Goal: Task Accomplishment & Management: Use online tool/utility

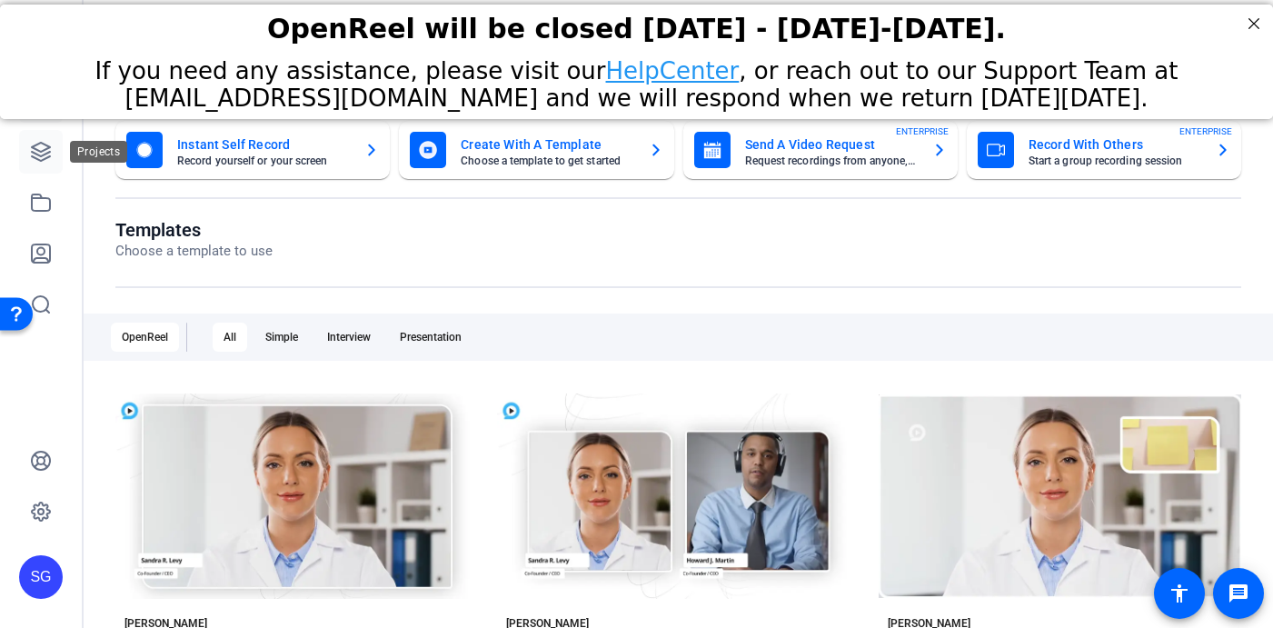
click at [50, 144] on icon at bounding box center [41, 152] width 22 height 22
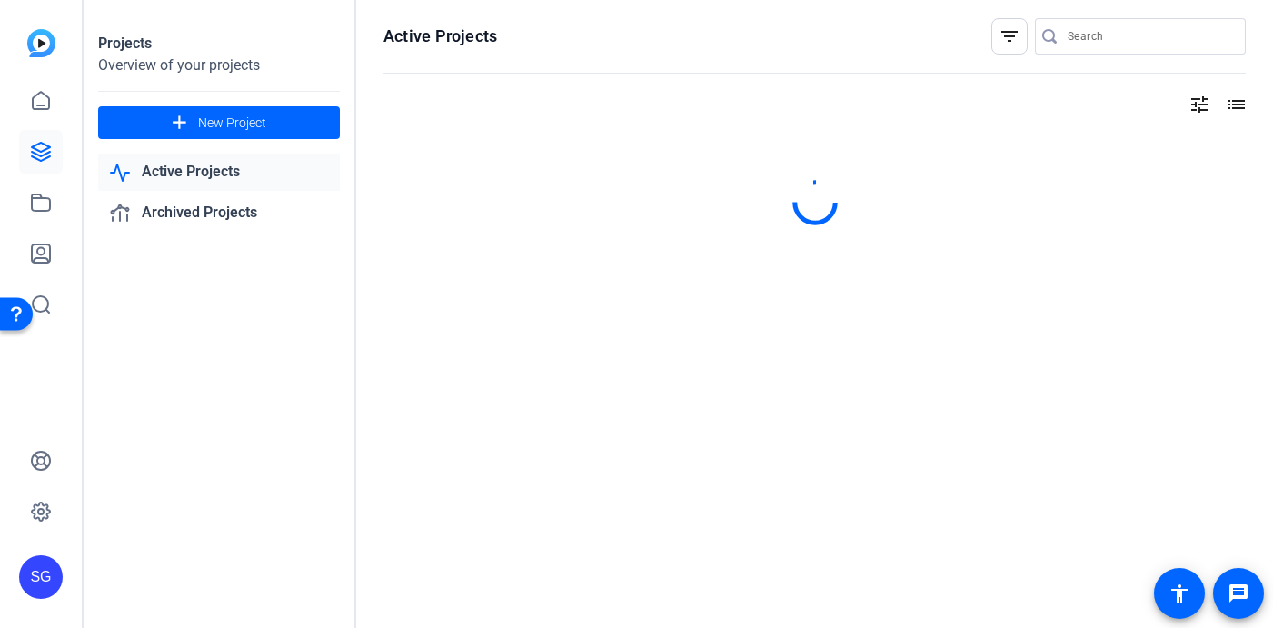
click at [1170, 35] on input "Search" at bounding box center [1149, 36] width 164 height 22
type input "legacy"
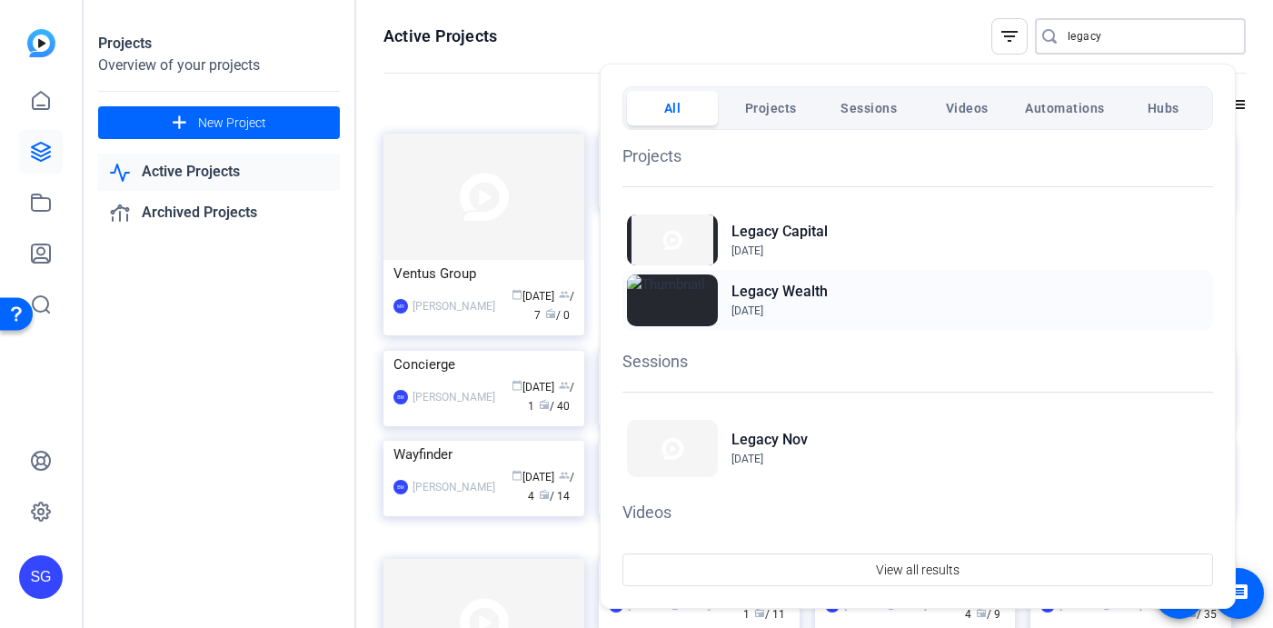
click at [763, 291] on h2 "Legacy Wealth" at bounding box center [779, 292] width 96 height 22
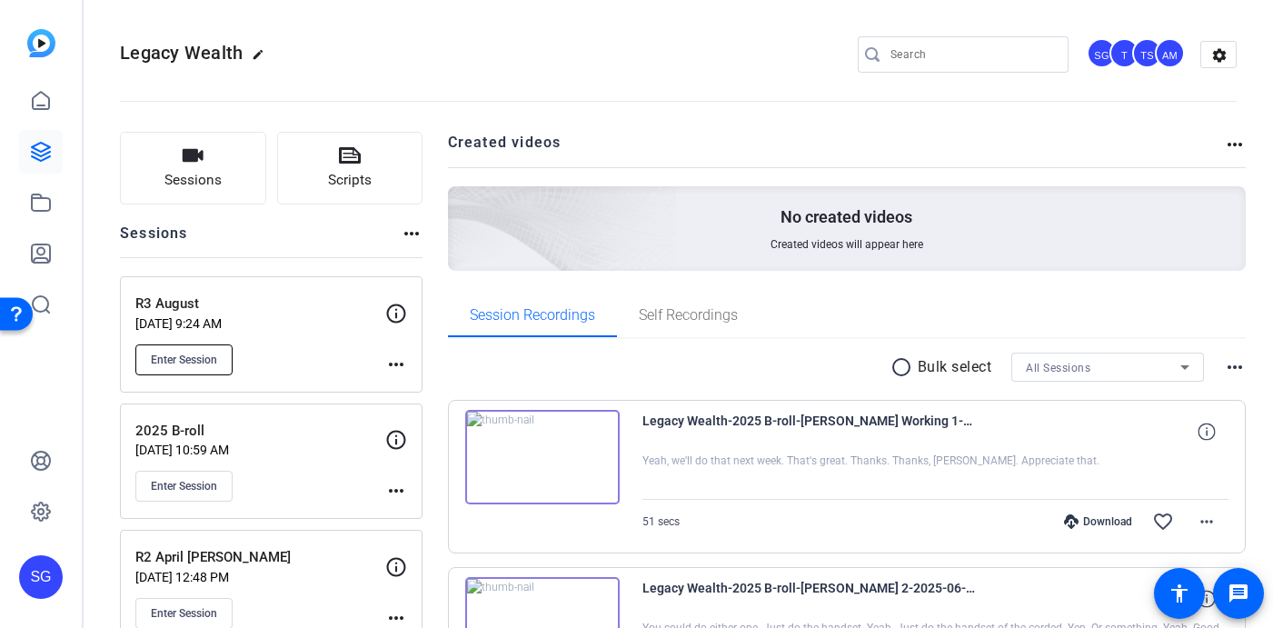
click at [163, 357] on span "Enter Session" at bounding box center [184, 359] width 66 height 15
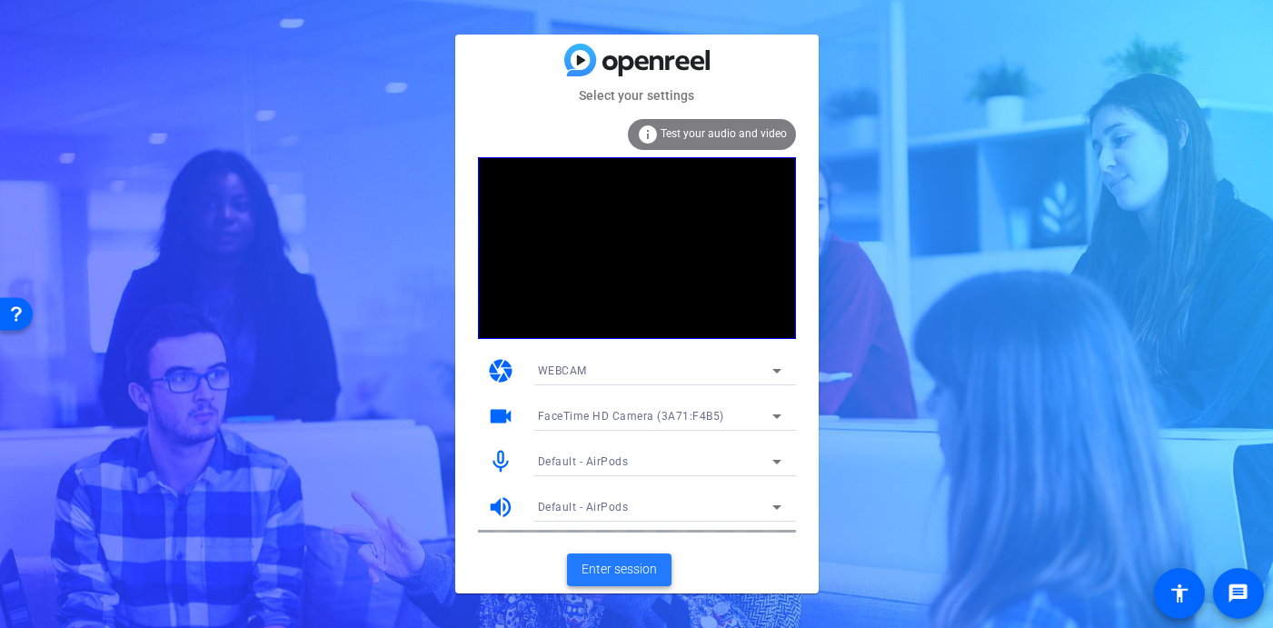
click at [643, 566] on span "Enter session" at bounding box center [618, 569] width 75 height 19
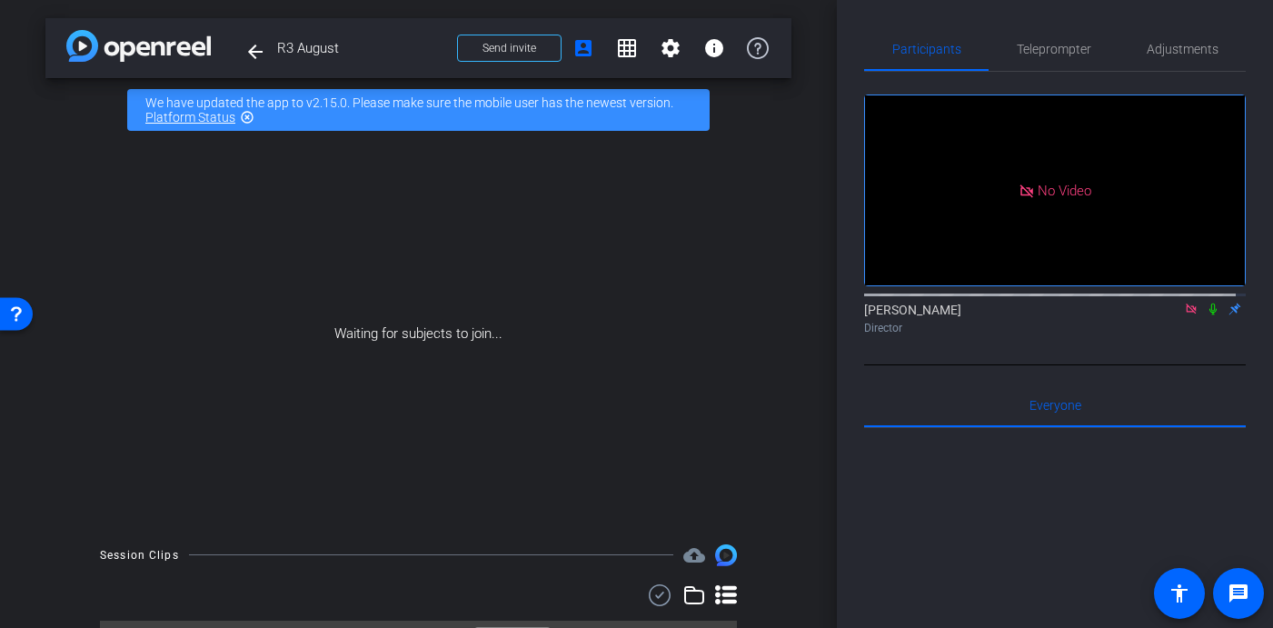
click at [1184, 315] on icon at bounding box center [1191, 308] width 15 height 13
click at [485, 46] on span "Send invite" at bounding box center [509, 48] width 54 height 15
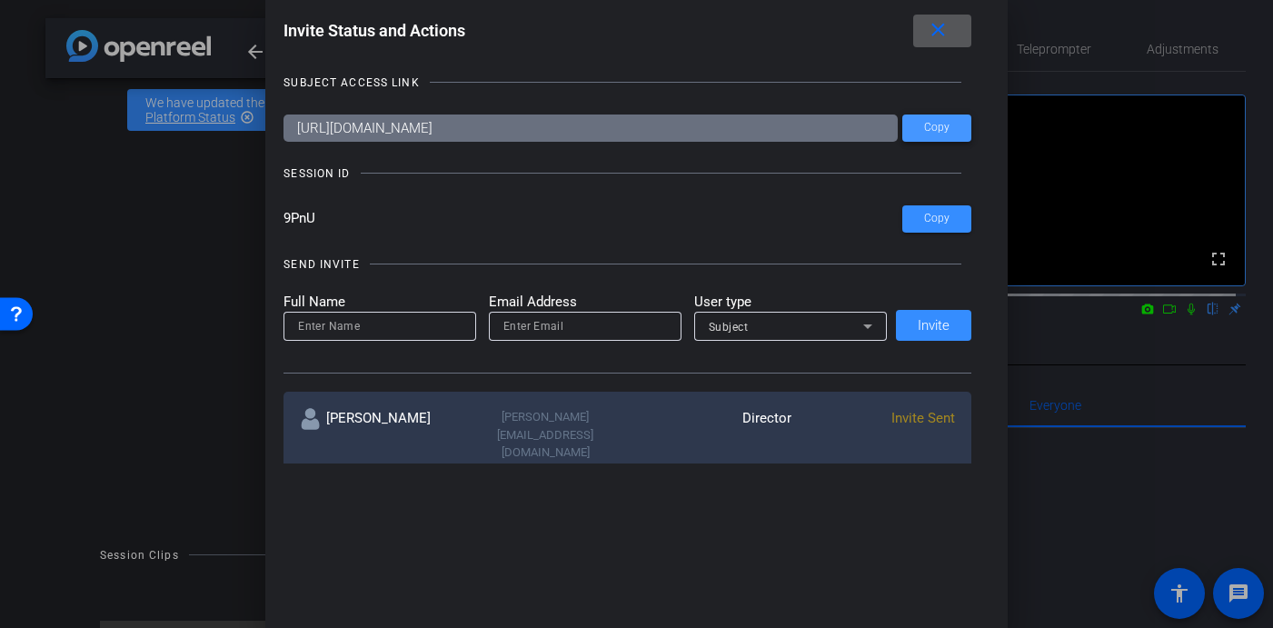
click at [924, 123] on span "Copy" at bounding box center [936, 128] width 25 height 14
click at [933, 28] on mat-icon "close" at bounding box center [938, 30] width 23 height 23
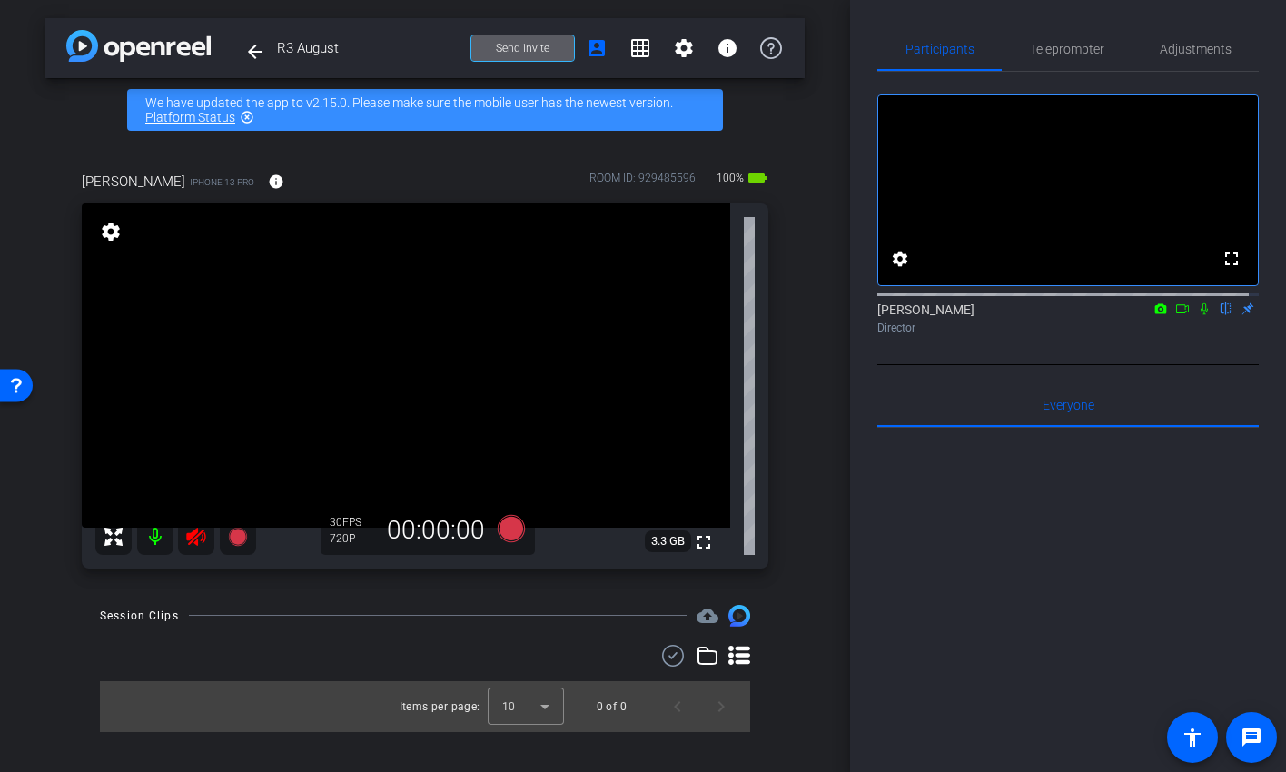
click at [196, 542] on icon at bounding box center [195, 537] width 19 height 18
click at [1061, 50] on span "Teleprompter" at bounding box center [1067, 49] width 74 height 13
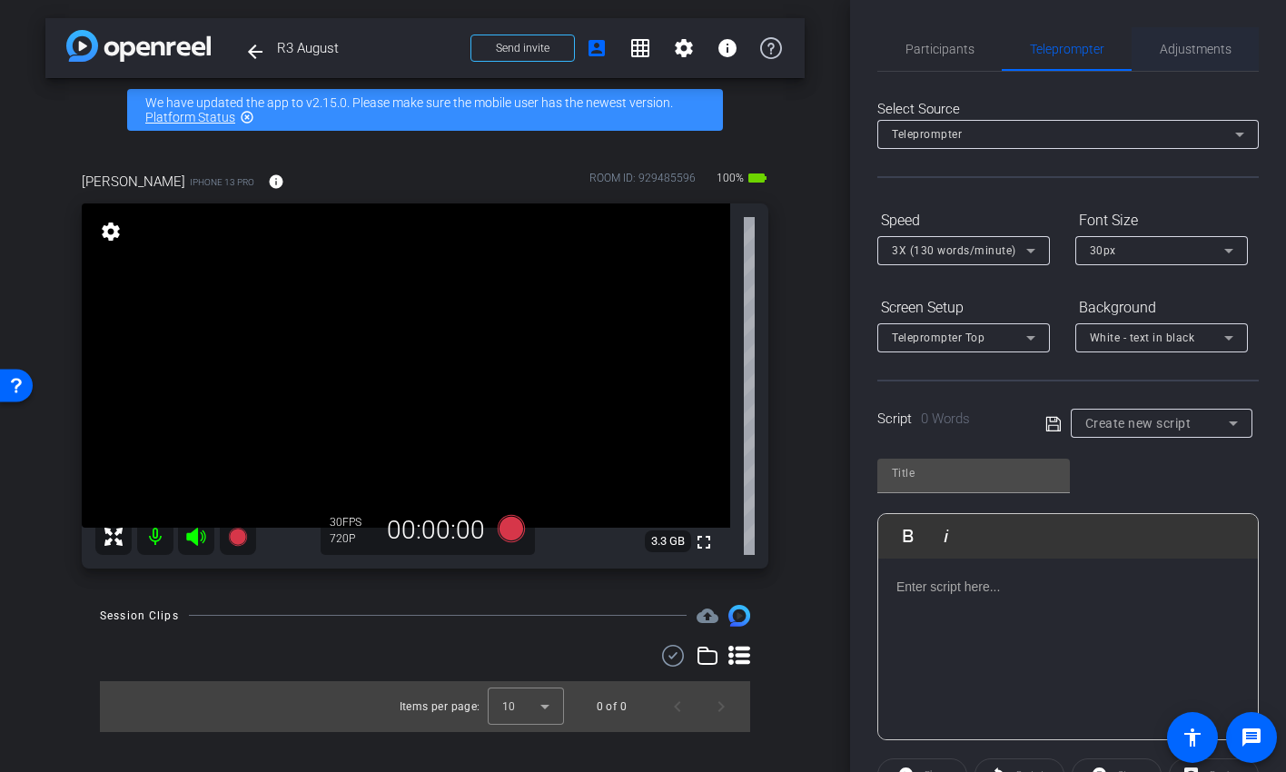
click at [1188, 59] on span "Adjustments" at bounding box center [1196, 49] width 72 height 44
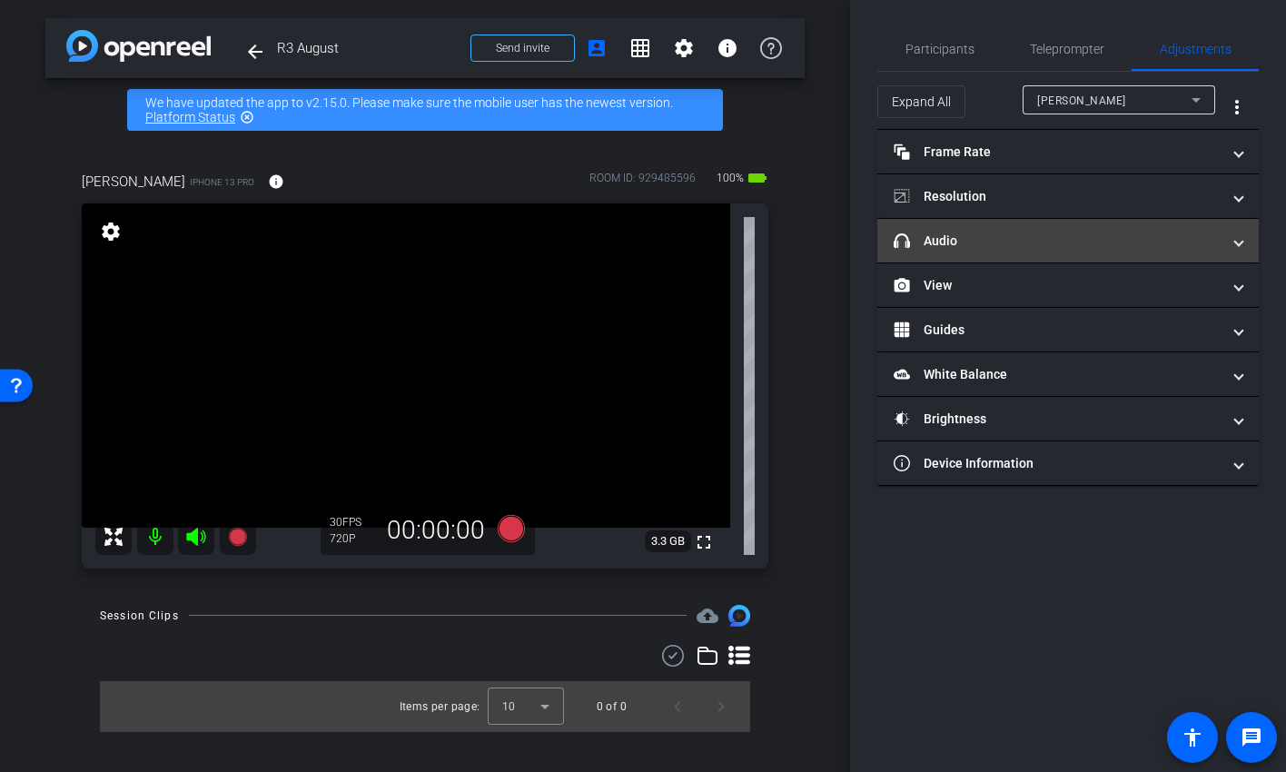
click at [1106, 237] on mat-panel-title "headphone icon Audio" at bounding box center [1057, 241] width 327 height 19
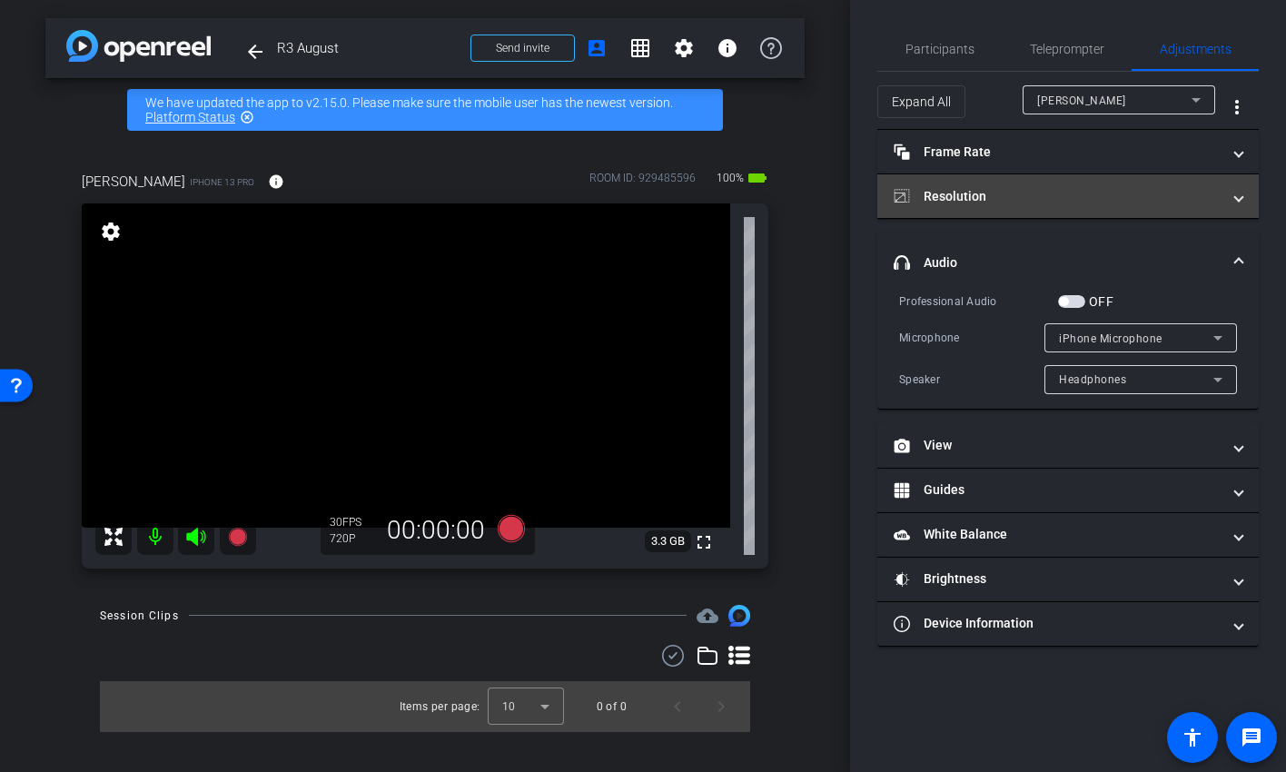
click at [966, 198] on mat-panel-title "Resolution" at bounding box center [1057, 196] width 327 height 19
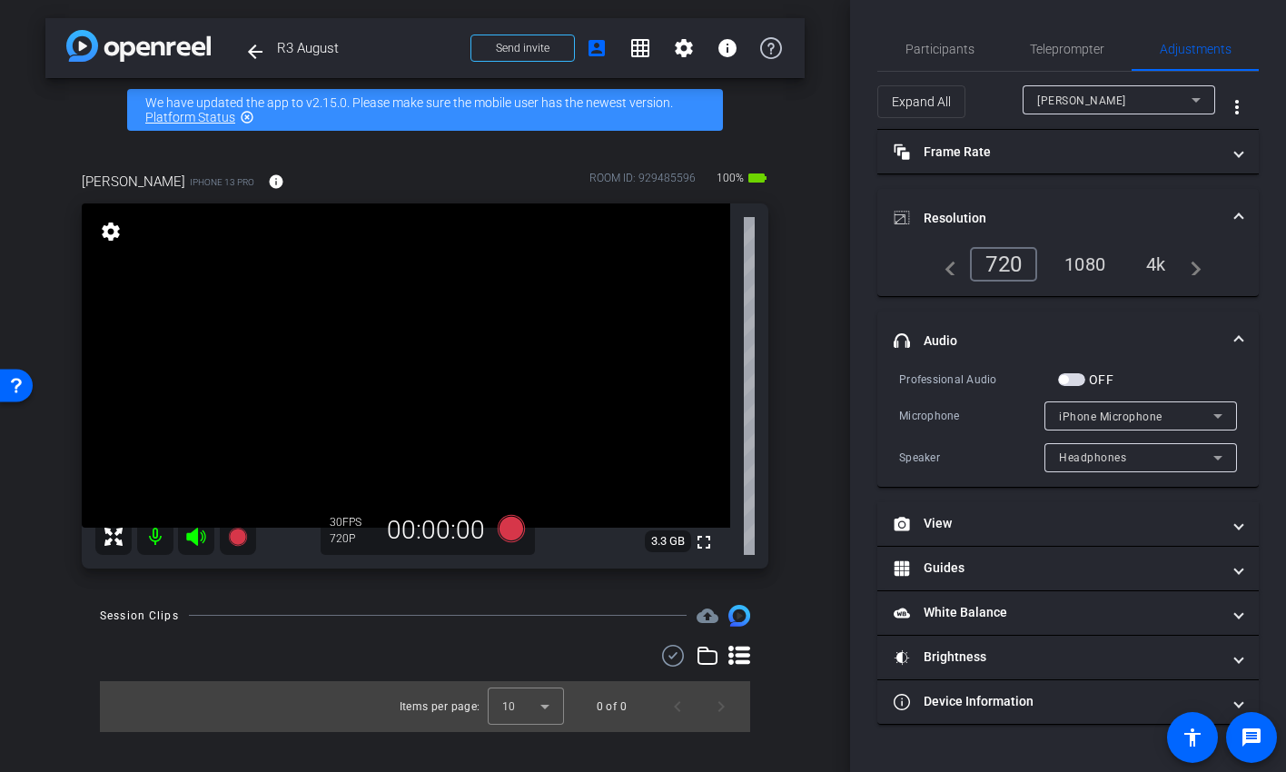
click at [1087, 257] on div "1080" at bounding box center [1085, 264] width 68 height 31
click at [1076, 379] on span "button" at bounding box center [1071, 379] width 27 height 13
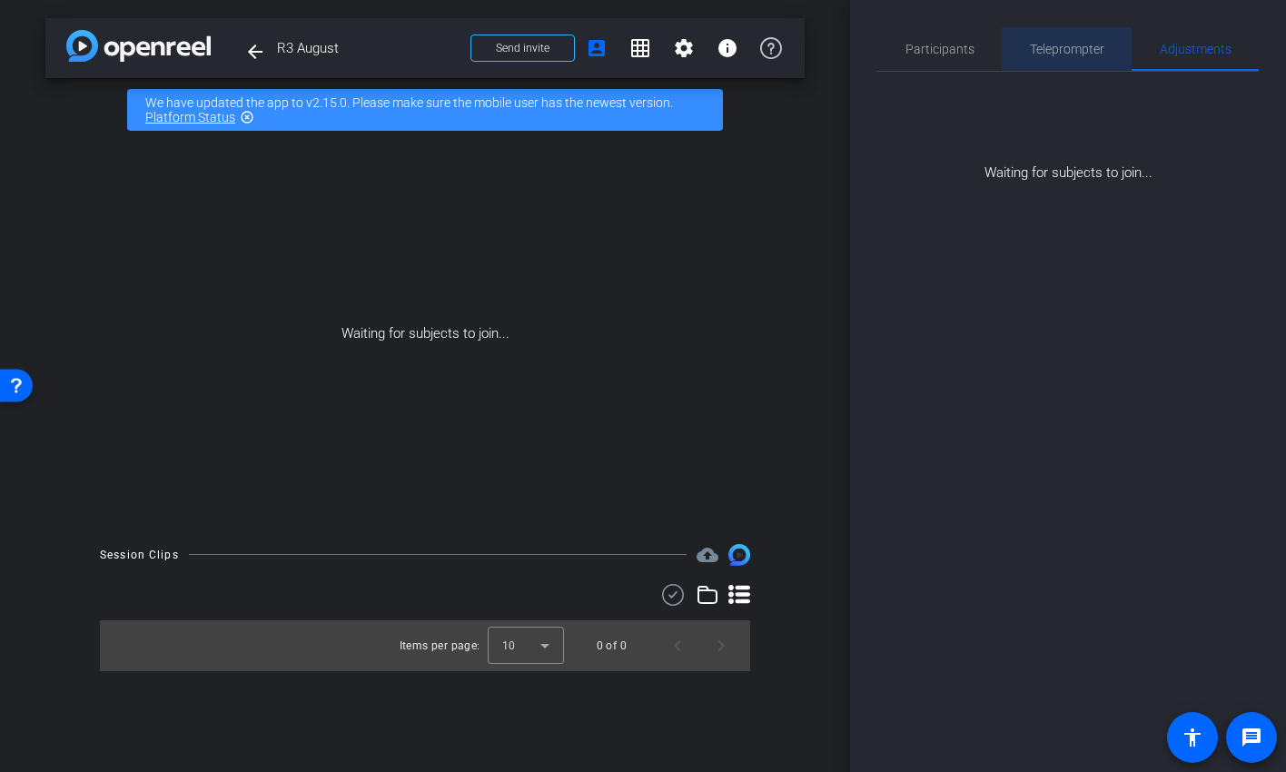
click at [1076, 31] on span "Teleprompter" at bounding box center [1067, 49] width 74 height 44
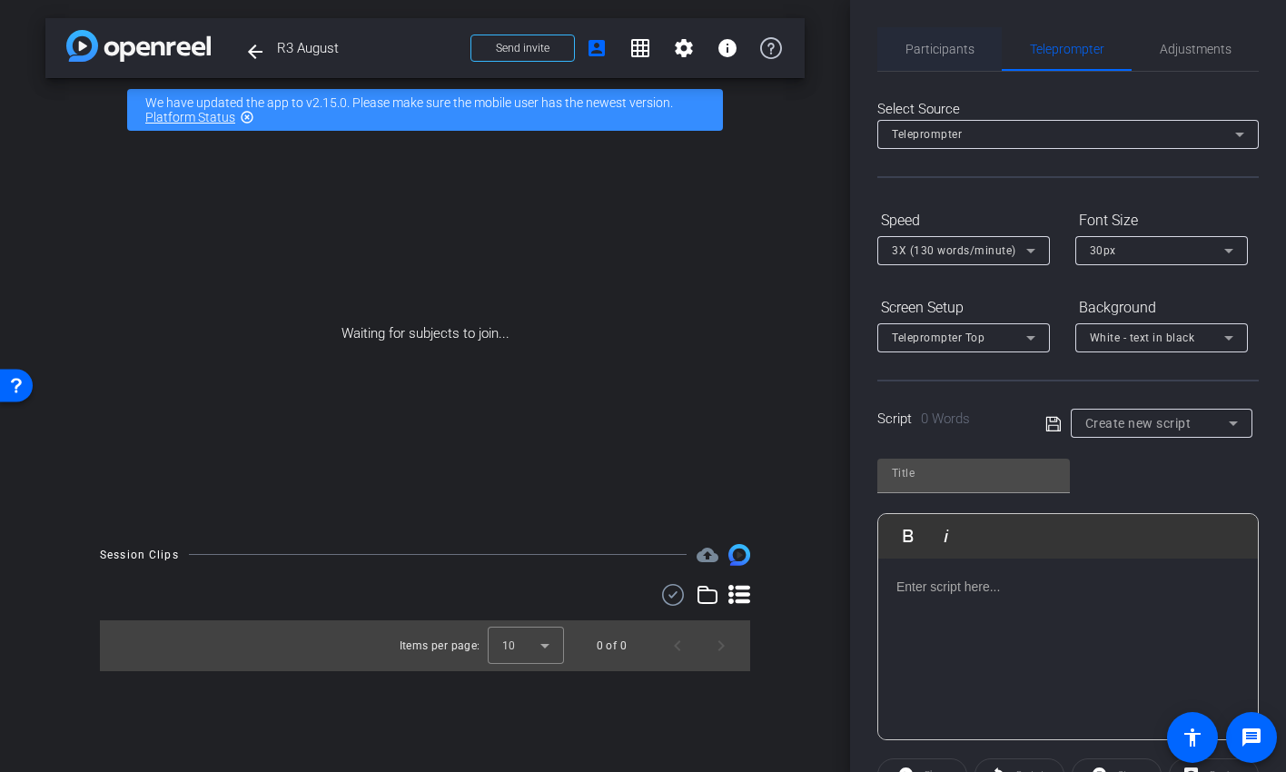
click at [917, 47] on span "Participants" at bounding box center [940, 49] width 69 height 13
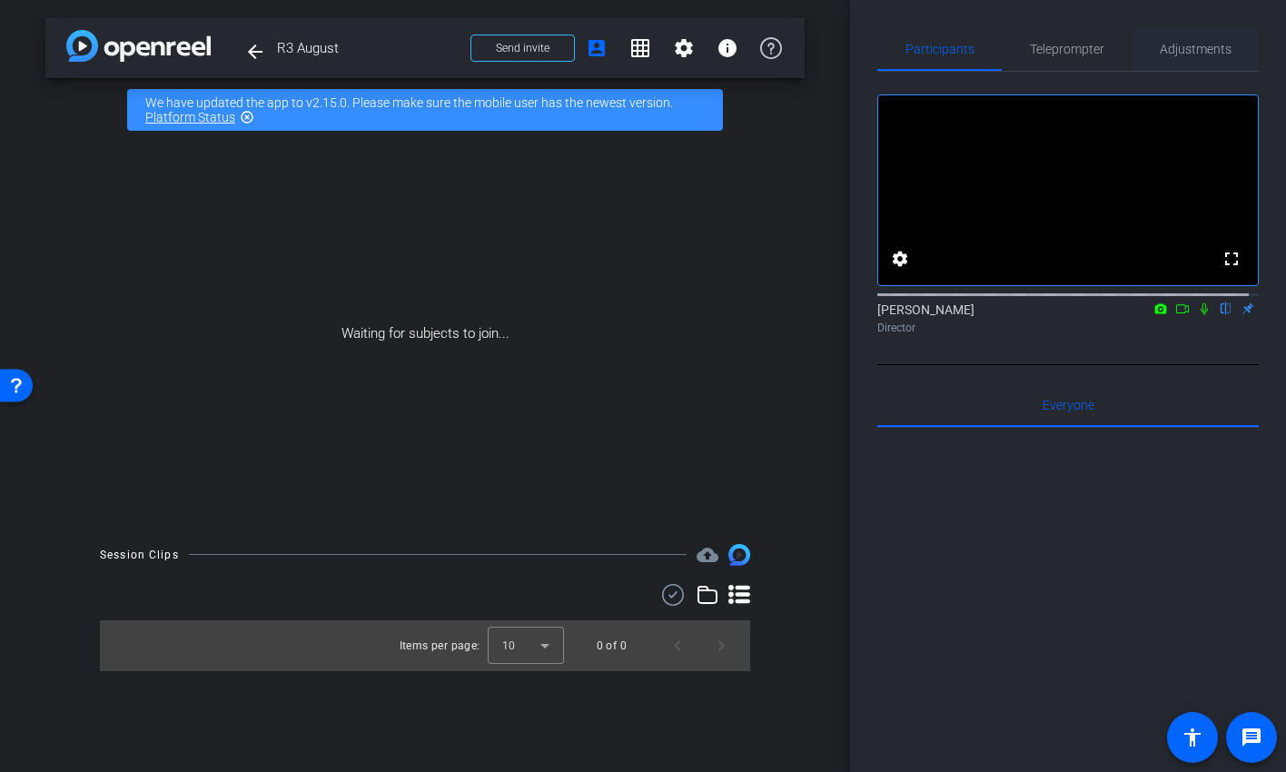
click at [1210, 49] on span "Adjustments" at bounding box center [1196, 49] width 72 height 13
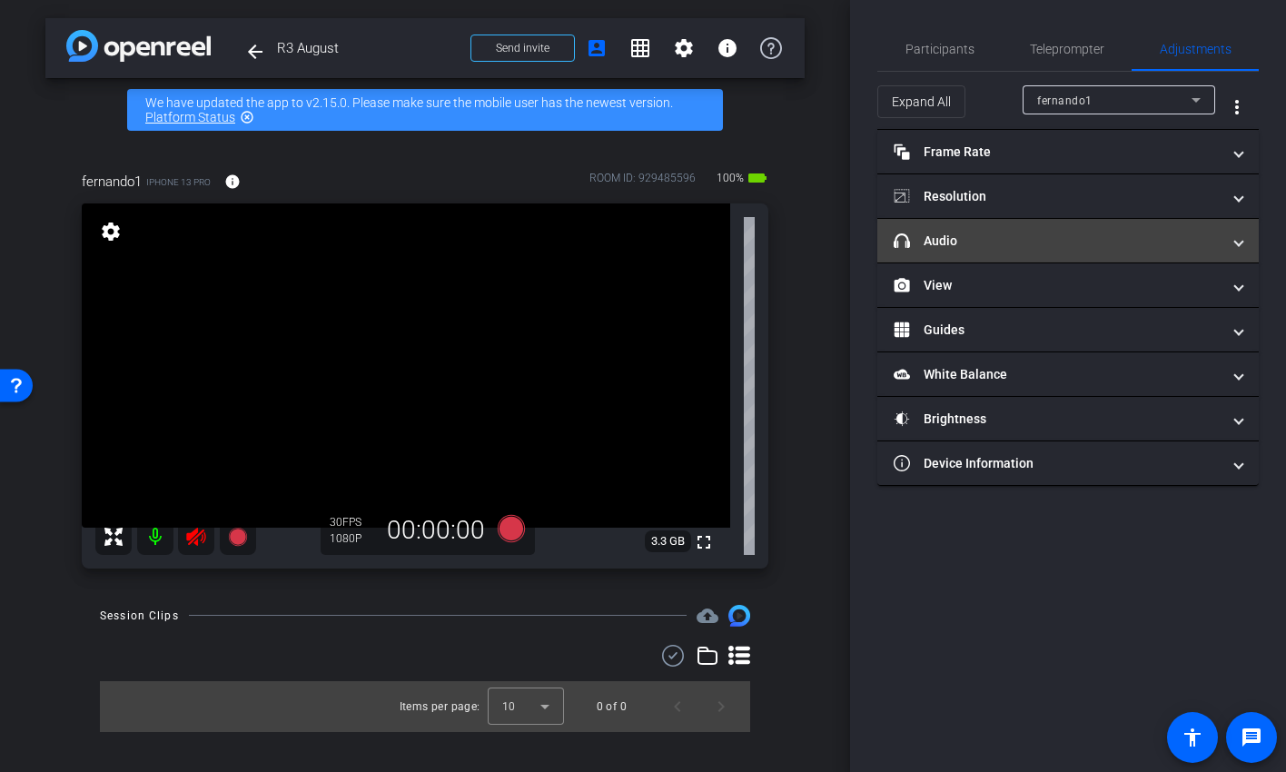
click at [1061, 243] on mat-panel-title "headphone icon Audio" at bounding box center [1057, 241] width 327 height 19
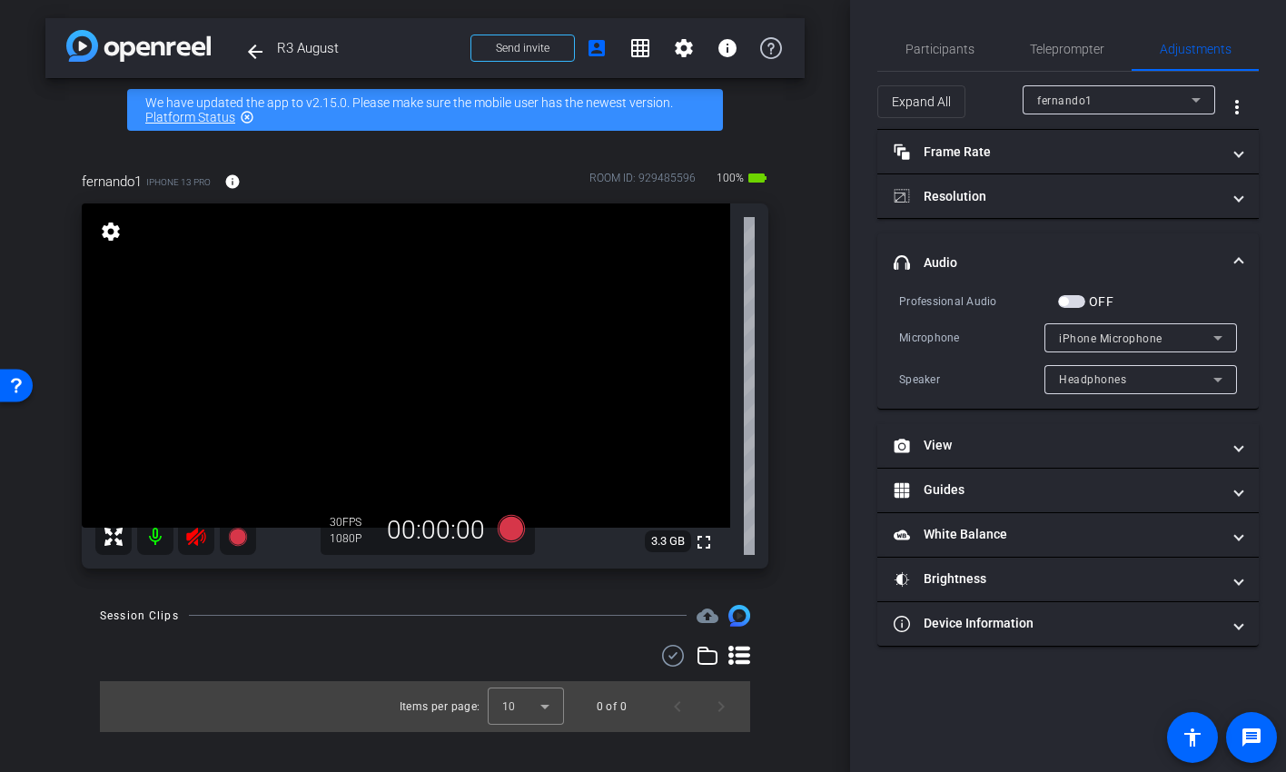
click at [1165, 341] on div "iPhone Microphone" at bounding box center [1136, 338] width 154 height 23
click at [1165, 341] on div at bounding box center [643, 386] width 1286 height 772
click at [203, 523] on mat-icon at bounding box center [196, 537] width 36 height 36
click at [199, 533] on icon at bounding box center [196, 537] width 22 height 22
click at [199, 533] on icon at bounding box center [195, 537] width 19 height 18
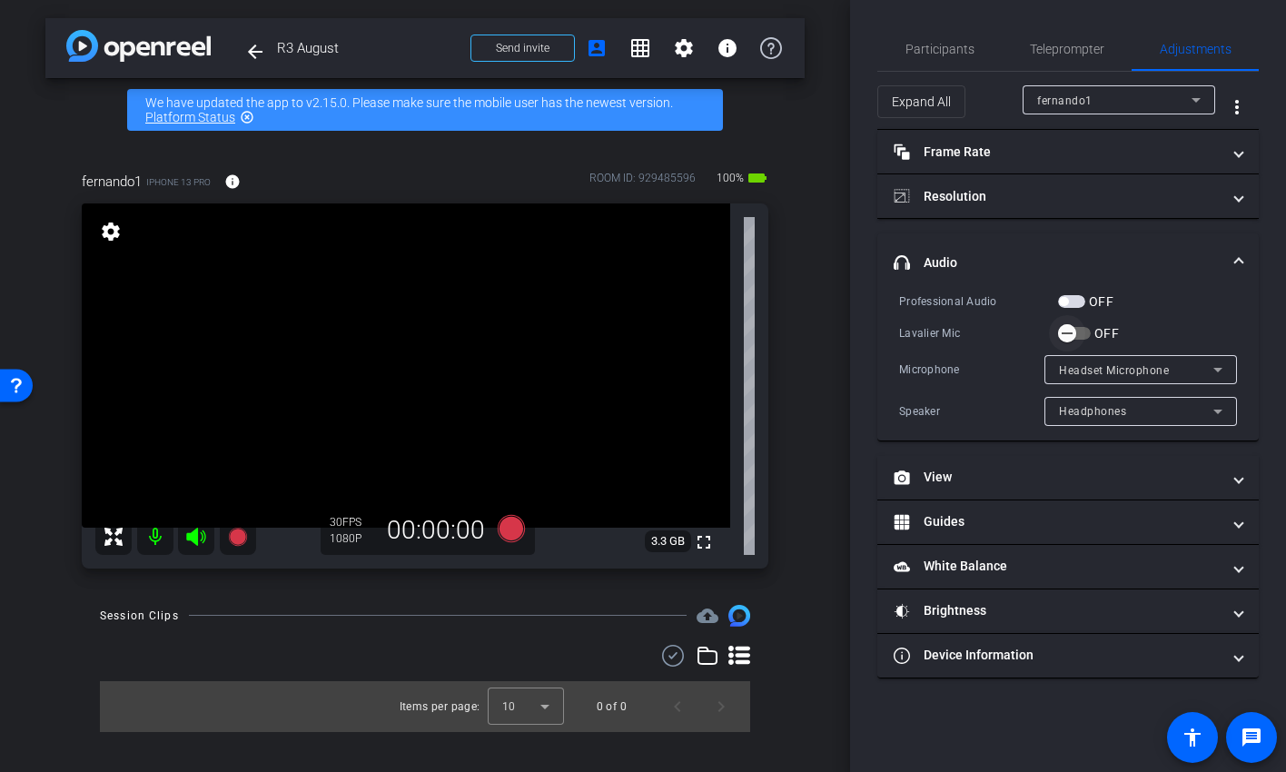
click at [1082, 332] on span "button" at bounding box center [1067, 333] width 36 height 36
click at [1066, 51] on span "Teleprompter" at bounding box center [1067, 49] width 74 height 13
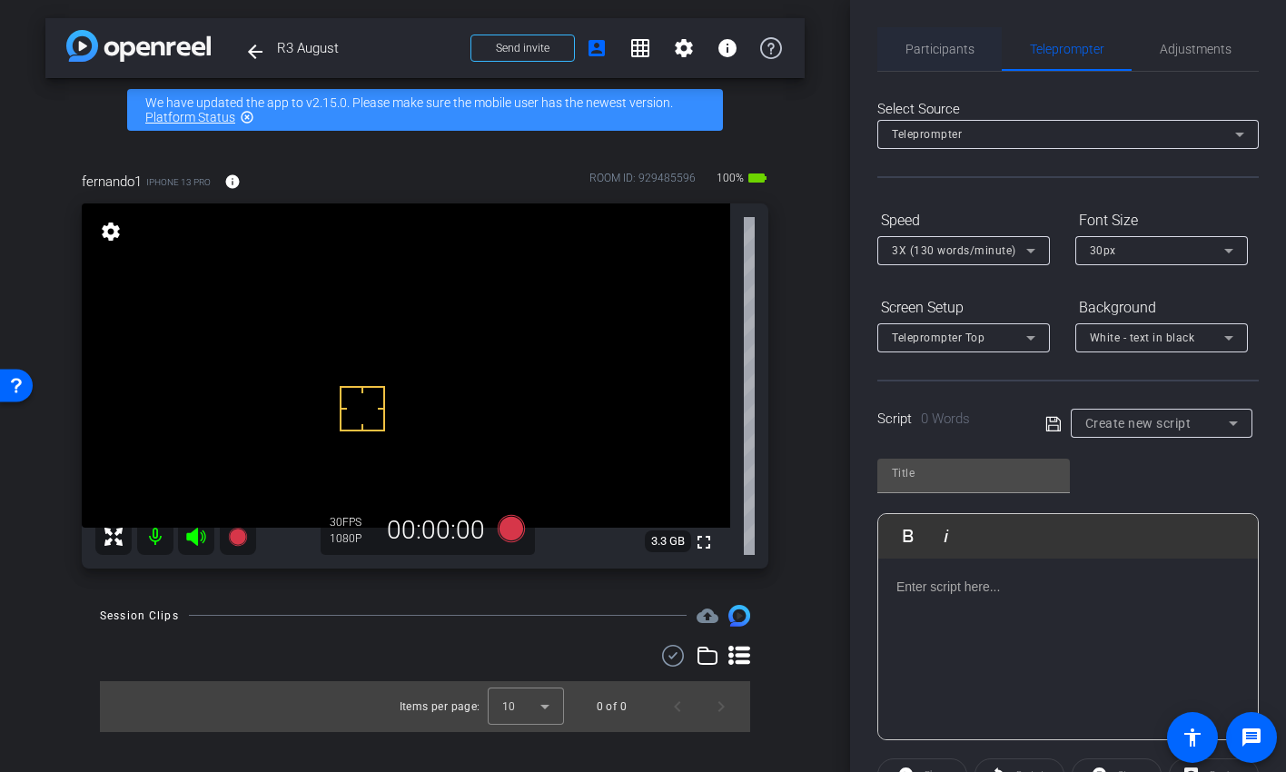
click at [947, 54] on span "Participants" at bounding box center [940, 49] width 69 height 13
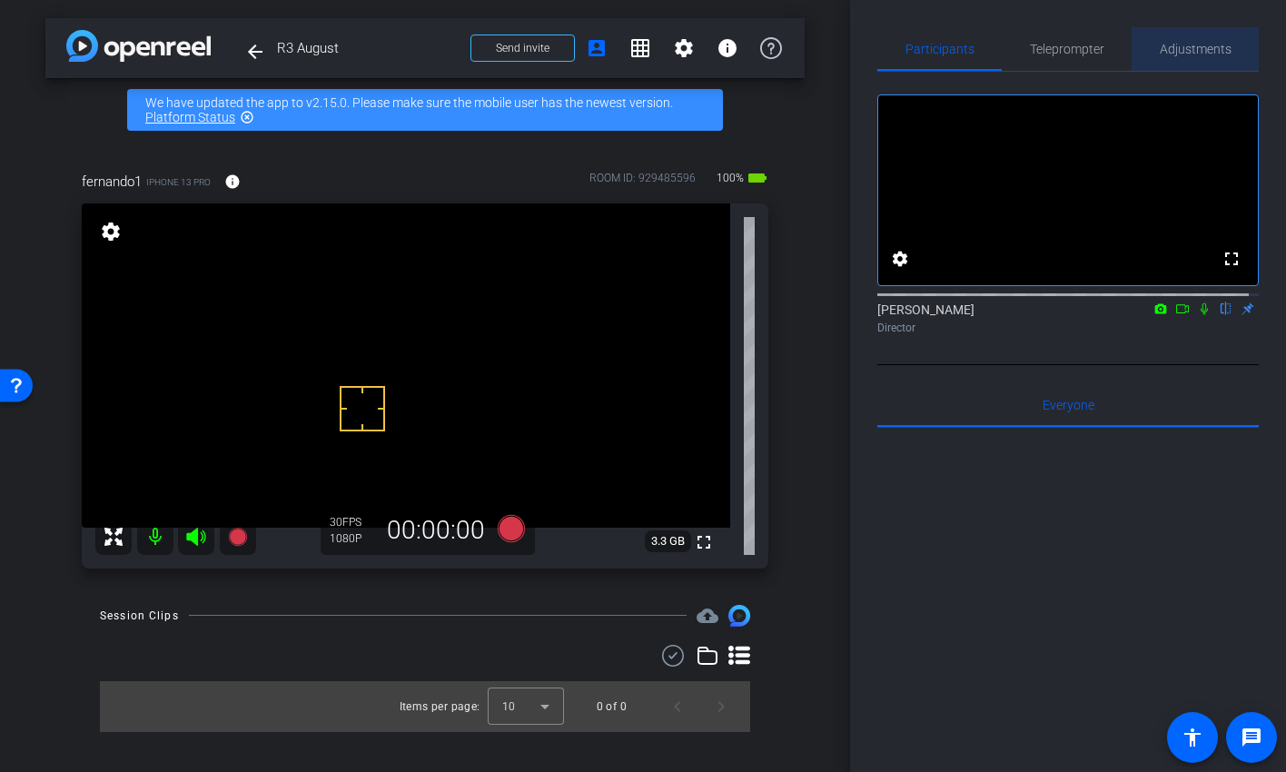
click at [1206, 45] on span "Adjustments" at bounding box center [1196, 49] width 72 height 13
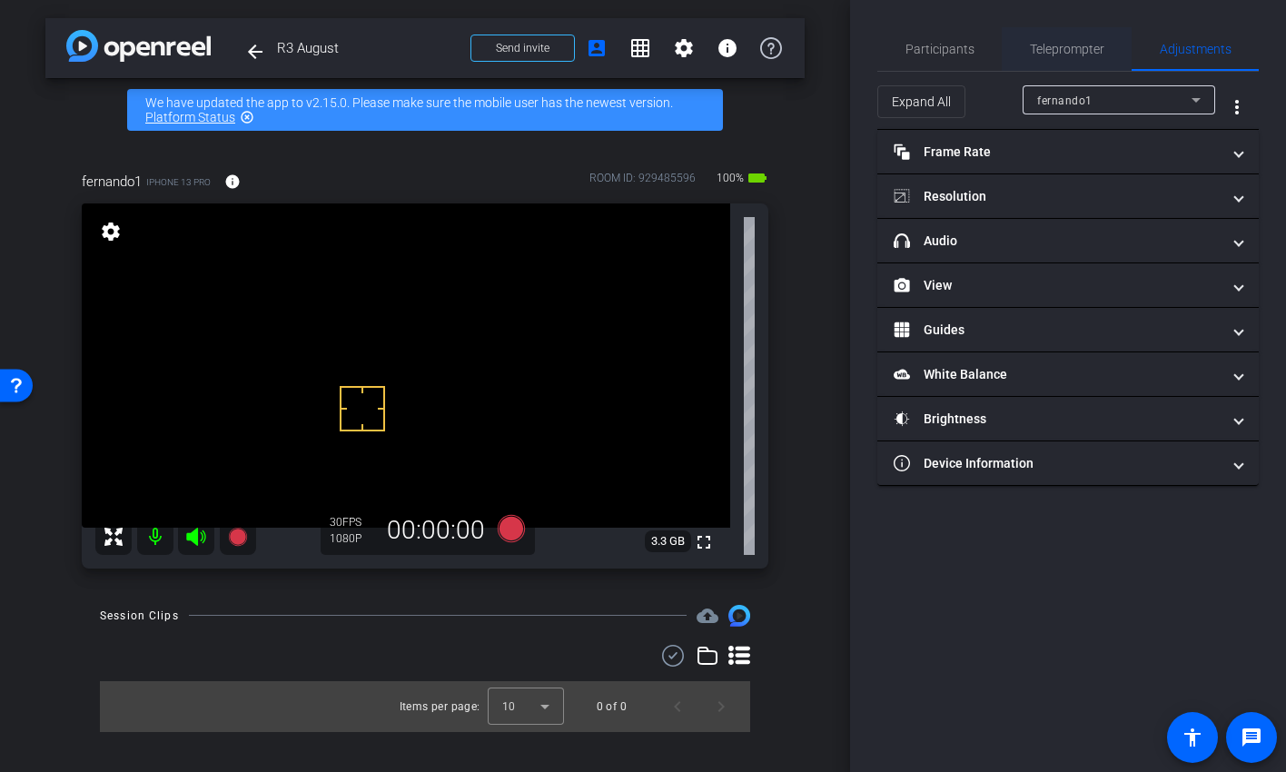
click at [1074, 46] on span "Teleprompter" at bounding box center [1067, 49] width 74 height 13
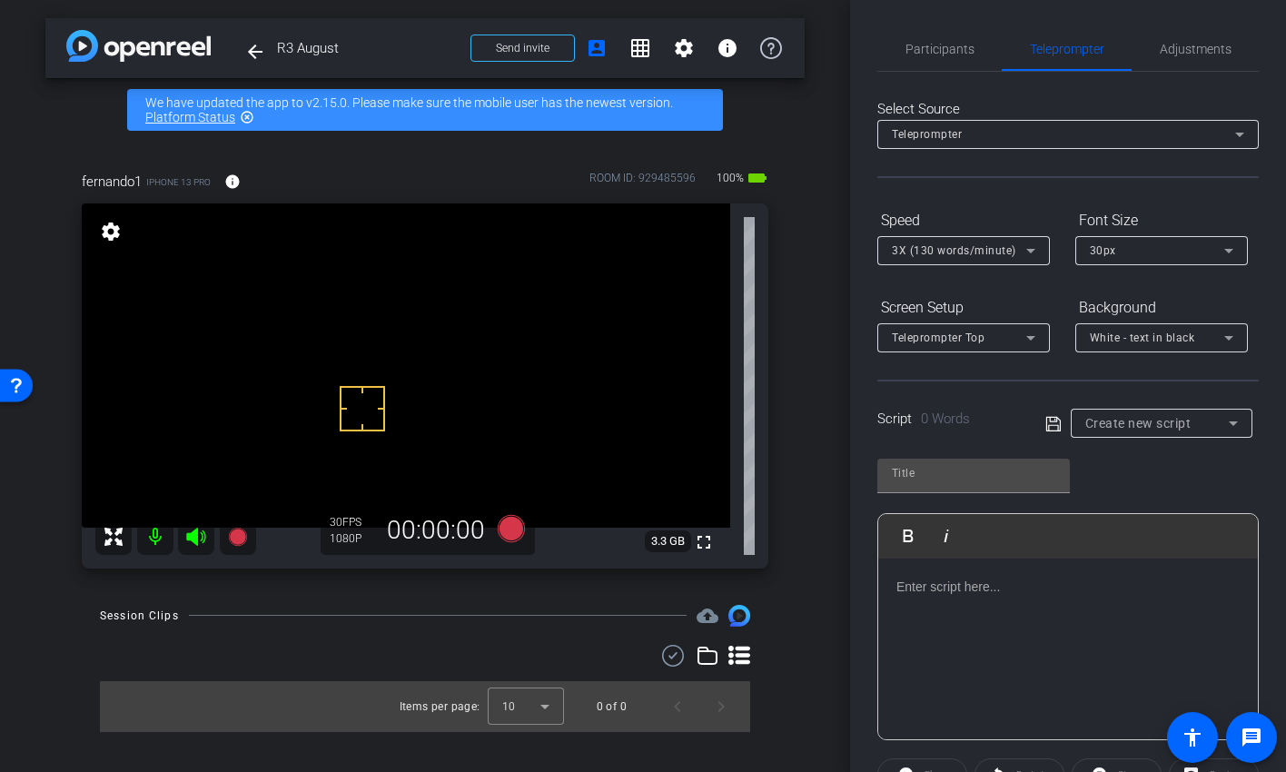
click at [988, 244] on span "3X (130 words/minute)" at bounding box center [954, 250] width 124 height 13
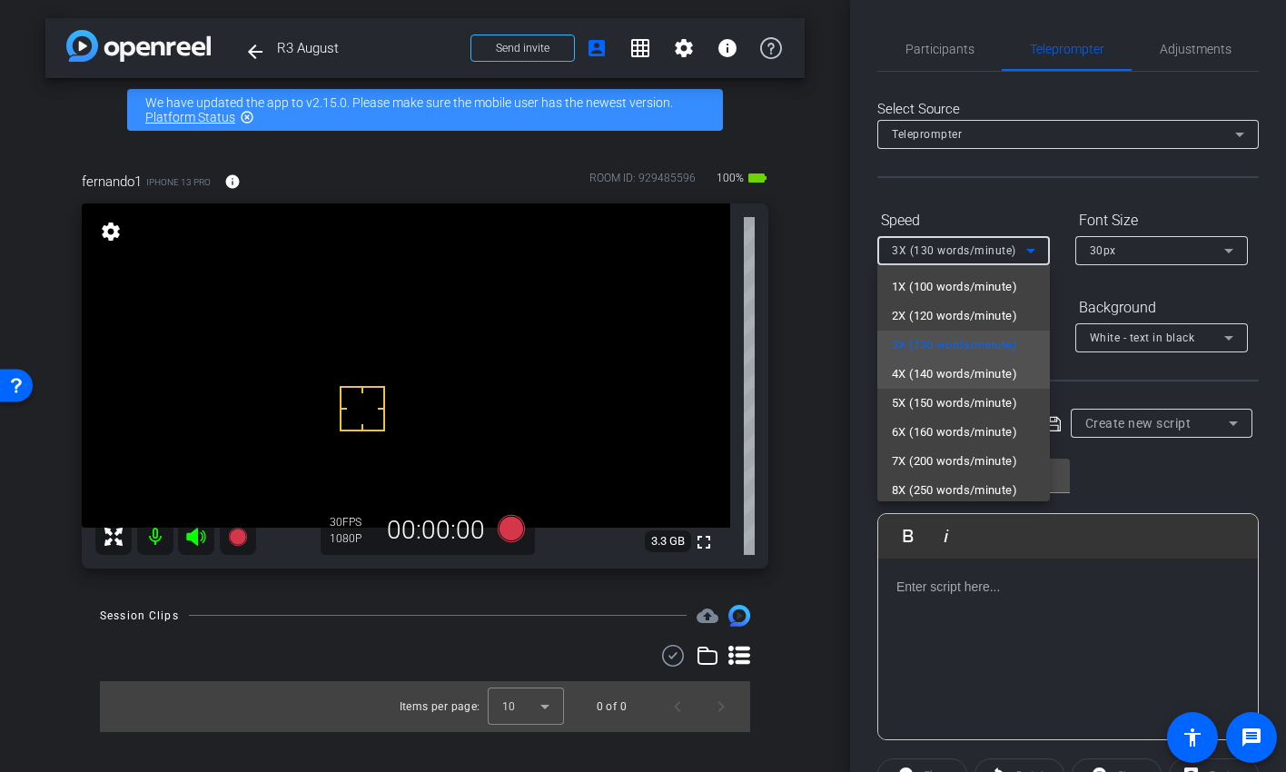
click at [953, 379] on span "4X (140 words/minute)" at bounding box center [954, 374] width 125 height 22
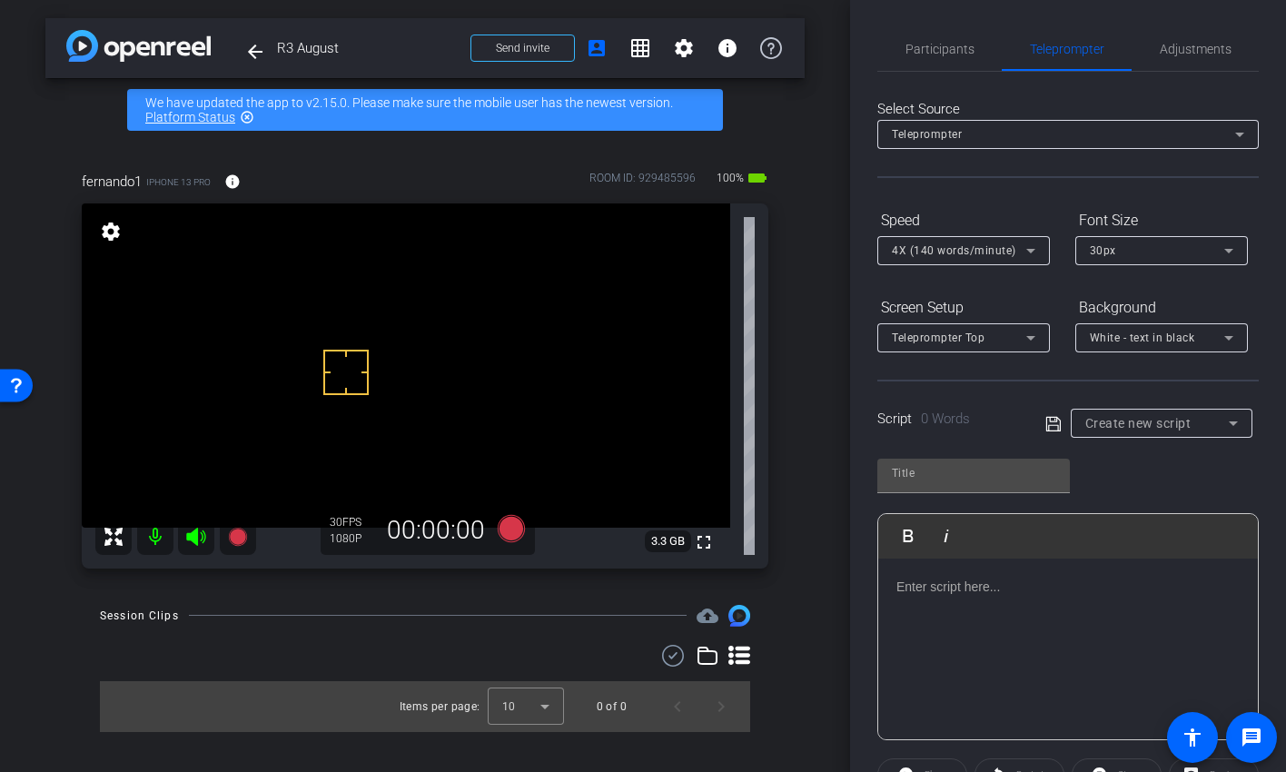
click at [1229, 422] on icon at bounding box center [1233, 423] width 9 height 5
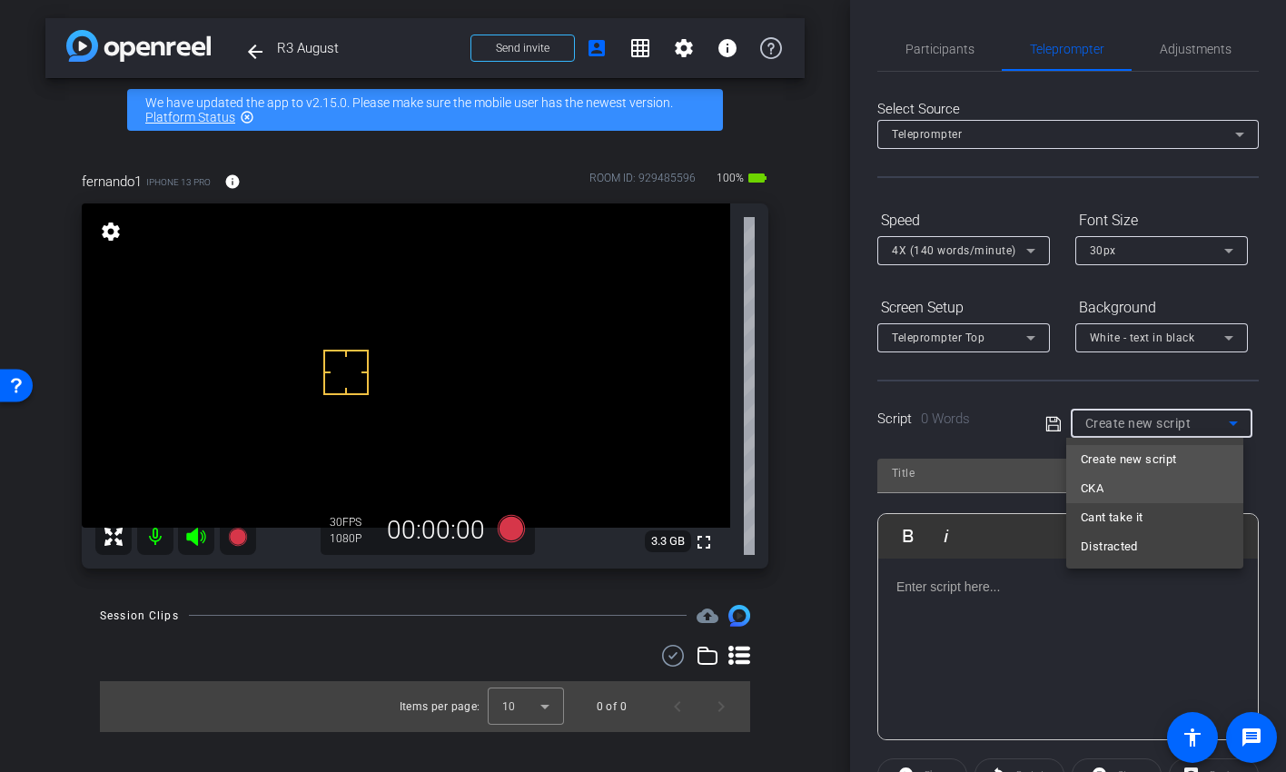
click at [1139, 491] on mat-option "CKA" at bounding box center [1154, 488] width 177 height 29
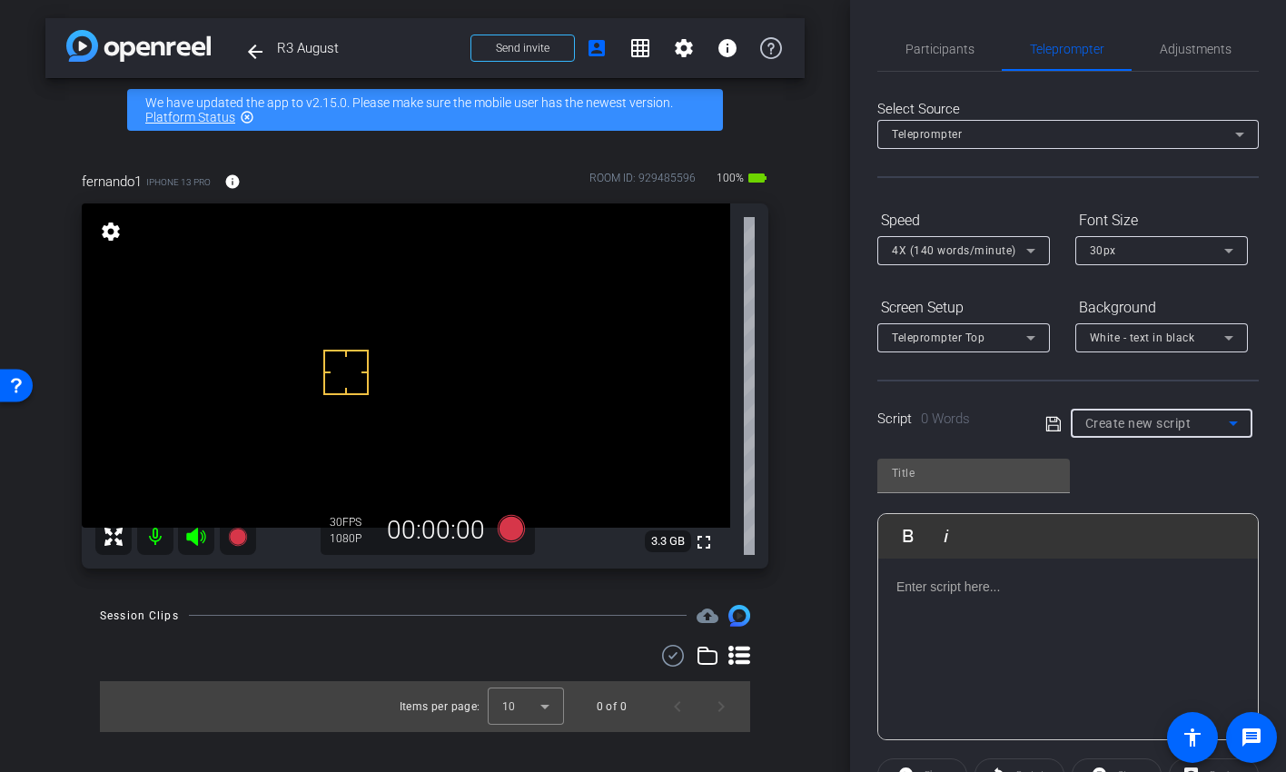
type input "CKA"
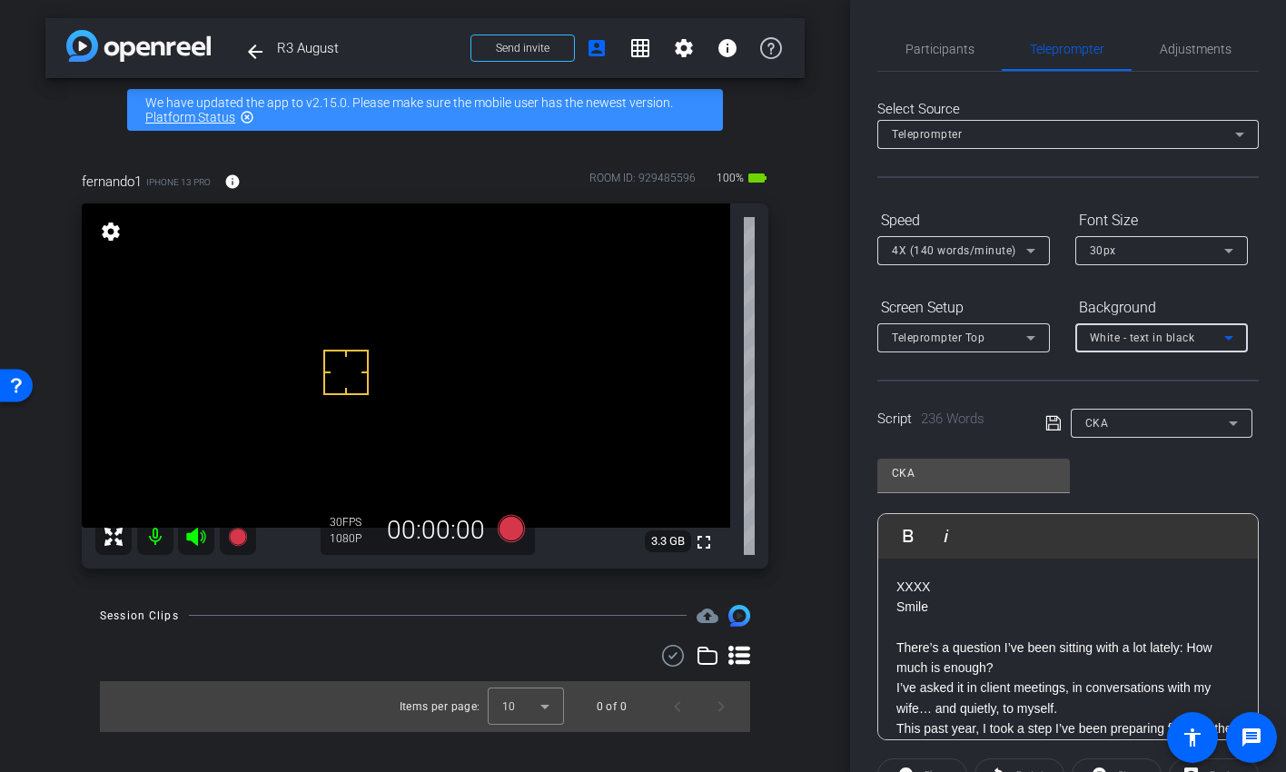
click at [1150, 336] on span "White - text in black" at bounding box center [1142, 338] width 105 height 13
click at [1139, 412] on div "Black - text in white" at bounding box center [1143, 409] width 107 height 22
click at [1157, 244] on div "30px" at bounding box center [1157, 250] width 134 height 23
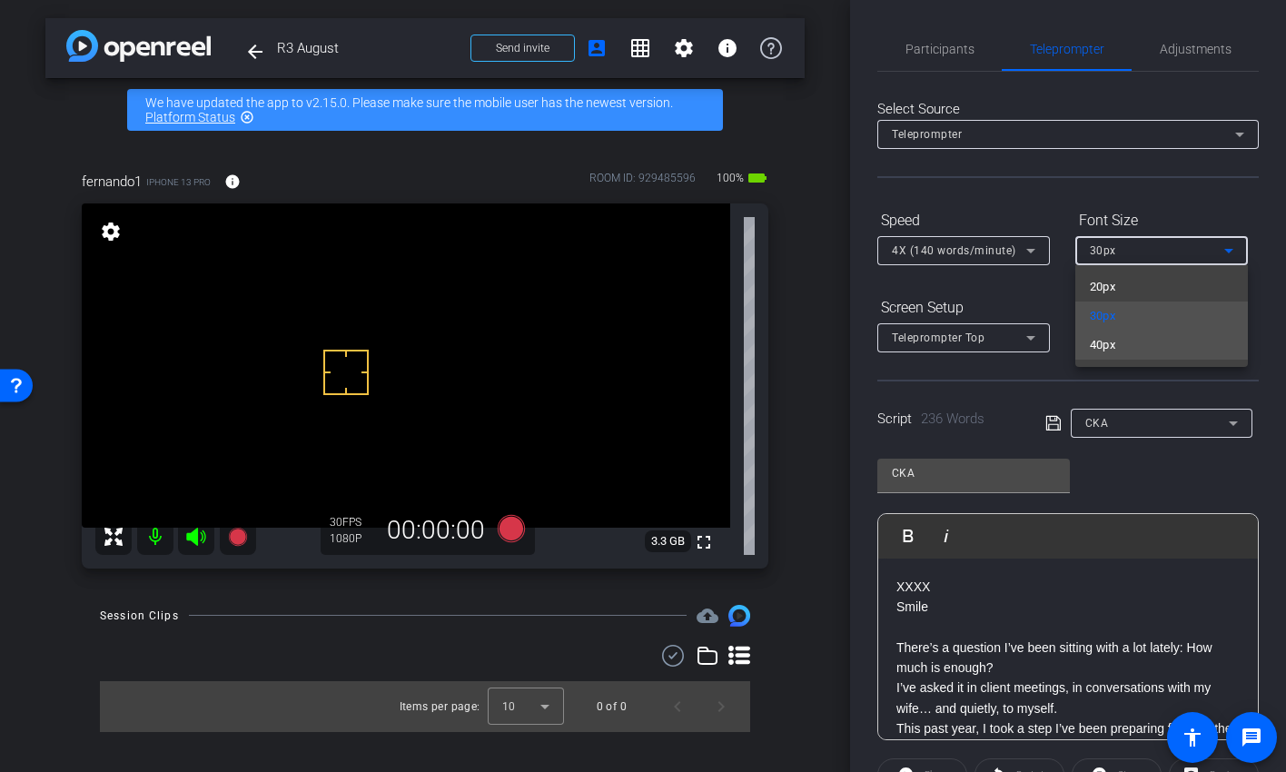
click at [1132, 347] on mat-option "40px" at bounding box center [1162, 345] width 173 height 29
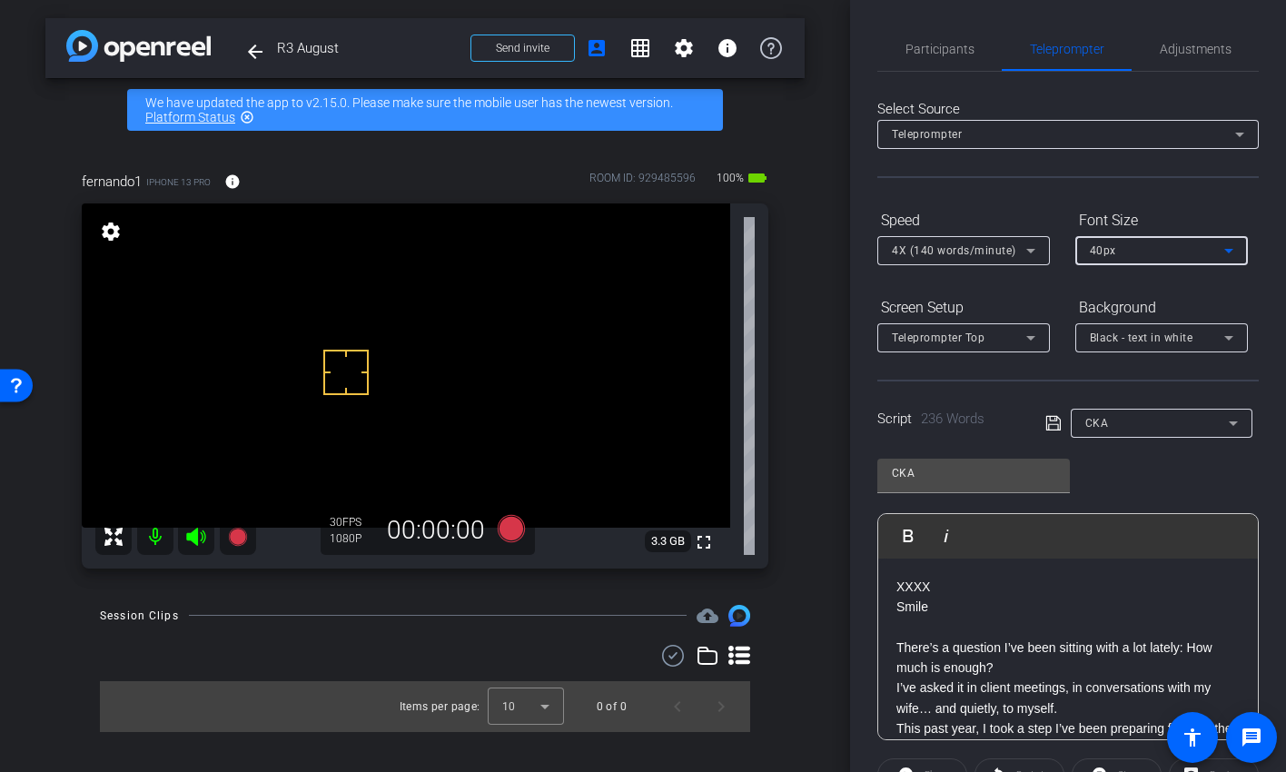
click at [1158, 182] on div "Select Source Teleprompter Speed 4X (140 words/minute) Font Size 40px Screen Se…" at bounding box center [1069, 519] width 382 height 894
click at [1204, 47] on span "Adjustments" at bounding box center [1196, 49] width 72 height 13
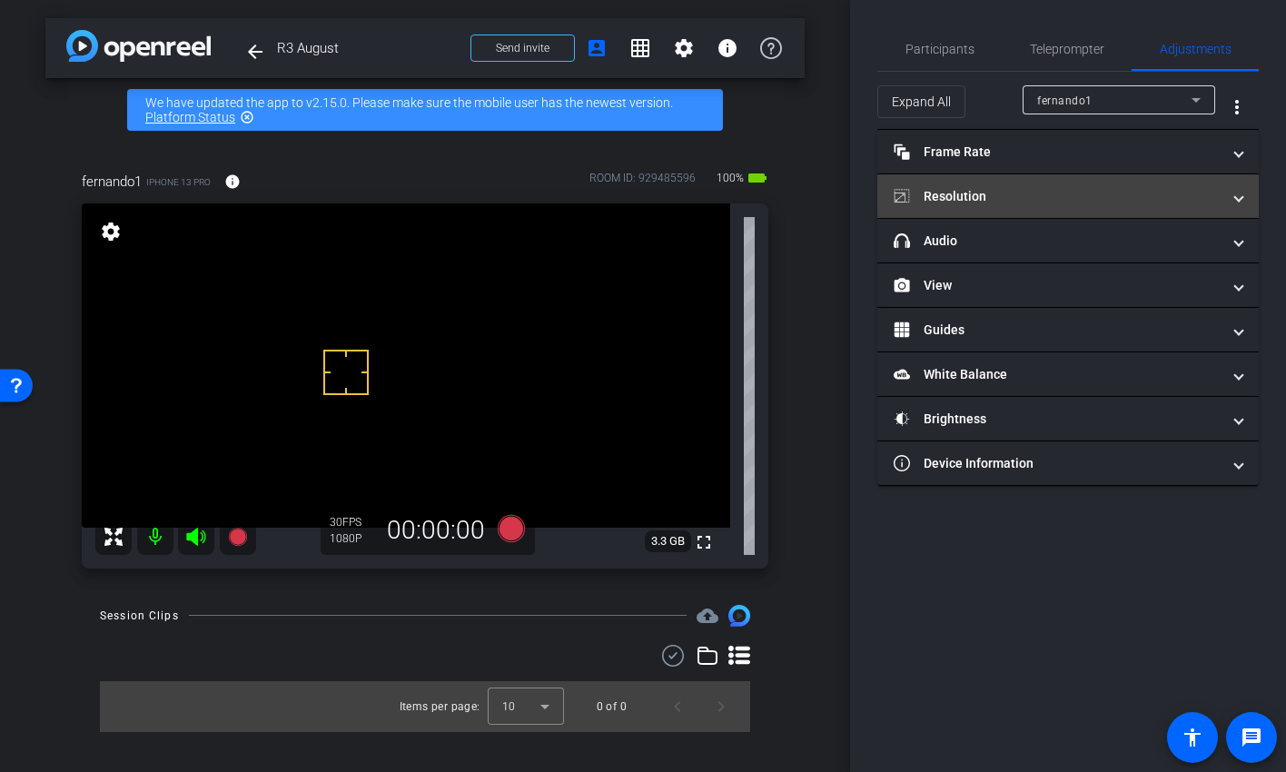
click at [1039, 196] on mat-panel-title "Resolution" at bounding box center [1057, 196] width 327 height 19
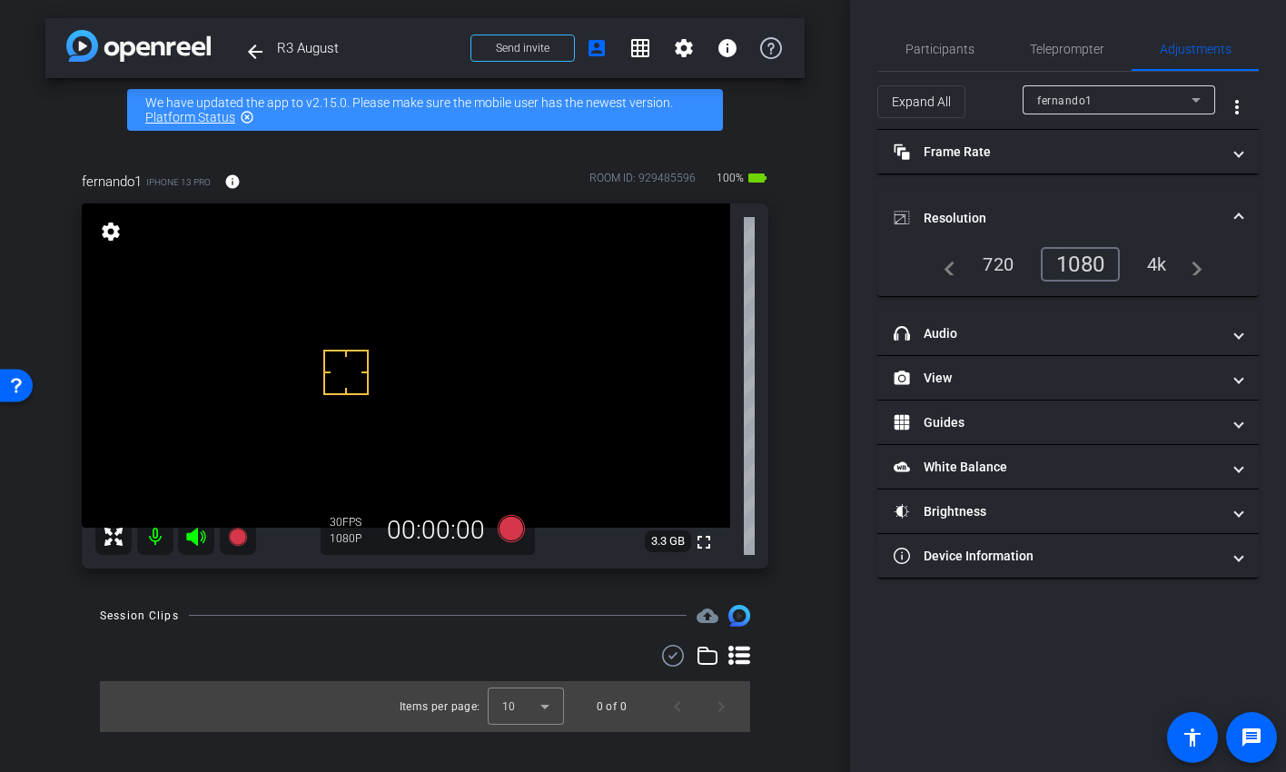
click at [1157, 261] on div "4k" at bounding box center [1157, 264] width 47 height 31
click at [1066, 52] on span "Teleprompter" at bounding box center [1067, 49] width 74 height 13
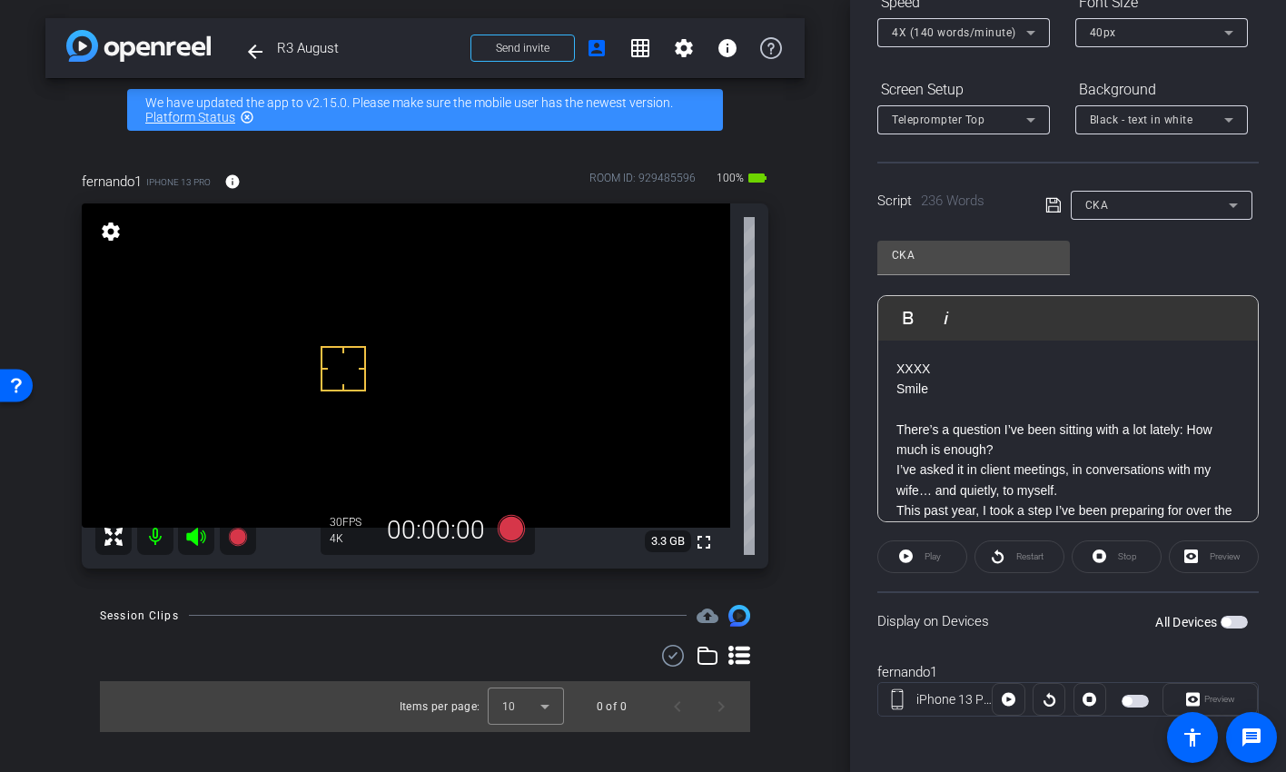
scroll to position [219, 0]
click at [1135, 627] on span "button" at bounding box center [1135, 700] width 27 height 13
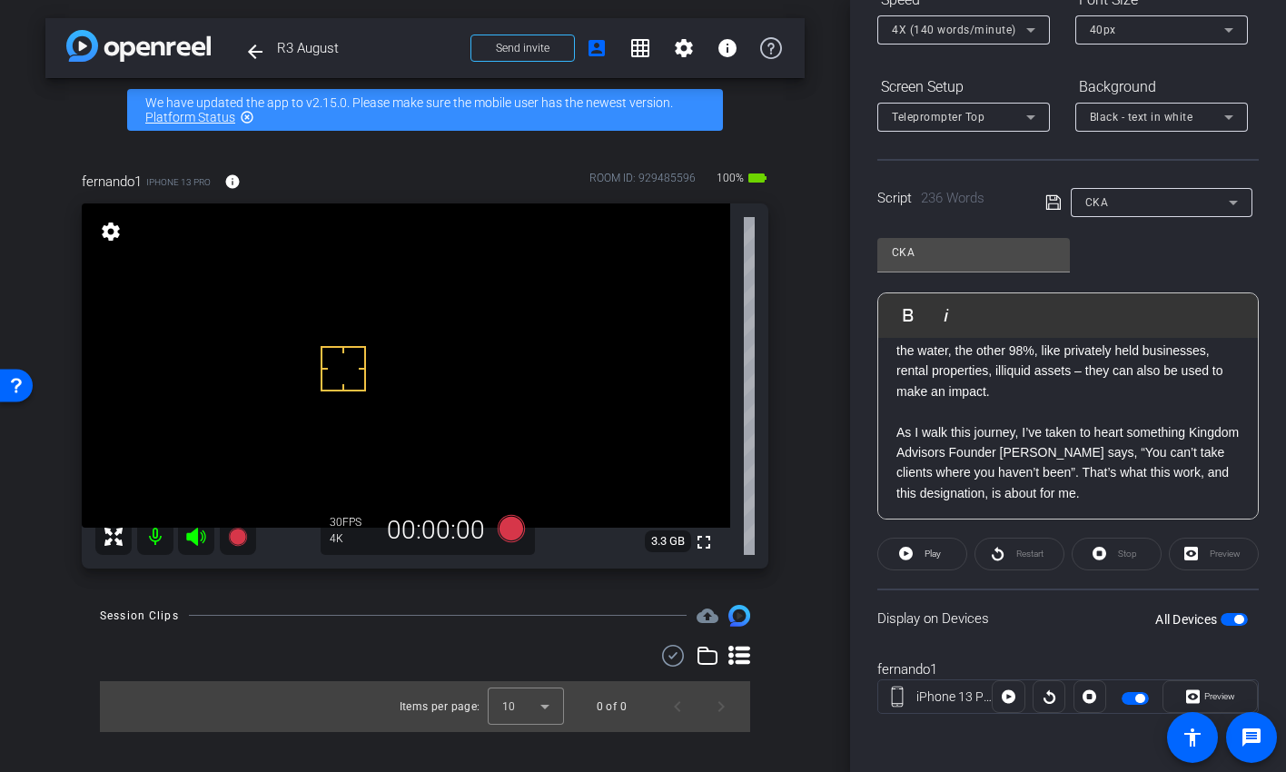
scroll to position [461, 0]
drag, startPoint x: 1046, startPoint y: 451, endPoint x: 892, endPoint y: 456, distance: 154.5
click at [892, 456] on div "XXXX Smile There’s a question I’ve been sitting with a lot lately: How much is …" at bounding box center [1068, 270] width 380 height 788
drag, startPoint x: 952, startPoint y: 454, endPoint x: 942, endPoint y: 455, distance: 10.0
click at [942, 455] on p "As I walk this journey, I’ve taken to heart something Ron Blue says, “You can’t…" at bounding box center [1068, 464] width 343 height 82
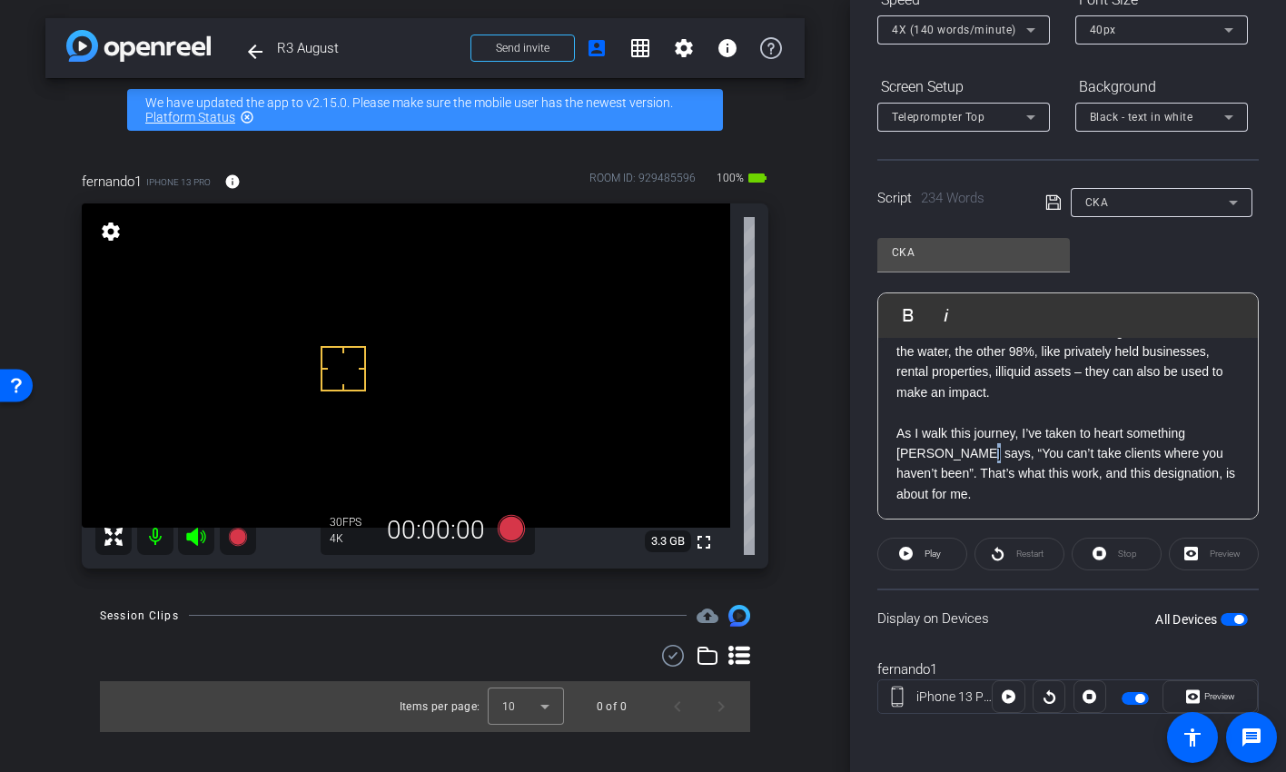
click at [1048, 199] on icon at bounding box center [1054, 203] width 16 height 22
click at [1176, 391] on p "Because the reality is - many of us focus only on what’s above the surface: inc…" at bounding box center [1068, 352] width 343 height 102
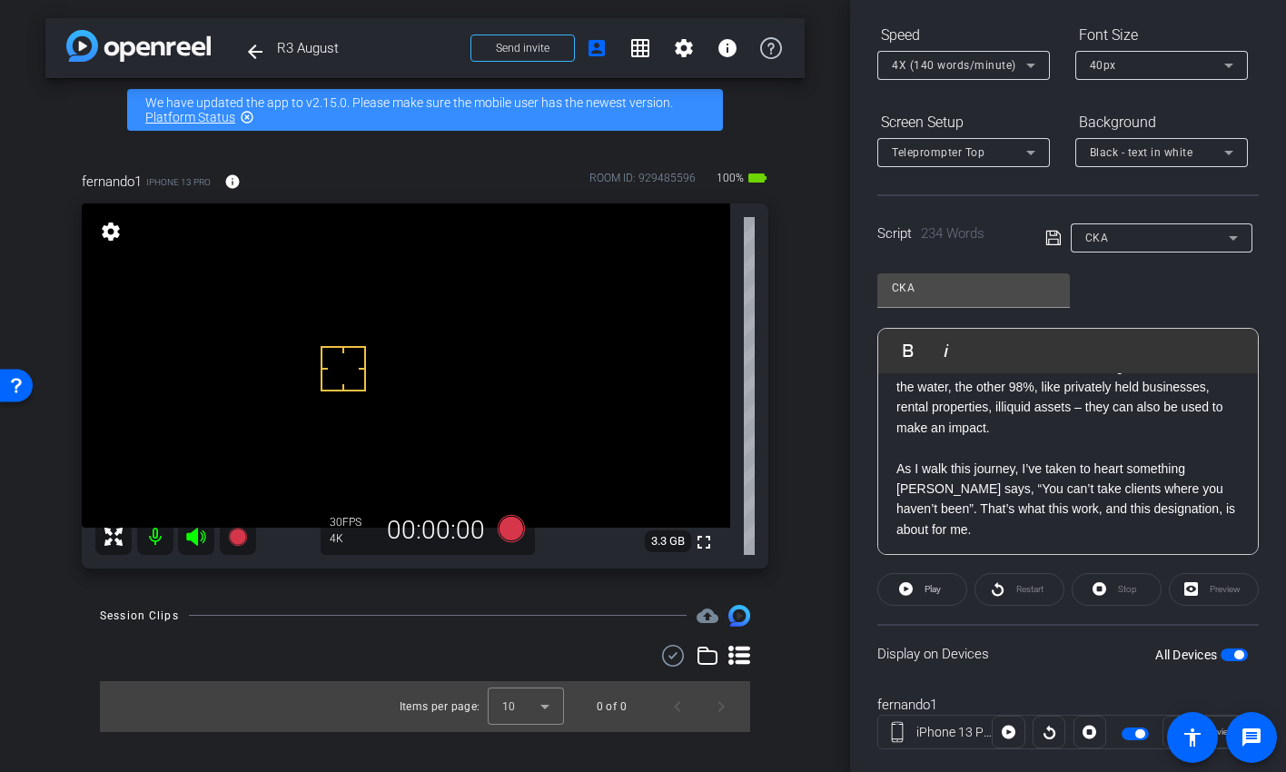
scroll to position [474, 0]
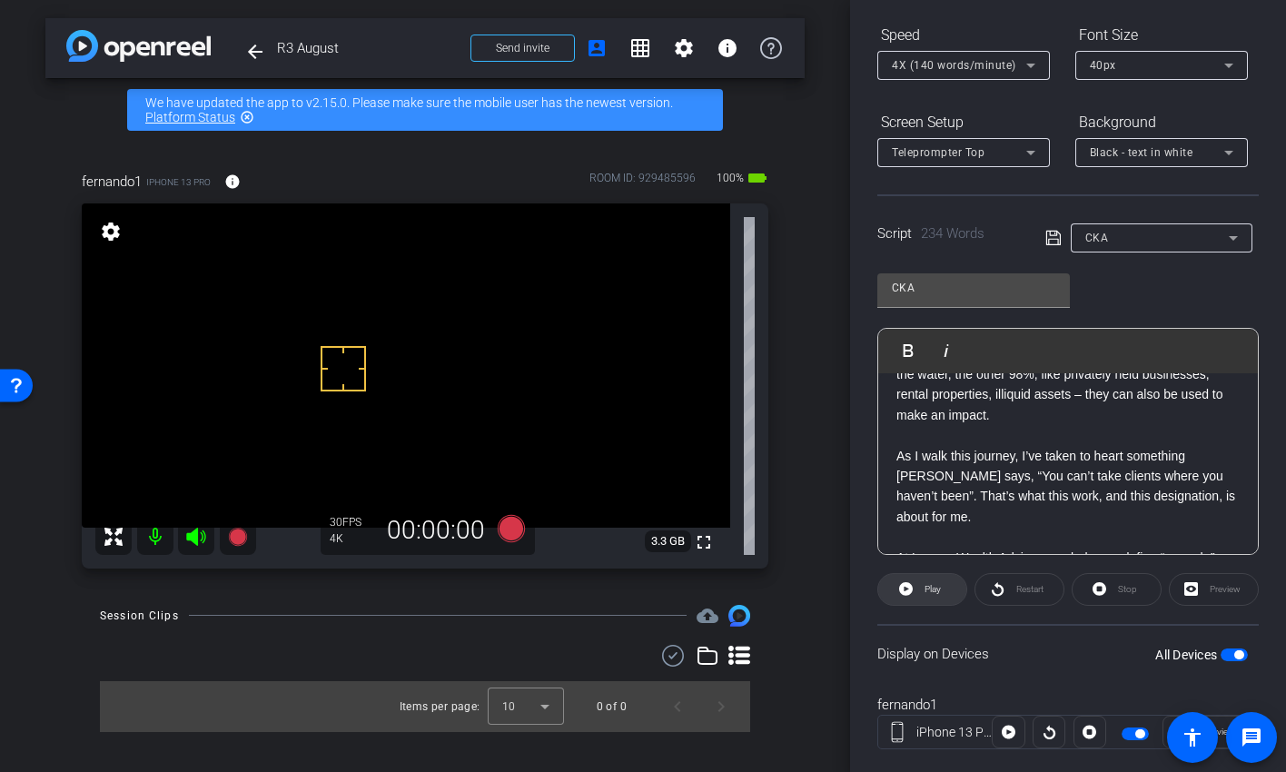
click at [923, 588] on span "Play" at bounding box center [930, 589] width 21 height 25
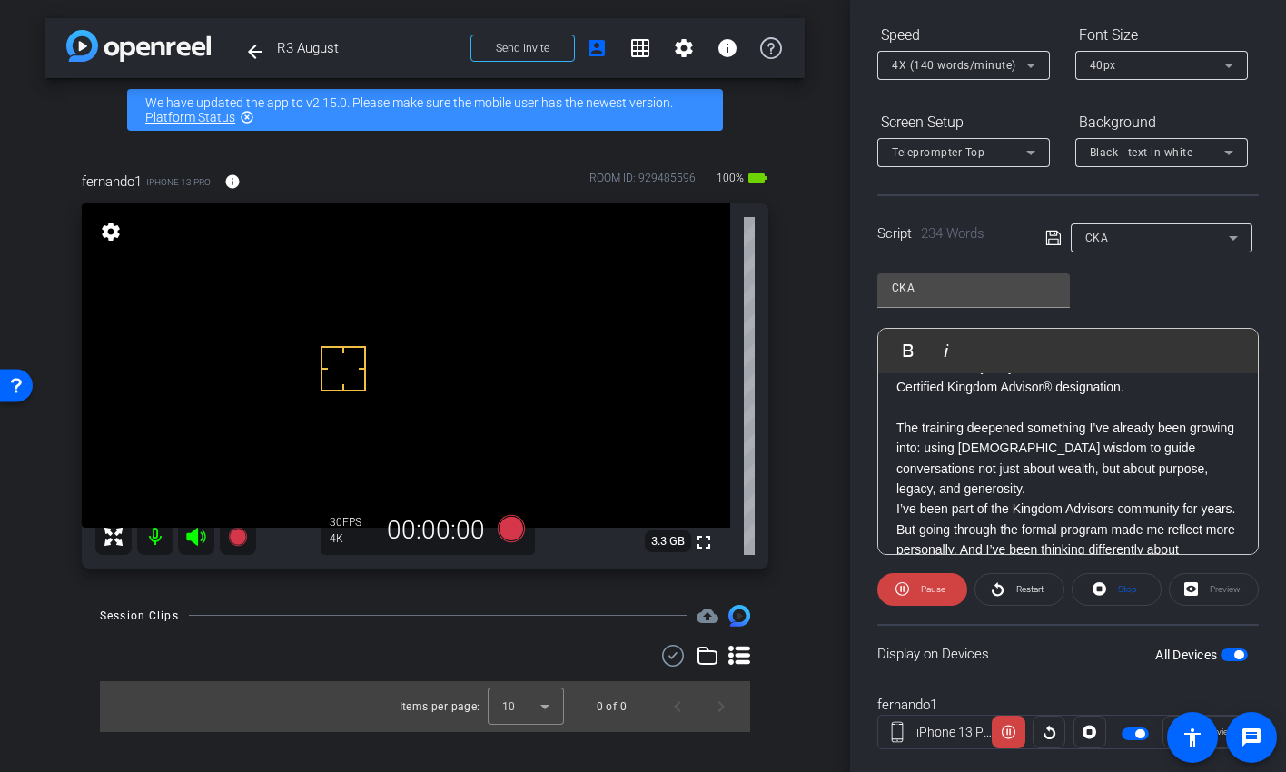
scroll to position [213, 0]
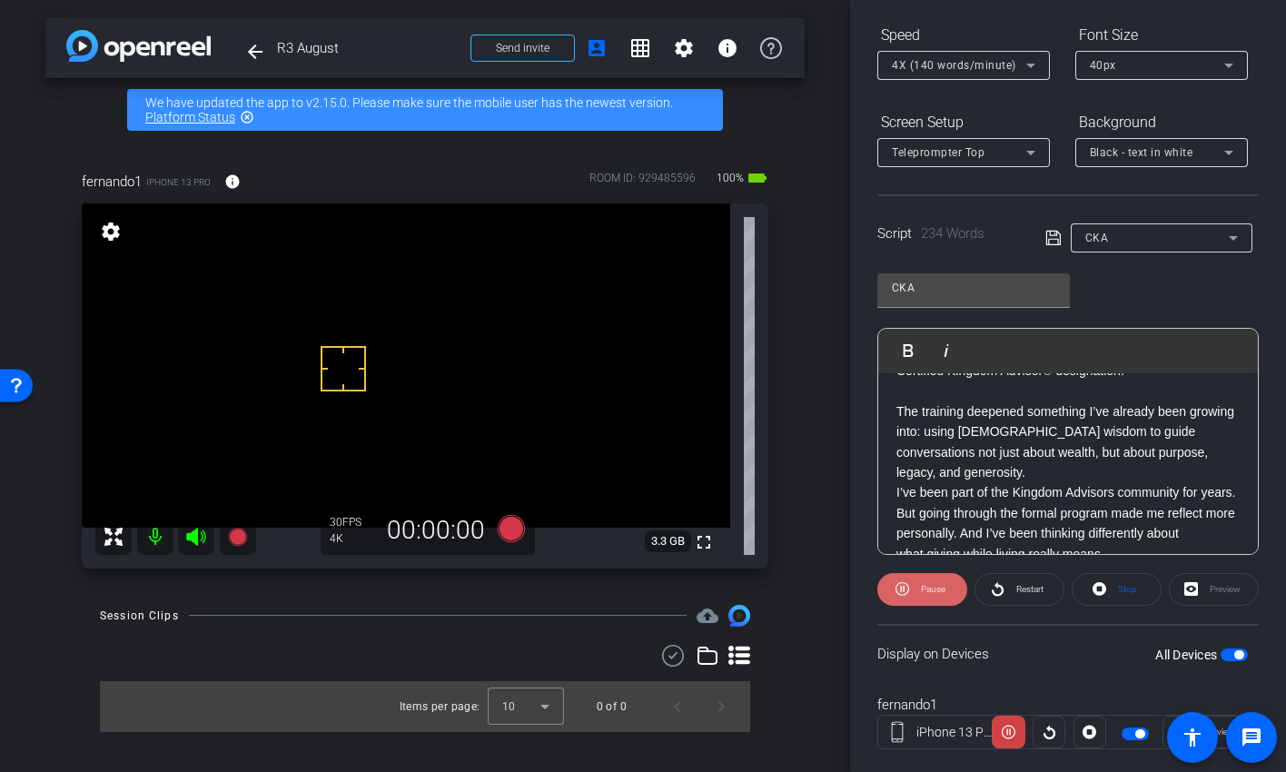
click at [942, 589] on span "Pause" at bounding box center [933, 589] width 25 height 10
click at [1016, 587] on span "Restart" at bounding box center [1029, 589] width 27 height 10
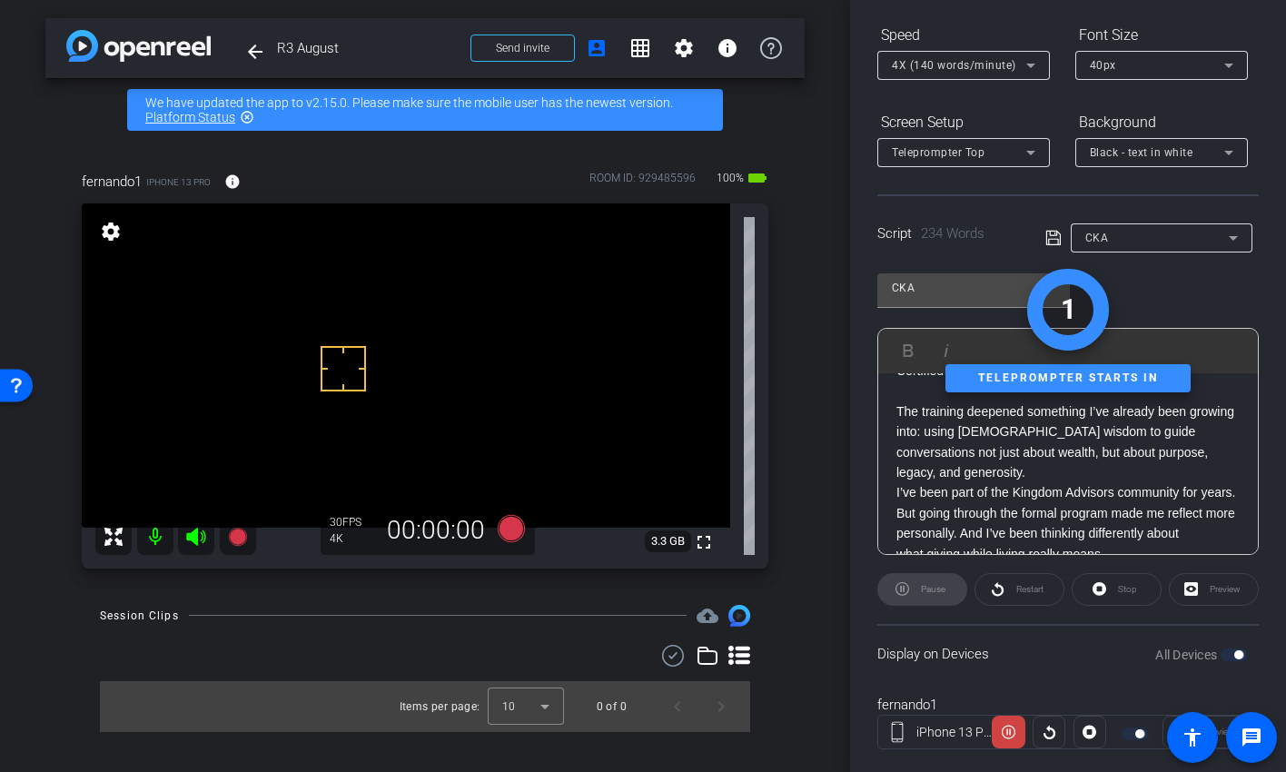
click at [931, 590] on div "Pause" at bounding box center [923, 589] width 90 height 33
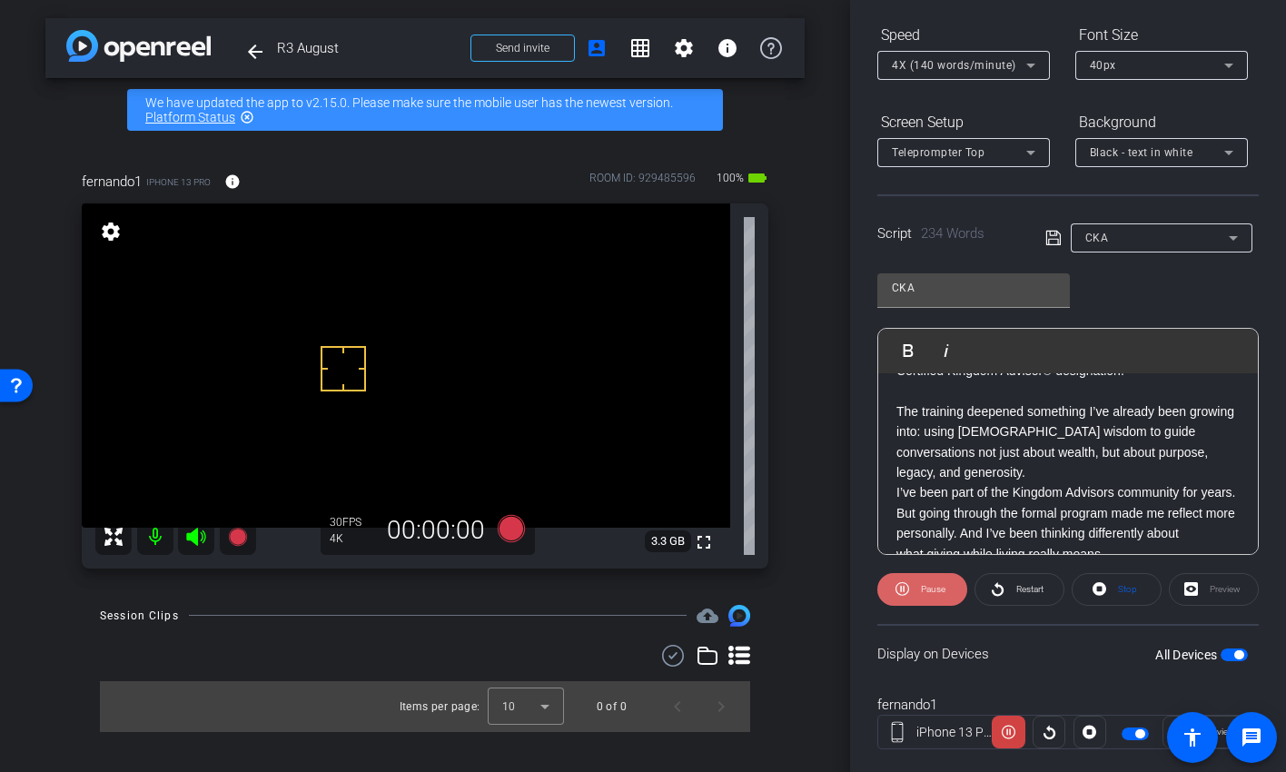
click at [927, 586] on span "Pause" at bounding box center [933, 589] width 25 height 10
click at [513, 526] on icon at bounding box center [511, 527] width 27 height 27
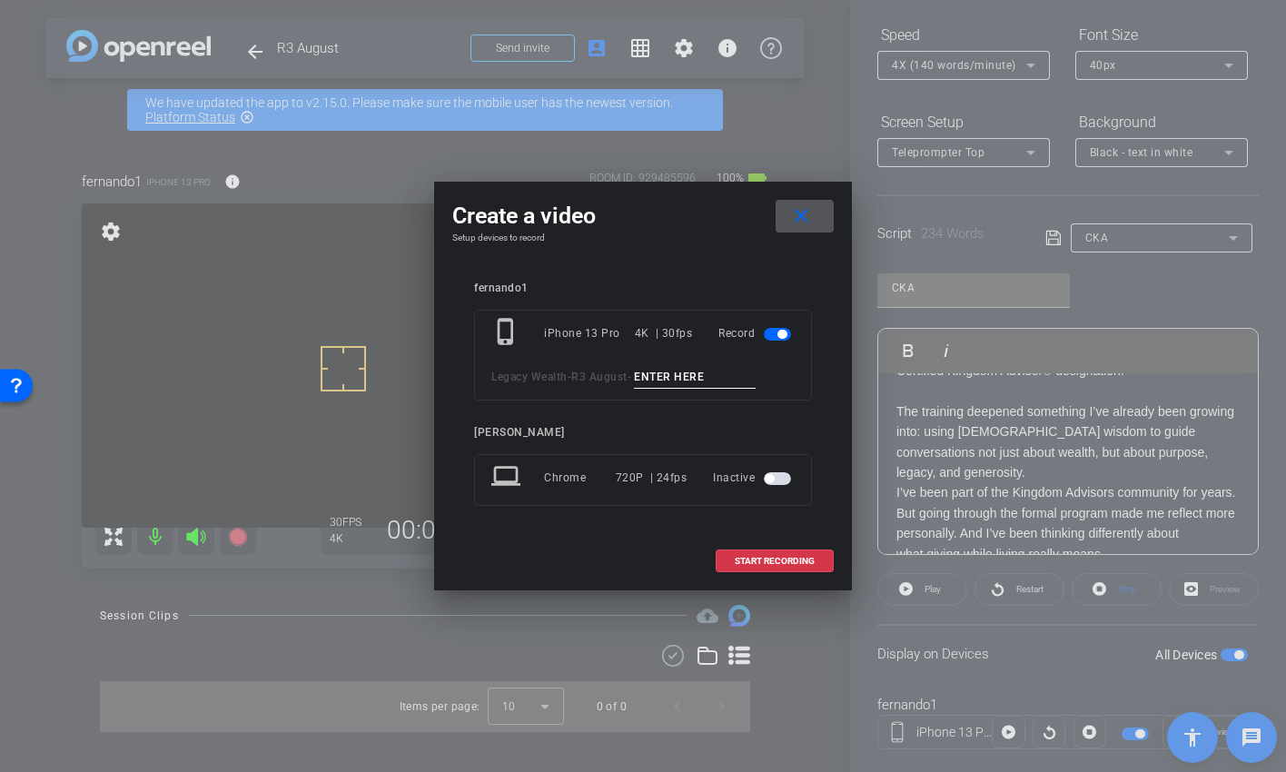
click at [675, 383] on input at bounding box center [695, 377] width 122 height 23
type input "CKA Tk 1"
click at [781, 558] on span "START RECORDING" at bounding box center [775, 561] width 80 height 9
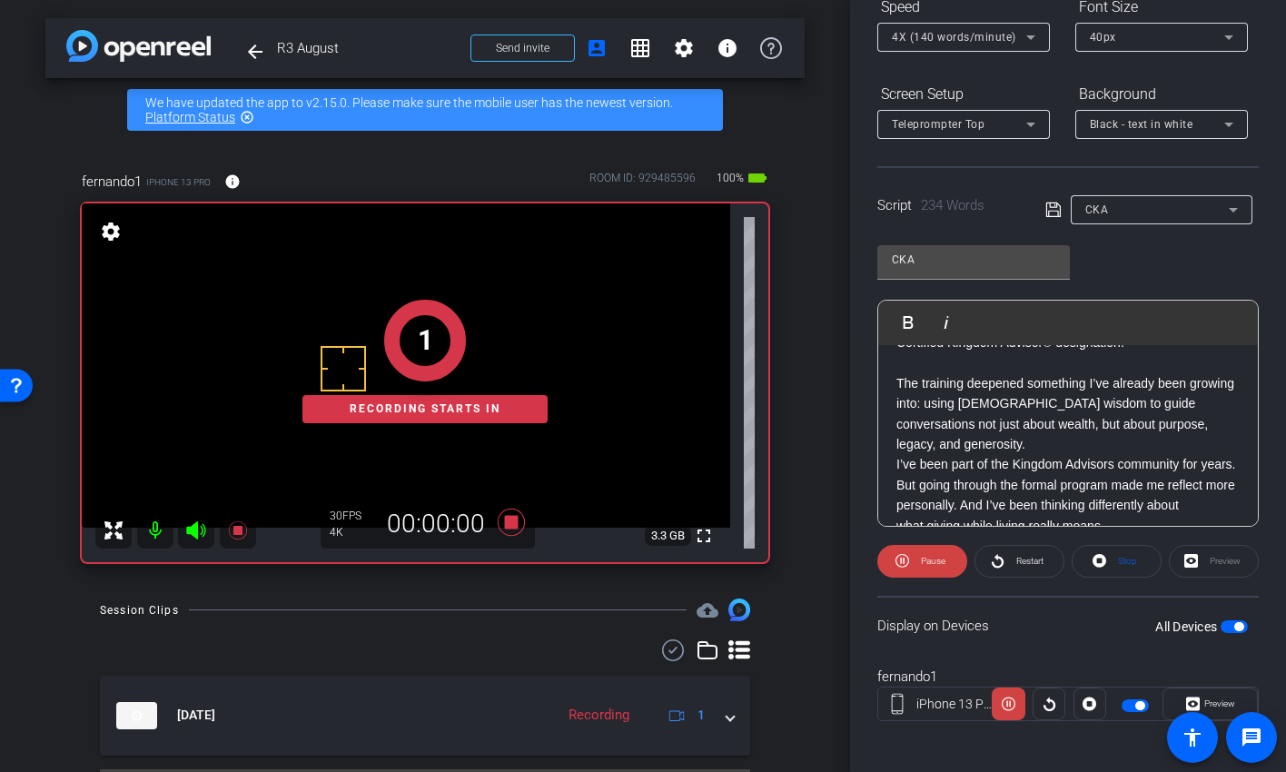
scroll to position [221, 0]
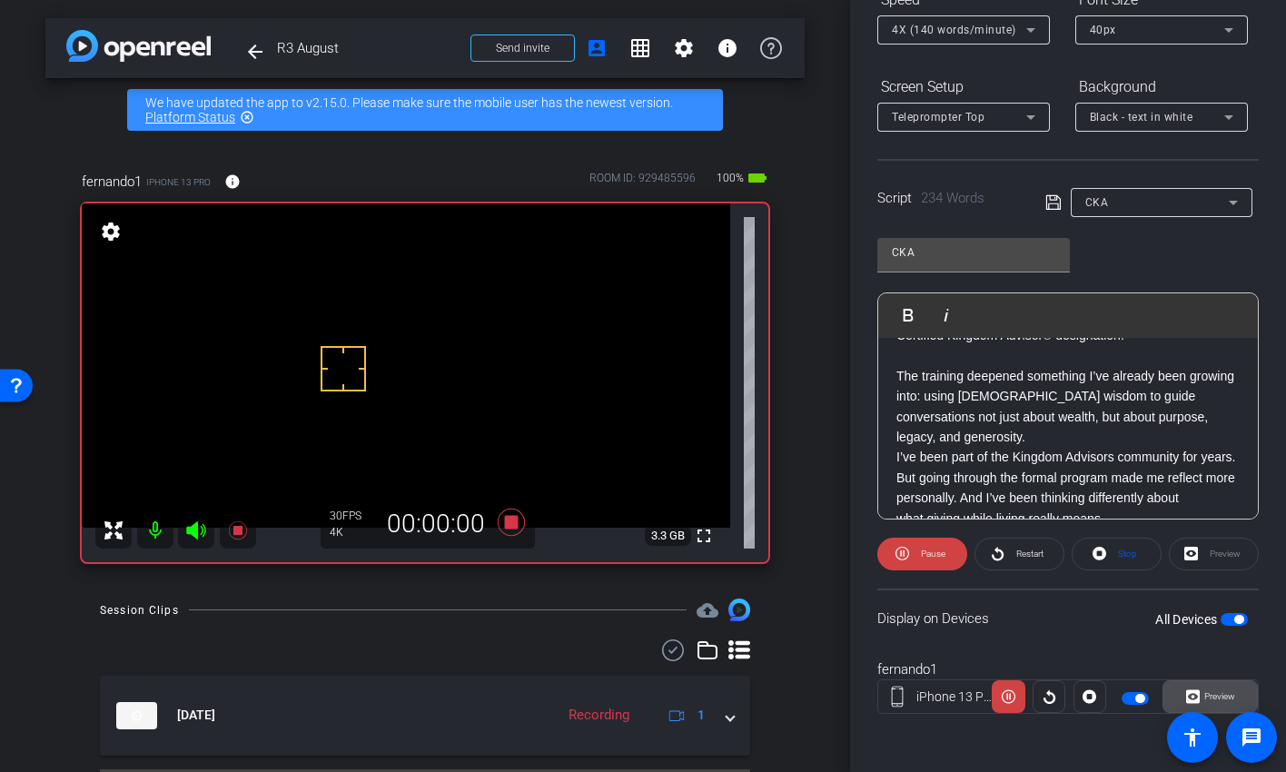
click at [1216, 627] on span "Preview" at bounding box center [1220, 696] width 31 height 10
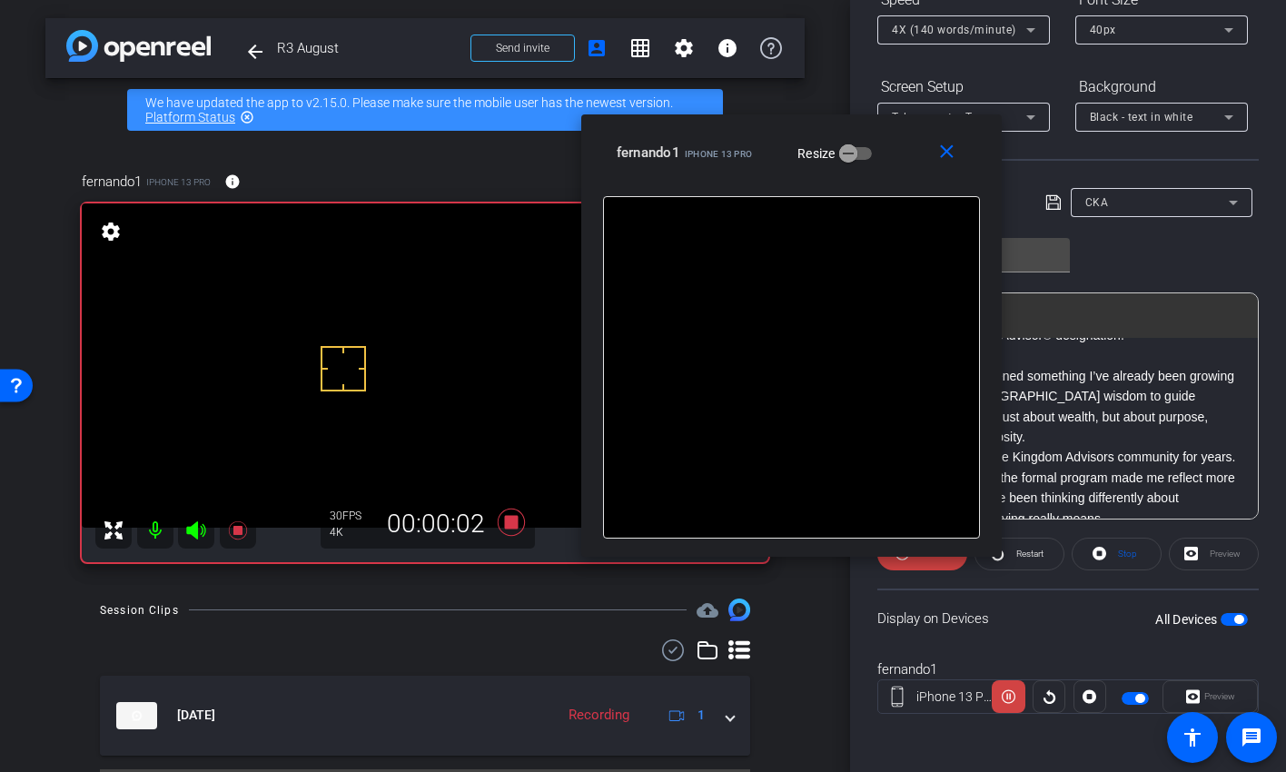
drag, startPoint x: 747, startPoint y: 192, endPoint x: 895, endPoint y: 141, distance: 156.6
click at [895, 141] on div "fernando1 iPhone 13 Pro Resize" at bounding box center [798, 152] width 363 height 33
click at [950, 25] on span "4X (140 words/minute)" at bounding box center [954, 30] width 124 height 13
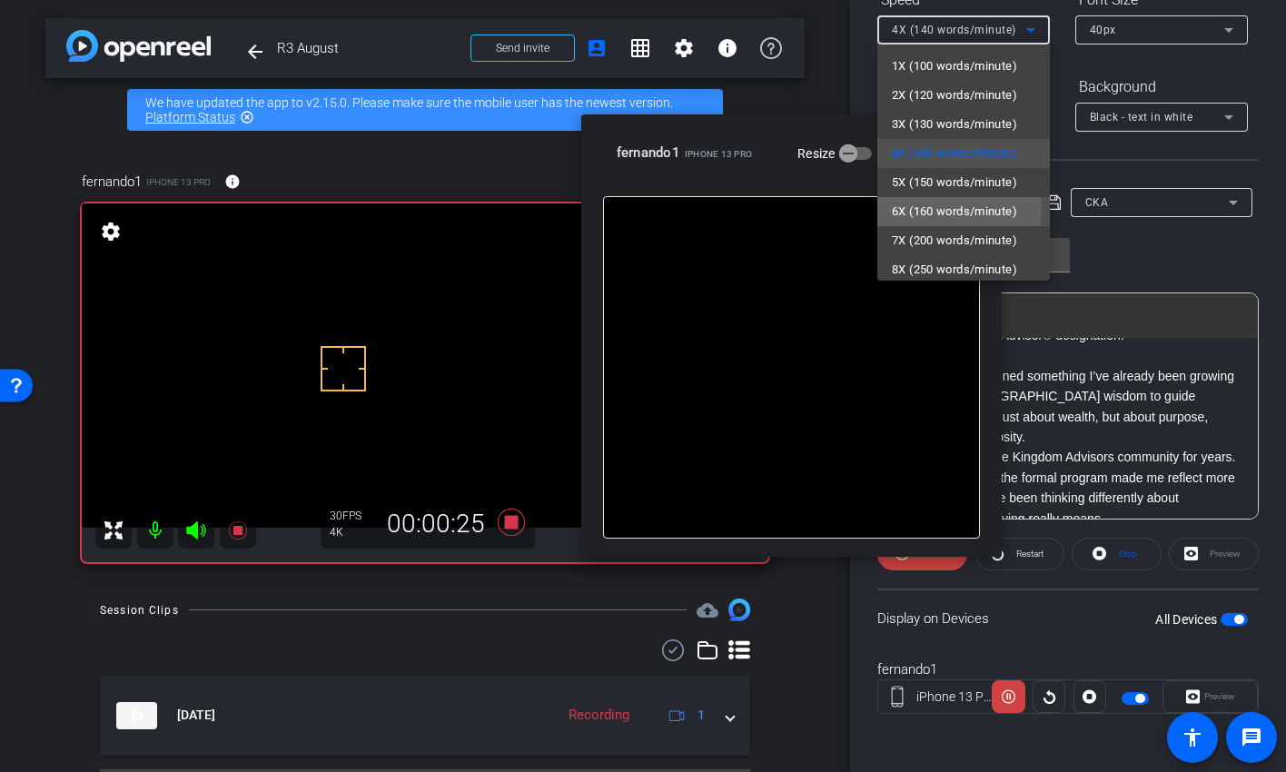
click at [937, 209] on span "6X (160 words/minute)" at bounding box center [954, 212] width 125 height 22
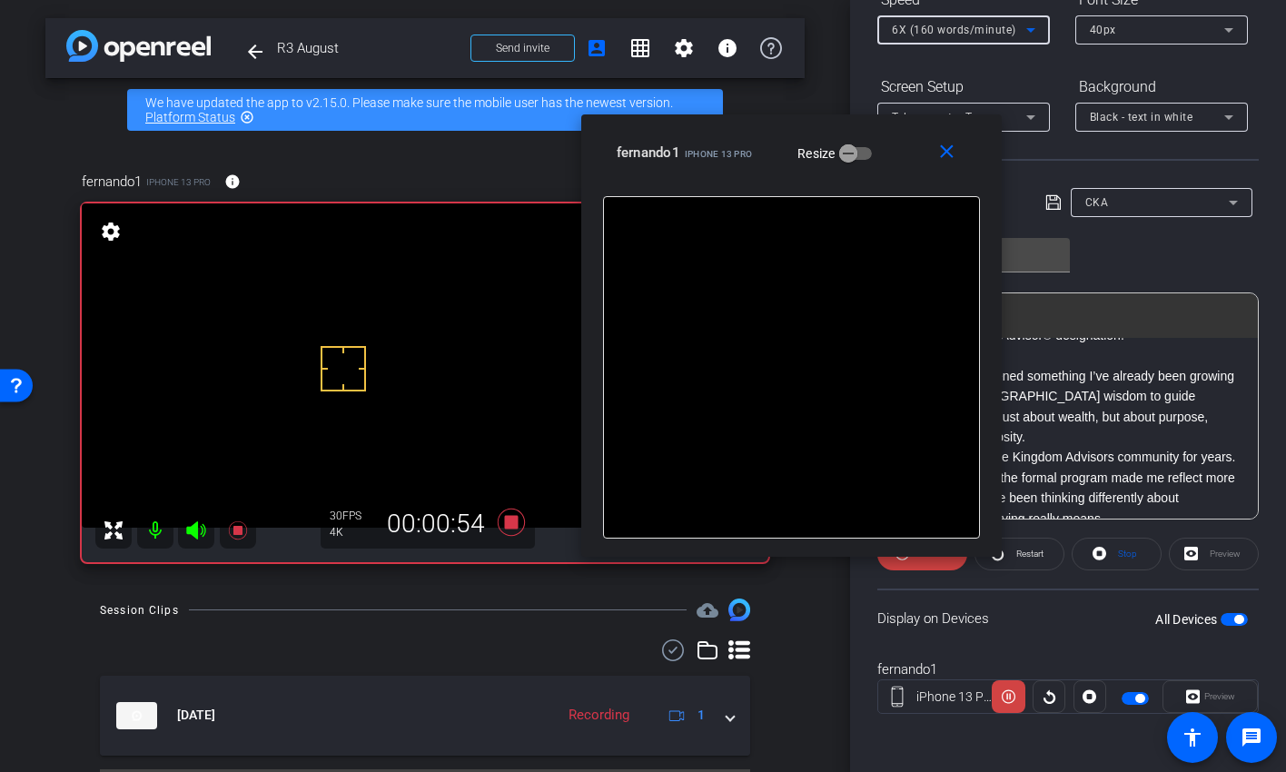
click at [1017, 22] on div "6X (160 words/minute)" at bounding box center [959, 29] width 134 height 23
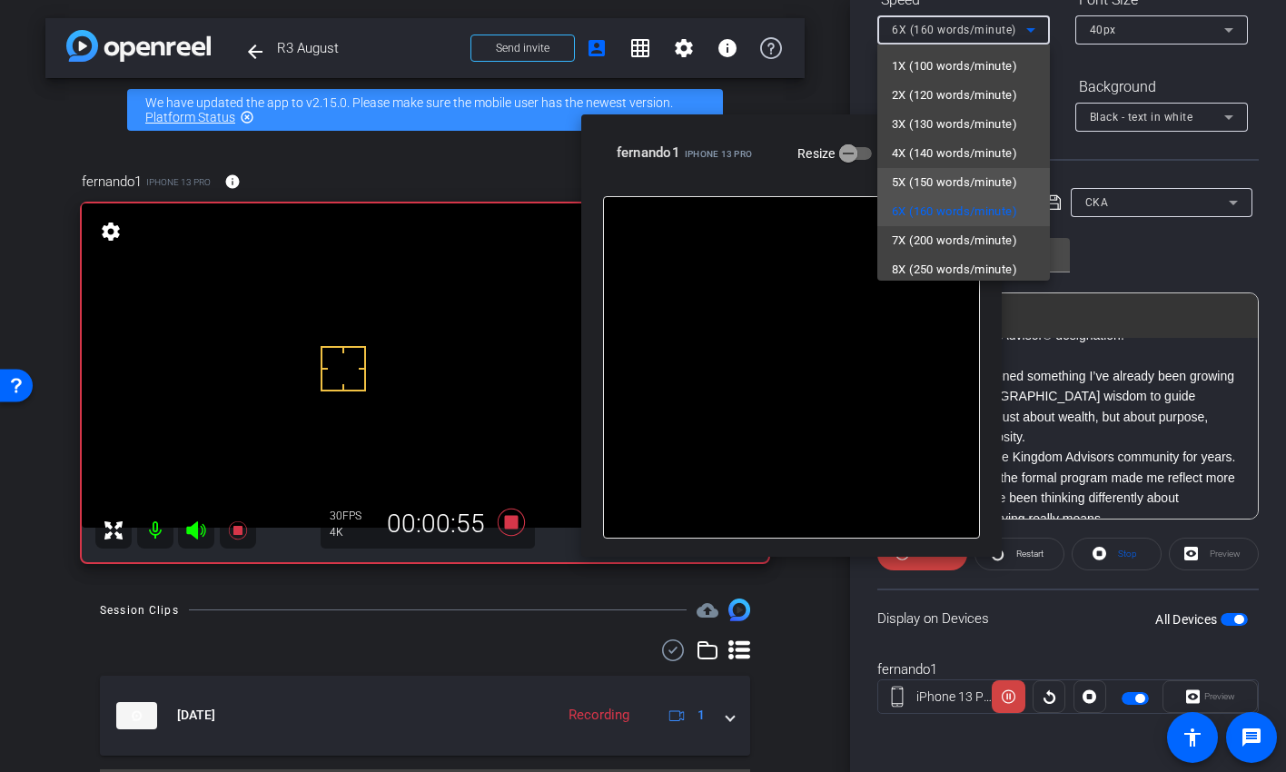
click at [974, 173] on span "5X (150 words/minute)" at bounding box center [954, 183] width 125 height 22
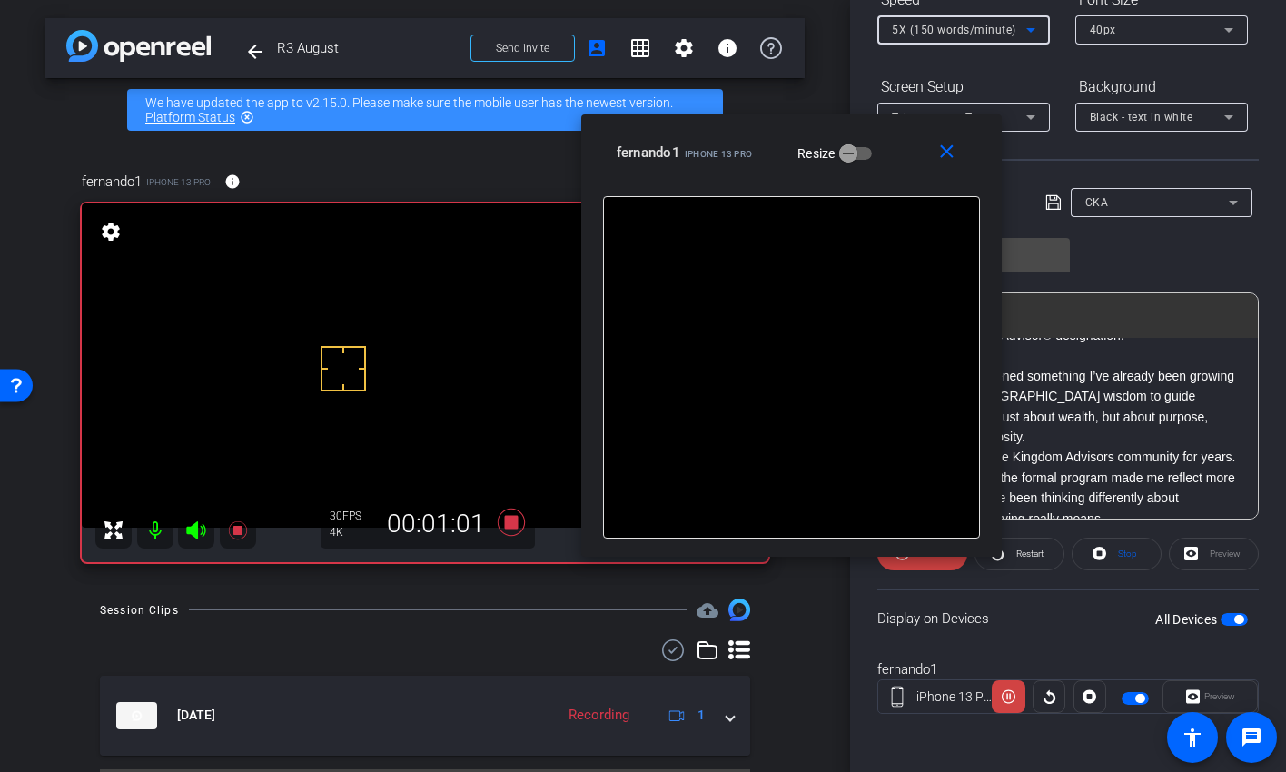
click at [998, 24] on span "5X (150 words/minute)" at bounding box center [954, 30] width 124 height 13
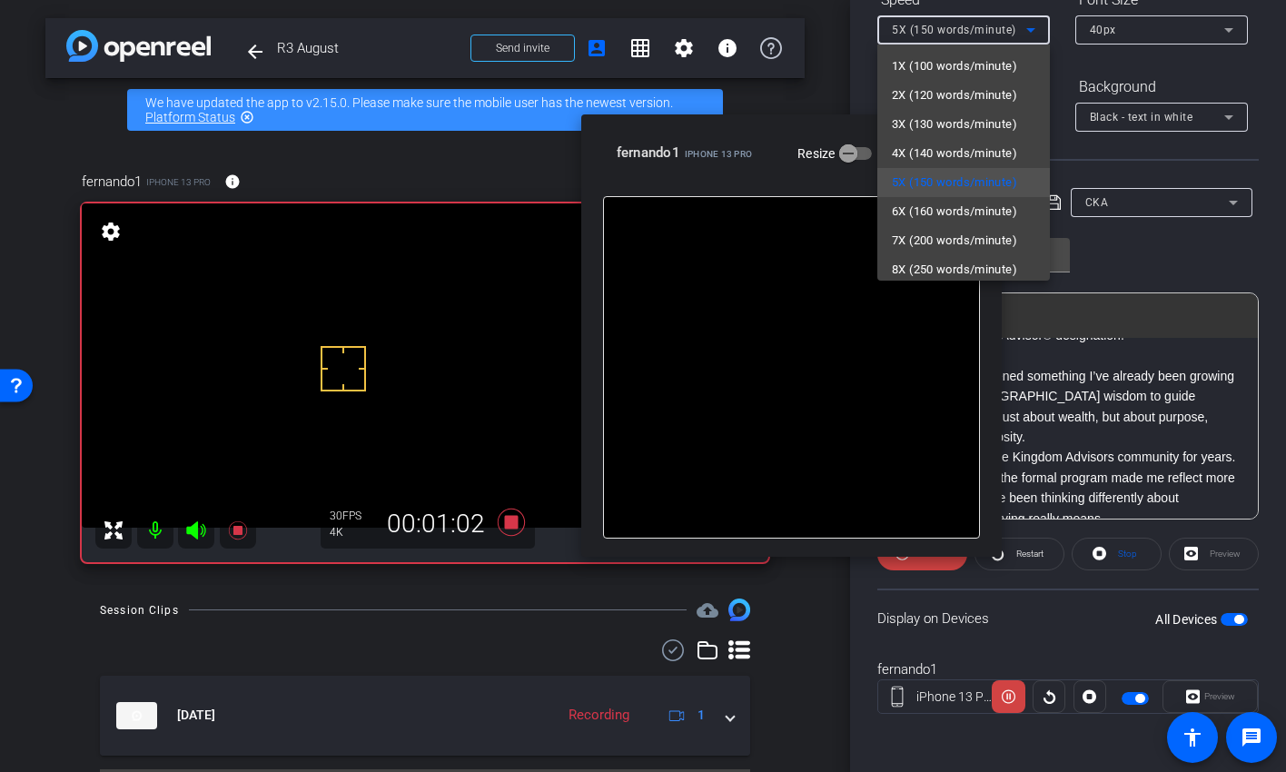
click at [1061, 34] on div at bounding box center [643, 386] width 1286 height 772
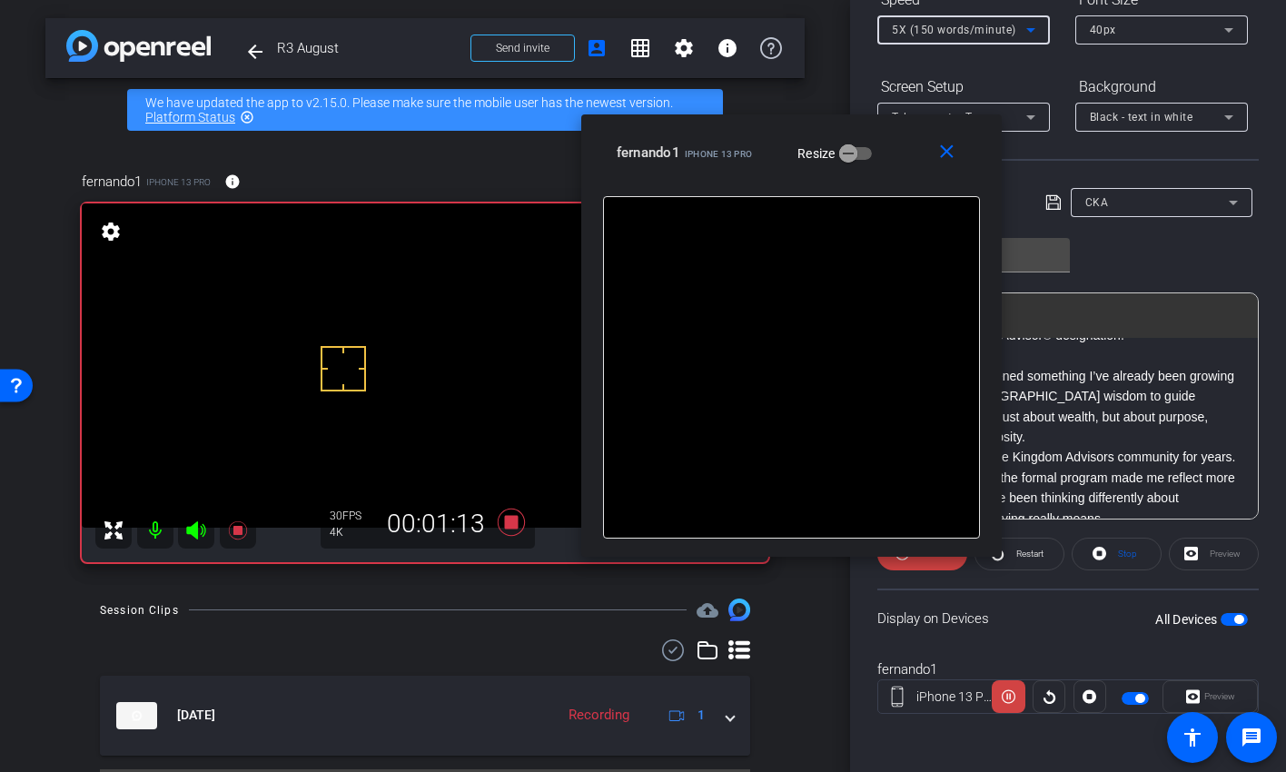
click at [1008, 26] on span "5X (150 words/minute)" at bounding box center [954, 30] width 124 height 13
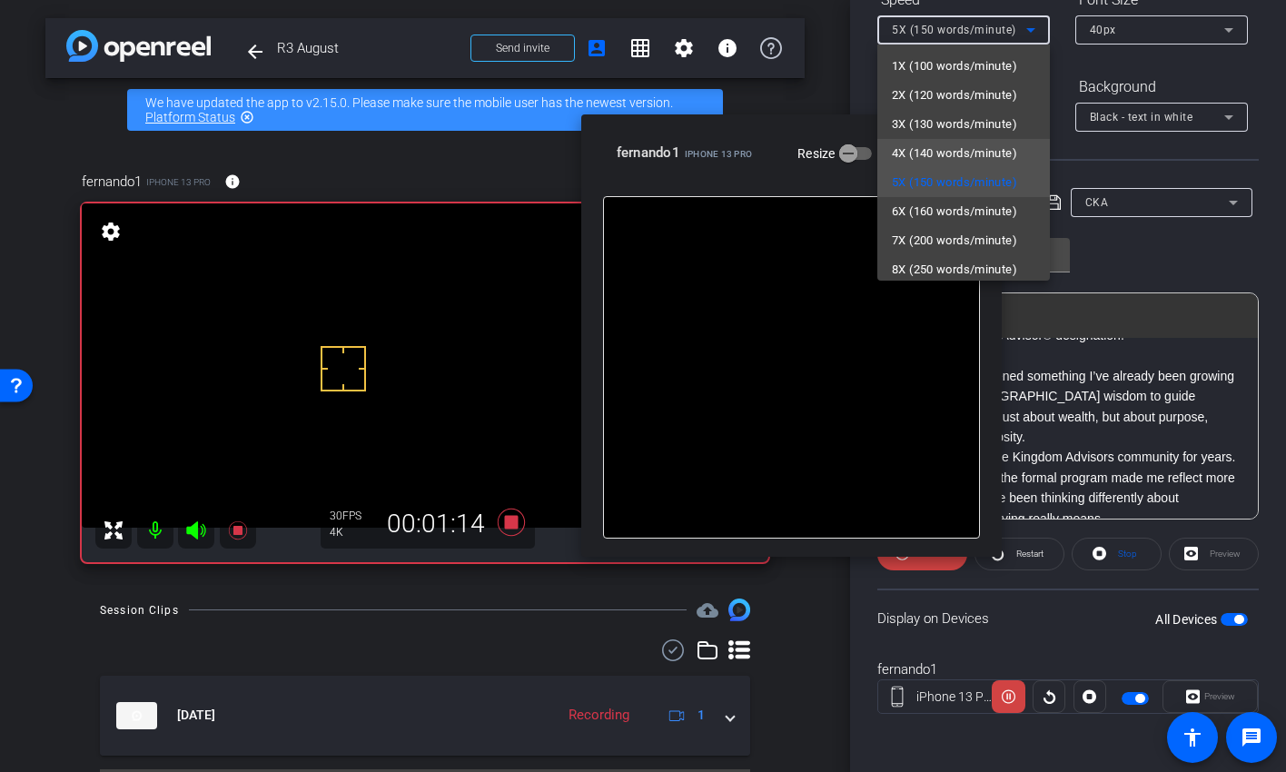
click at [971, 148] on span "4X (140 words/minute)" at bounding box center [954, 154] width 125 height 22
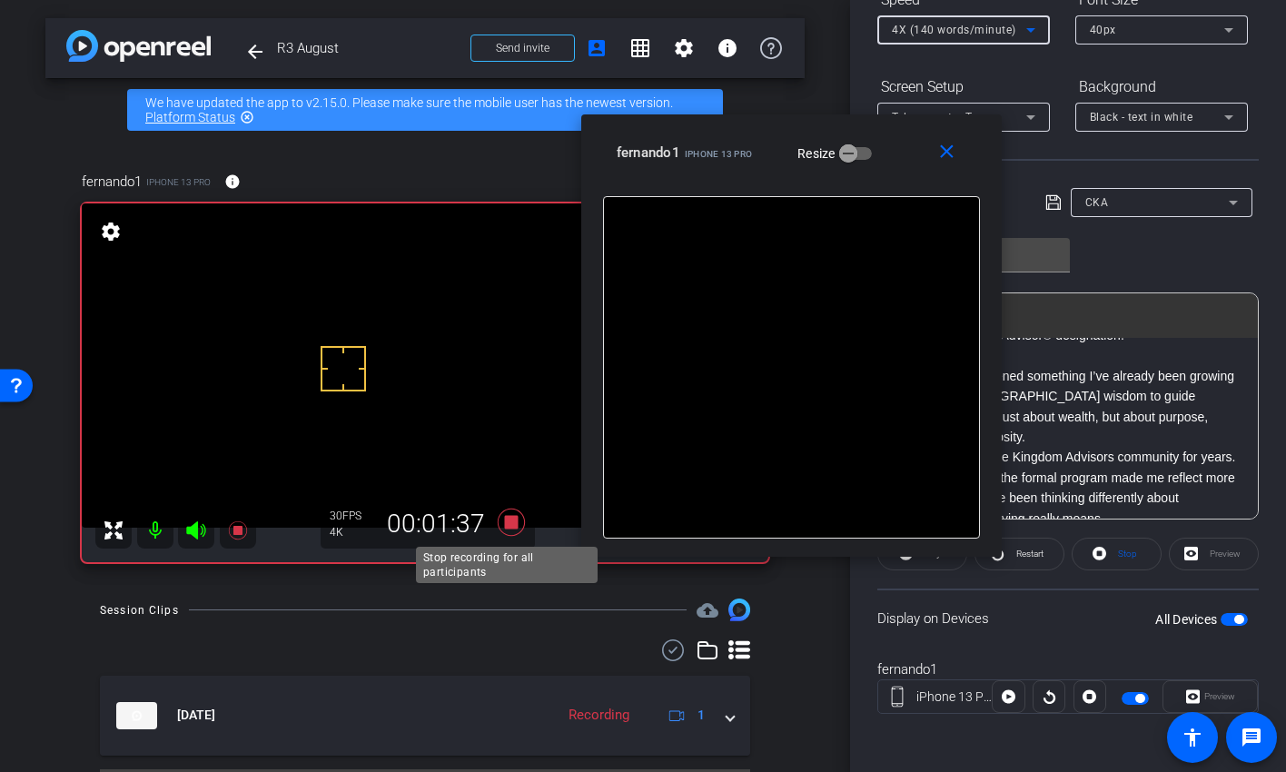
click at [511, 517] on icon at bounding box center [511, 522] width 27 height 27
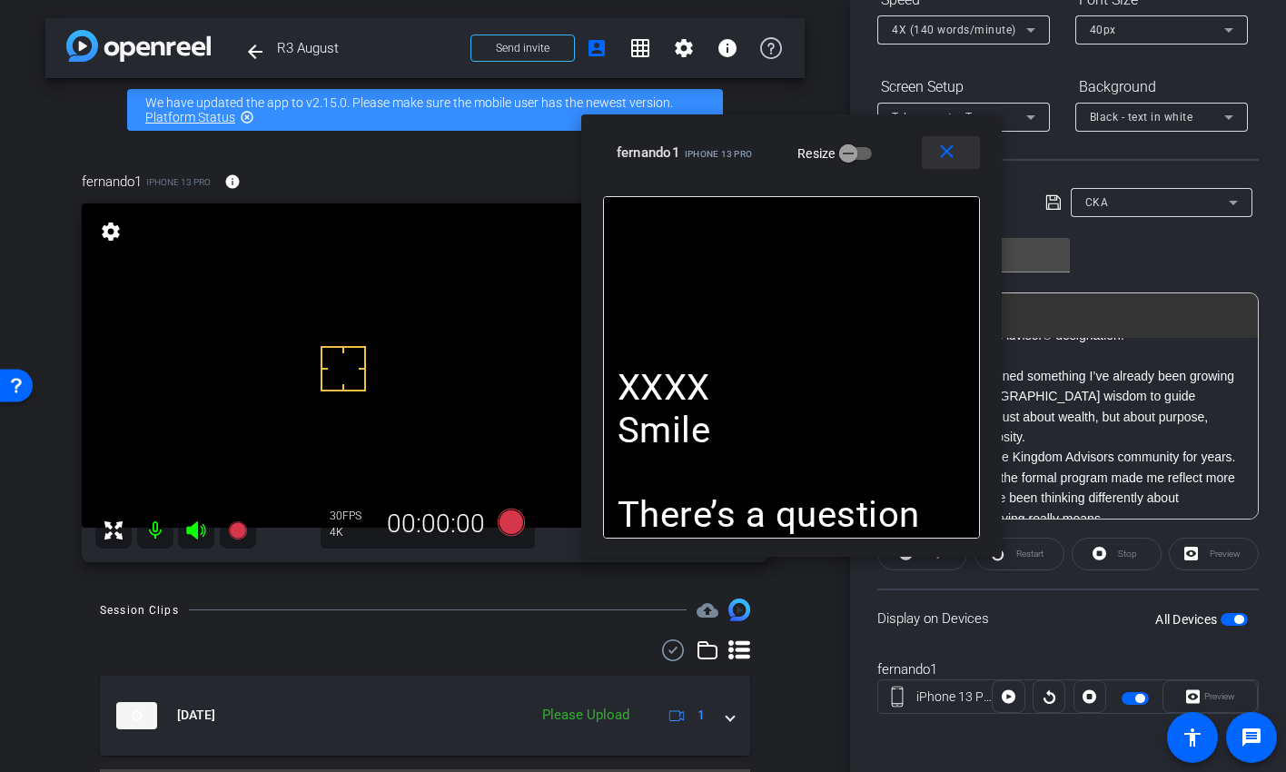
click at [950, 144] on mat-icon "close" at bounding box center [947, 152] width 23 height 23
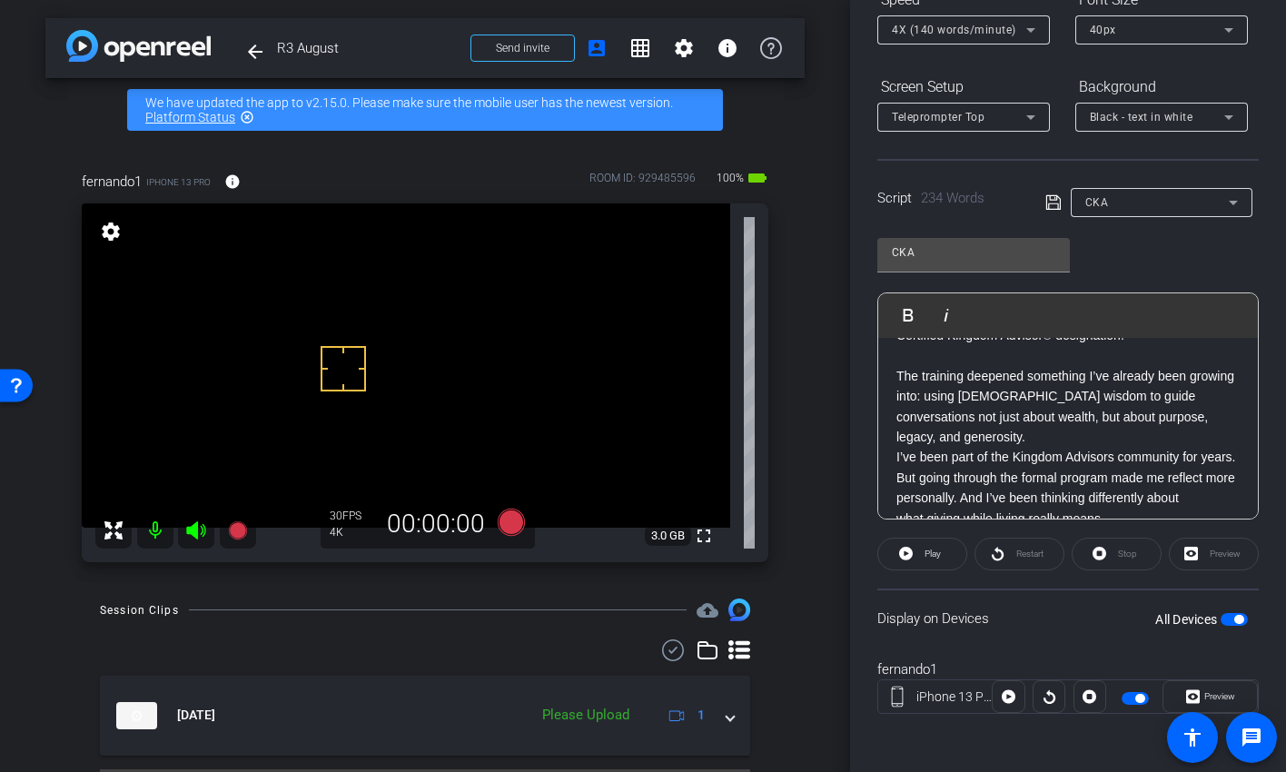
click at [1026, 26] on icon at bounding box center [1031, 30] width 22 height 22
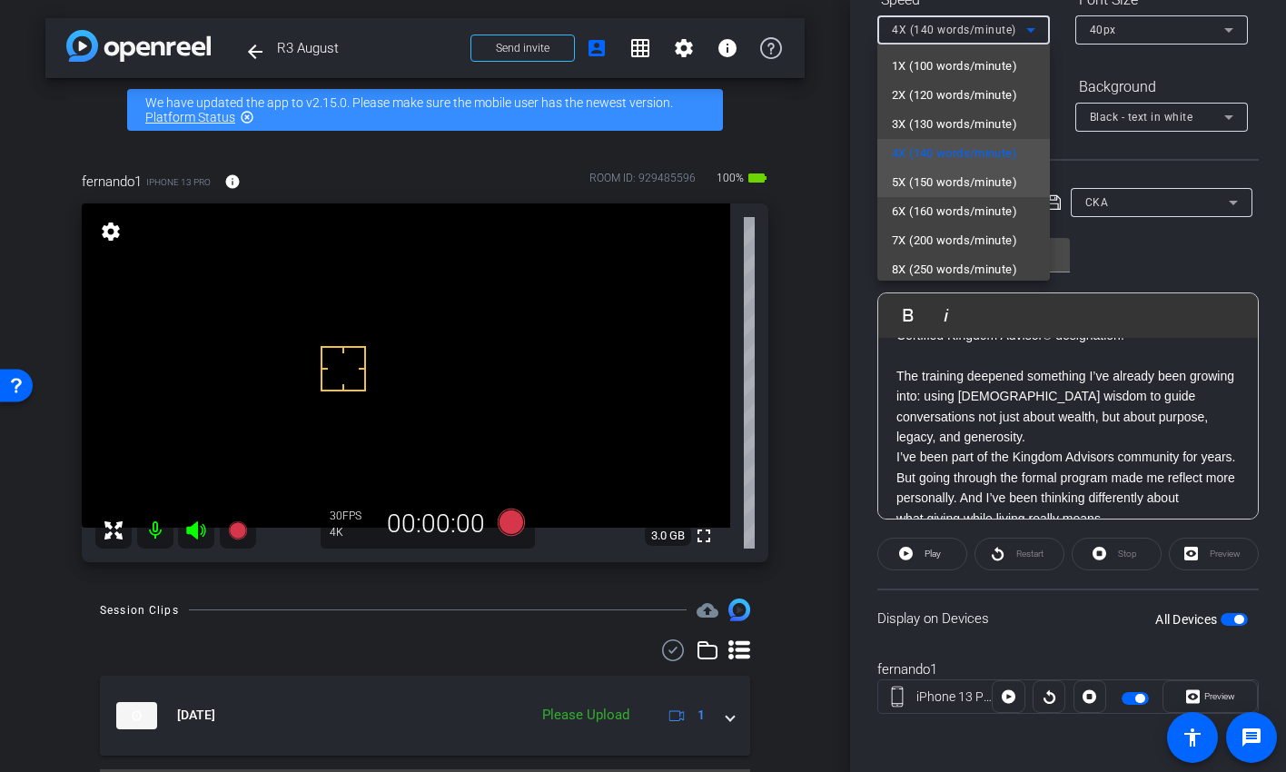
click at [968, 177] on span "5X (150 words/minute)" at bounding box center [954, 183] width 125 height 22
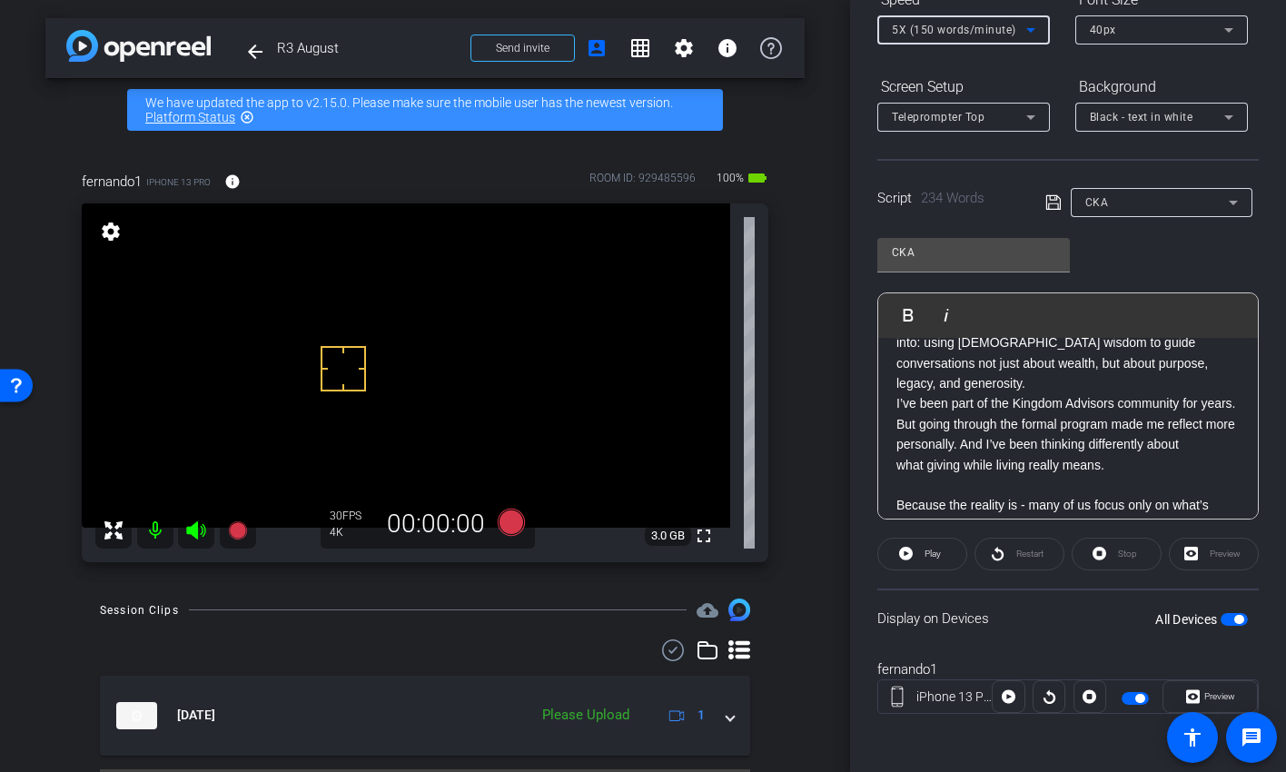
scroll to position [268, 0]
click at [1061, 379] on p "The training deepened something I’ve already been growing into: using biblical …" at bounding box center [1068, 353] width 343 height 82
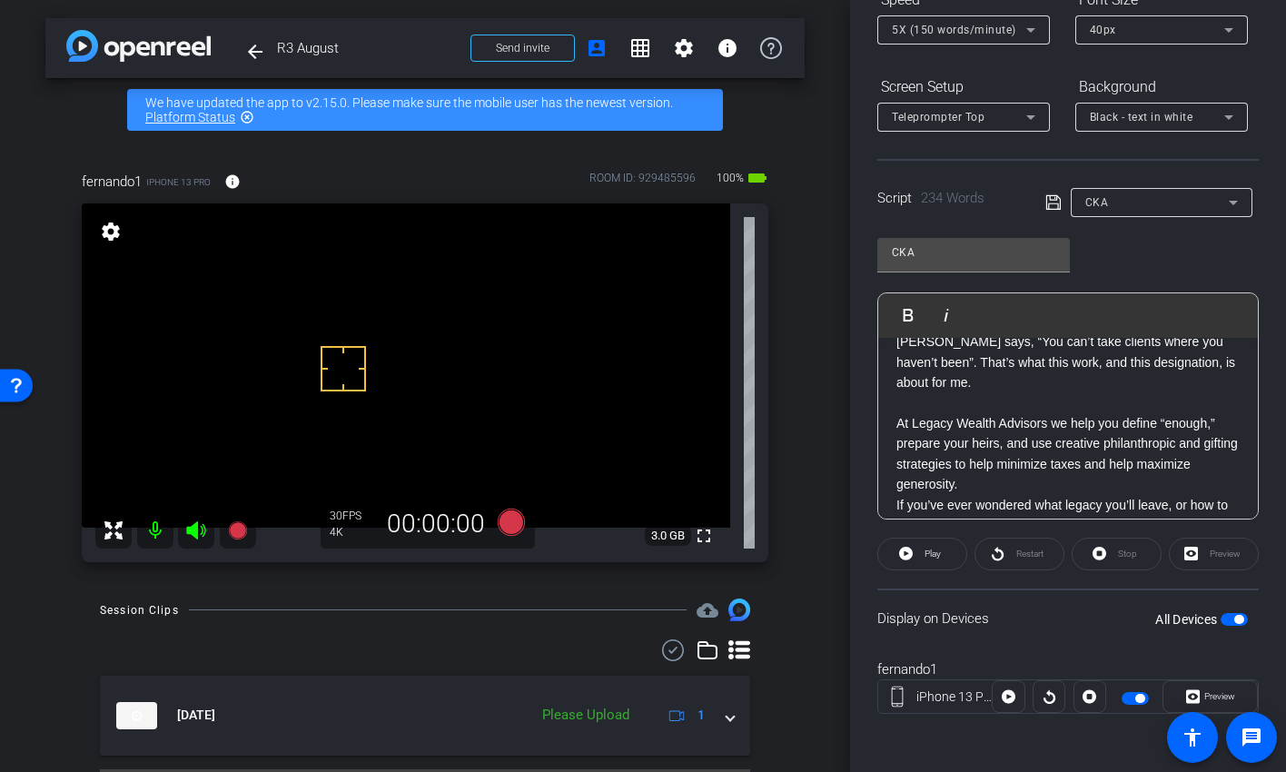
scroll to position [628, 0]
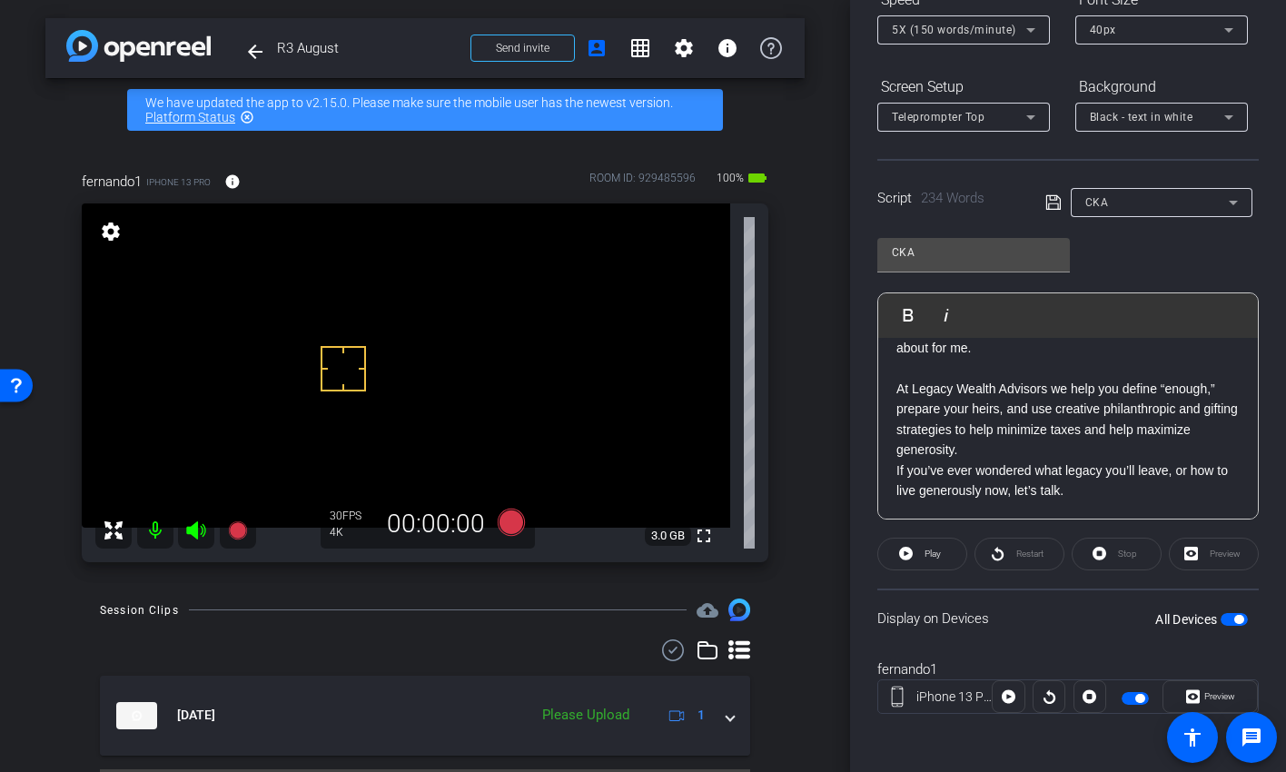
click at [1046, 193] on icon at bounding box center [1054, 203] width 16 height 22
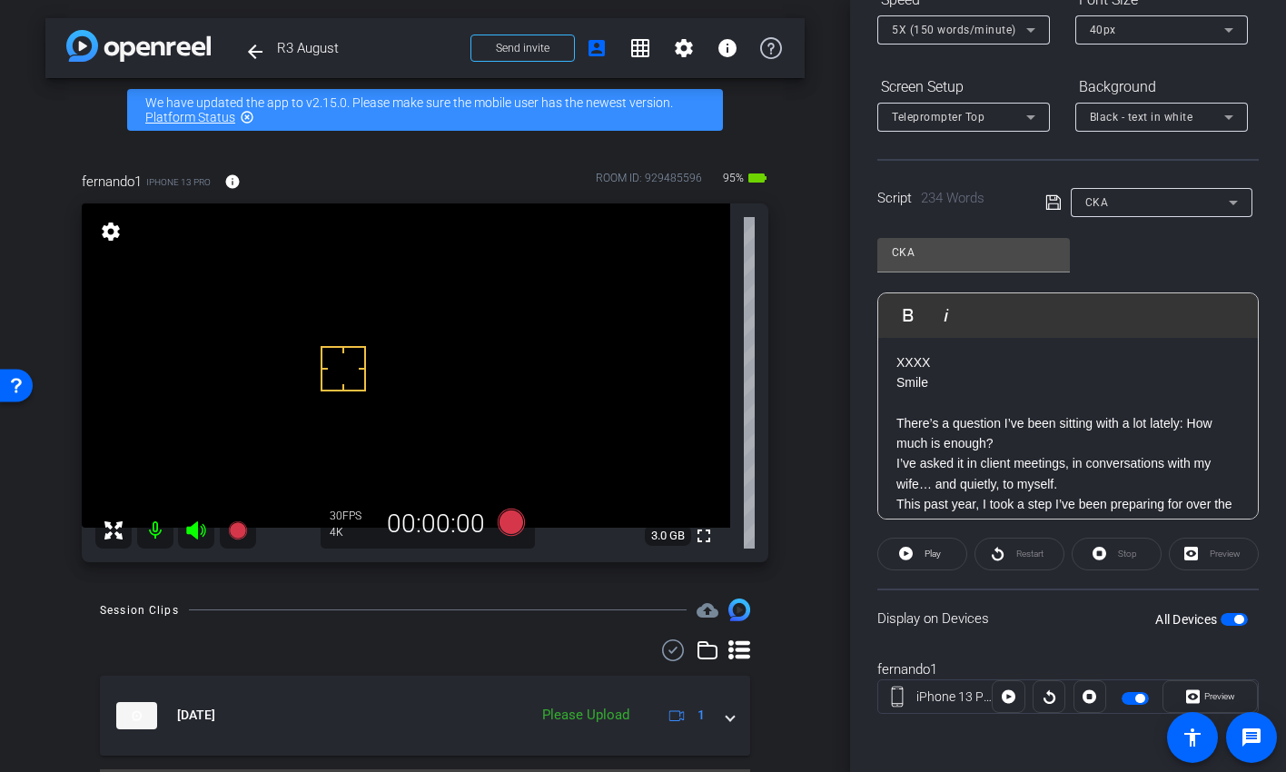
scroll to position [0, 0]
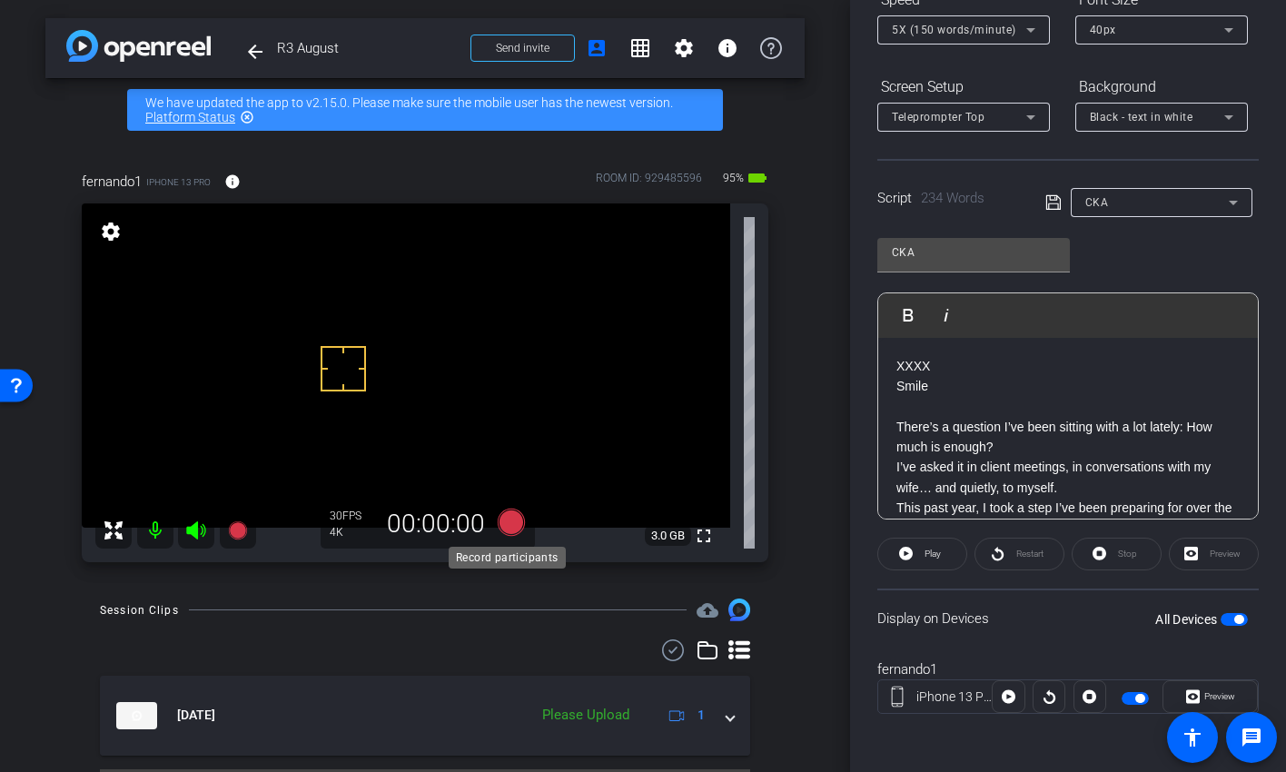
click at [504, 524] on icon at bounding box center [511, 522] width 27 height 27
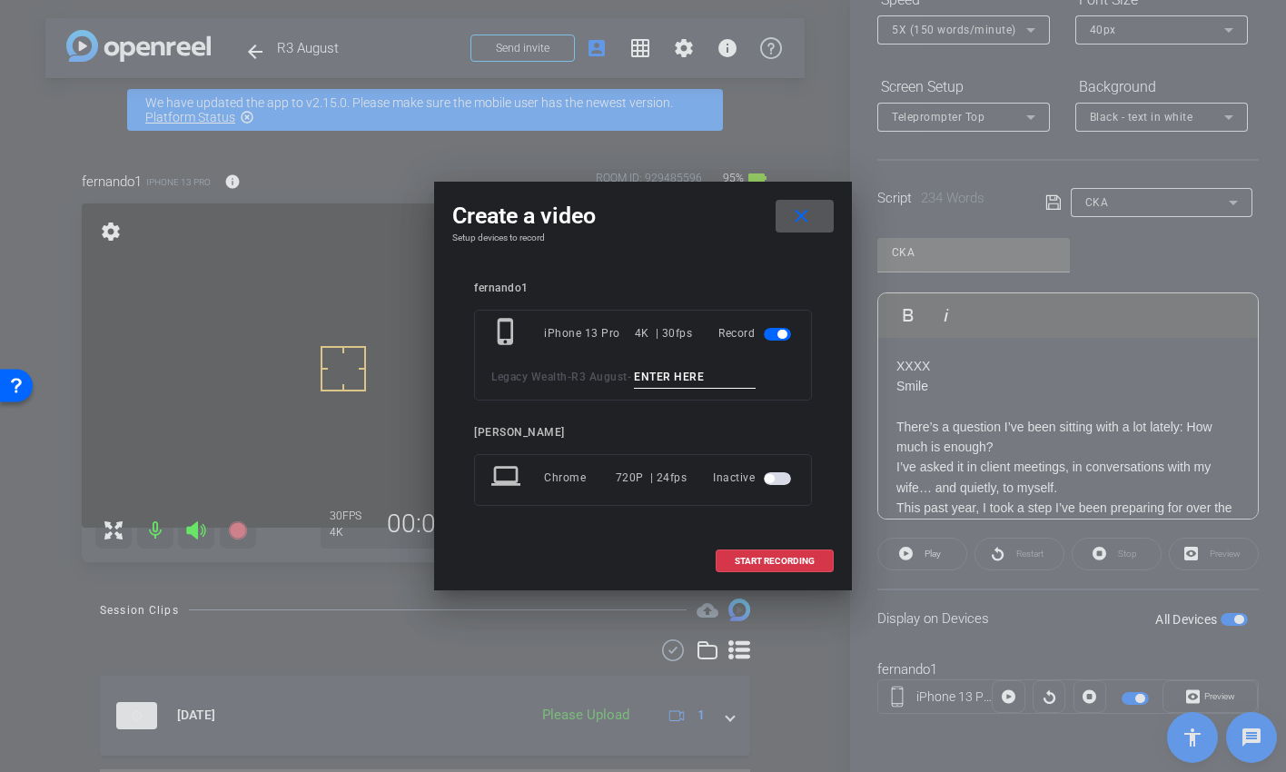
click at [670, 378] on input at bounding box center [695, 377] width 122 height 23
type input "CKA Tk 2"
click at [774, 561] on span "START RECORDING" at bounding box center [775, 561] width 80 height 9
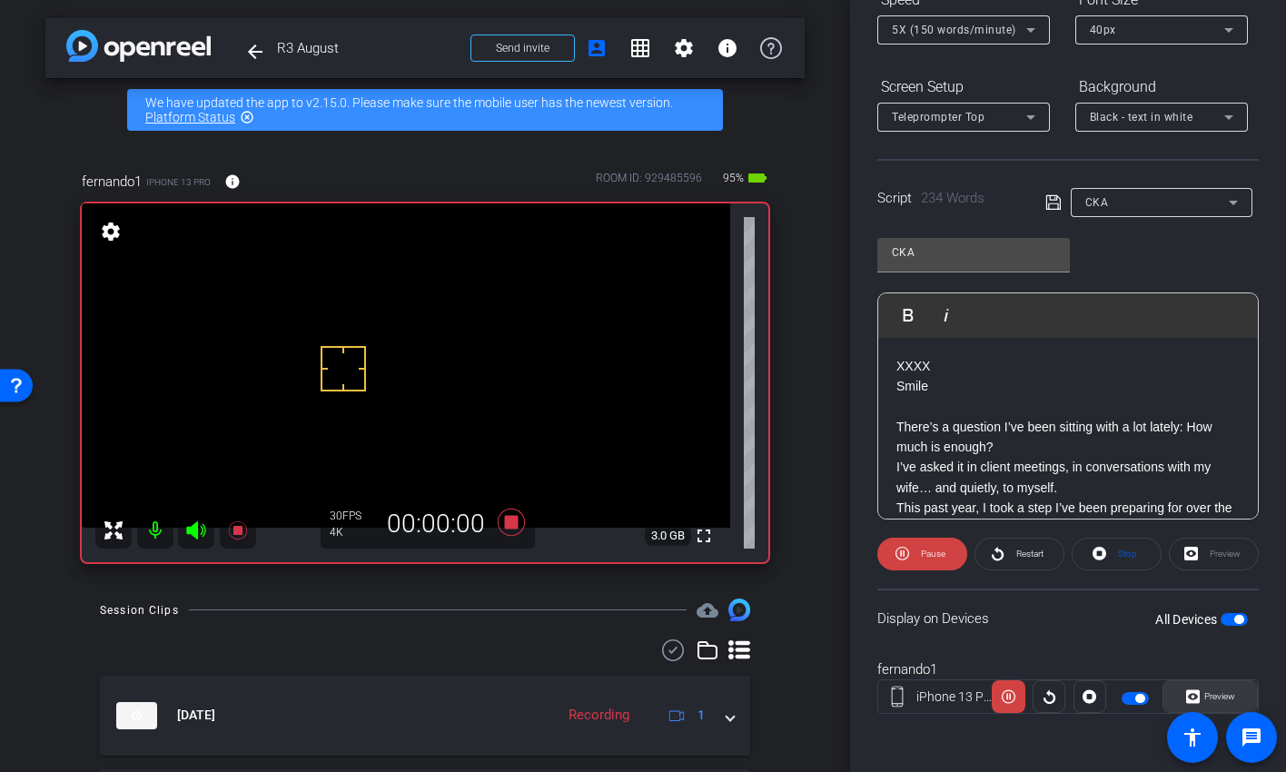
click at [1210, 627] on span "Preview" at bounding box center [1220, 696] width 31 height 10
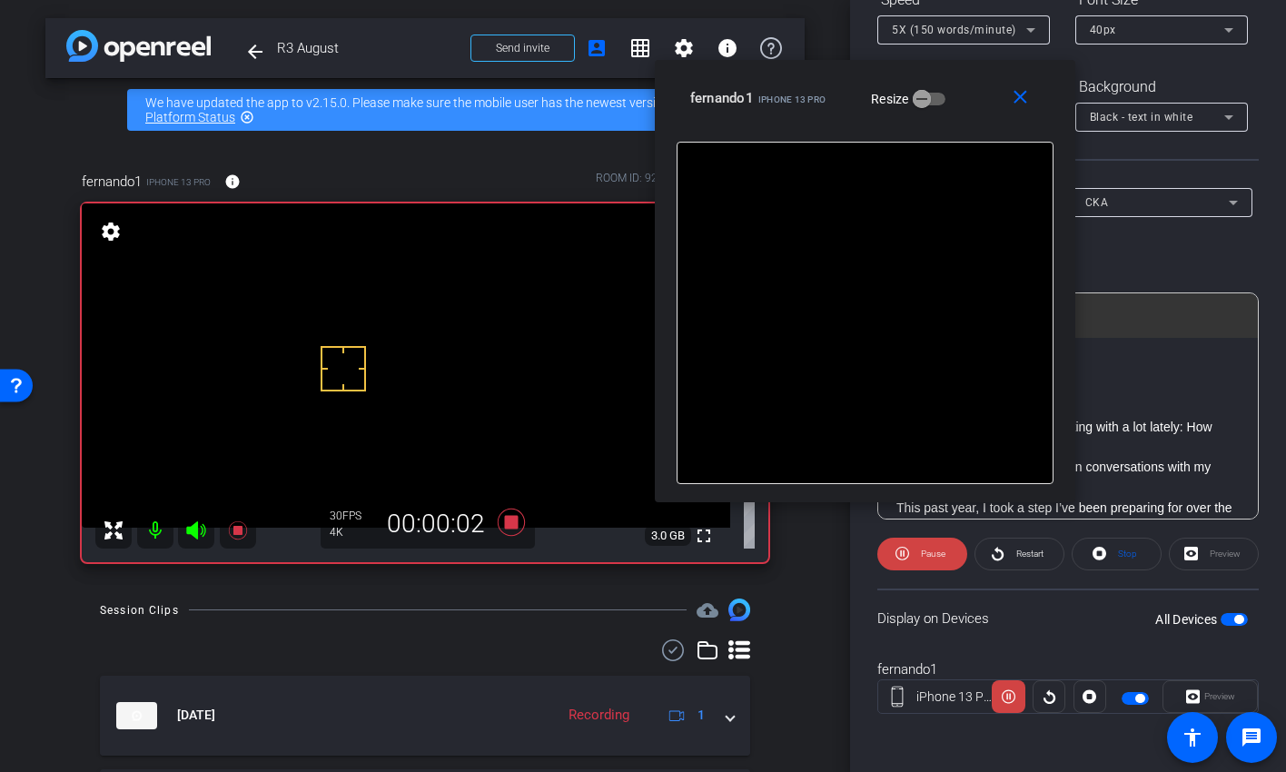
drag, startPoint x: 753, startPoint y: 187, endPoint x: 1010, endPoint y: 54, distance: 289.7
click at [1010, 60] on div "close fernando1 iPhone 13 Pro Resize" at bounding box center [865, 101] width 421 height 82
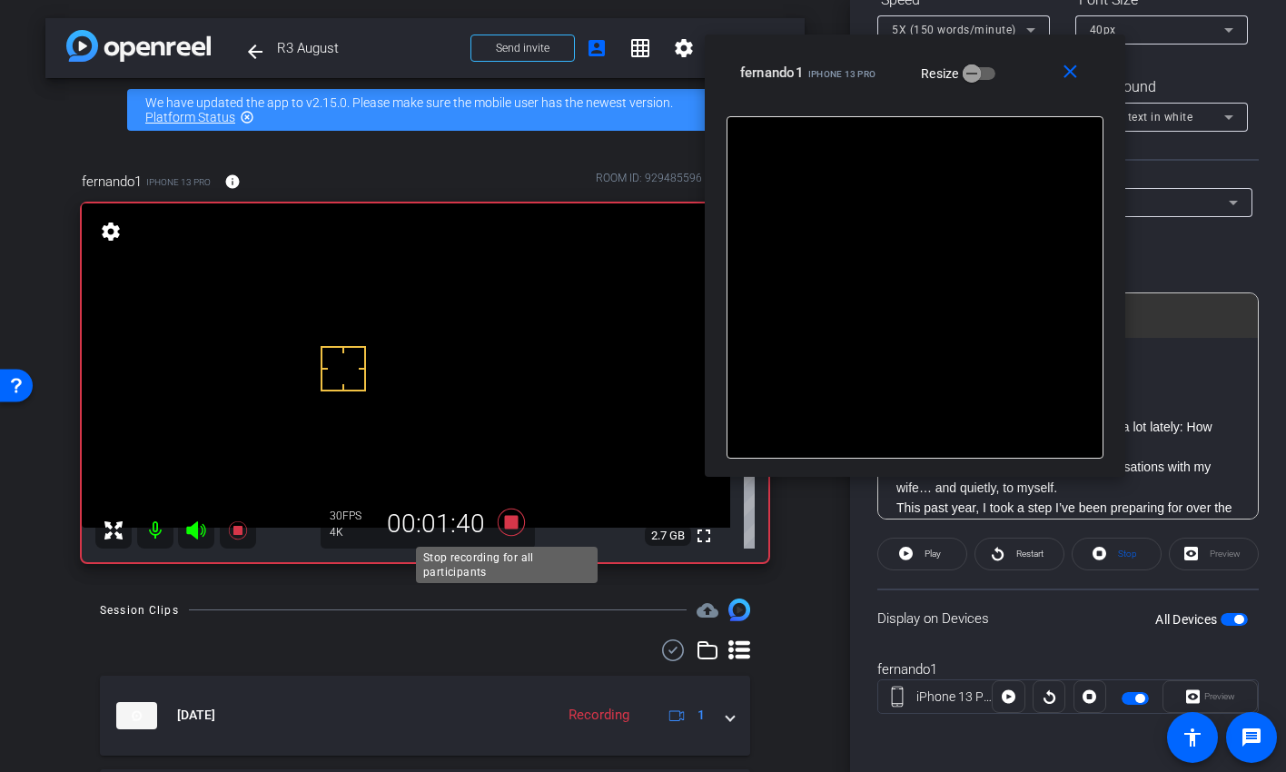
click at [509, 521] on icon at bounding box center [511, 522] width 27 height 27
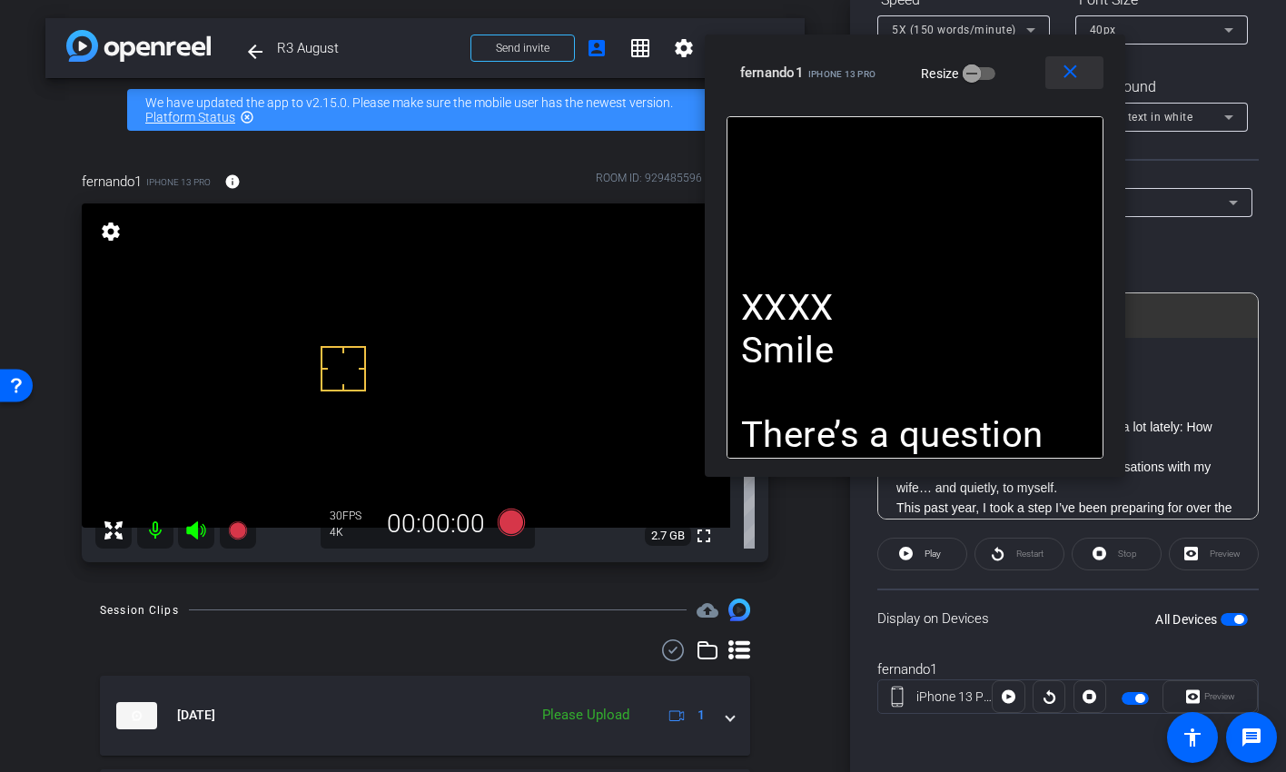
click at [1067, 69] on mat-icon "close" at bounding box center [1070, 72] width 23 height 23
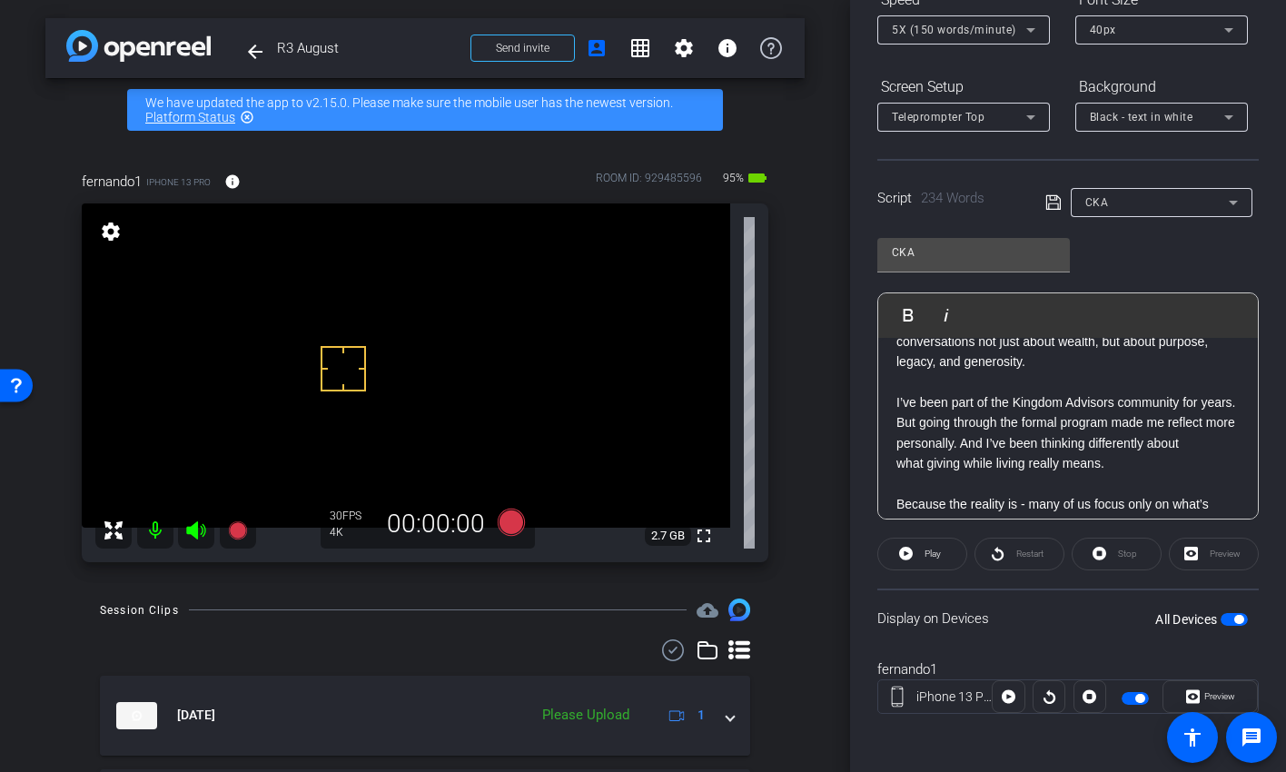
scroll to position [298, 0]
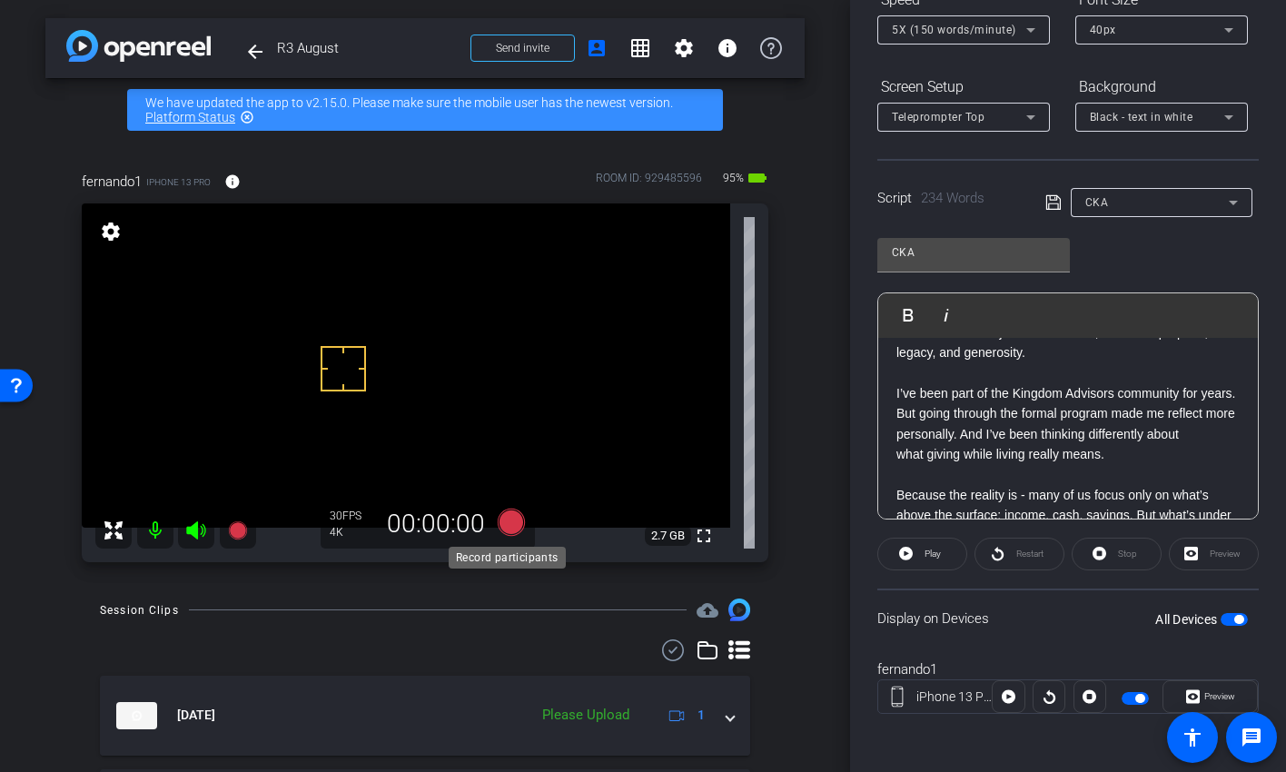
click at [508, 524] on icon at bounding box center [511, 522] width 27 height 27
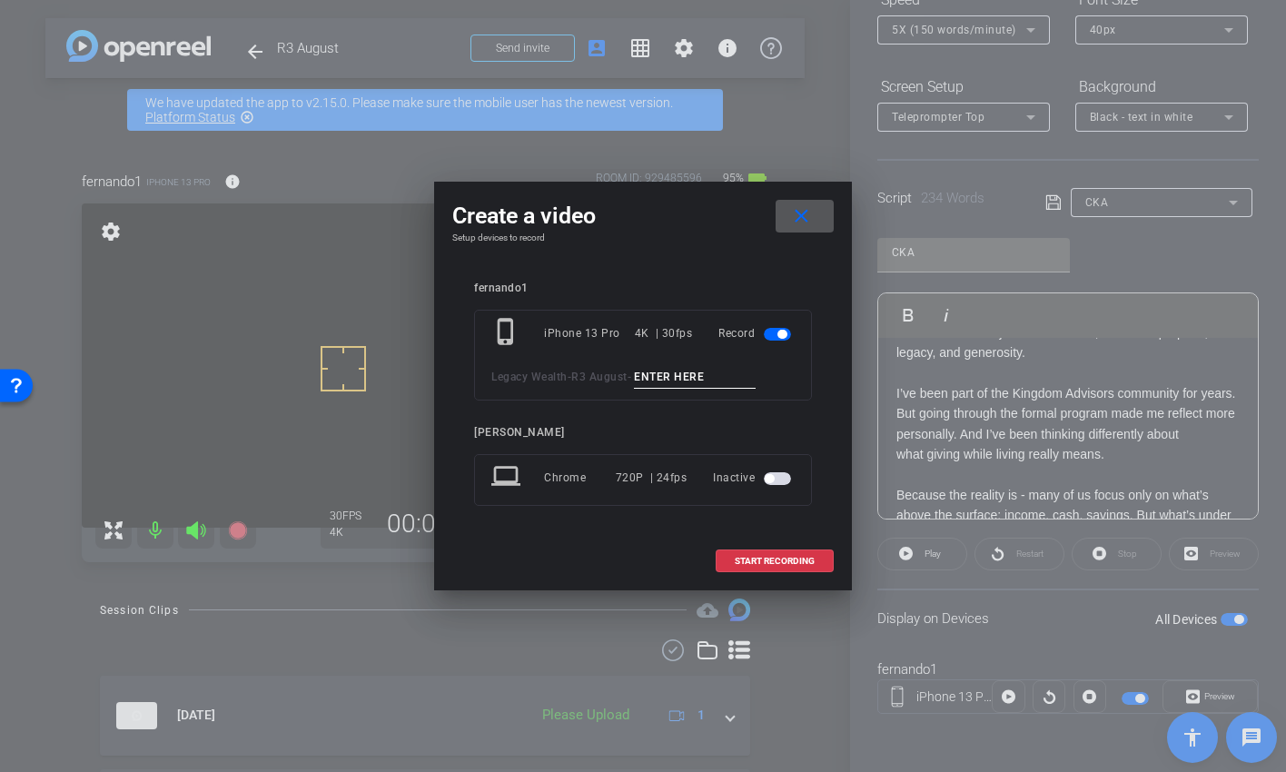
click at [662, 379] on input at bounding box center [695, 377] width 122 height 23
type input "CKA PU"
click at [773, 560] on span "START RECORDING" at bounding box center [775, 561] width 80 height 9
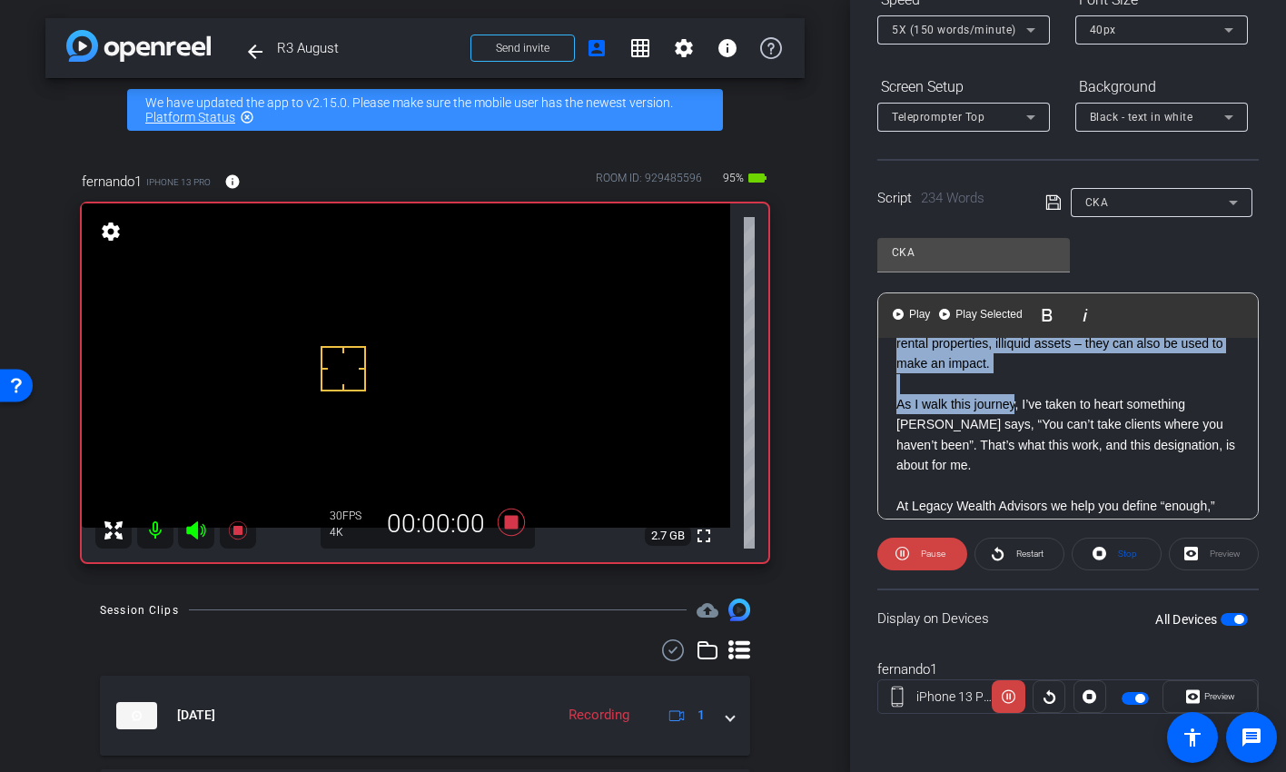
scroll to position [628, 0]
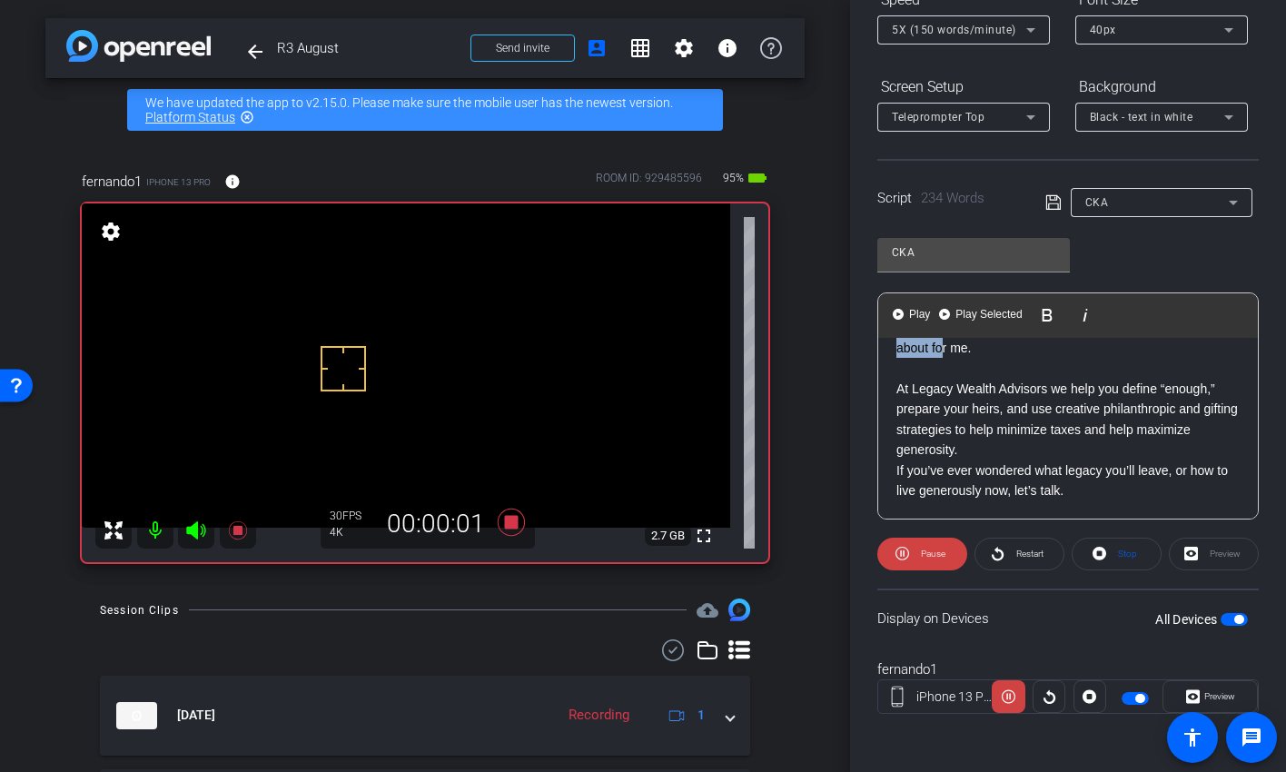
drag, startPoint x: 894, startPoint y: 352, endPoint x: 1017, endPoint y: 522, distance: 210.0
click at [1016, 521] on openreel-capture-teleprompter "Speed 5X (150 words/minute) Font Size 40px Screen Setup Teleprompter Top Backgr…" at bounding box center [1069, 365] width 382 height 761
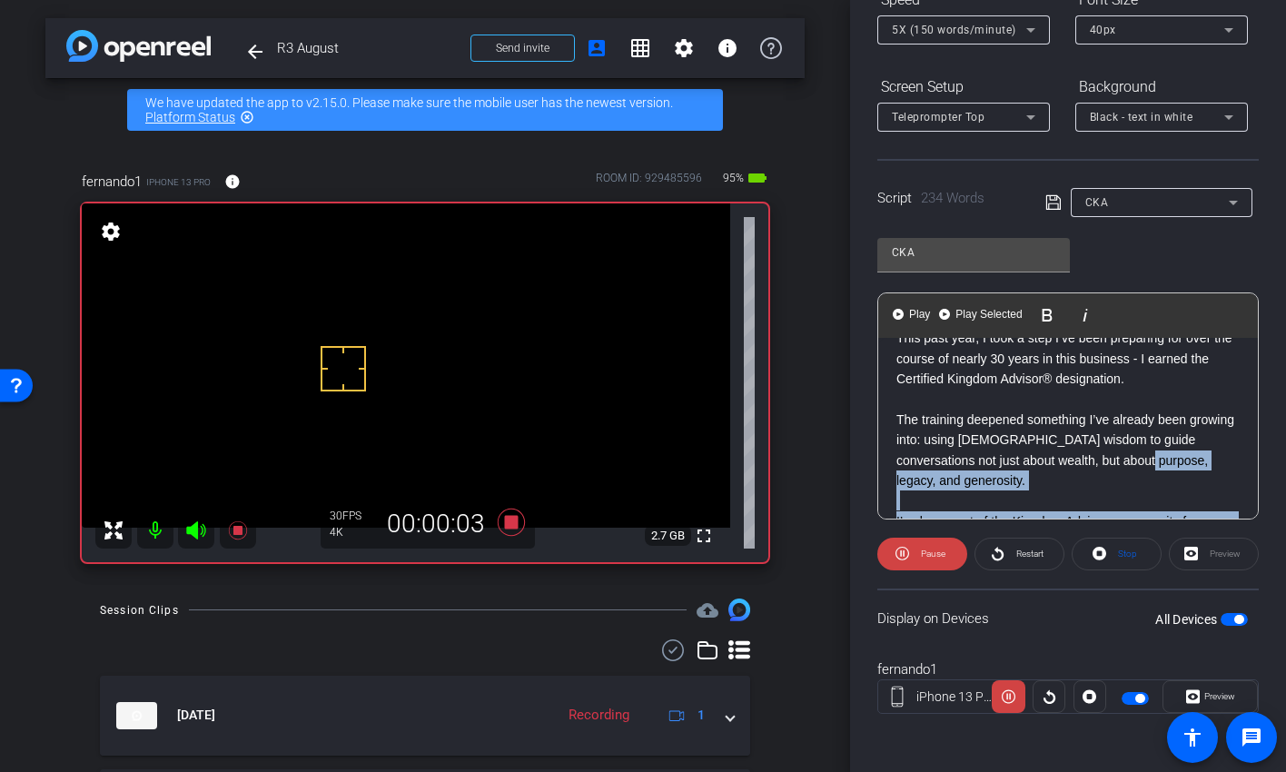
scroll to position [145, 0]
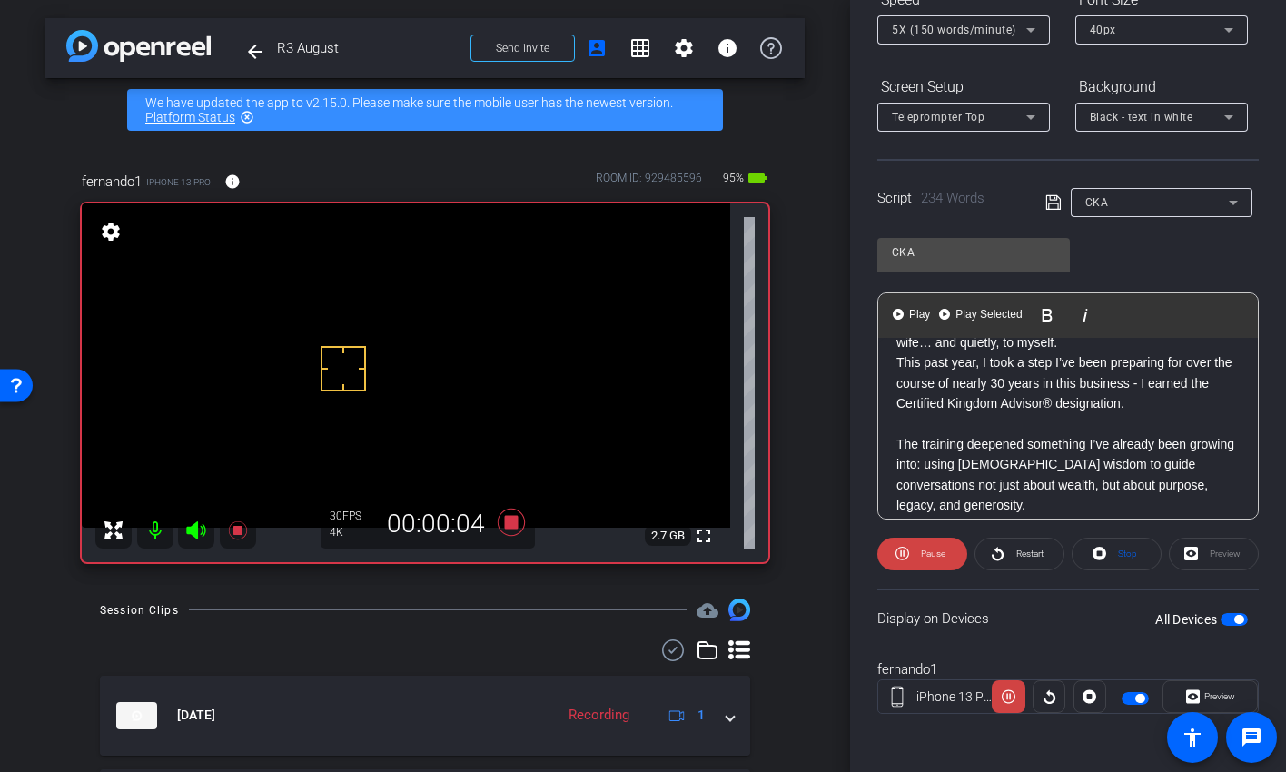
click at [897, 497] on p "The training deepened something I’ve already been growing into: using biblical …" at bounding box center [1068, 475] width 343 height 82
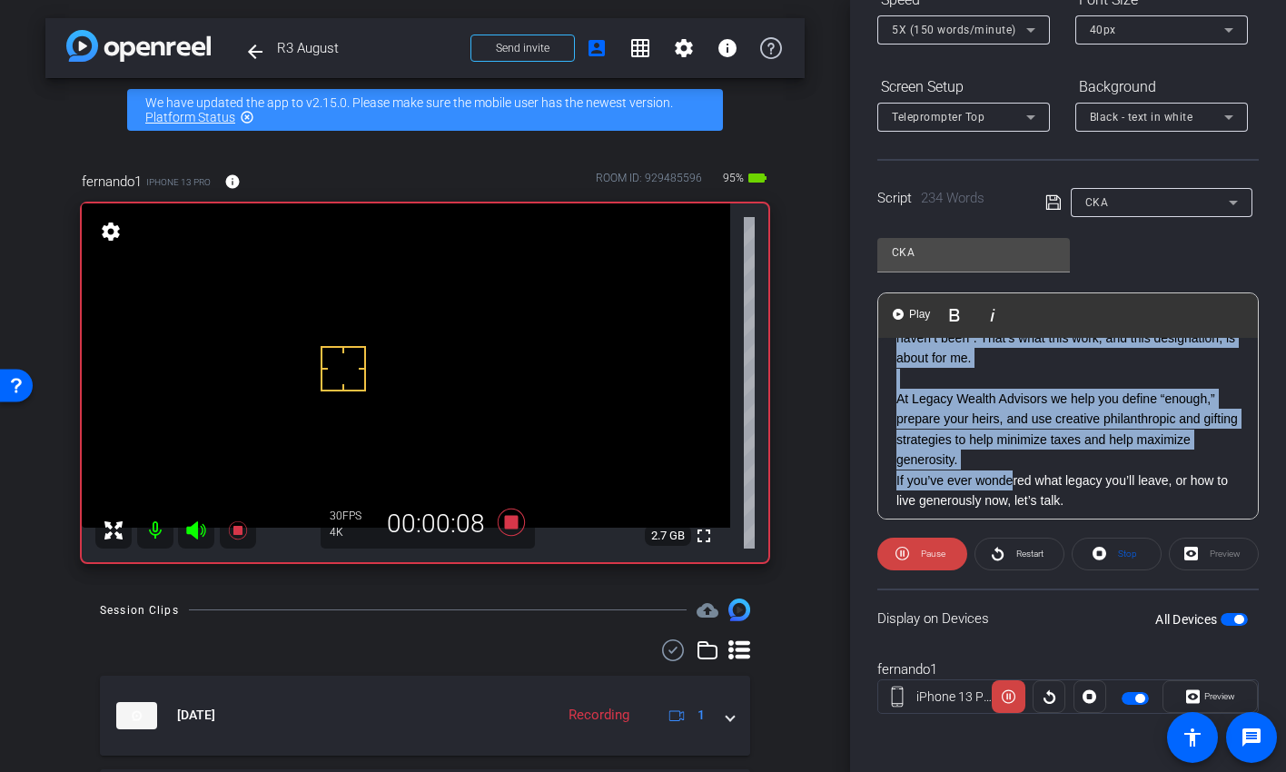
scroll to position [628, 0]
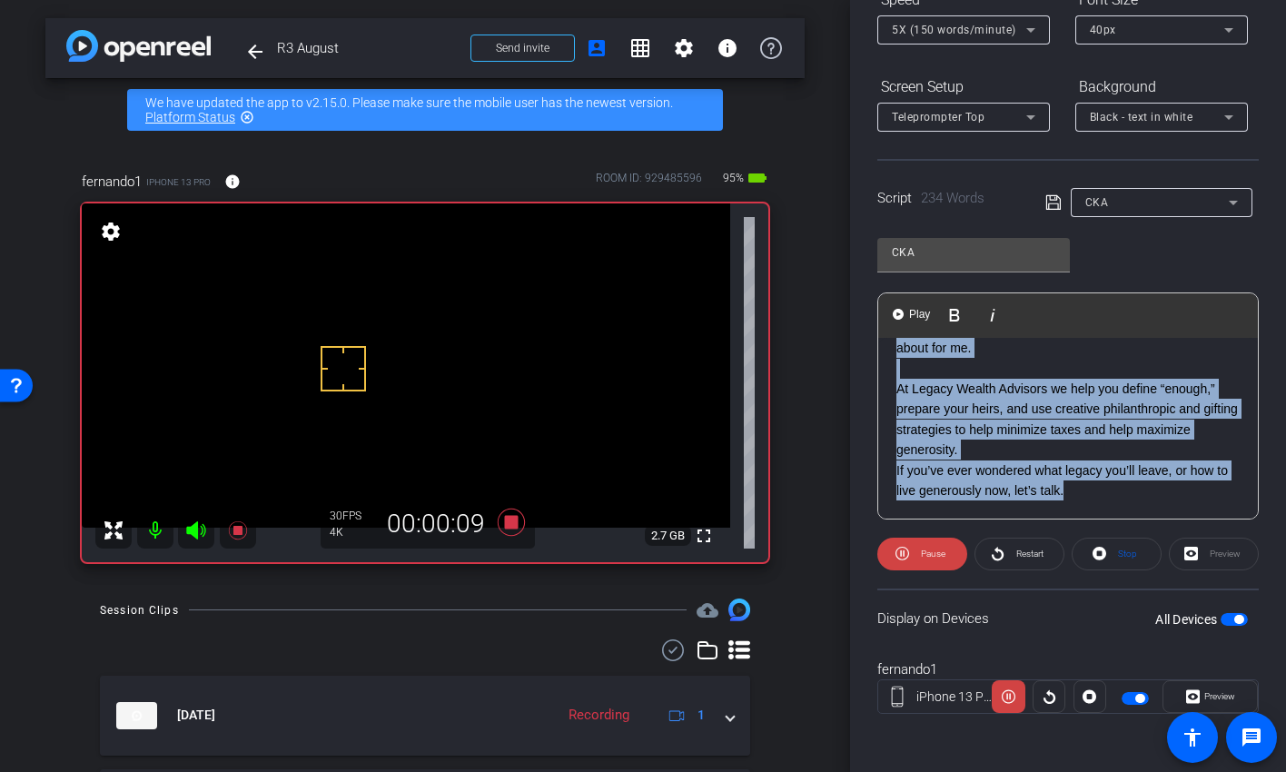
drag, startPoint x: 894, startPoint y: 500, endPoint x: 1142, endPoint y: 491, distance: 248.1
click at [1142, 491] on div "XXXX Smile There’s a question I’ve been sitting with a lot lately: How much is …" at bounding box center [1068, 114] width 380 height 809
click at [985, 312] on span "Play Selected" at bounding box center [989, 314] width 74 height 15
click at [1207, 627] on span "Preview" at bounding box center [1220, 696] width 31 height 10
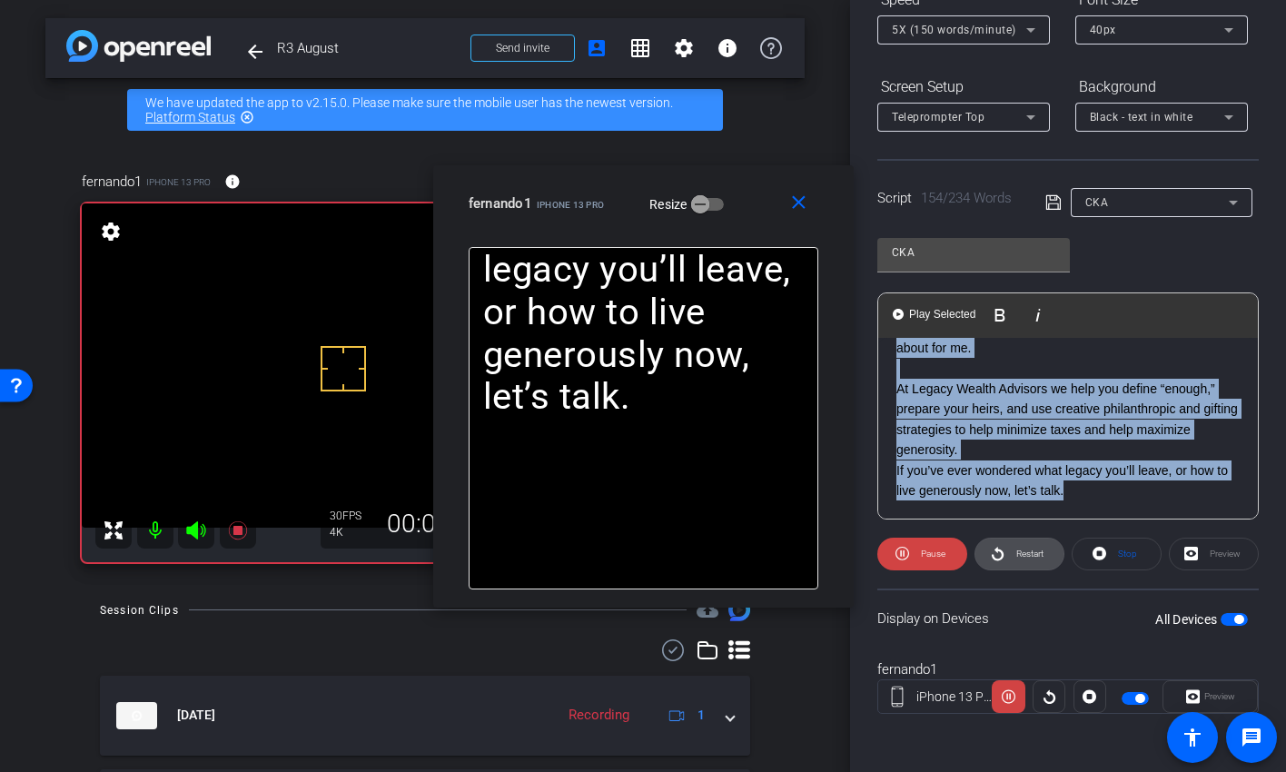
click at [1026, 561] on span "Restart" at bounding box center [1028, 553] width 32 height 25
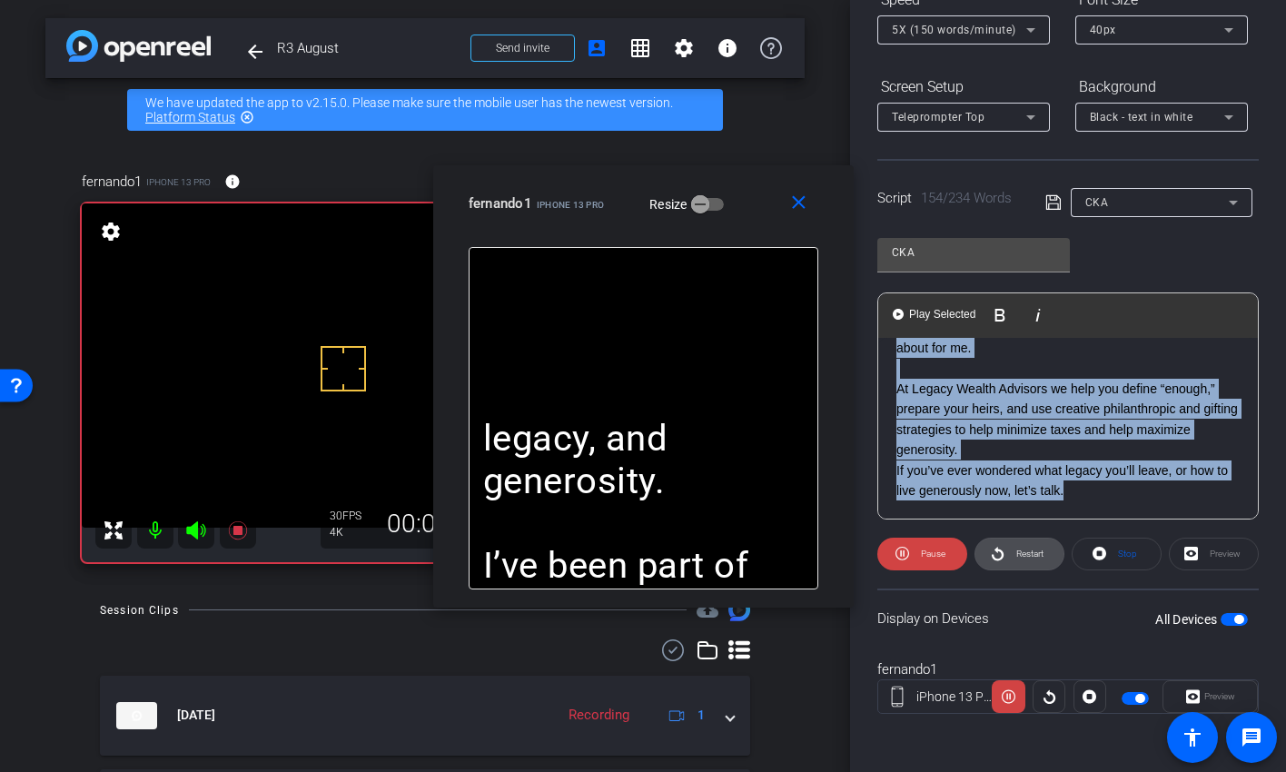
scroll to position [221, 0]
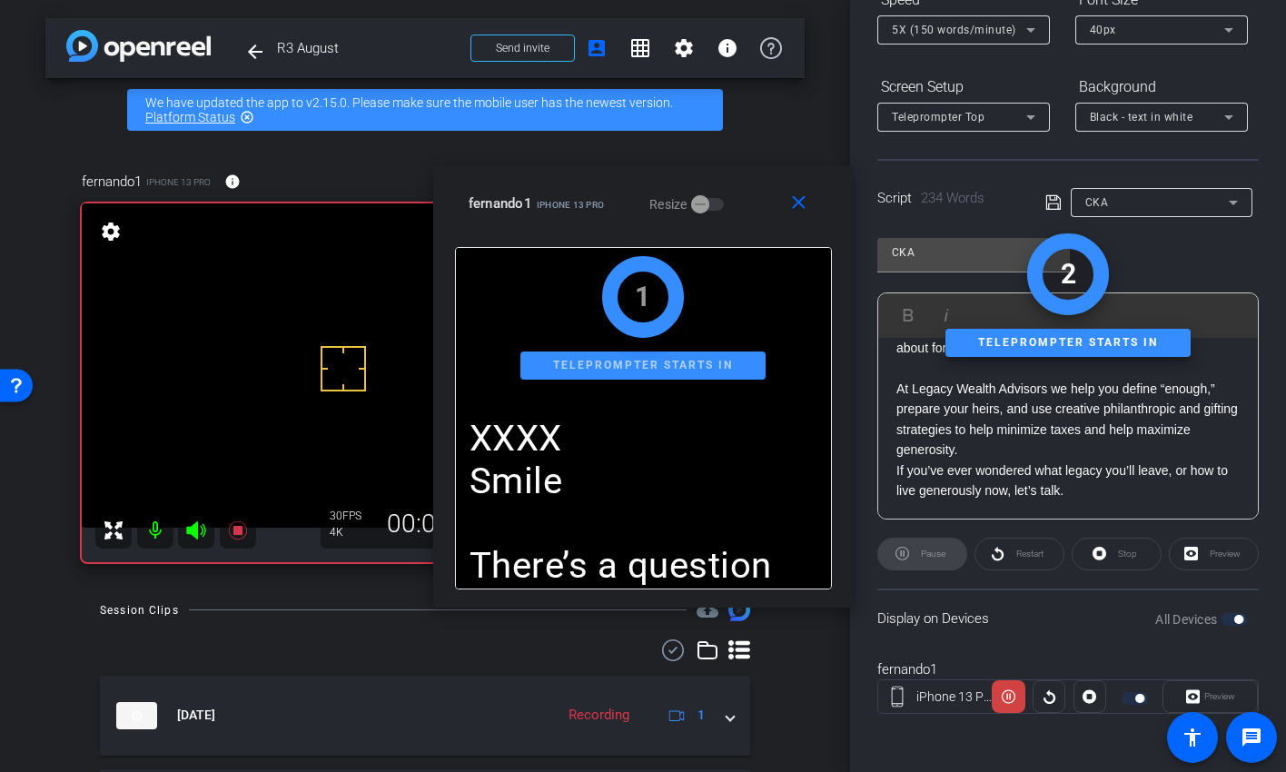
click at [1025, 559] on div "Restart" at bounding box center [1020, 554] width 90 height 33
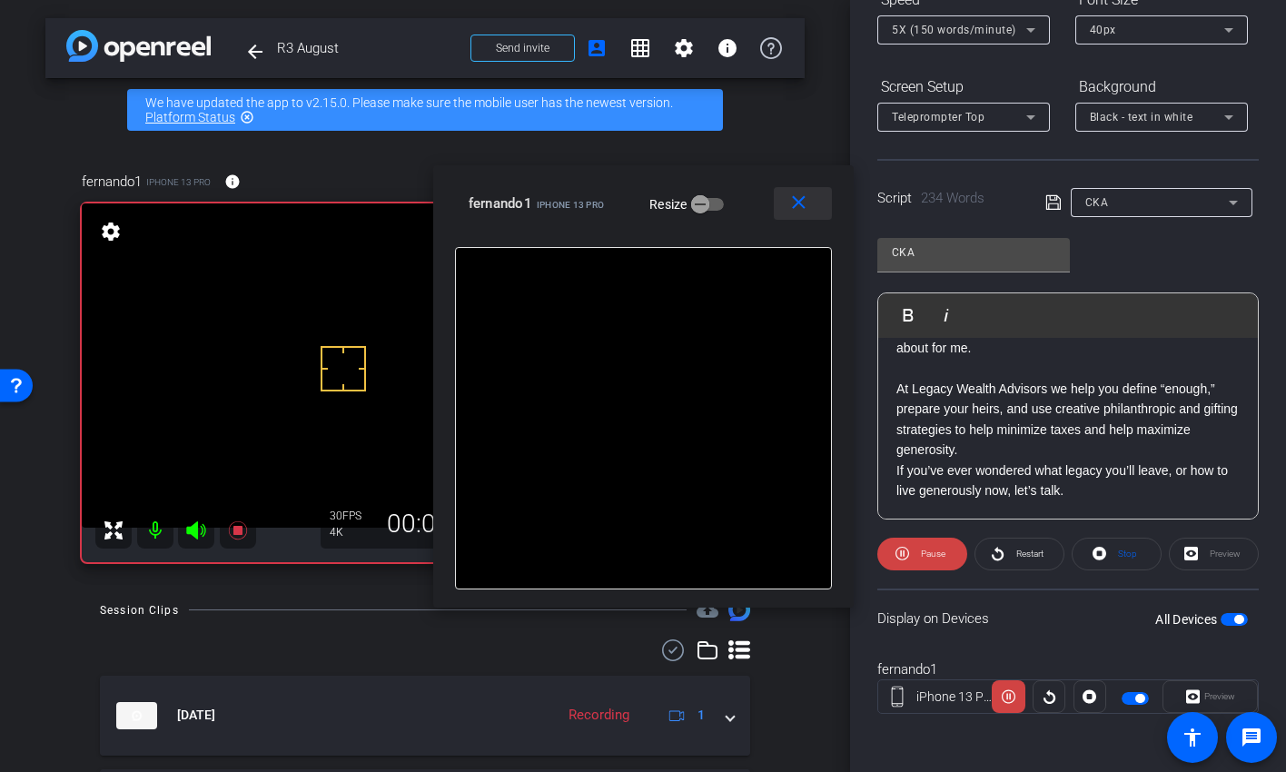
click at [797, 195] on mat-icon "close" at bounding box center [799, 203] width 23 height 23
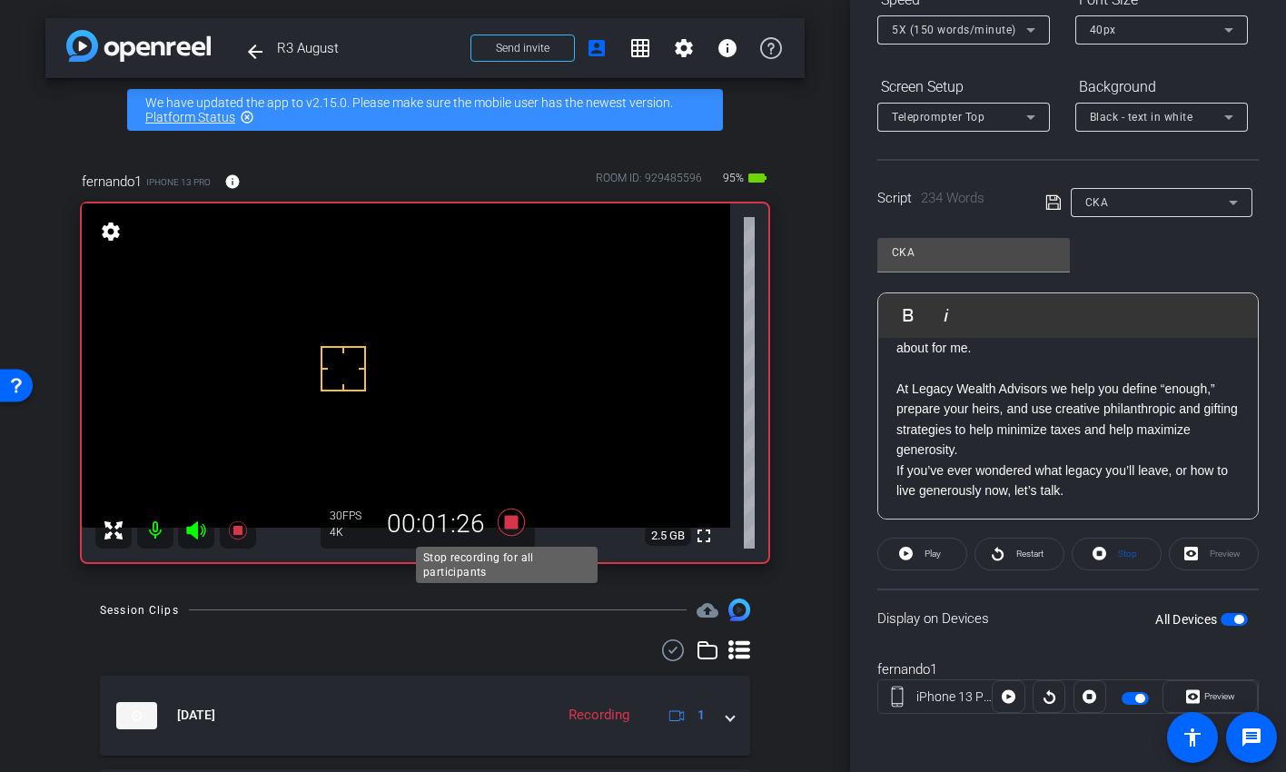
click at [509, 525] on icon at bounding box center [511, 522] width 27 height 27
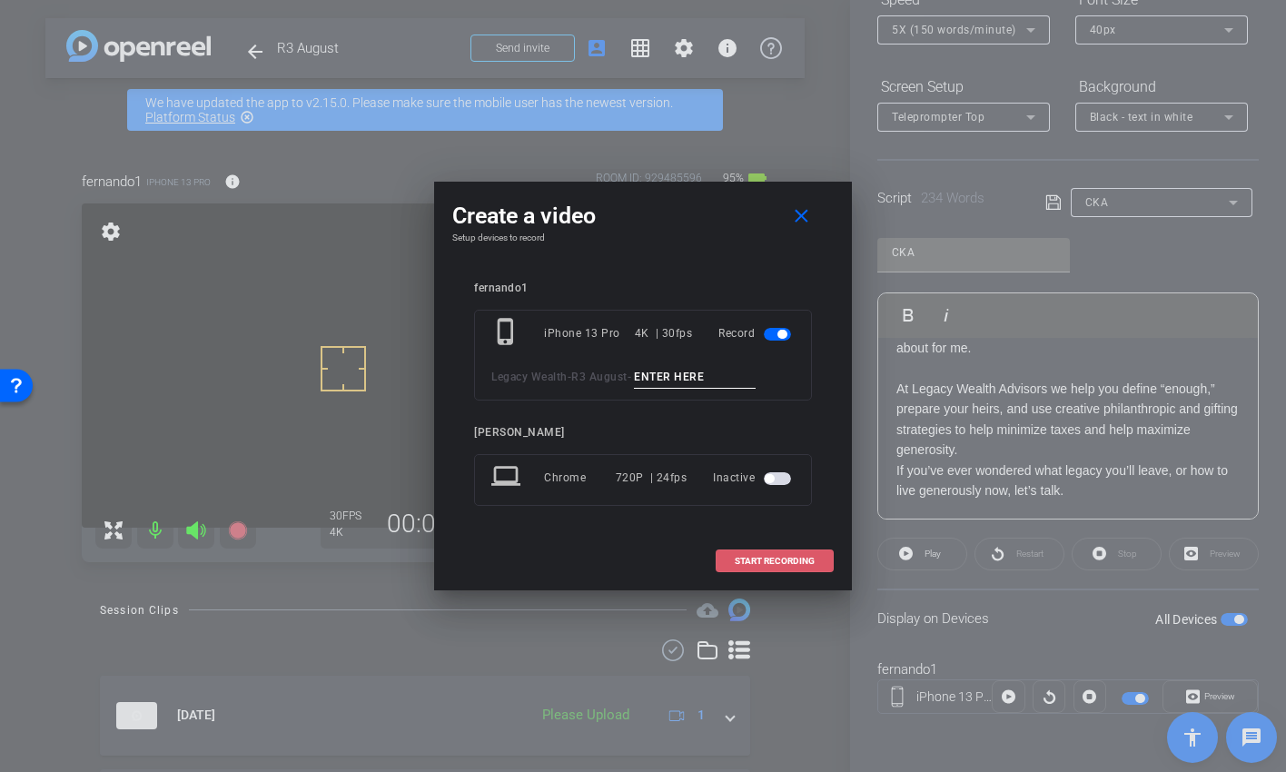
click at [761, 565] on span "START RECORDING" at bounding box center [775, 561] width 80 height 9
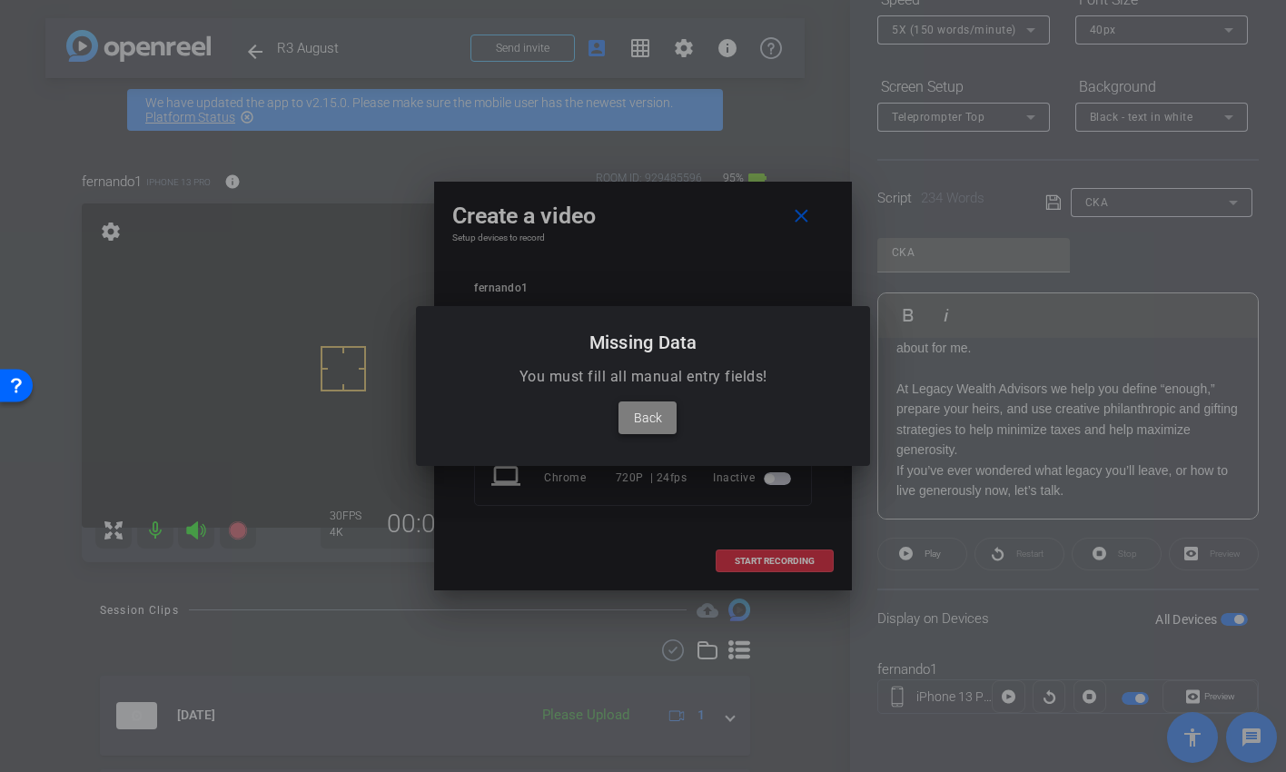
click at [644, 414] on span "Back" at bounding box center [648, 418] width 28 height 22
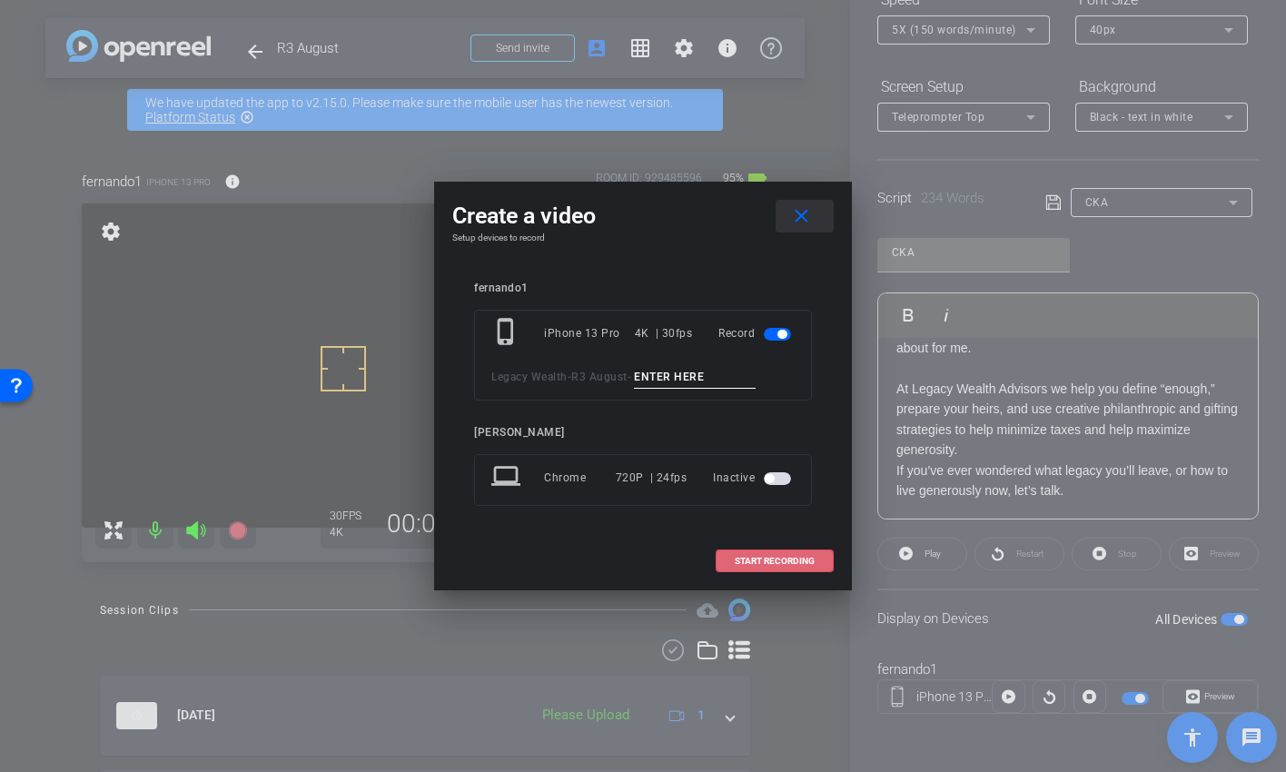
click at [808, 224] on mat-icon "close" at bounding box center [801, 216] width 23 height 23
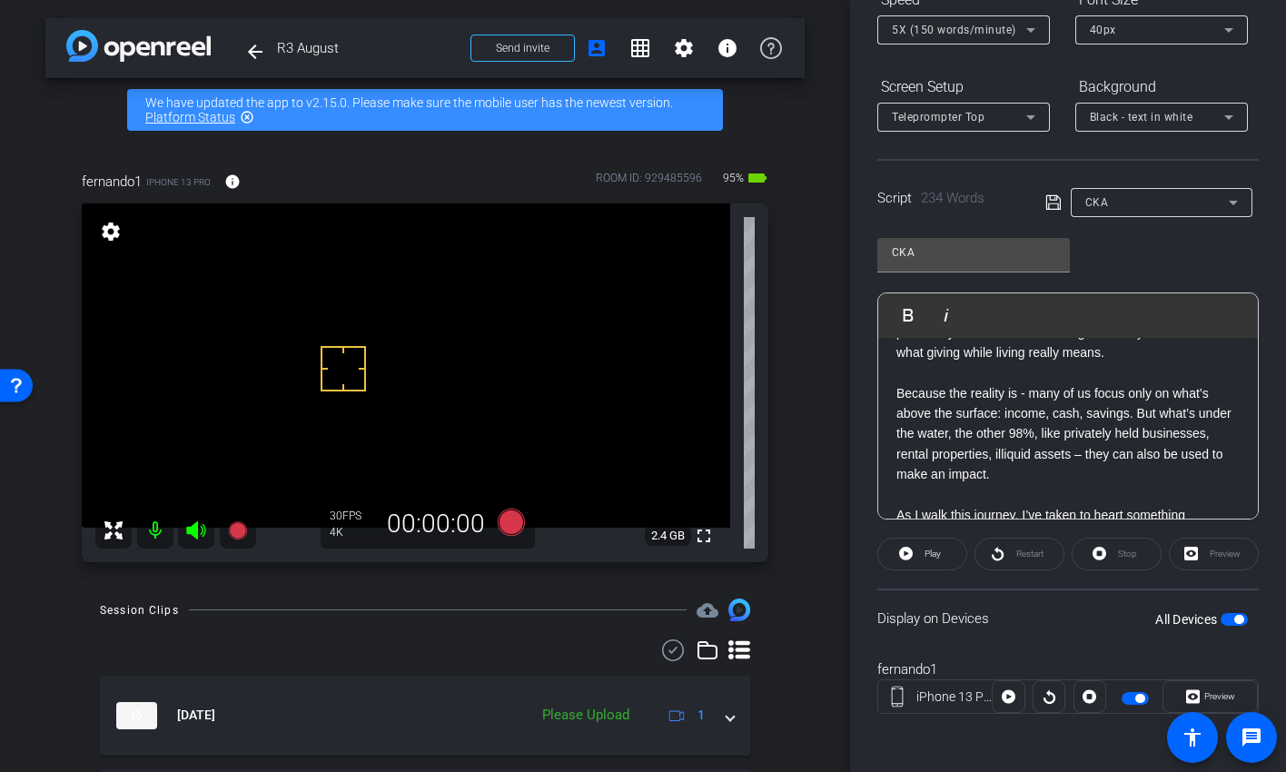
scroll to position [385, 0]
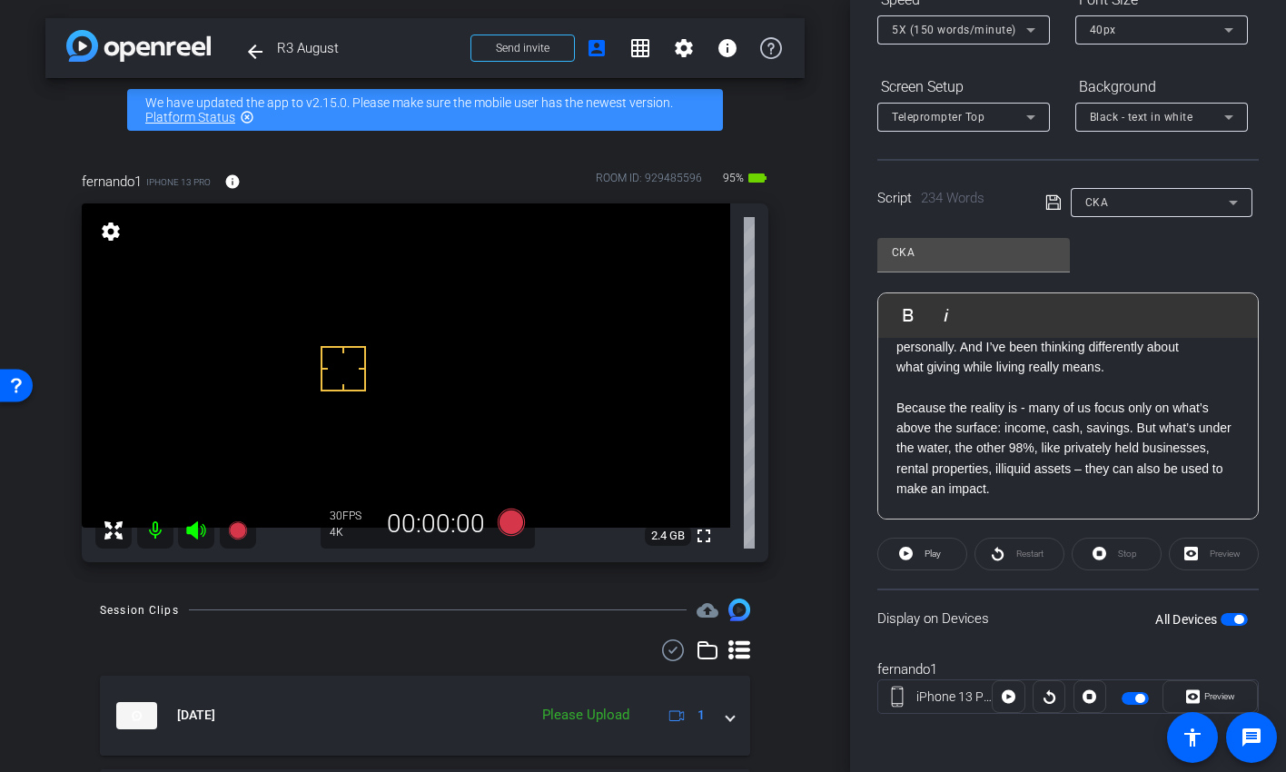
drag, startPoint x: 1142, startPoint y: 428, endPoint x: 1145, endPoint y: 462, distance: 34.7
click at [1142, 430] on p "Because the reality is - many of us focus only on what’s above the surface: inc…" at bounding box center [1068, 449] width 343 height 102
click at [1116, 451] on p "But what’s under the water, the other 98%, like privately held businesses, rent…" at bounding box center [1068, 468] width 343 height 61
click at [1096, 470] on p "But what’s under the water, the other 90%, like privately held businesses, rent…" at bounding box center [1068, 468] width 343 height 61
click at [996, 469] on p "But what’s under the water, the other 90%, like privately held businesses, rent…" at bounding box center [1068, 468] width 343 height 61
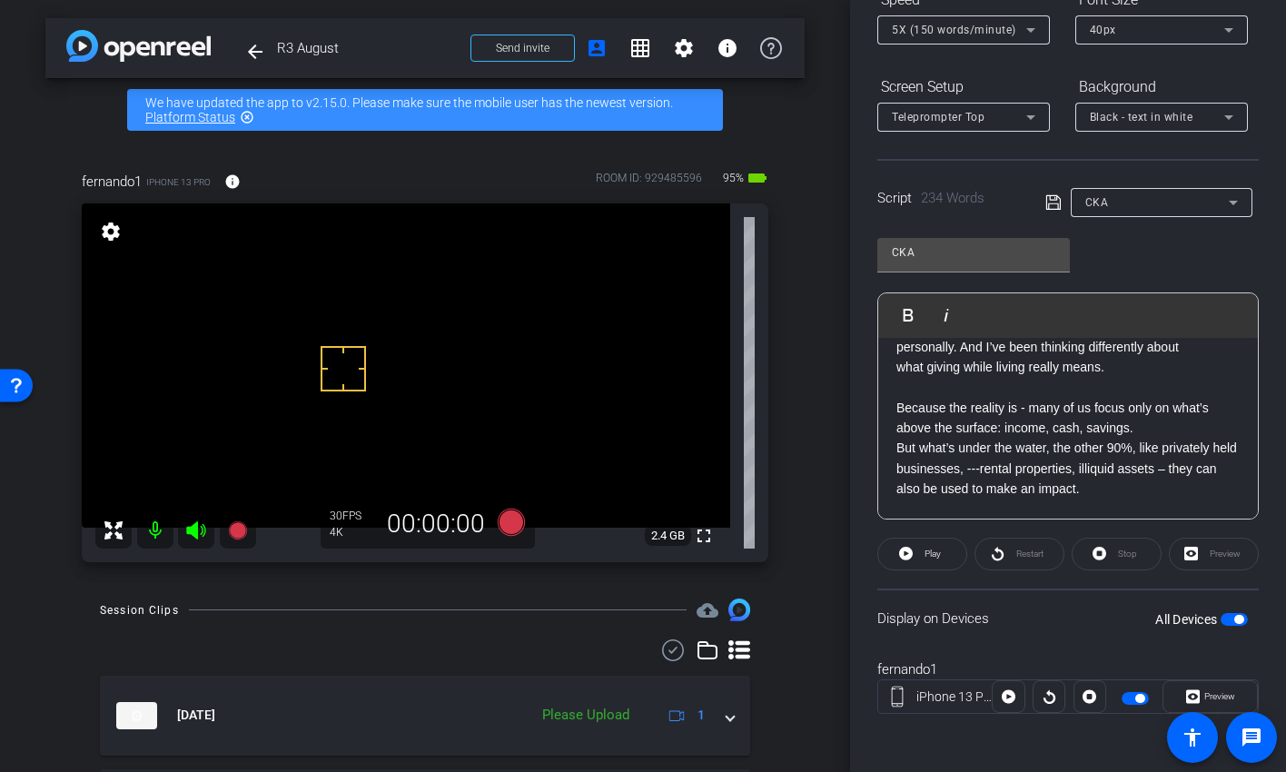
click at [1107, 471] on p "But what’s under the water, the other 90%, like privately held businesses, ---r…" at bounding box center [1068, 468] width 343 height 61
click at [1051, 454] on p "But what’s under the water, the other 90%, like privately held businesses, ---r…" at bounding box center [1068, 468] width 343 height 61
click at [1048, 200] on icon at bounding box center [1054, 203] width 16 height 22
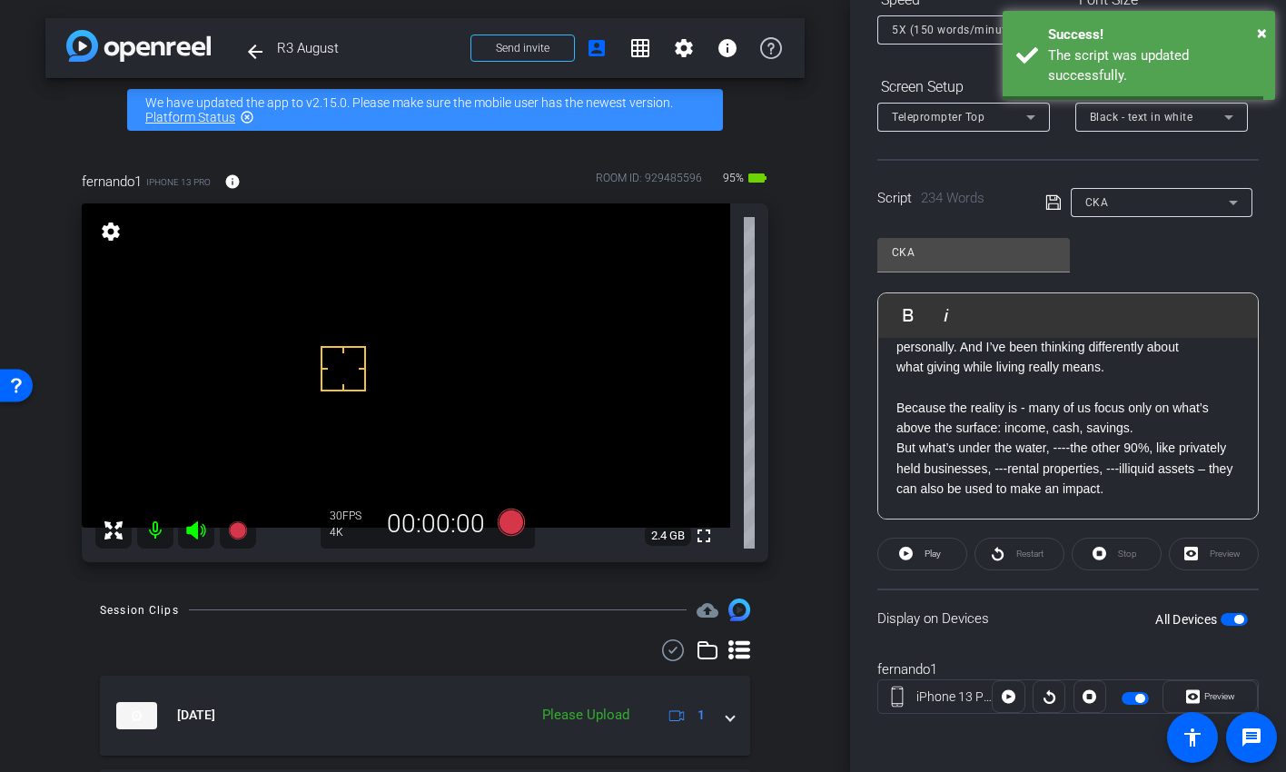
click at [1048, 200] on icon at bounding box center [1053, 202] width 15 height 15
click at [1124, 627] on span "button" at bounding box center [1135, 698] width 27 height 13
click at [1130, 627] on span "button" at bounding box center [1135, 698] width 27 height 13
click at [1051, 205] on icon at bounding box center [1054, 203] width 16 height 22
click at [511, 519] on icon at bounding box center [511, 522] width 27 height 27
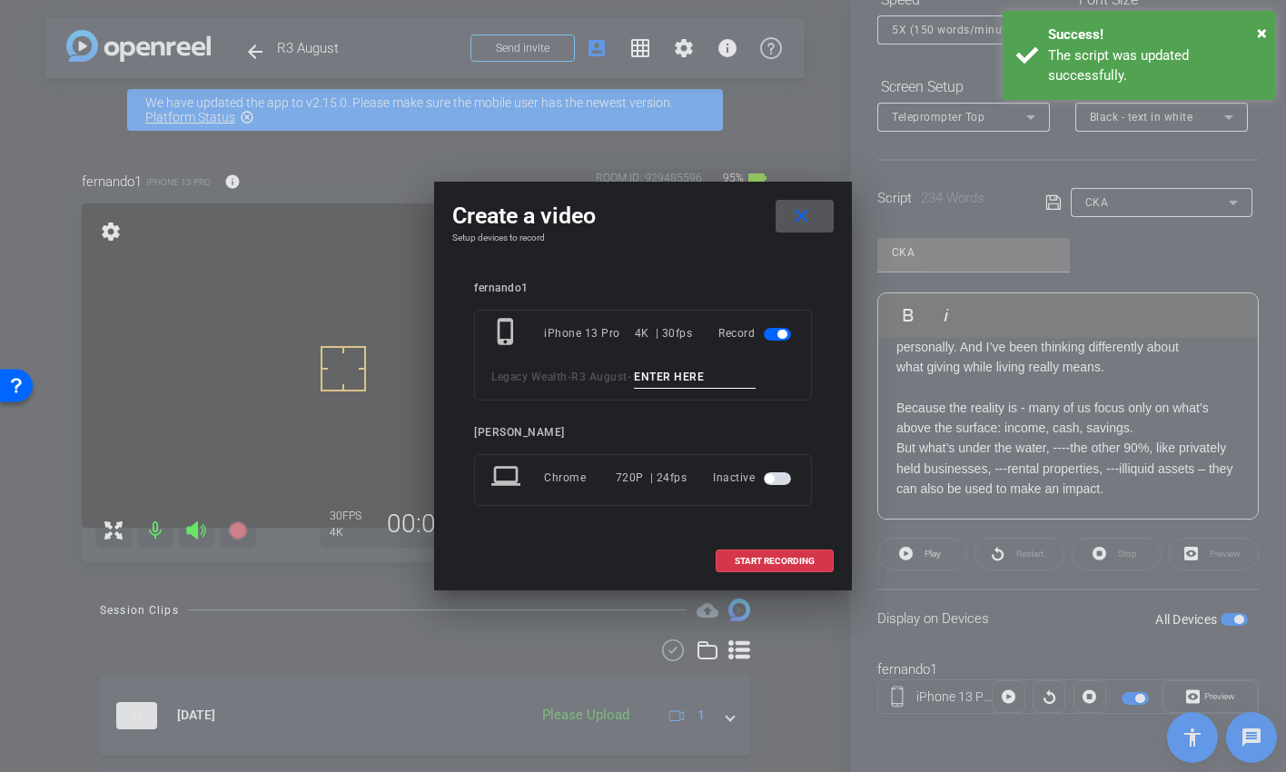
click at [659, 372] on input at bounding box center [695, 377] width 122 height 23
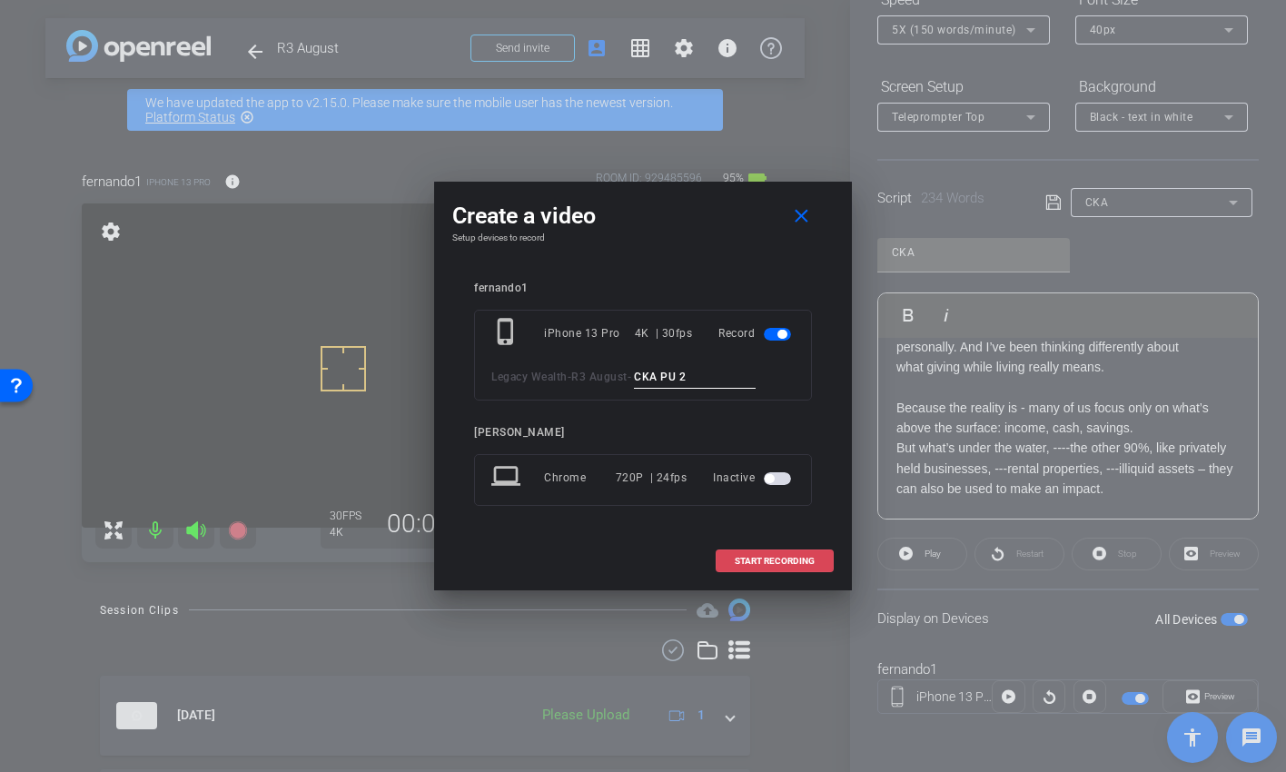
type input "CKA PU 2"
click at [775, 558] on span "START RECORDING" at bounding box center [775, 561] width 80 height 9
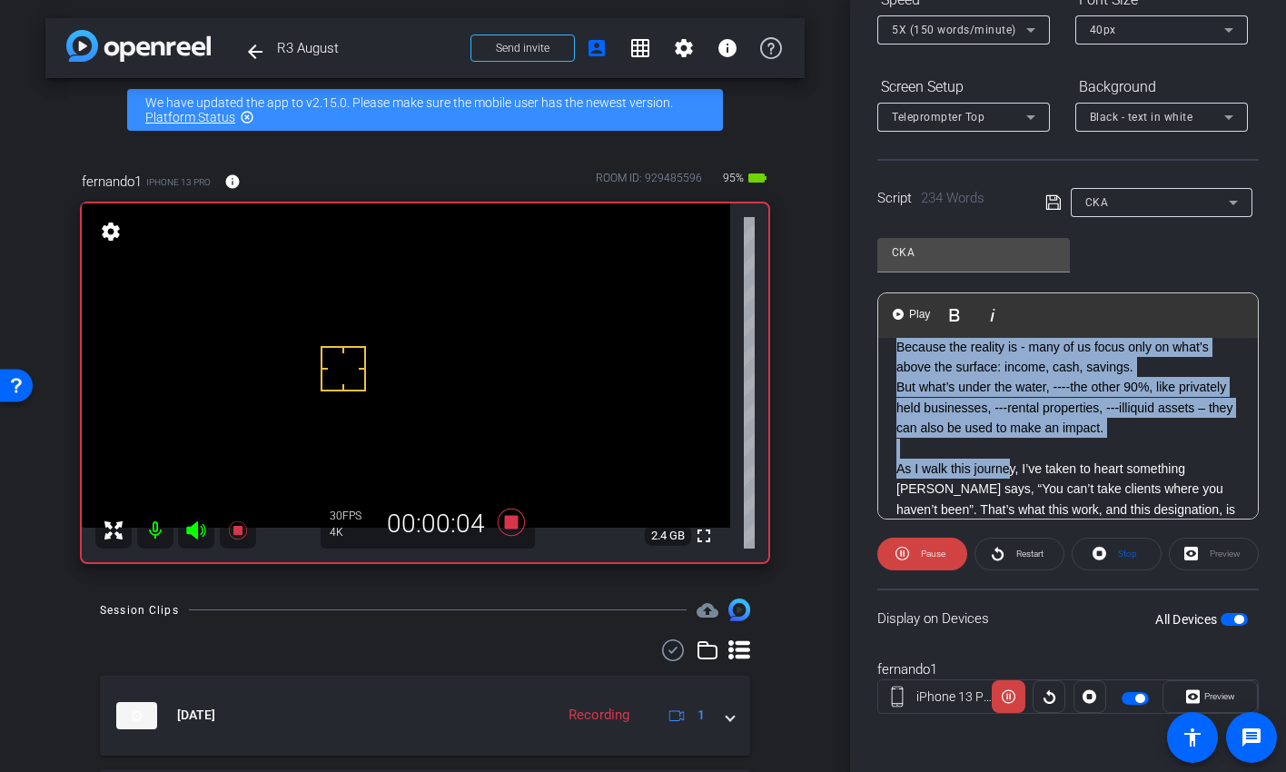
scroll to position [456, 0]
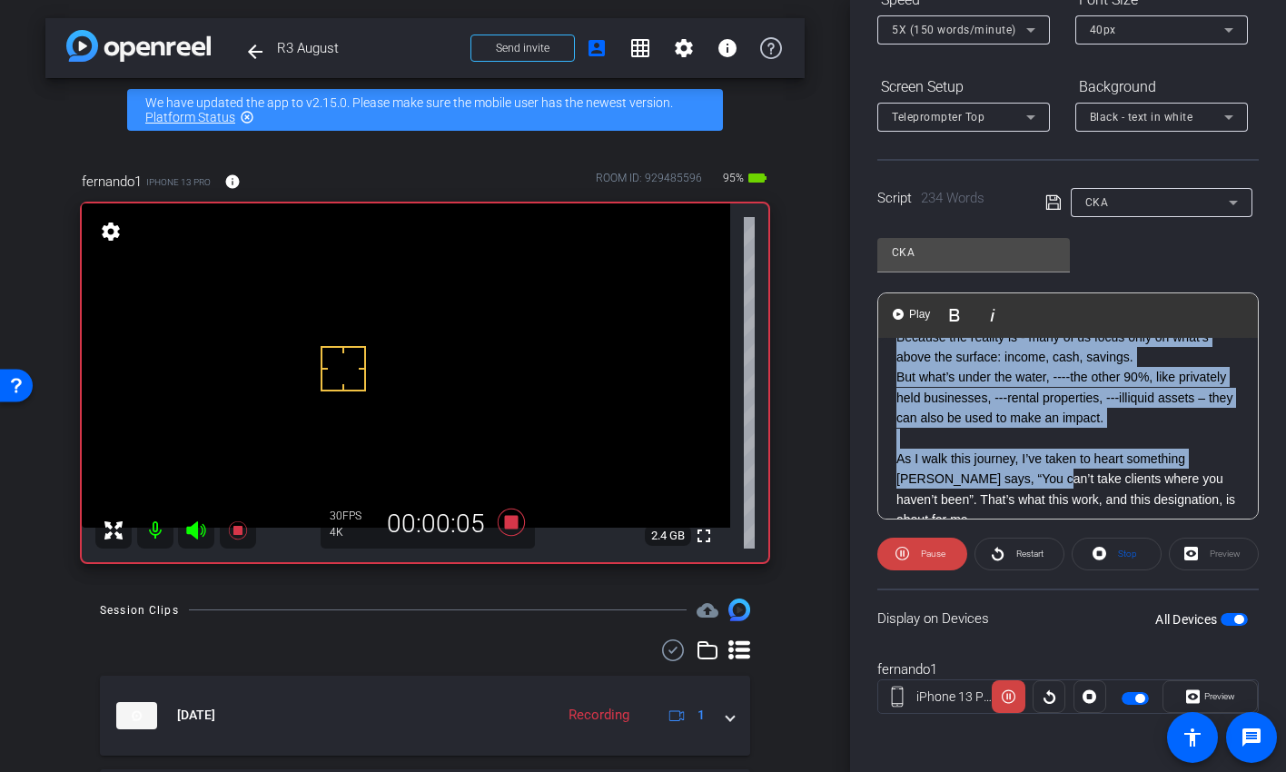
drag, startPoint x: 893, startPoint y: 362, endPoint x: 1019, endPoint y: 471, distance: 166.2
click at [1023, 471] on div "XXXX Smile There’s a question I’ve been sitting with a lot lately: How much is …" at bounding box center [1068, 286] width 380 height 809
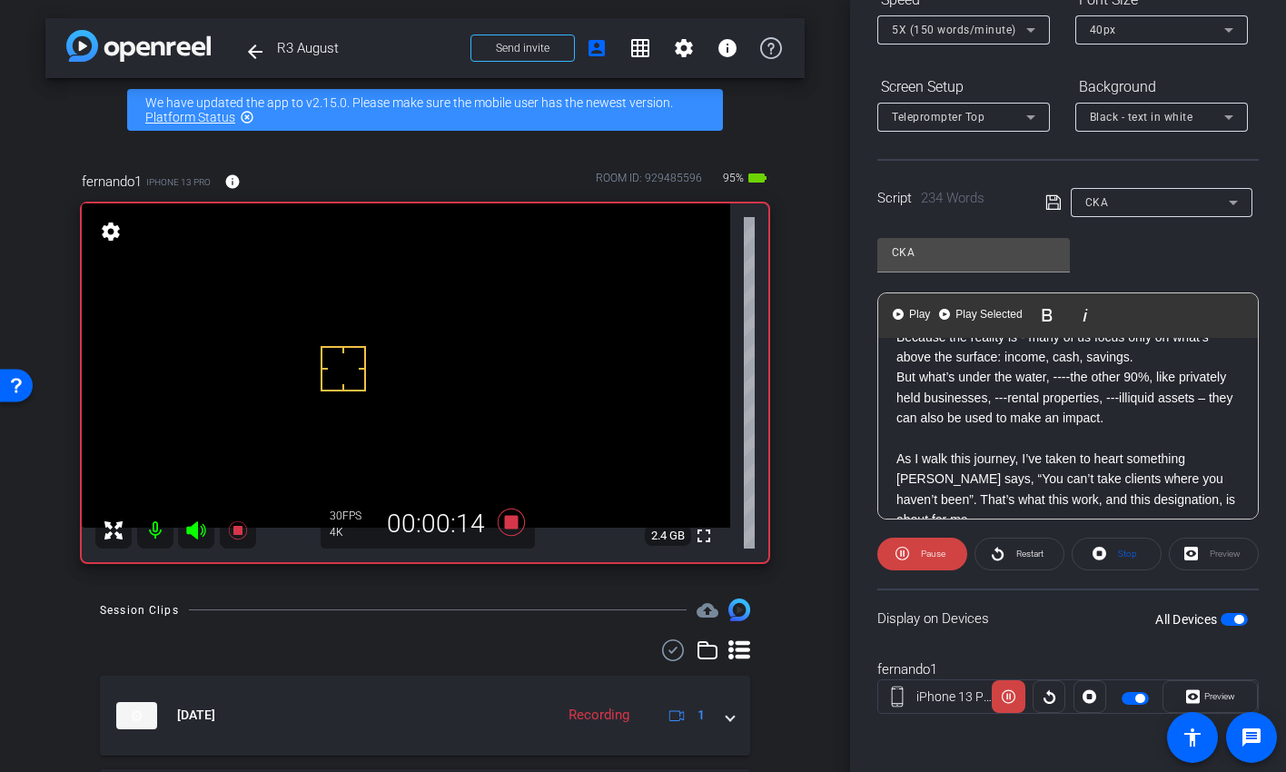
click at [1214, 441] on p at bounding box center [1068, 439] width 343 height 20
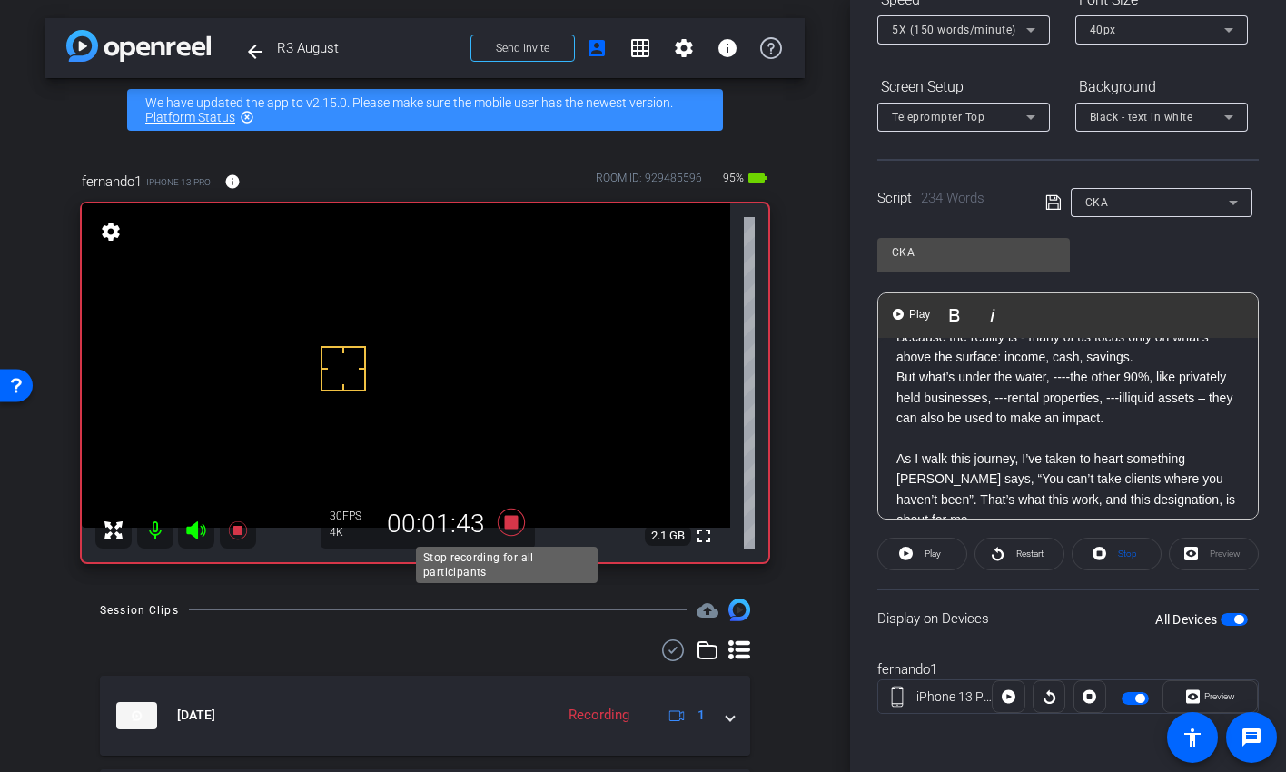
click at [506, 523] on icon at bounding box center [511, 522] width 27 height 27
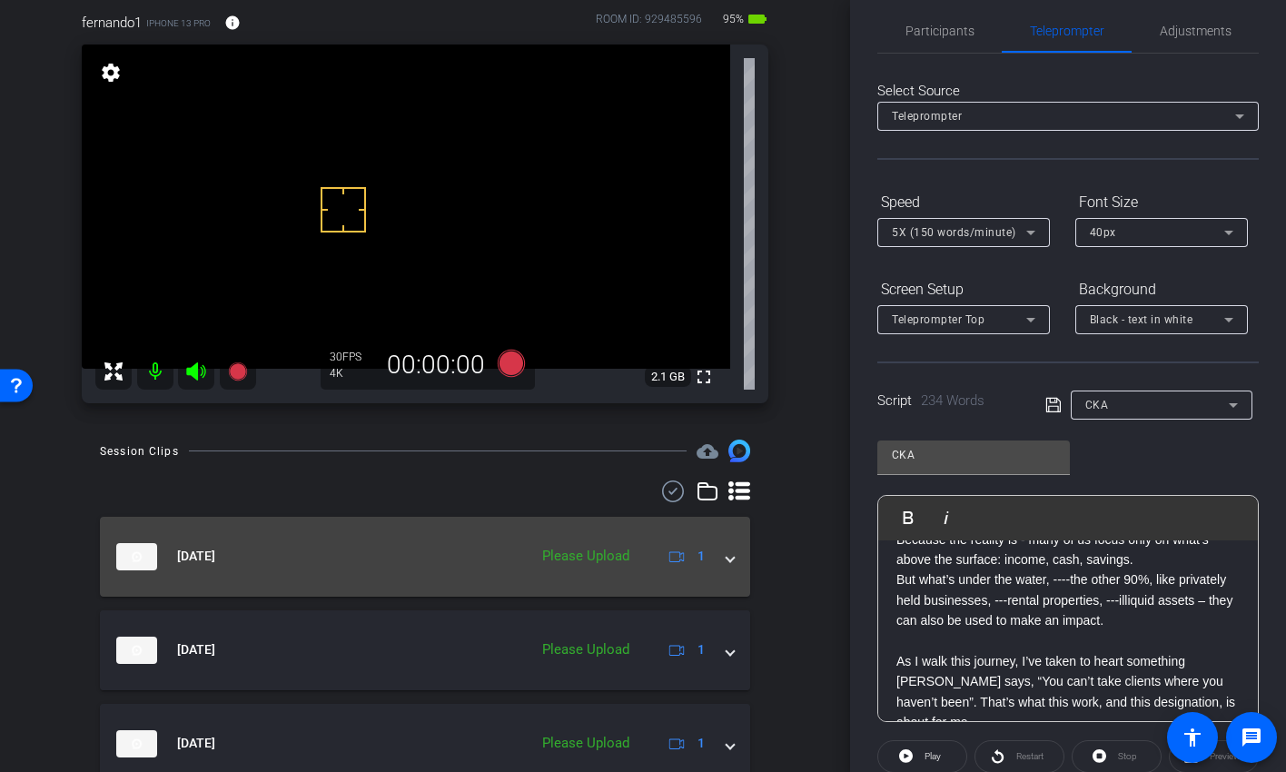
scroll to position [162, 0]
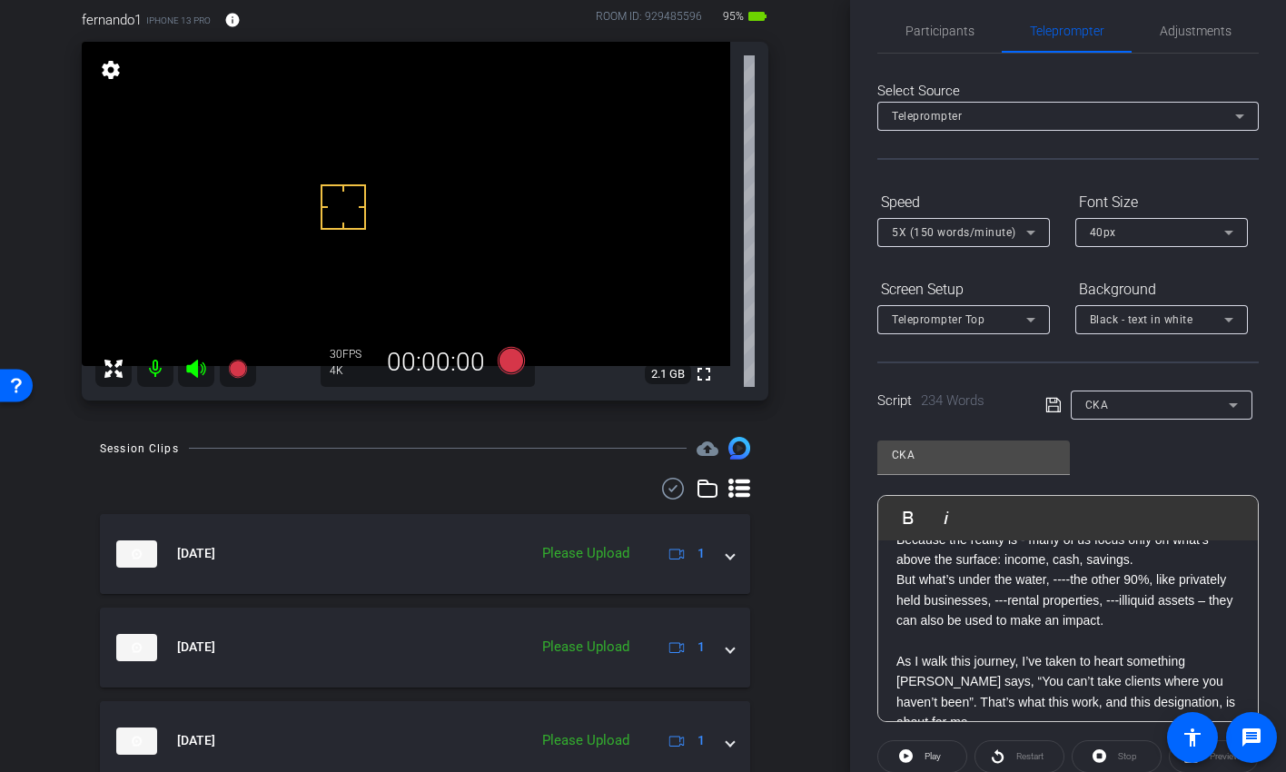
click at [662, 491] on icon at bounding box center [672, 489] width 27 height 22
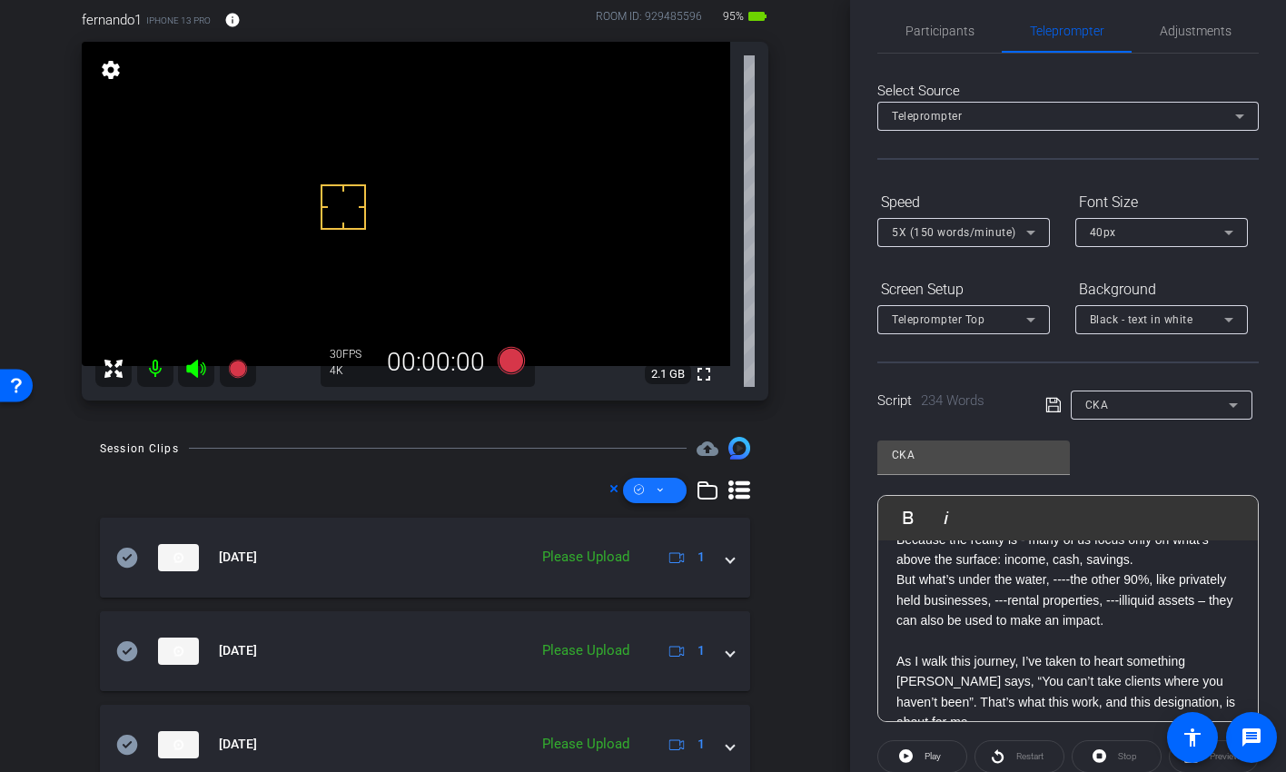
click at [659, 492] on span at bounding box center [655, 491] width 64 height 44
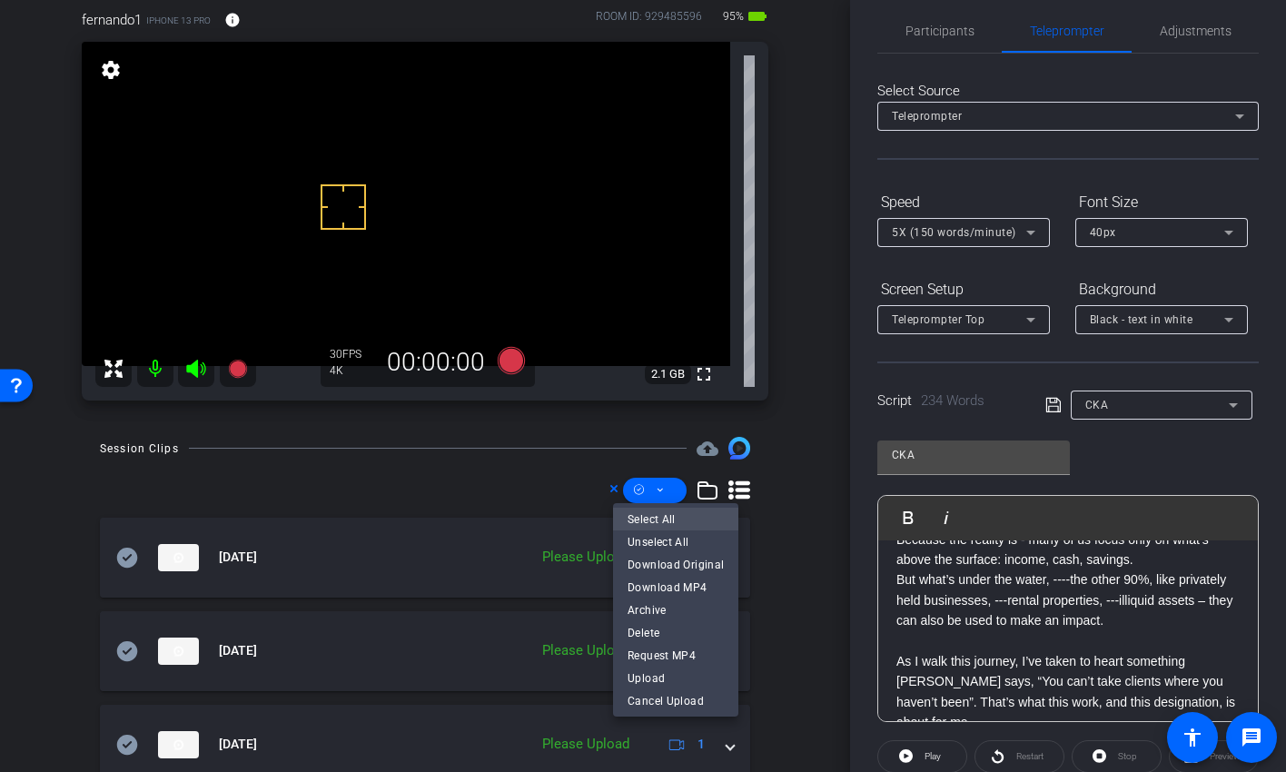
click at [666, 520] on span "Select All" at bounding box center [676, 519] width 96 height 22
click at [659, 627] on span "Upload" at bounding box center [676, 678] width 96 height 22
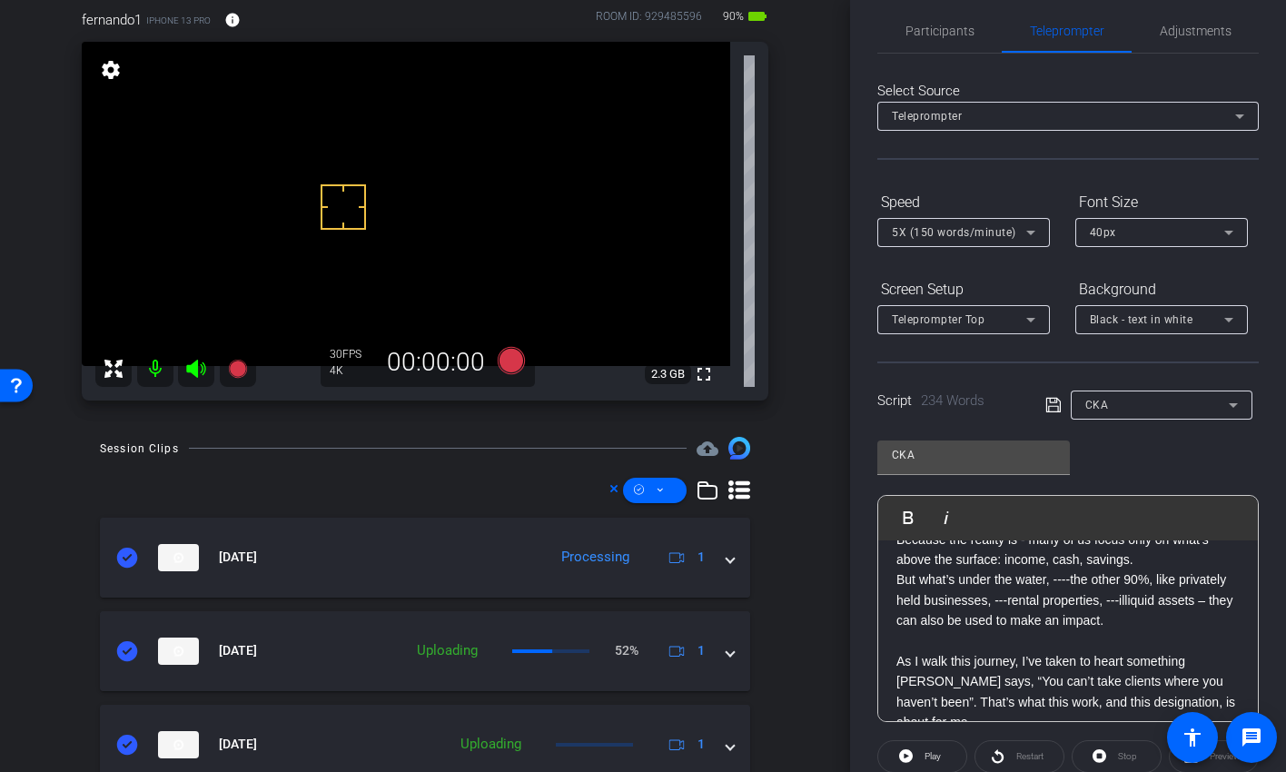
scroll to position [0, 0]
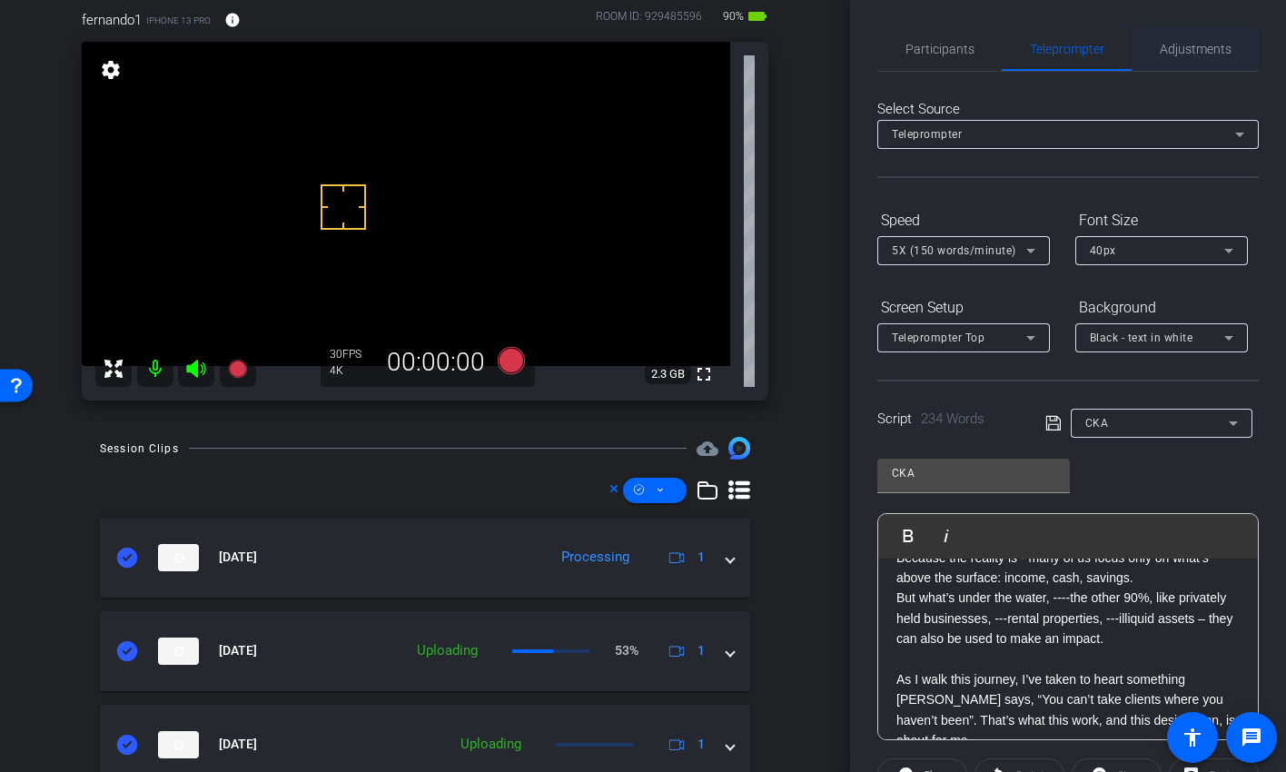
click at [1185, 49] on span "Adjustments" at bounding box center [1196, 49] width 72 height 13
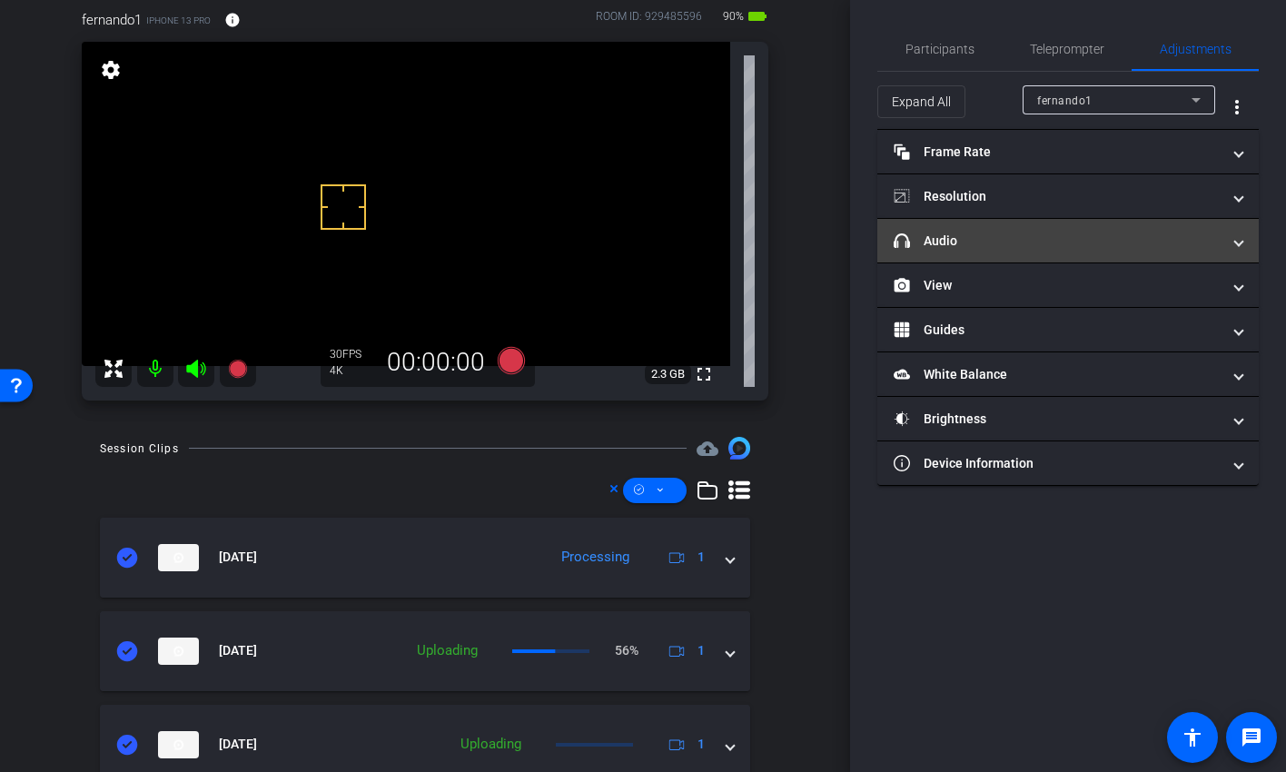
click at [1069, 247] on mat-panel-title "headphone icon Audio" at bounding box center [1057, 241] width 327 height 19
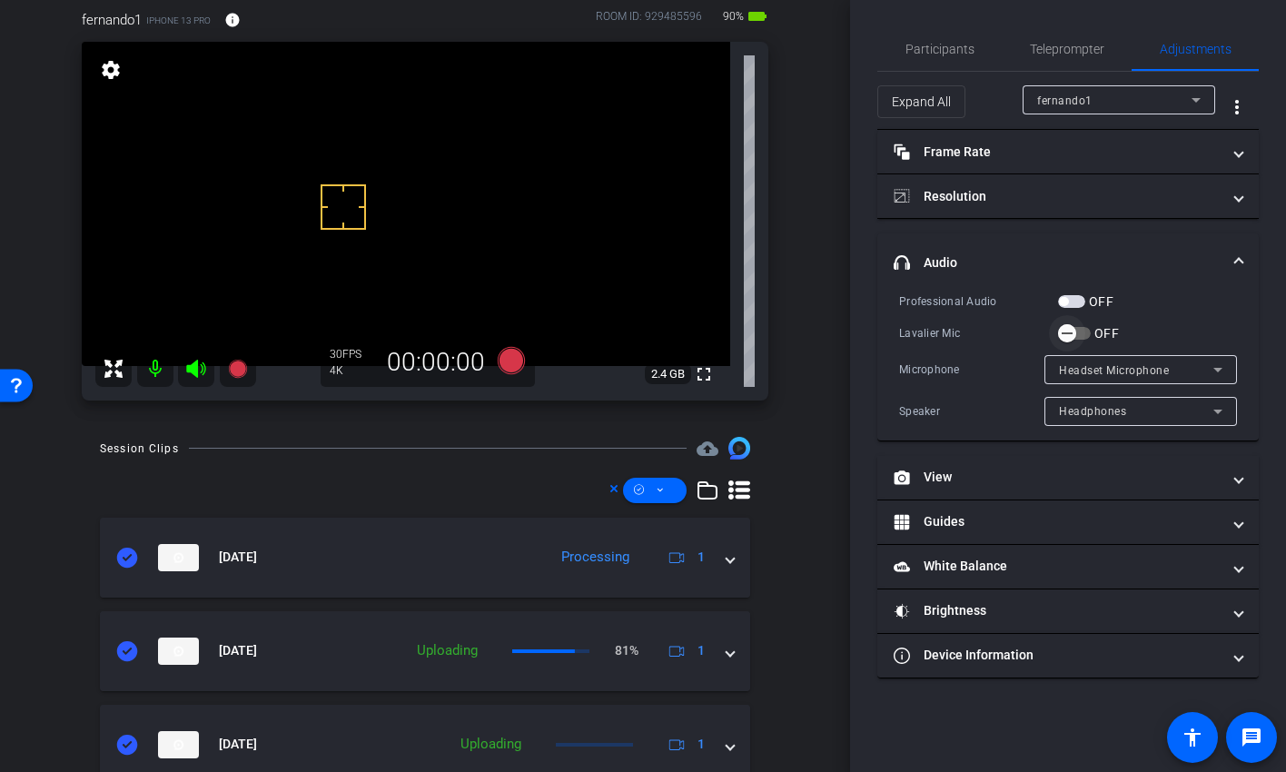
click at [1079, 325] on span "button" at bounding box center [1067, 333] width 36 height 36
click at [1067, 52] on span "Teleprompter" at bounding box center [1067, 49] width 74 height 13
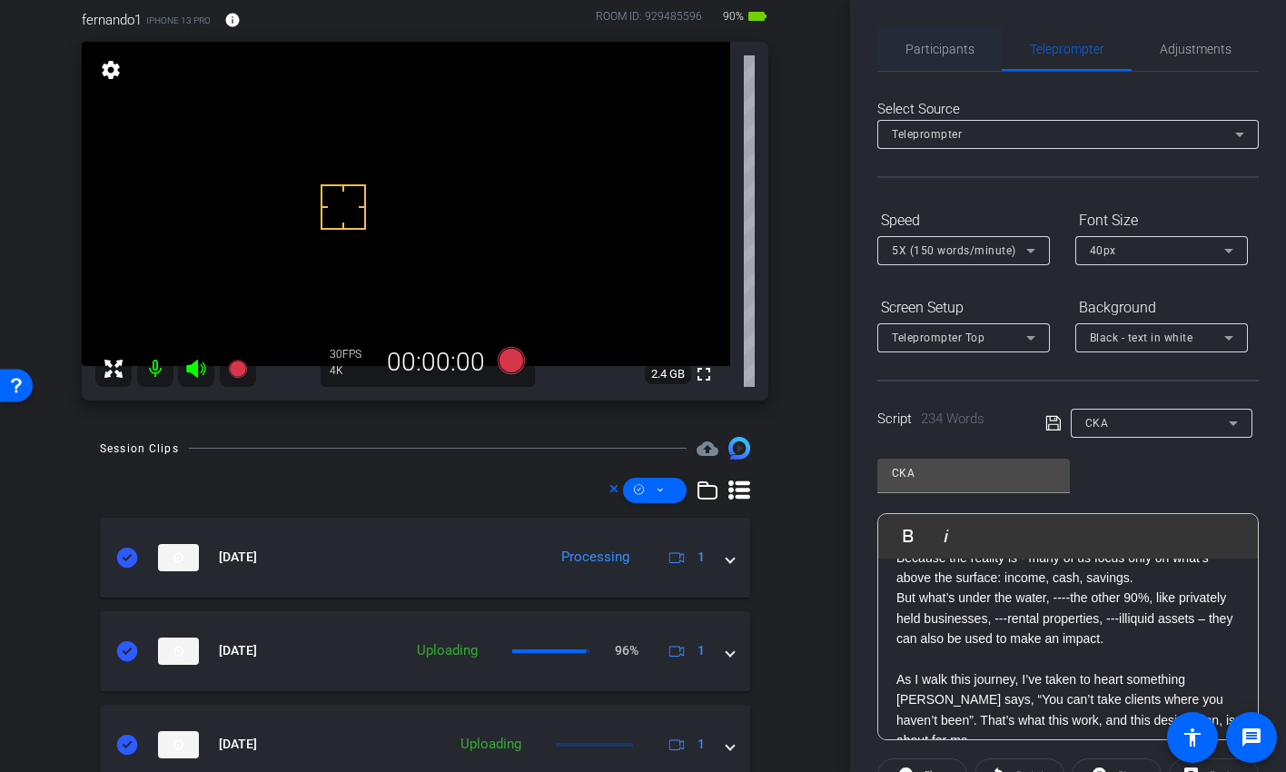
click at [954, 48] on span "Participants" at bounding box center [940, 49] width 69 height 13
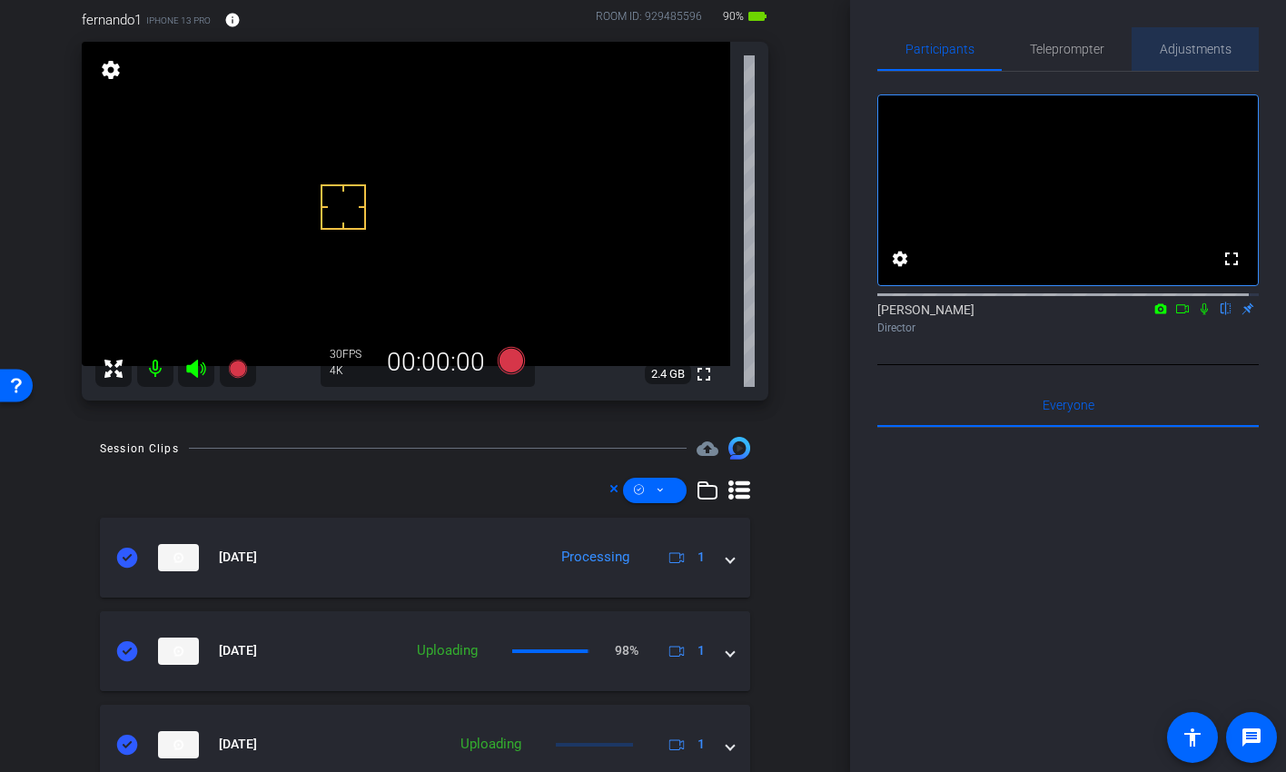
click at [1189, 53] on span "Adjustments" at bounding box center [1196, 49] width 72 height 13
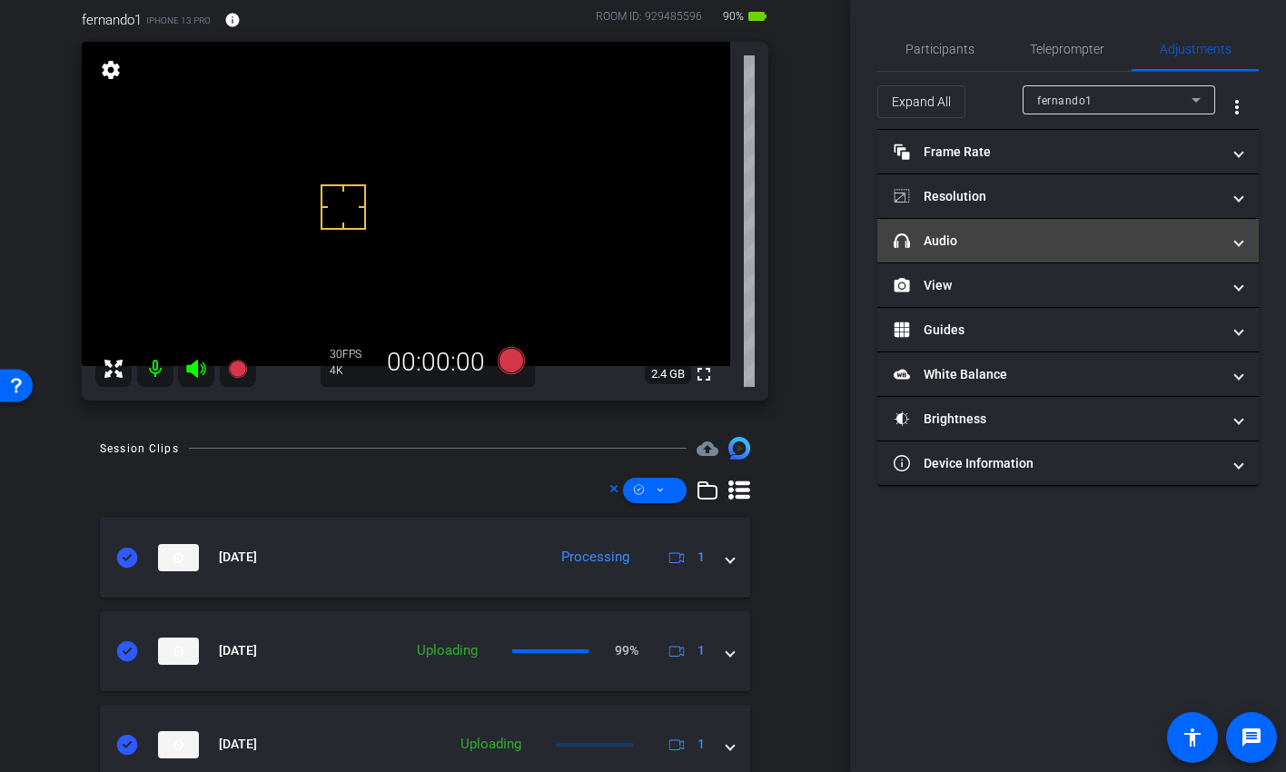
click at [1036, 235] on mat-panel-title "headphone icon Audio" at bounding box center [1057, 241] width 327 height 19
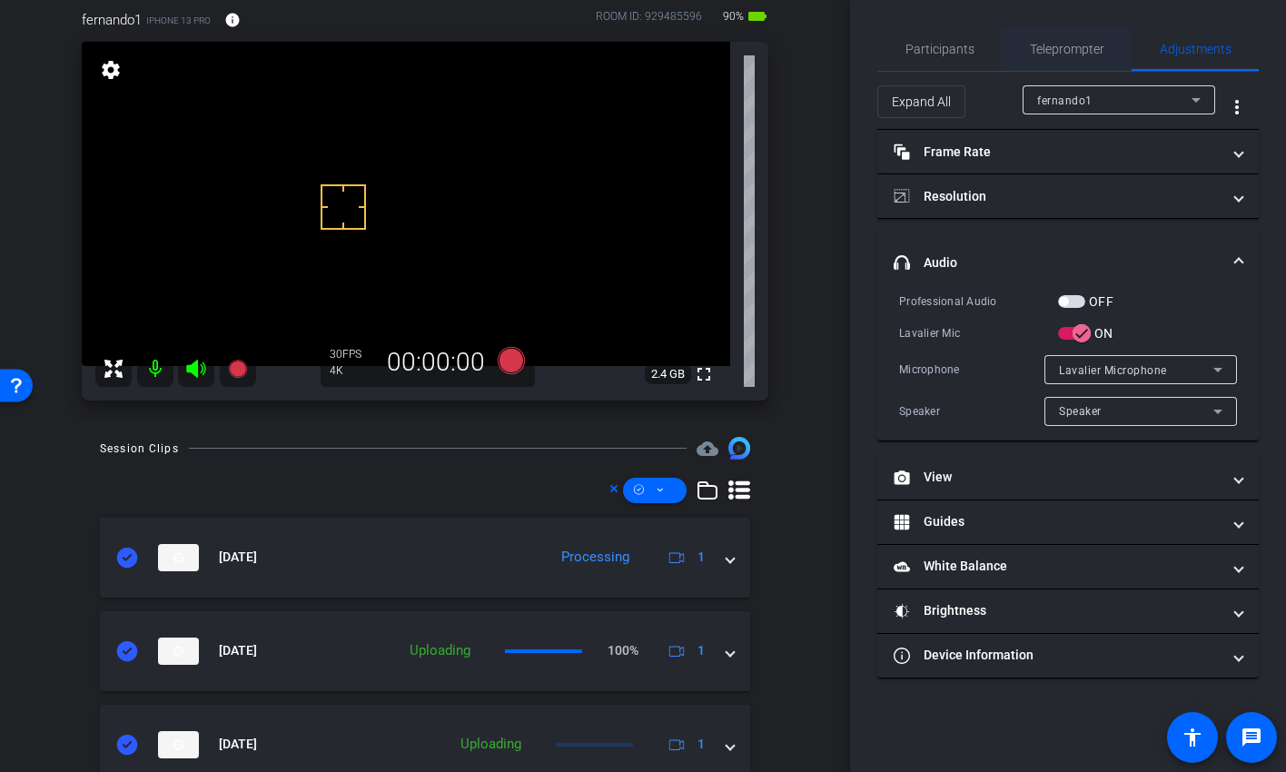
click at [1065, 39] on span "Teleprompter" at bounding box center [1067, 49] width 74 height 44
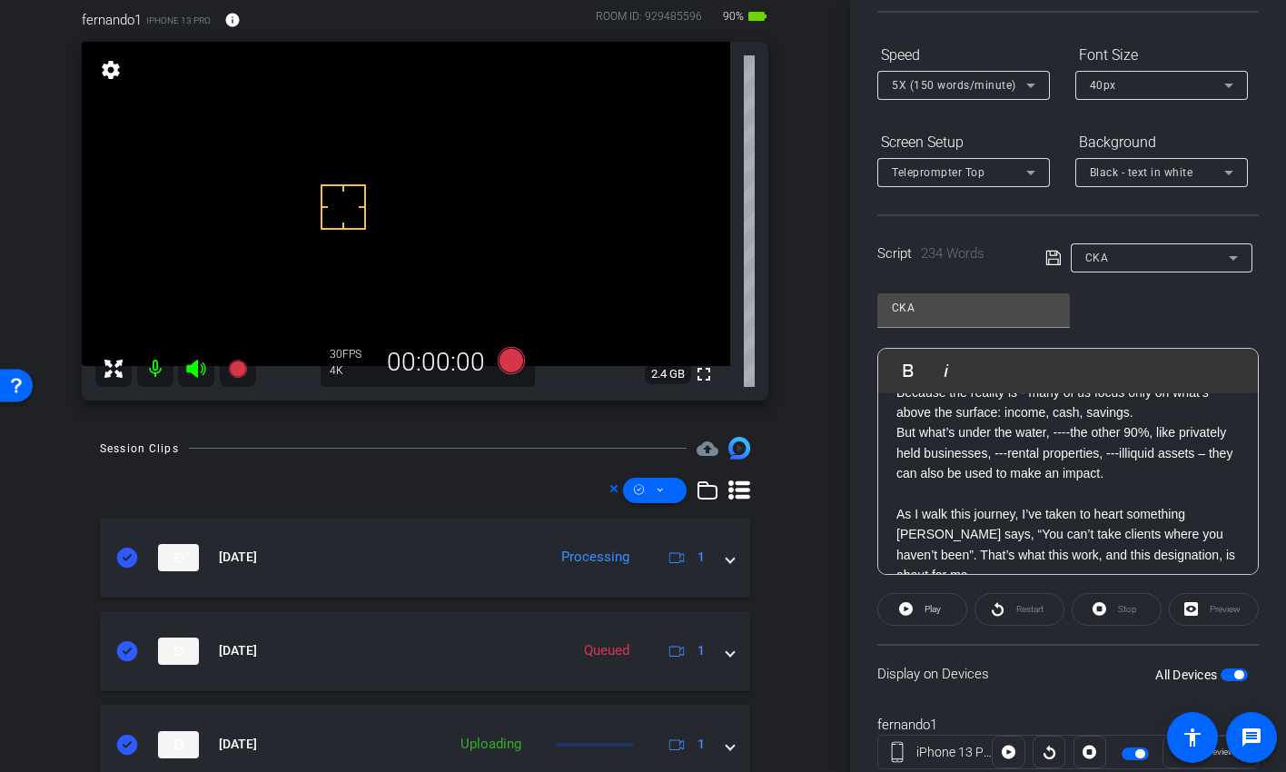
scroll to position [221, 0]
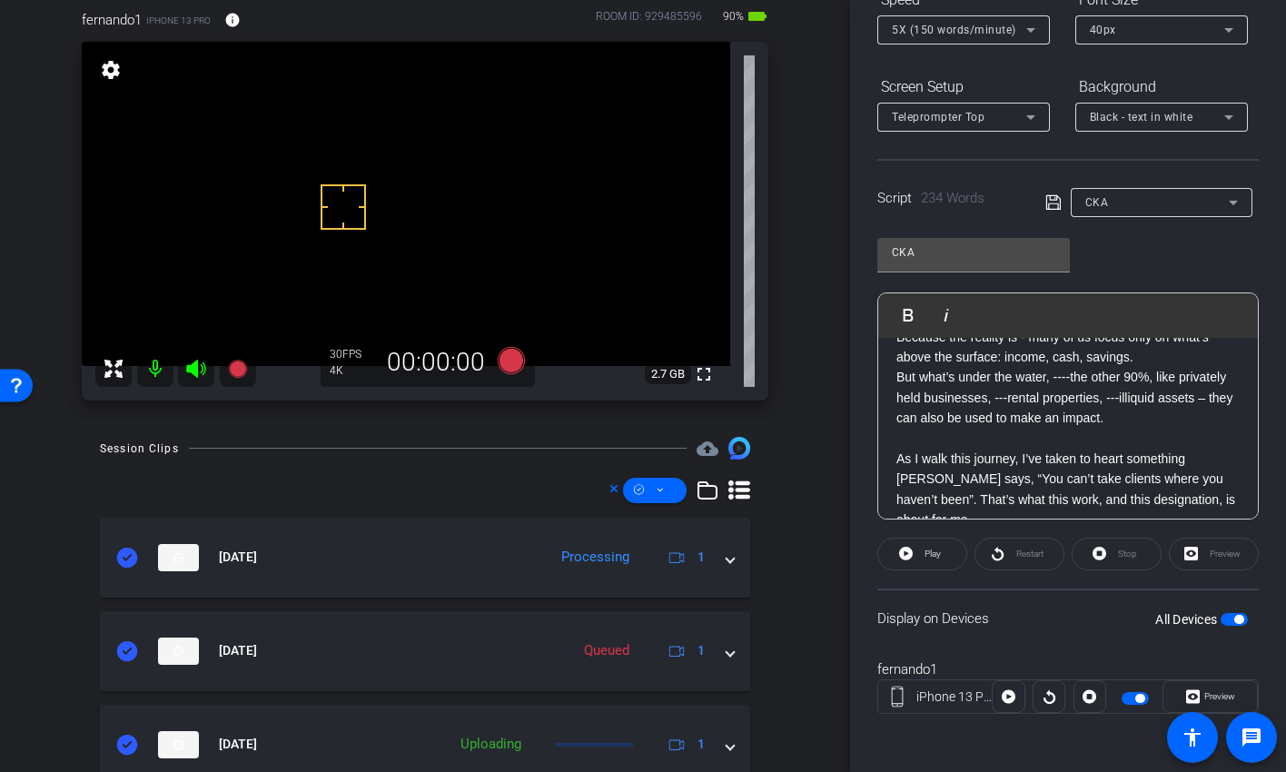
click at [1119, 219] on div at bounding box center [1162, 227] width 182 height 20
click at [1126, 204] on div "CKA" at bounding box center [1158, 202] width 144 height 23
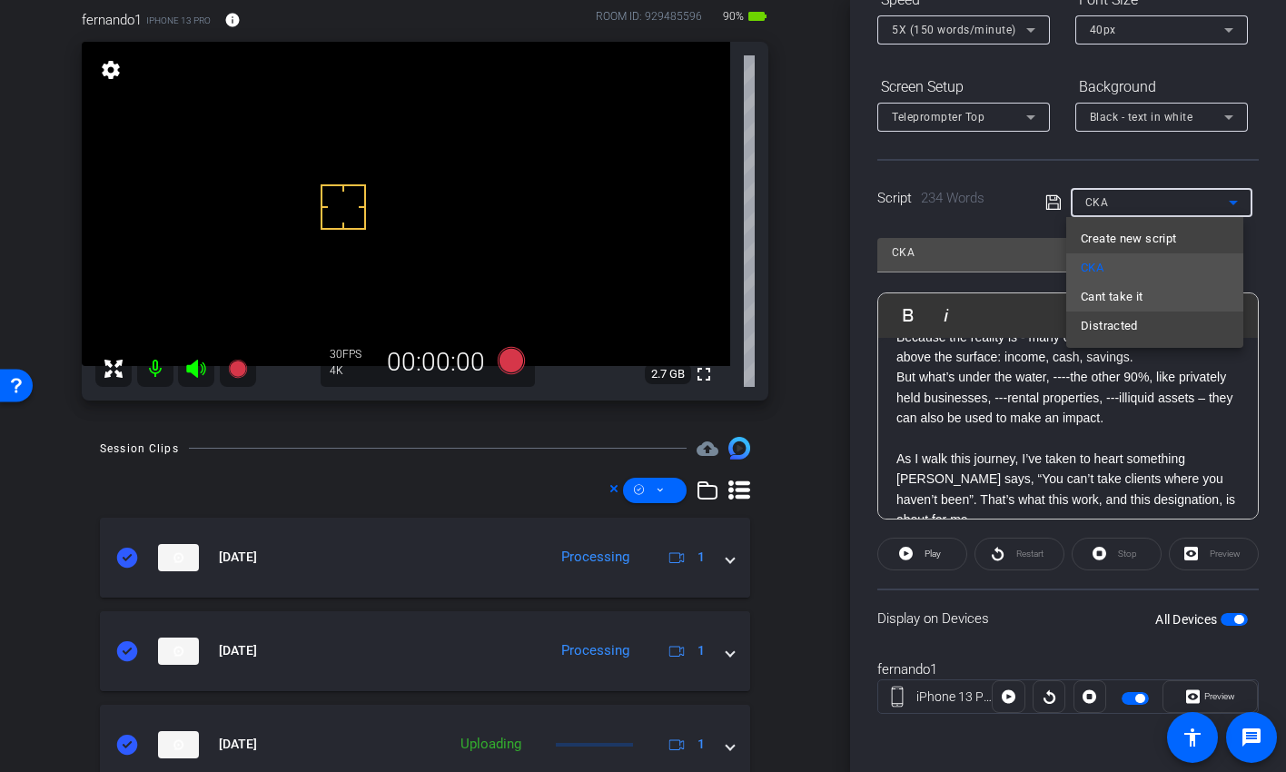
click at [1114, 295] on span "Cant take it" at bounding box center [1112, 297] width 63 height 22
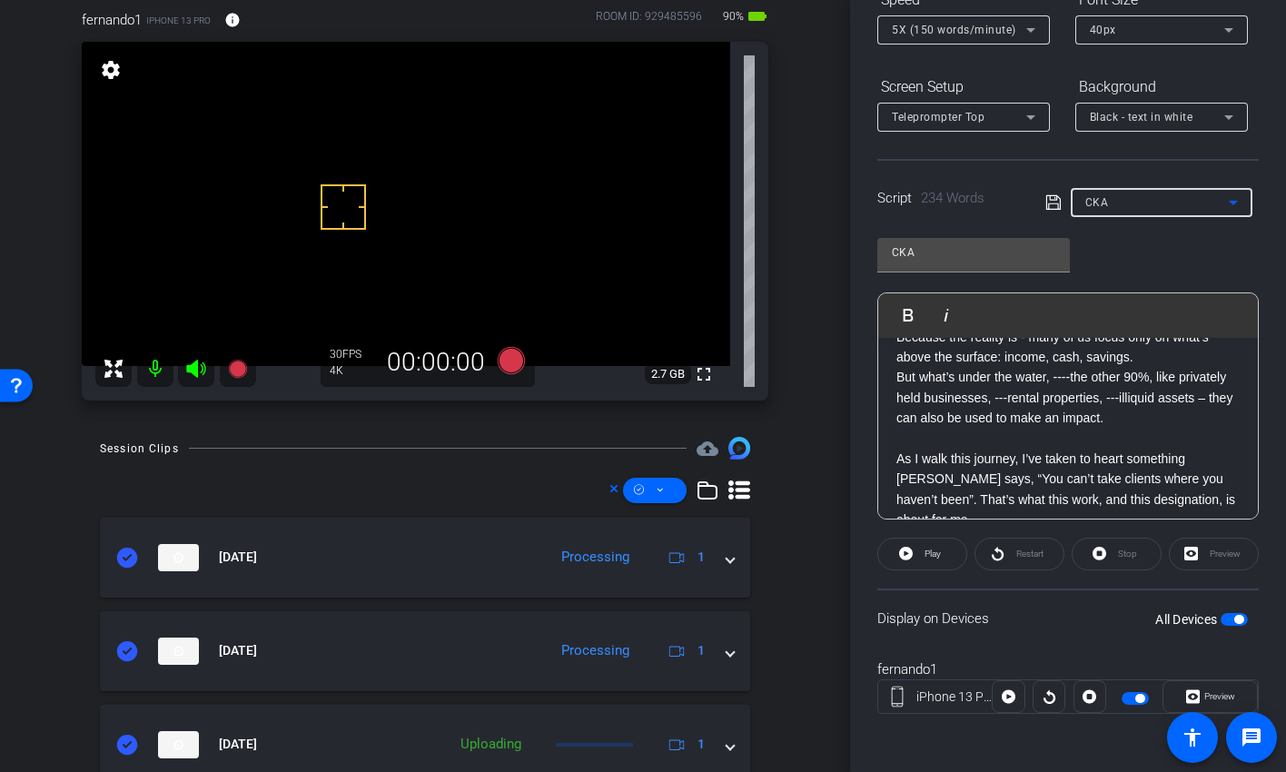
type input "Cant take it"
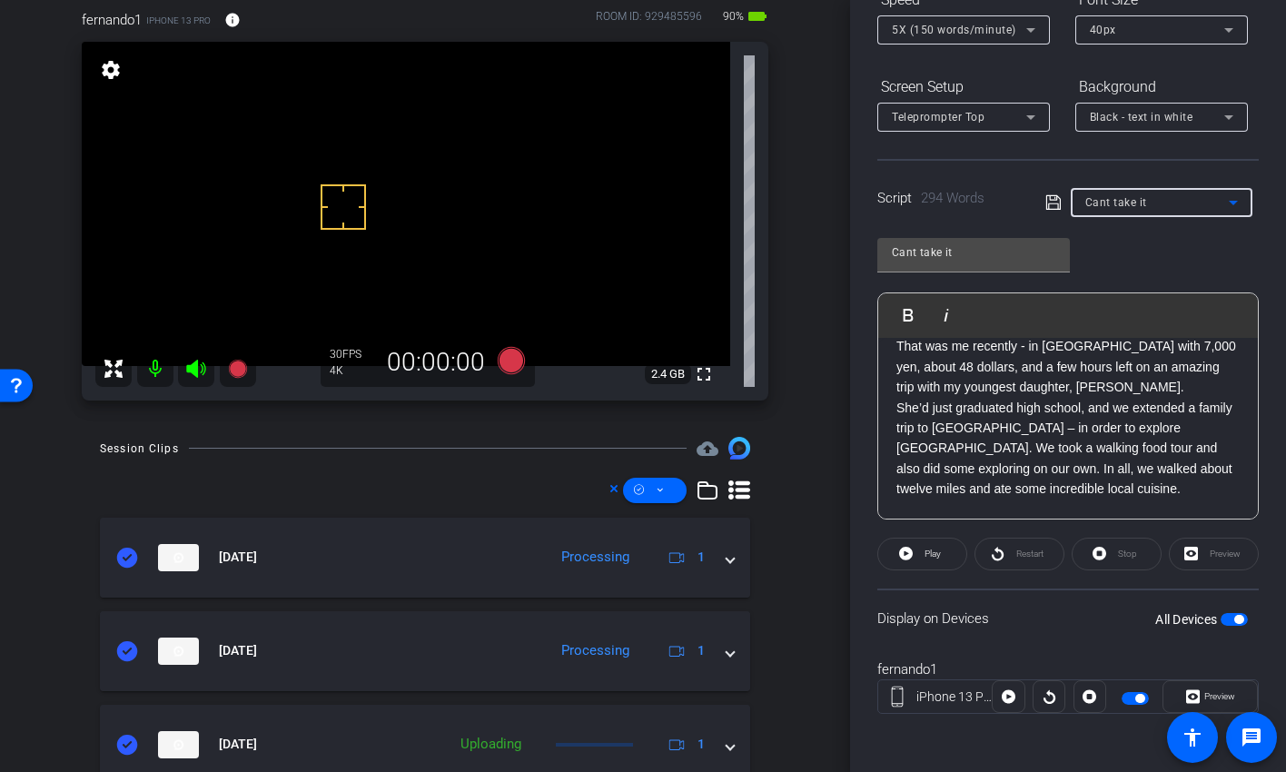
scroll to position [124, 0]
click at [1090, 385] on p "That was me recently - in Tokyo with 7,000 yen, about 48 dollars, and a few hou…" at bounding box center [1068, 363] width 343 height 61
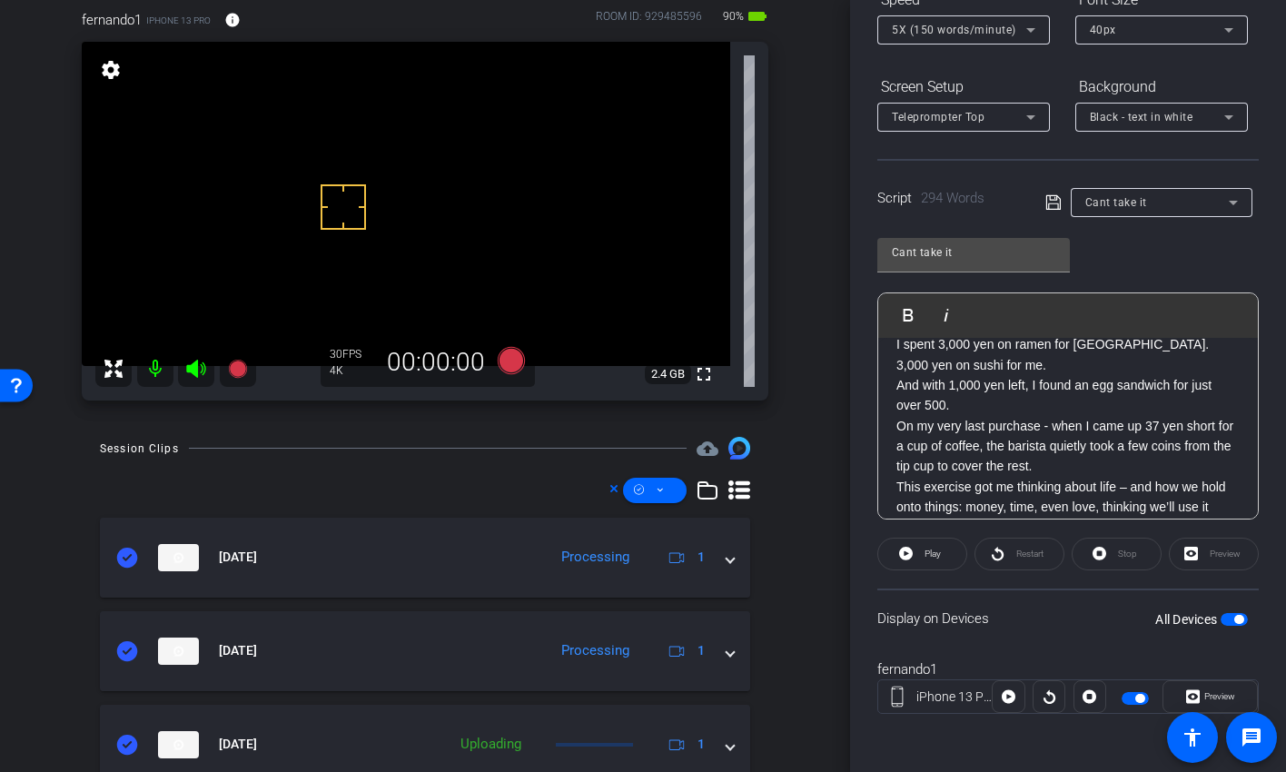
scroll to position [364, 0]
click at [1078, 402] on p "I spent 3,000 yen on ramen for Talia. 3,000 yen on sushi for me. And with 1,000…" at bounding box center [1068, 408] width 343 height 143
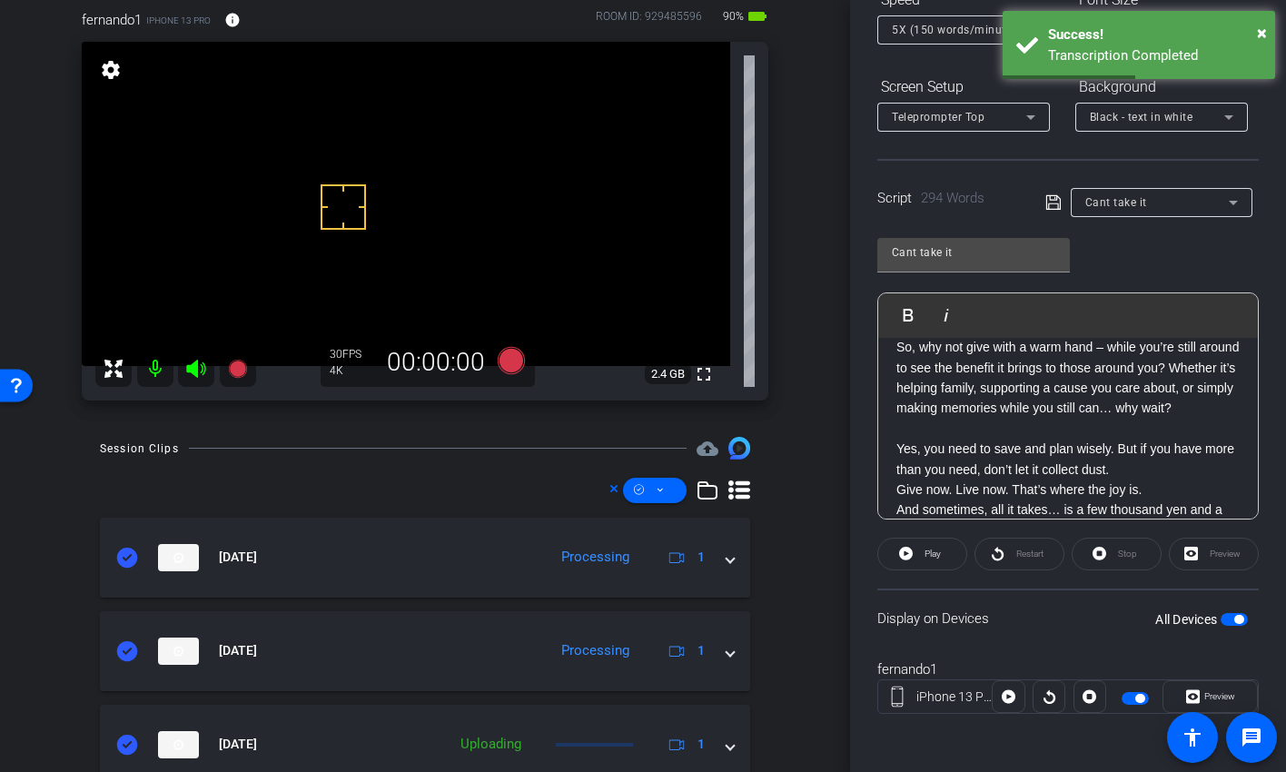
scroll to position [689, 0]
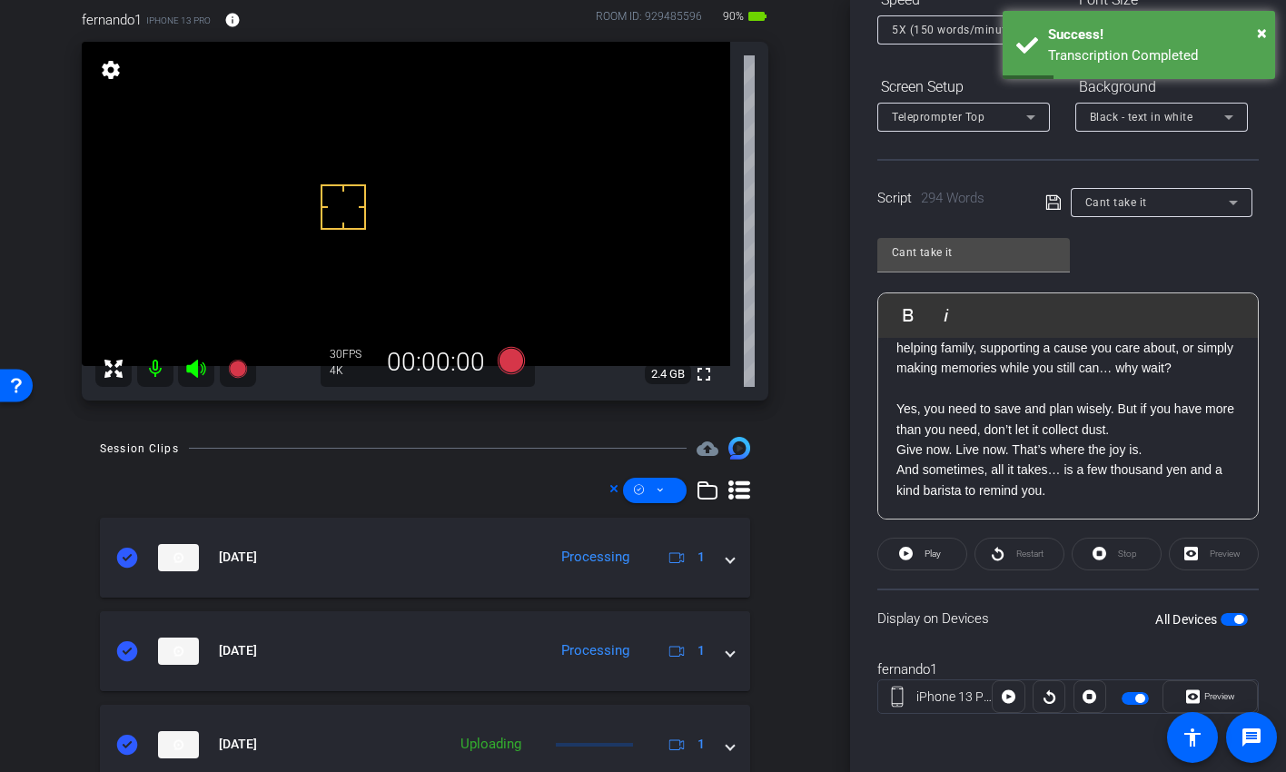
click at [1049, 200] on icon at bounding box center [1053, 202] width 15 height 15
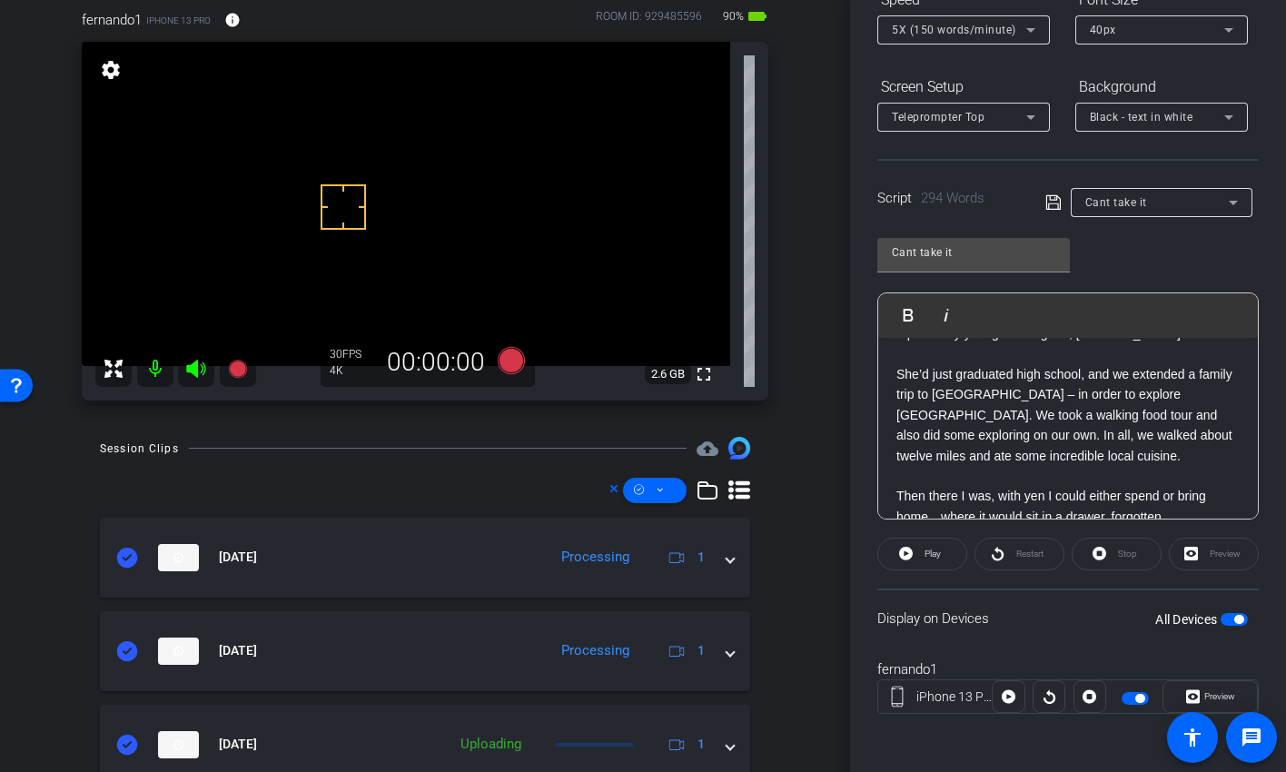
scroll to position [178, 0]
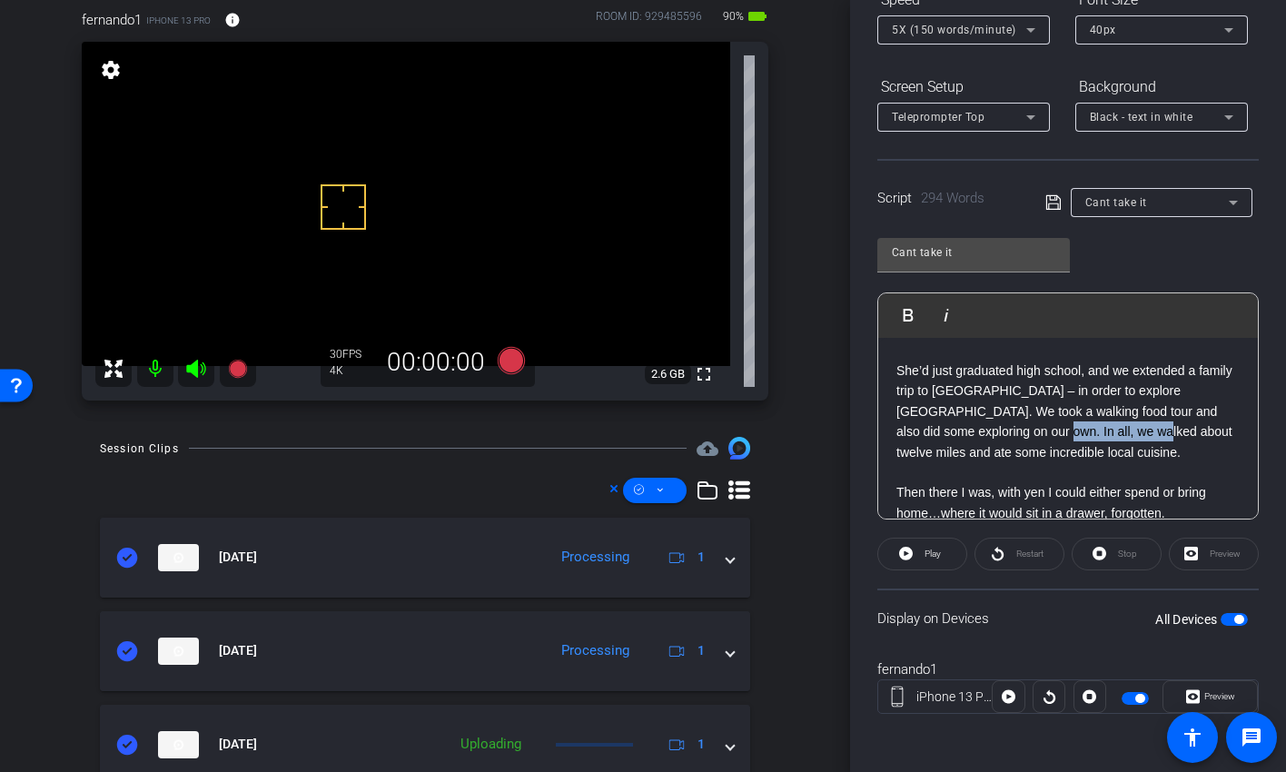
drag, startPoint x: 1026, startPoint y: 433, endPoint x: 1127, endPoint y: 428, distance: 101.0
click at [1127, 428] on p "She’d just graduated high school, and we extended a family trip to Manila – in …" at bounding box center [1068, 412] width 343 height 102
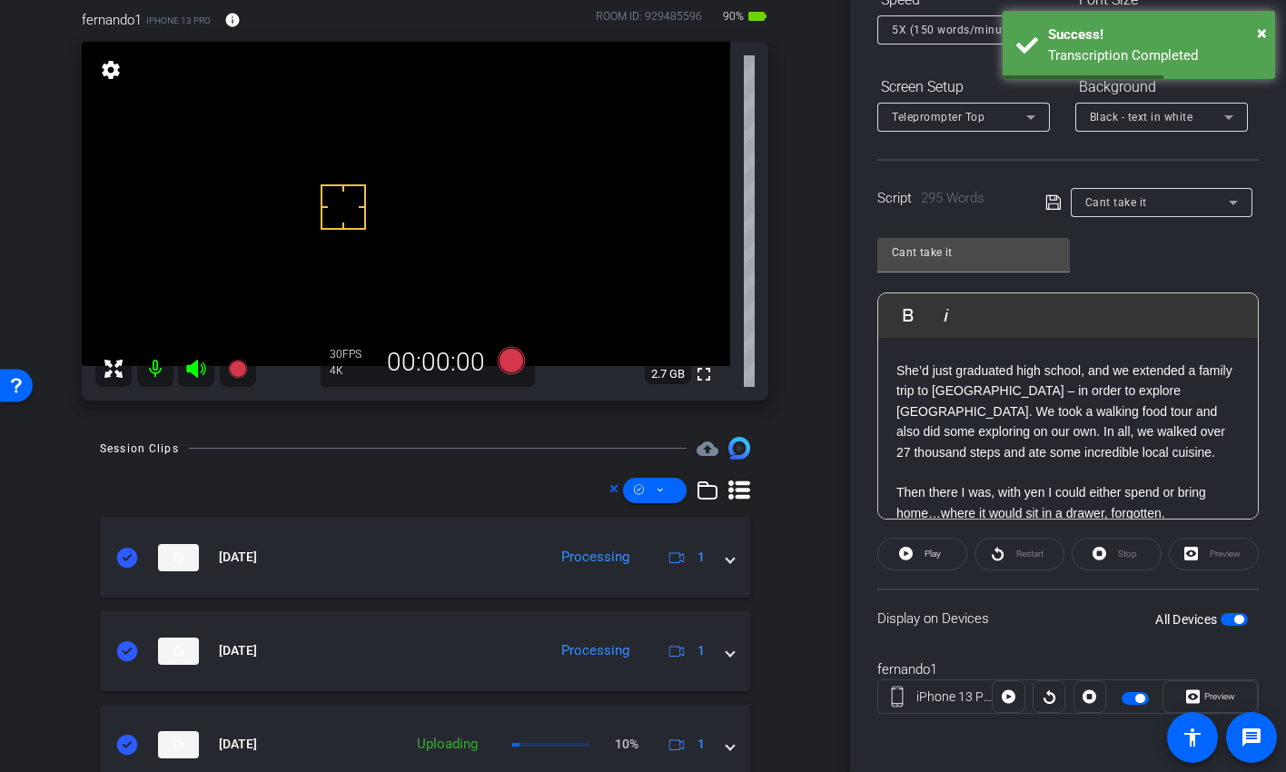
click at [1048, 204] on icon at bounding box center [1054, 203] width 16 height 22
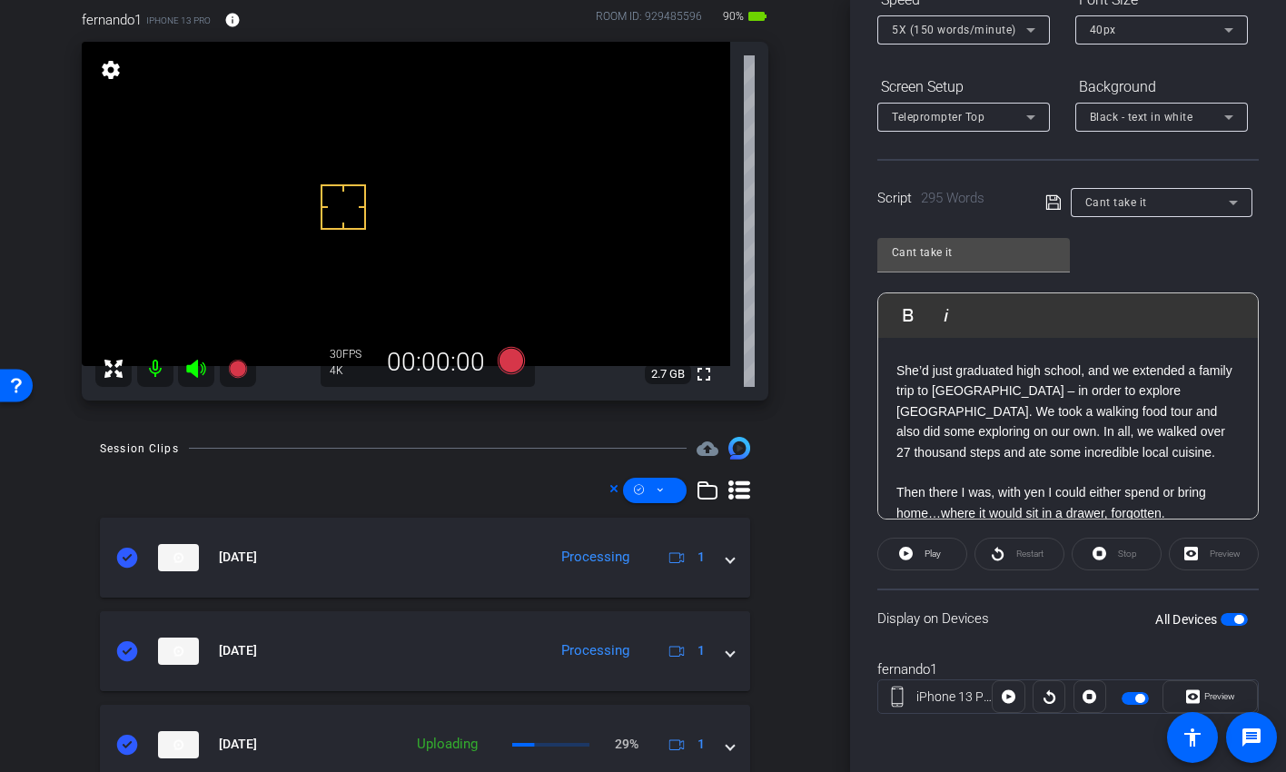
click at [1049, 203] on icon at bounding box center [1053, 202] width 15 height 15
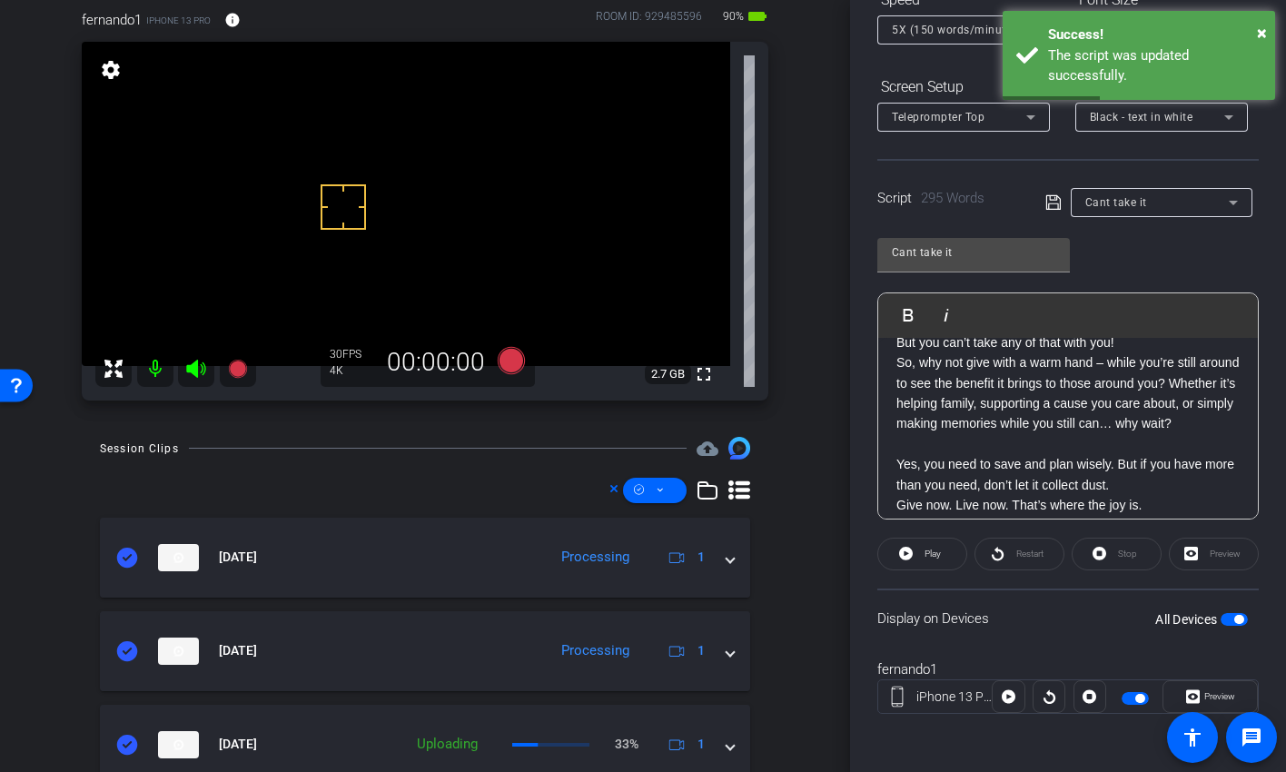
scroll to position [0, 0]
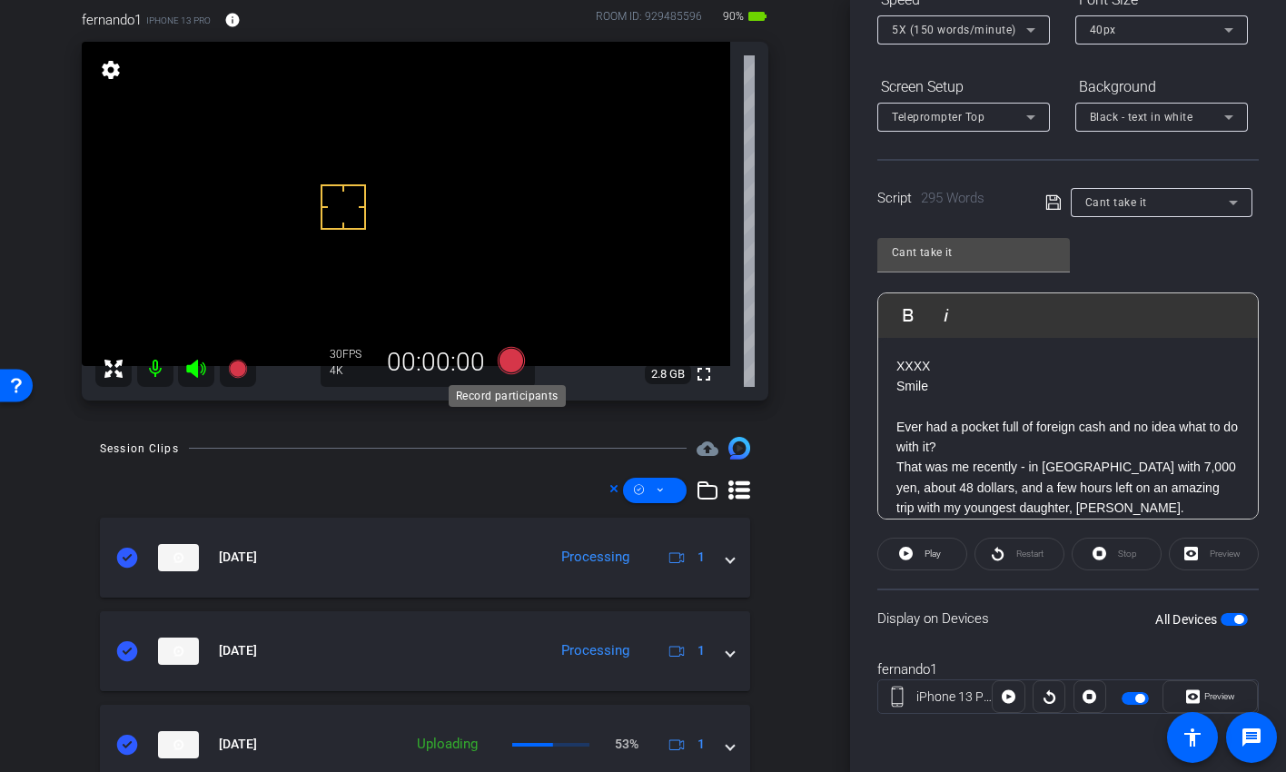
click at [505, 362] on icon at bounding box center [511, 360] width 27 height 27
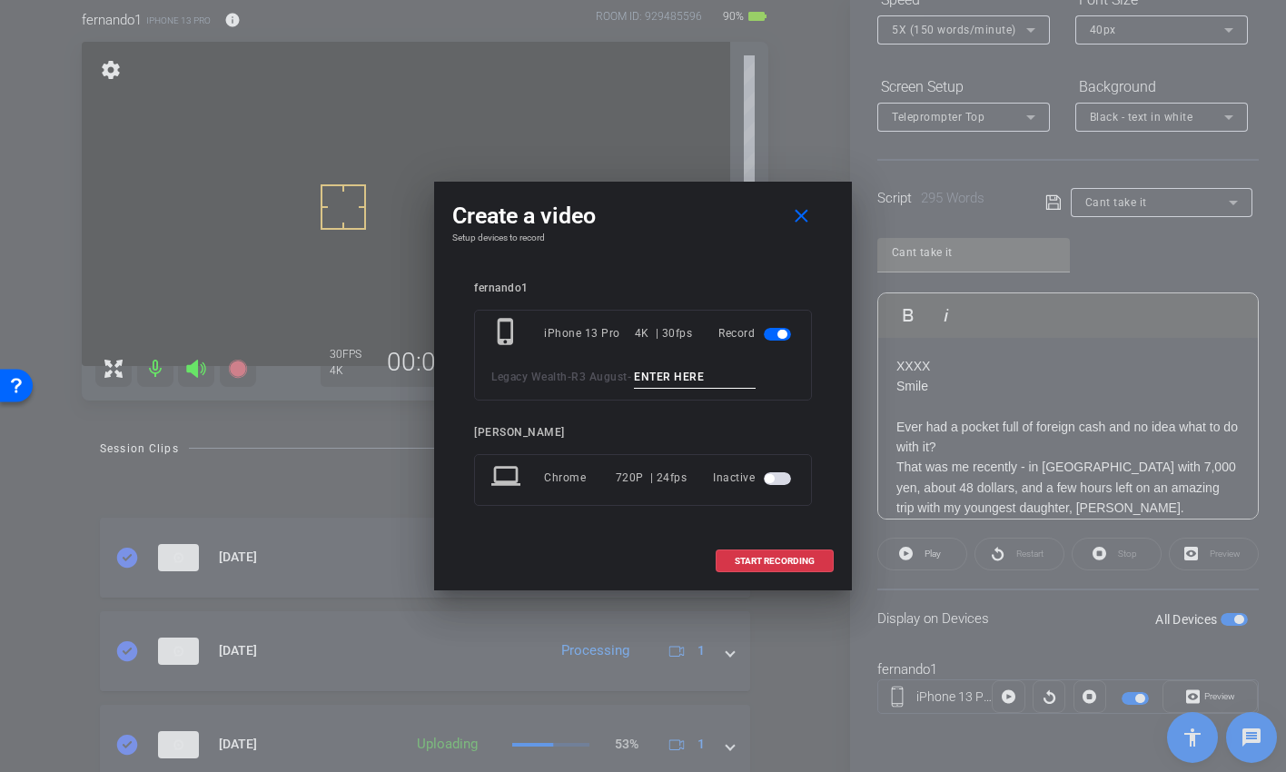
click at [660, 372] on input at bounding box center [695, 377] width 122 height 23
click at [722, 378] on input "Can't take it w/you" at bounding box center [695, 377] width 122 height 23
click at [751, 379] on input "Can't take it w/you" at bounding box center [695, 377] width 122 height 23
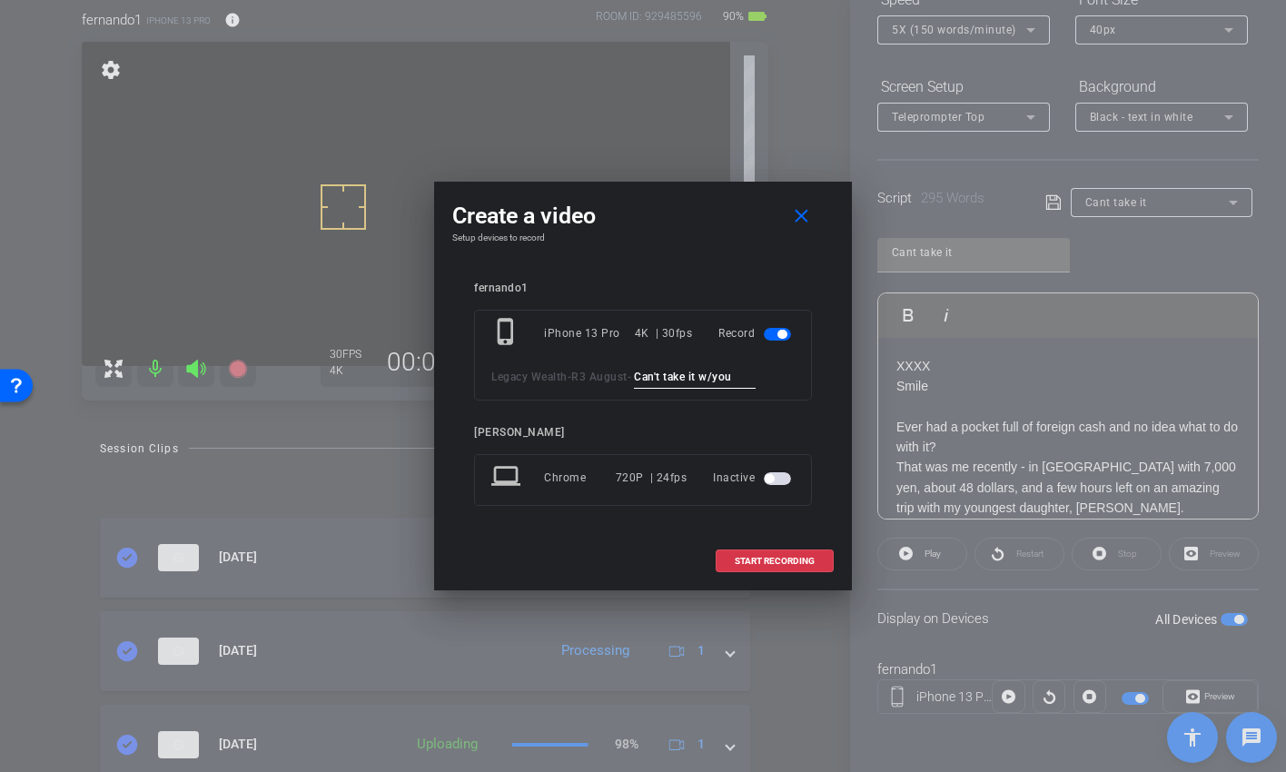
click at [755, 373] on input "Can't take it w/you" at bounding box center [695, 377] width 122 height 23
type input "Can't take it w/you TK1"
click at [777, 560] on span "START RECORDING" at bounding box center [775, 561] width 80 height 9
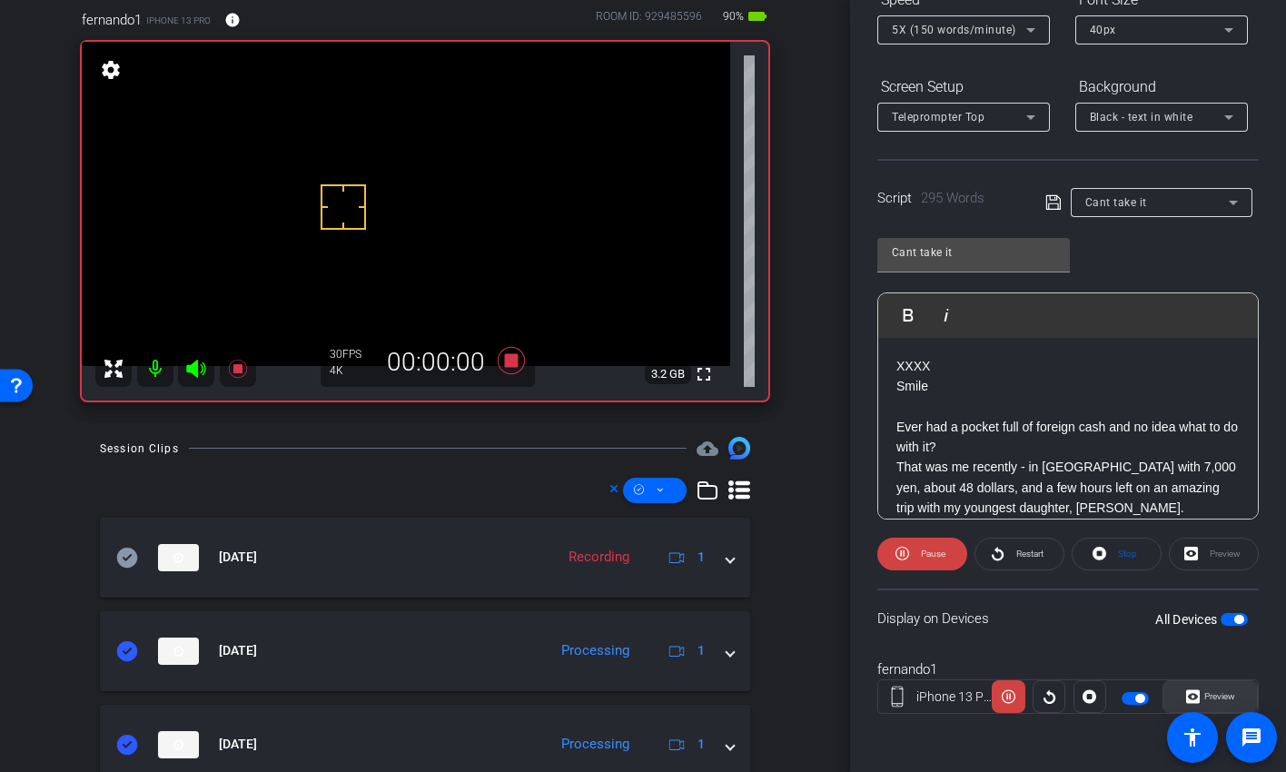
click at [1205, 627] on span "Preview" at bounding box center [1220, 696] width 31 height 10
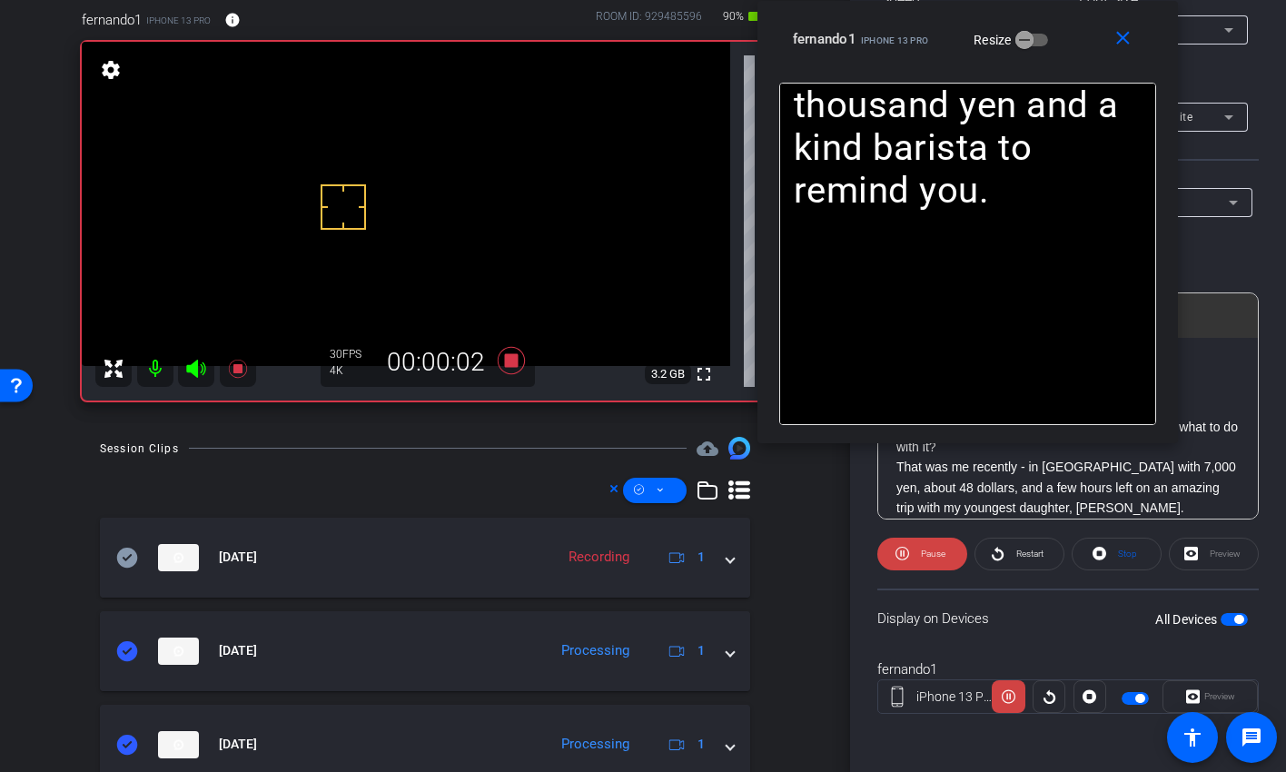
drag, startPoint x: 633, startPoint y: 181, endPoint x: 956, endPoint y: 13, distance: 363.6
click at [956, 13] on div "close fernando1 iPhone 13 Pro Resize" at bounding box center [968, 42] width 421 height 82
click at [1120, 35] on mat-icon "close" at bounding box center [1123, 38] width 23 height 23
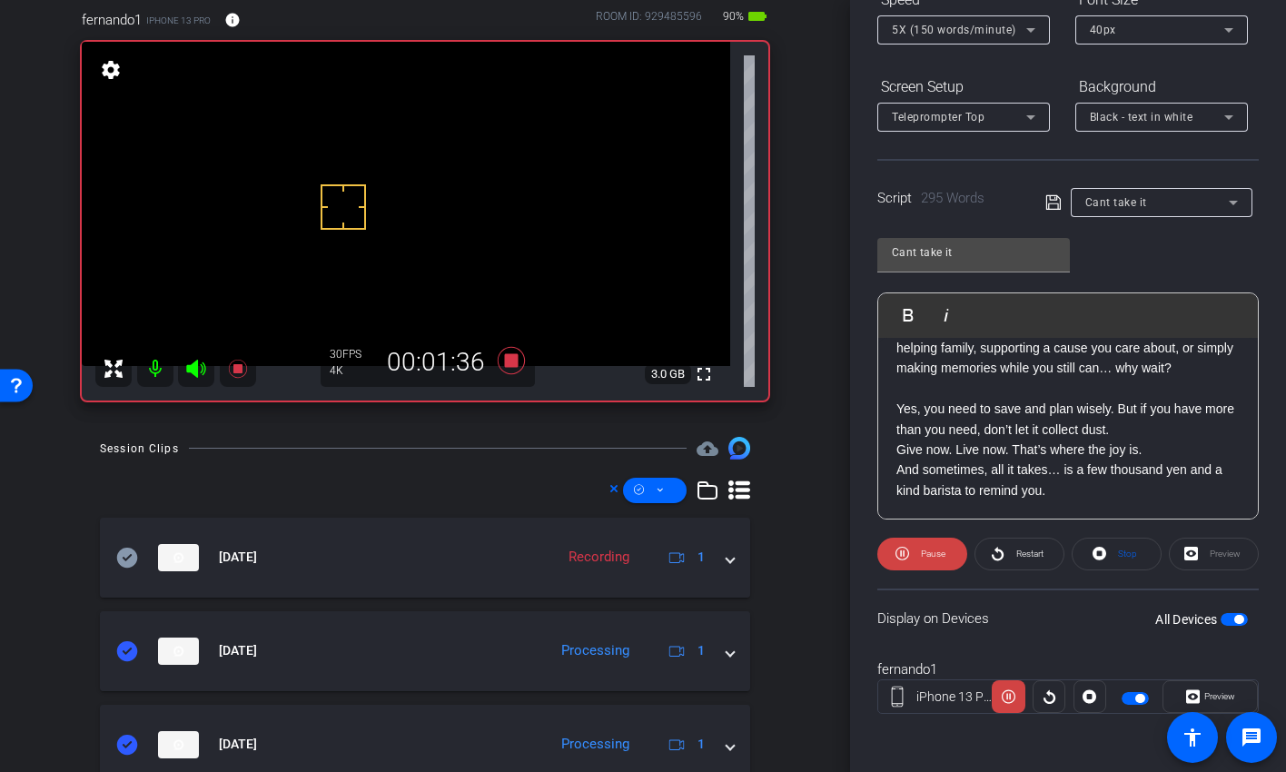
scroll to position [689, 0]
click at [1216, 627] on span "Preview" at bounding box center [1220, 696] width 31 height 10
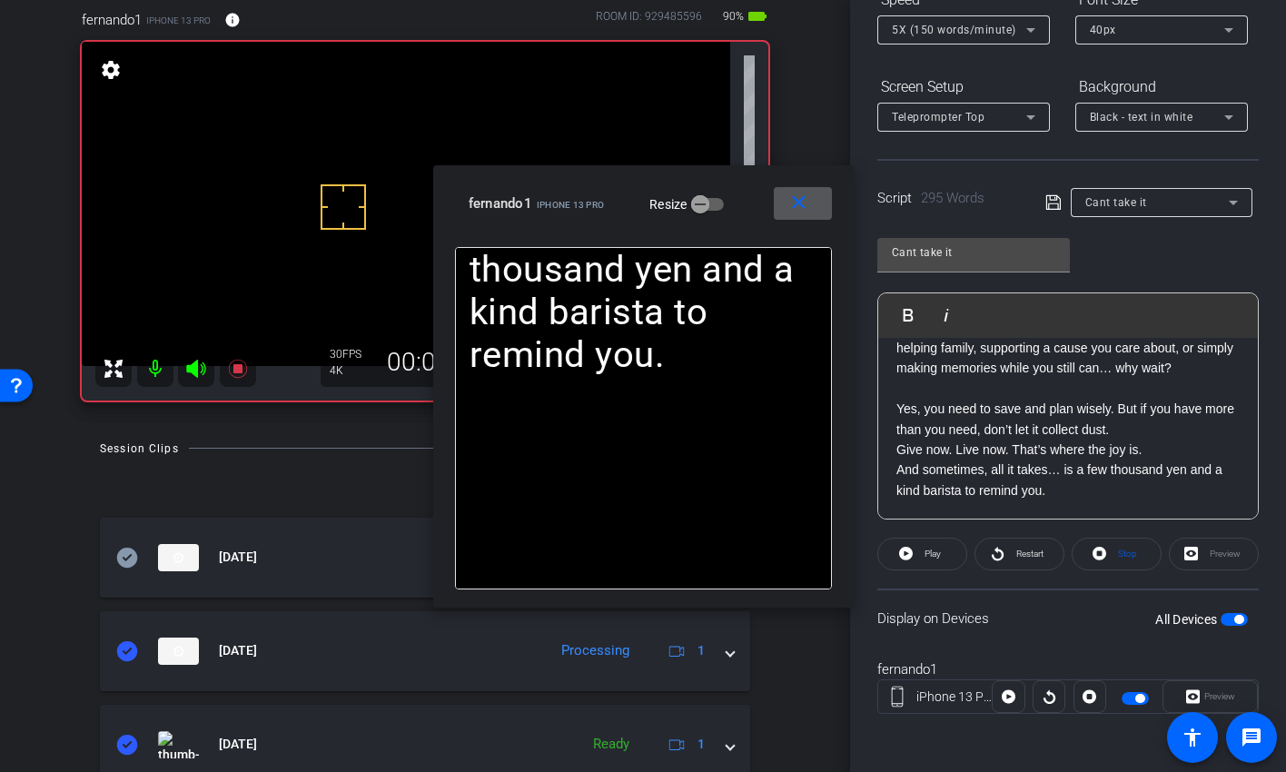
click at [808, 195] on mat-icon "close" at bounding box center [799, 203] width 23 height 23
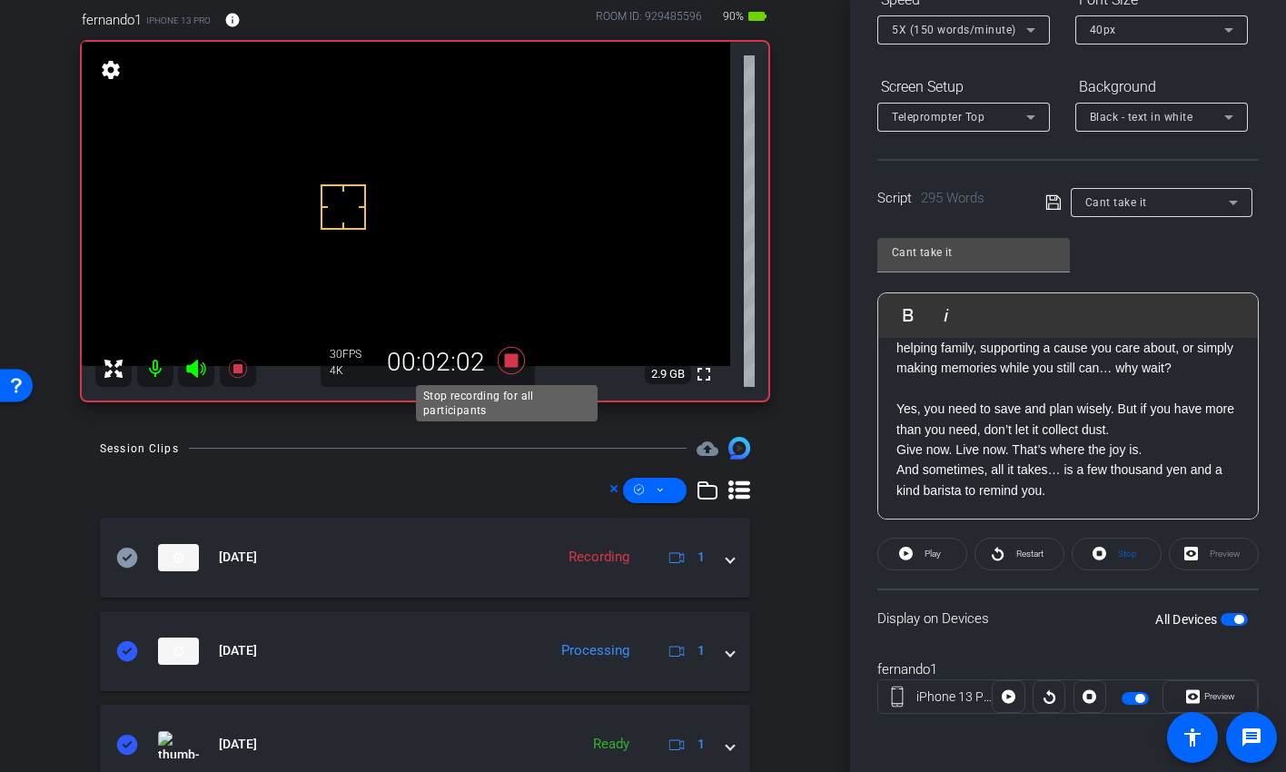
click at [507, 362] on icon at bounding box center [511, 360] width 27 height 27
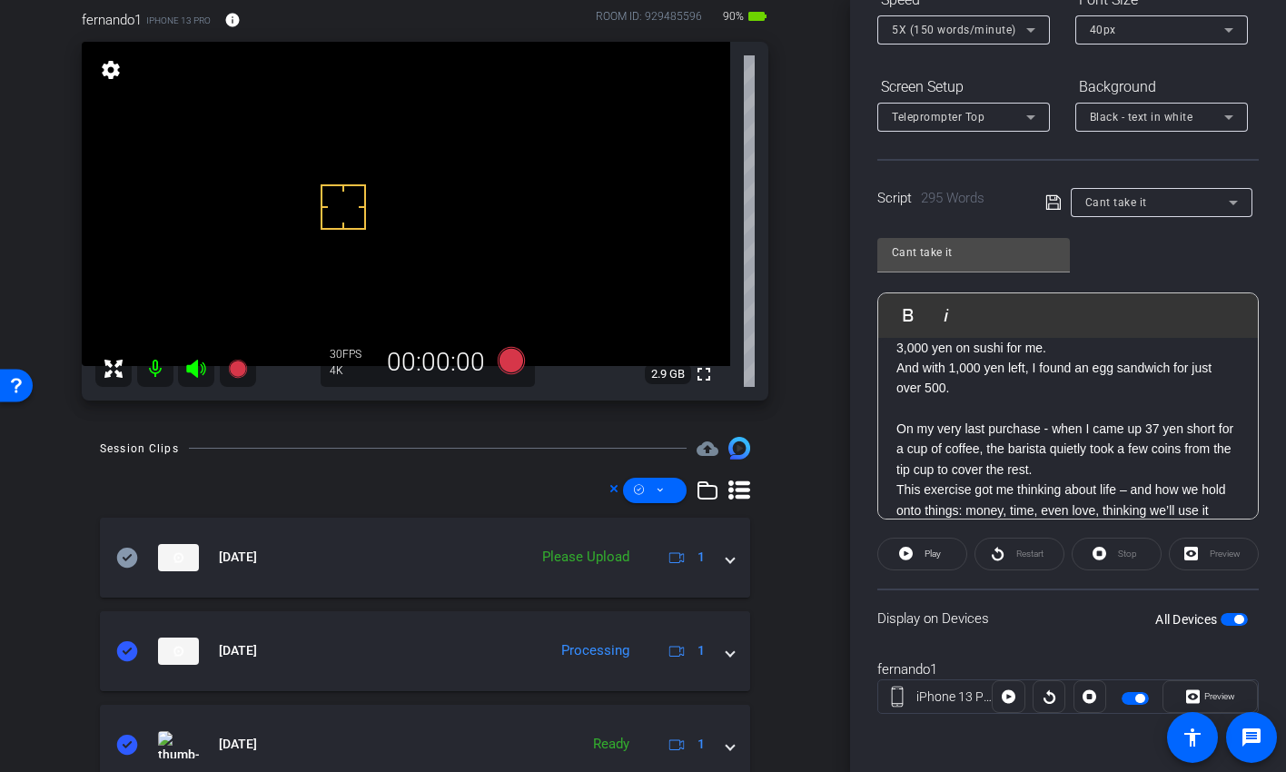
scroll to position [372, 0]
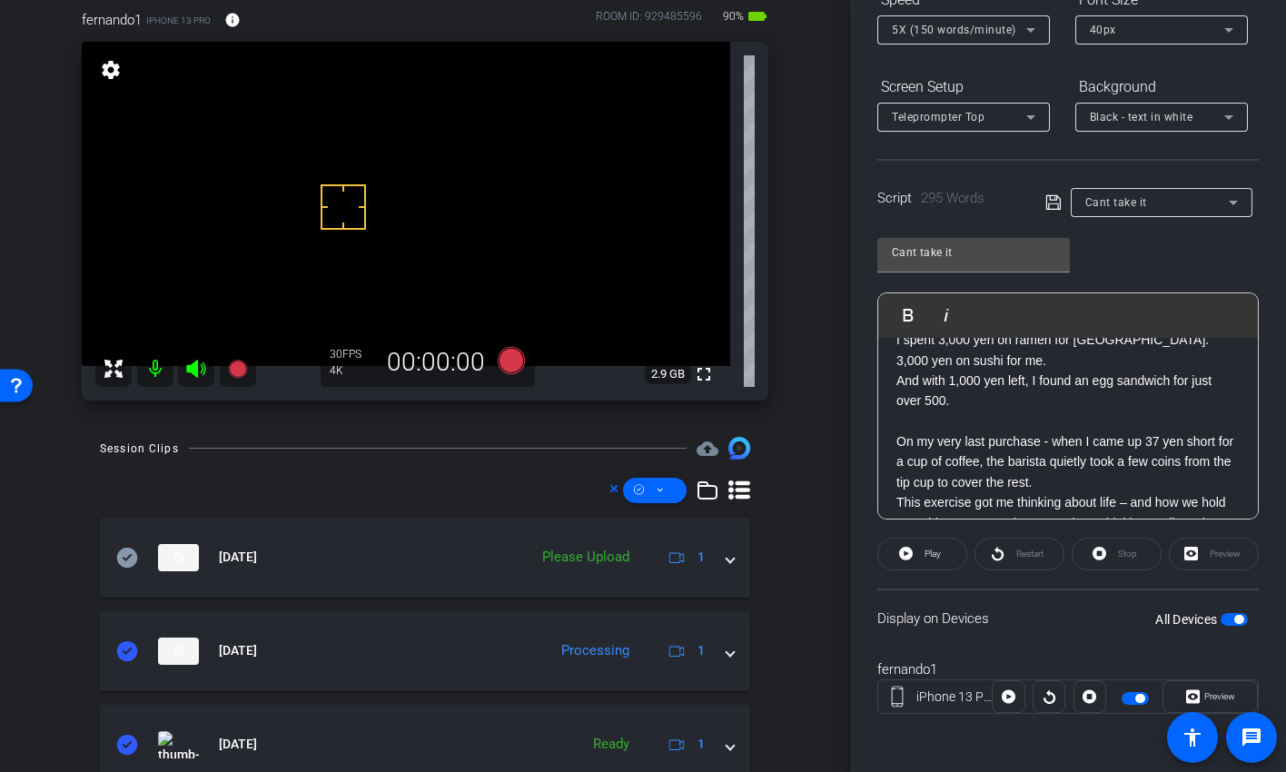
click at [1093, 385] on p "I spent 3,000 yen on ramen for Talia. 3,000 yen on sushi for me. And with 1,000…" at bounding box center [1068, 371] width 343 height 82
click at [1098, 380] on p "I spent 3,000 yen on ramen for Talia. 3,000 yen on sushi for me. And with 1,000…" at bounding box center [1068, 371] width 343 height 82
click at [955, 402] on p "I spent 3,000 yen on ramen for Talia. 3,000 yen on sushi for me. And with 1,000…" at bounding box center [1068, 371] width 343 height 82
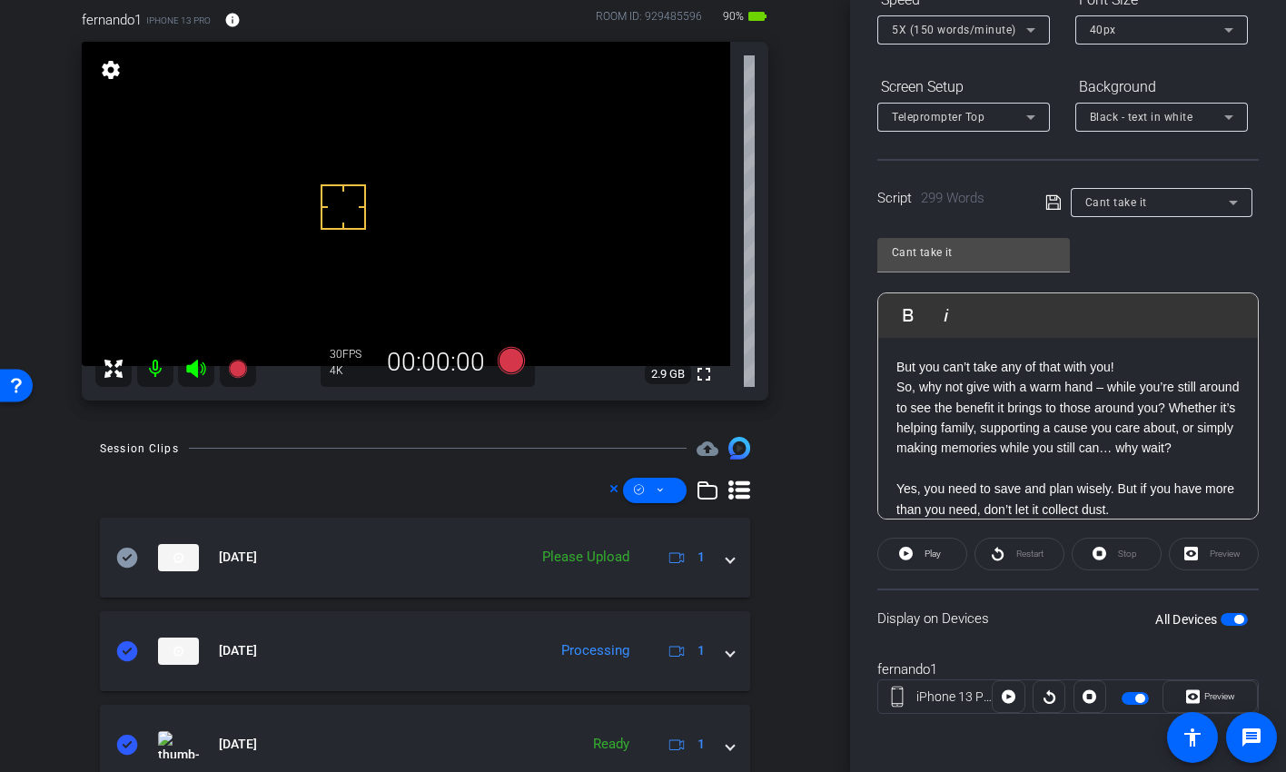
scroll to position [579, 0]
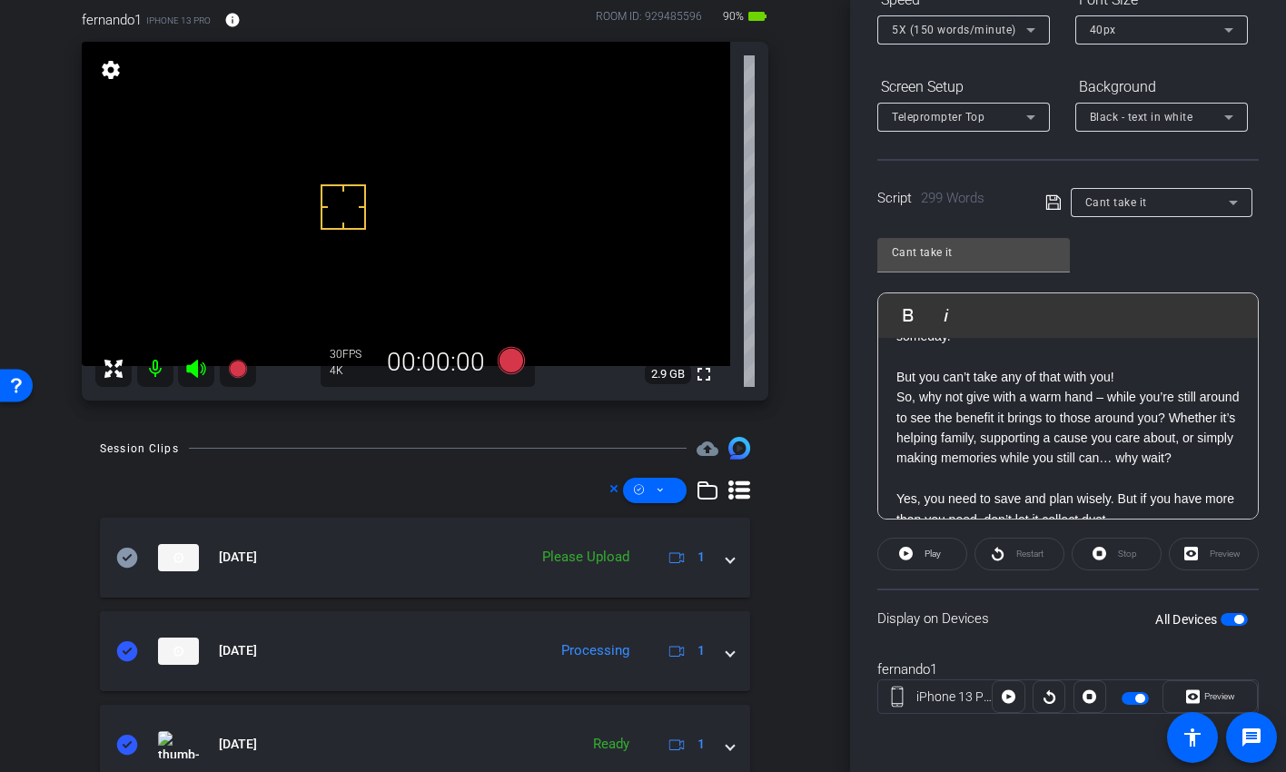
click at [1050, 208] on icon at bounding box center [1054, 203] width 16 height 22
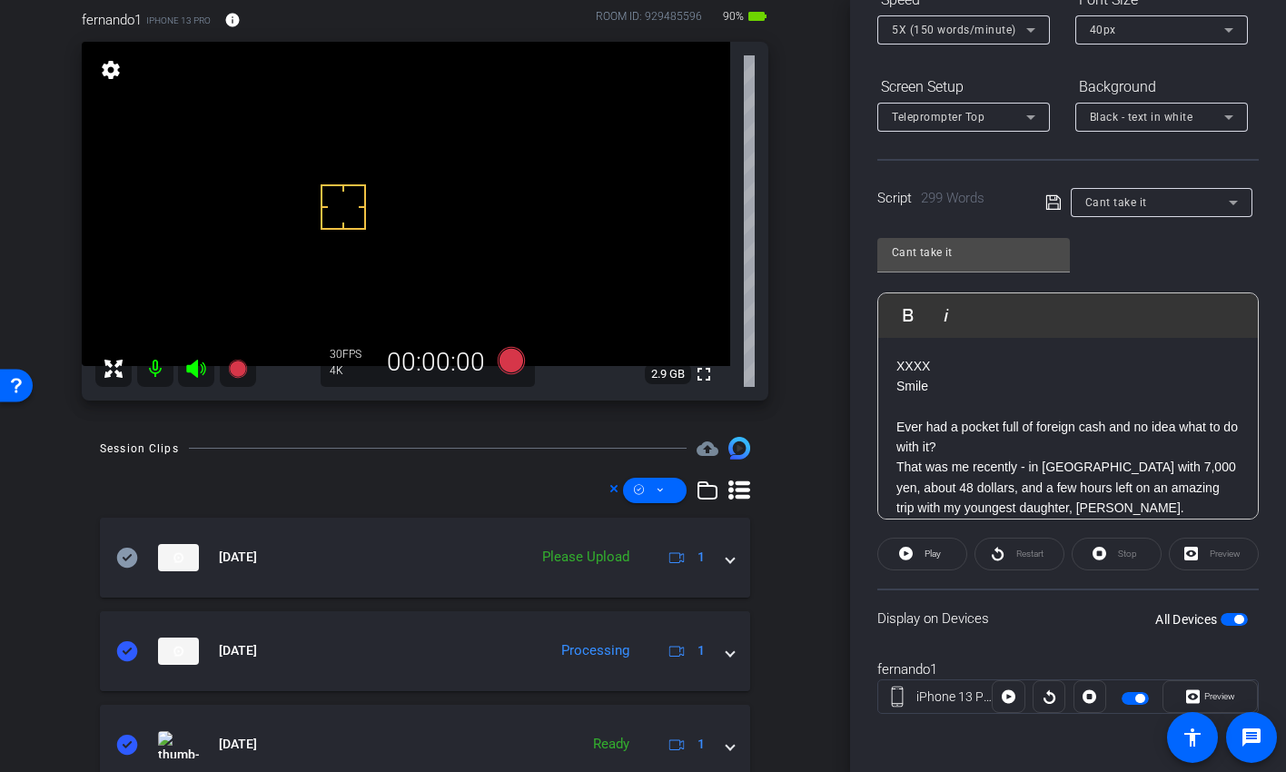
scroll to position [221, 0]
click at [506, 366] on icon at bounding box center [511, 360] width 27 height 27
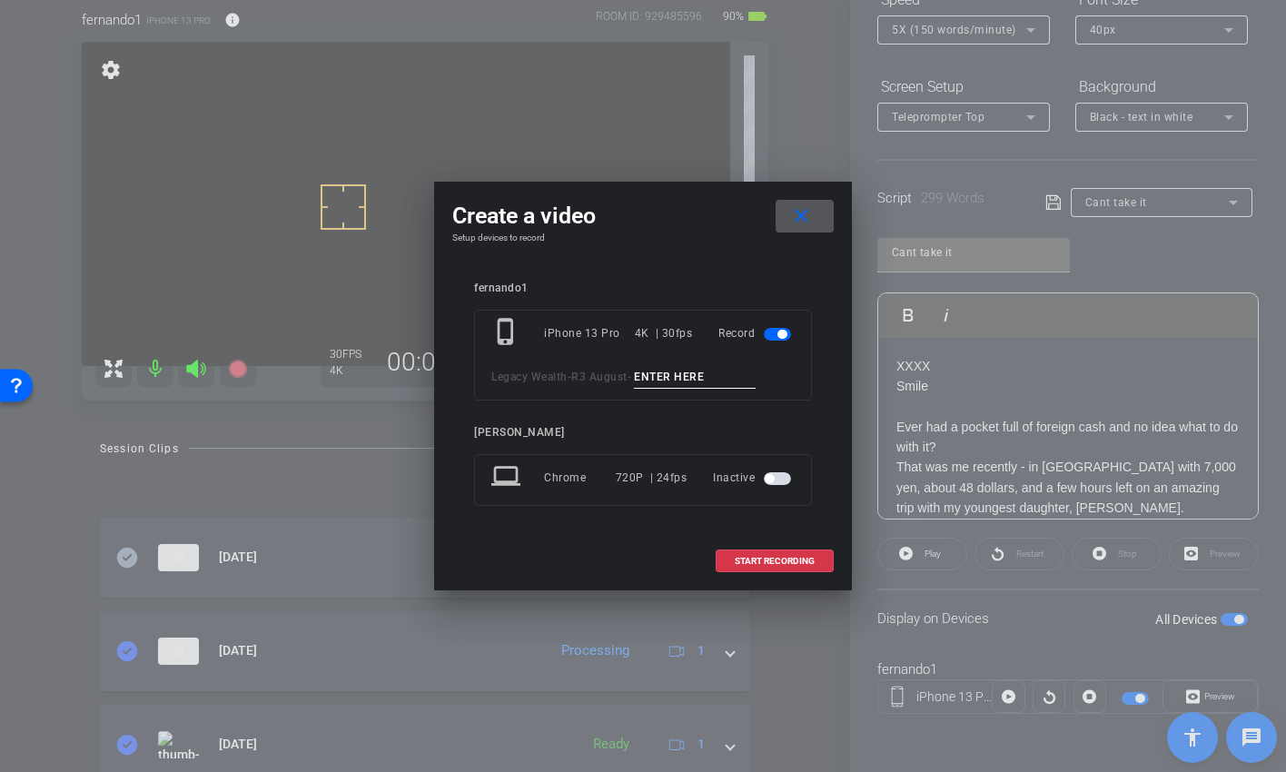
click at [672, 377] on input at bounding box center [695, 377] width 122 height 23
paste input "Can't take it w/you"
type input "Can't take it w/you tk 2"
click at [772, 552] on span at bounding box center [775, 562] width 116 height 44
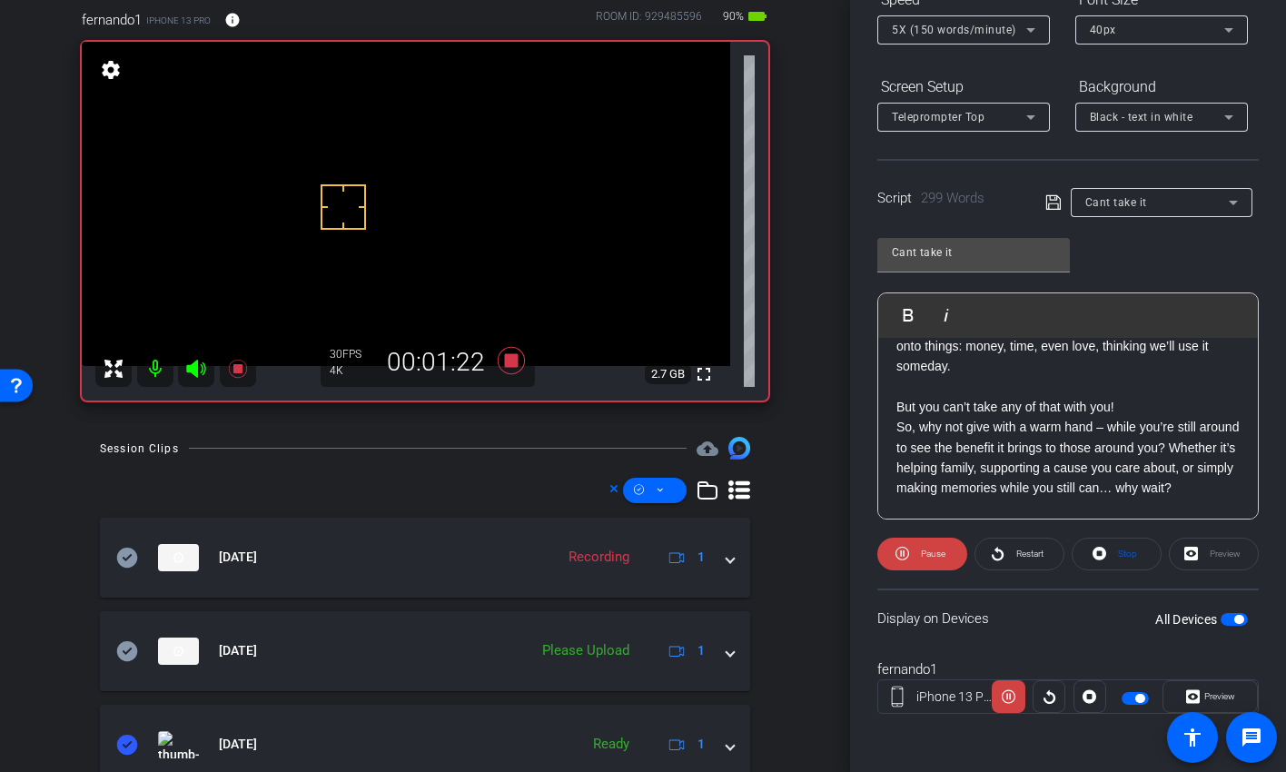
scroll to position [550, 0]
click at [1210, 627] on span "Preview" at bounding box center [1217, 696] width 35 height 25
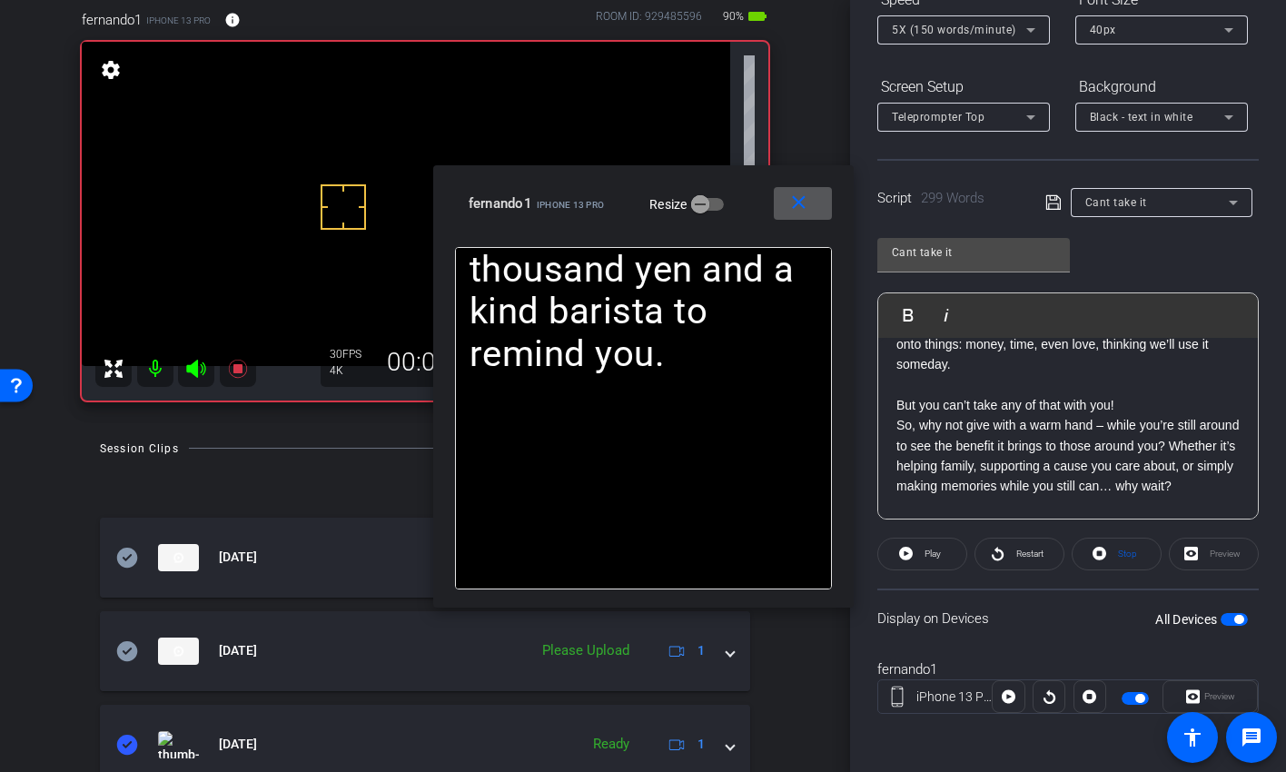
click at [800, 199] on mat-icon "close" at bounding box center [799, 203] width 23 height 23
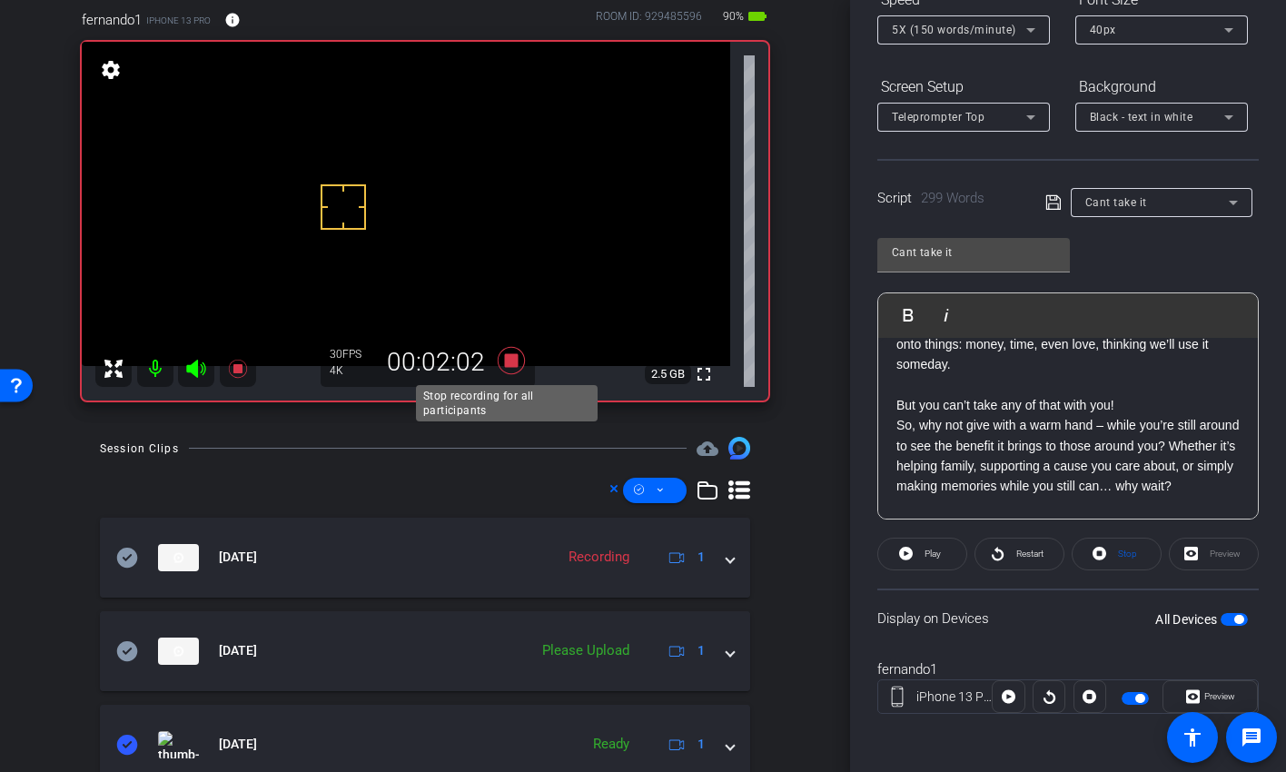
click at [507, 363] on icon at bounding box center [511, 360] width 27 height 27
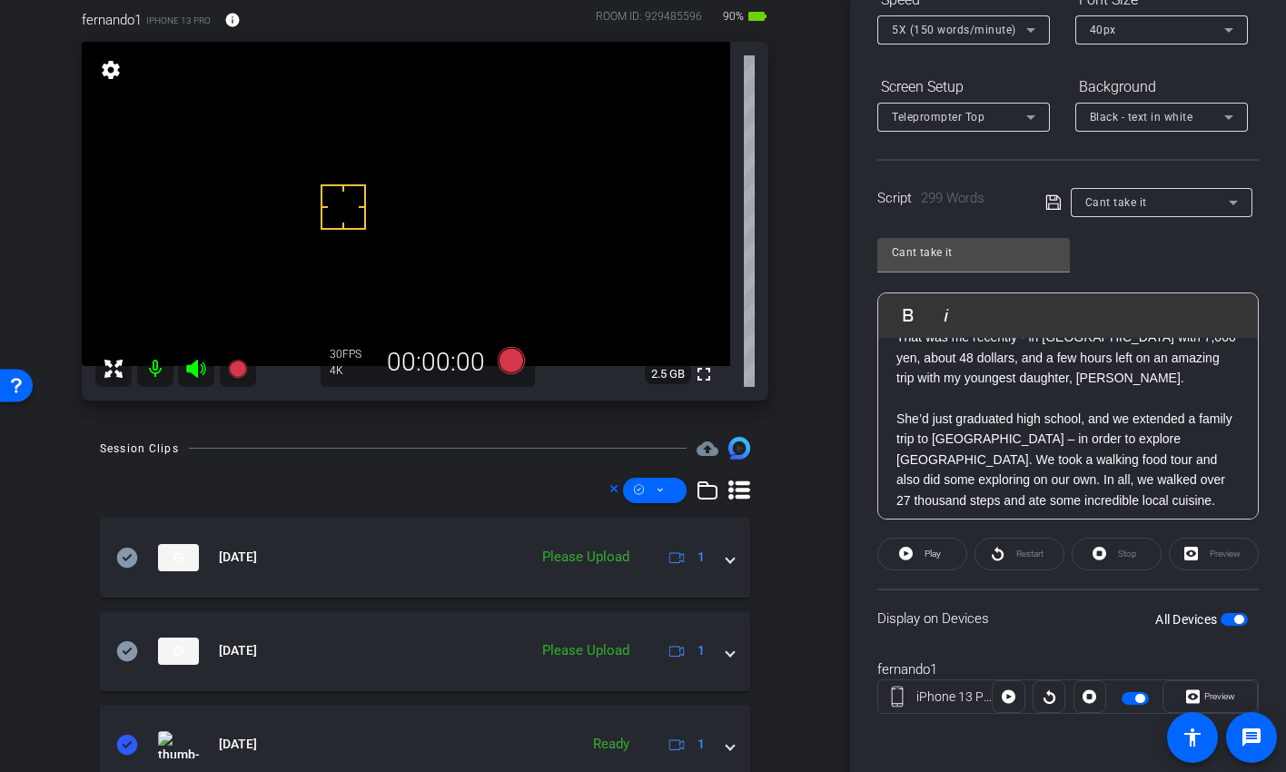
scroll to position [129, 0]
click at [1122, 627] on span "button" at bounding box center [1135, 698] width 27 height 13
click at [1127, 627] on span "button" at bounding box center [1135, 698] width 27 height 13
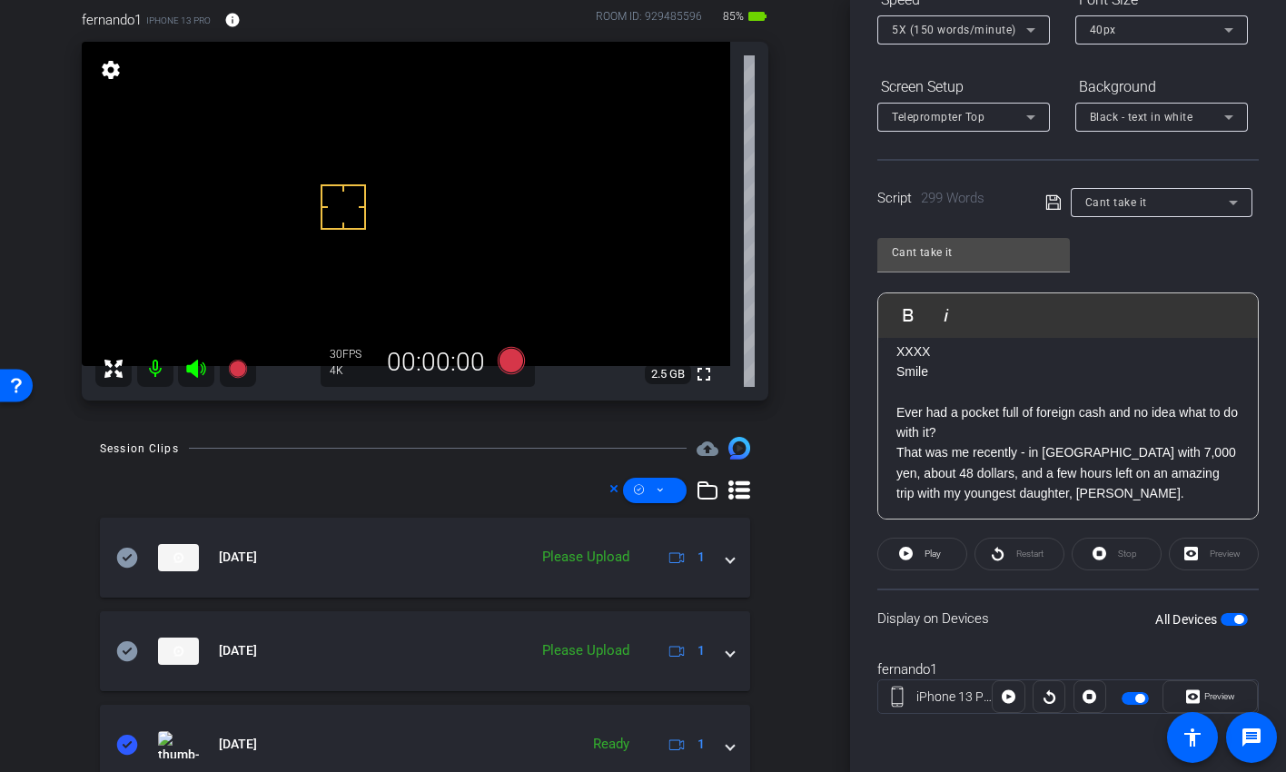
scroll to position [0, 0]
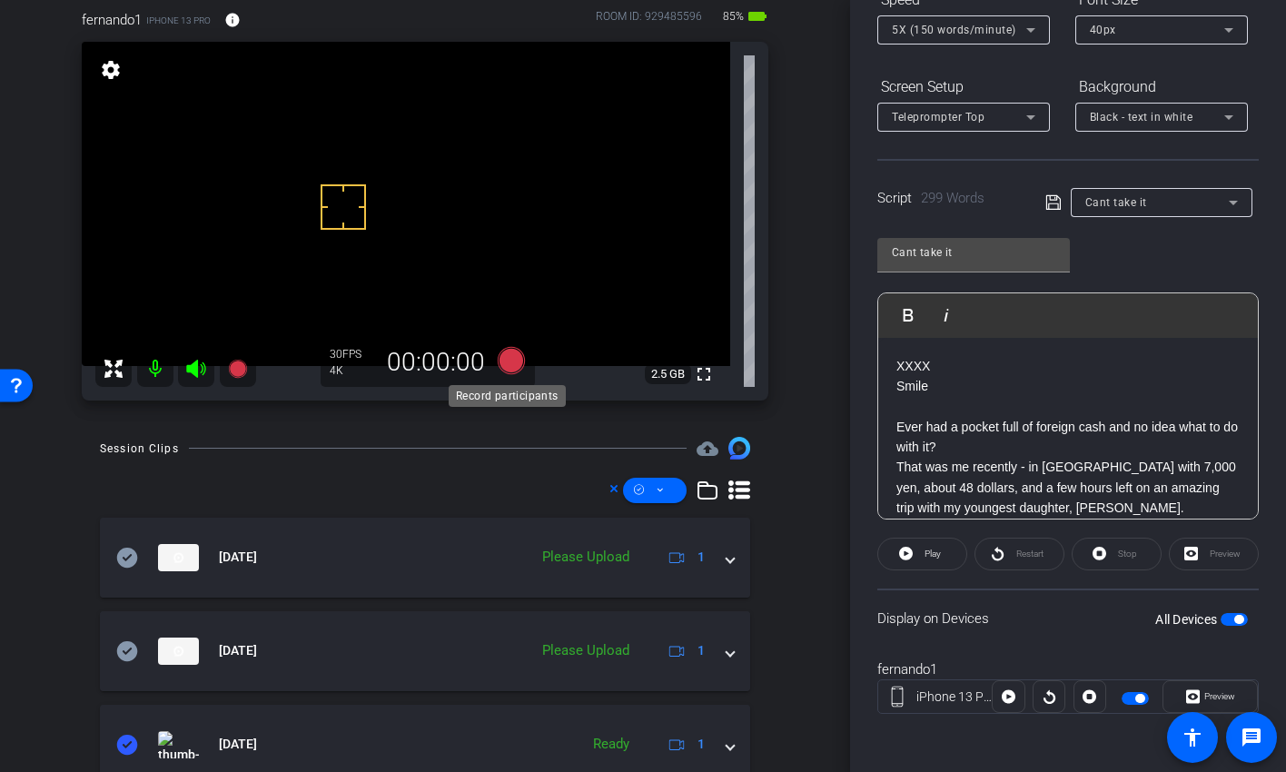
click at [504, 358] on icon at bounding box center [511, 360] width 27 height 27
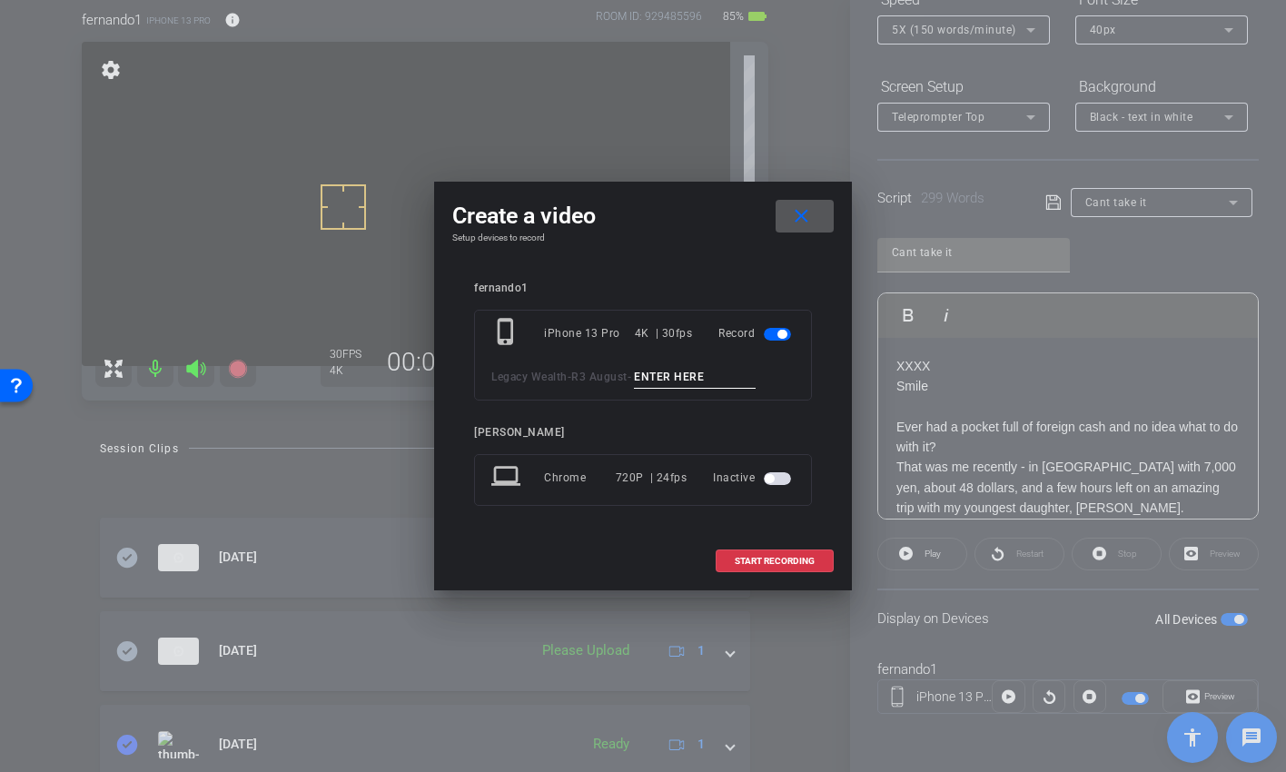
click at [686, 372] on input at bounding box center [695, 377] width 122 height 23
paste input "Can't take it w/you"
type input "Can't take it w/you PU open"
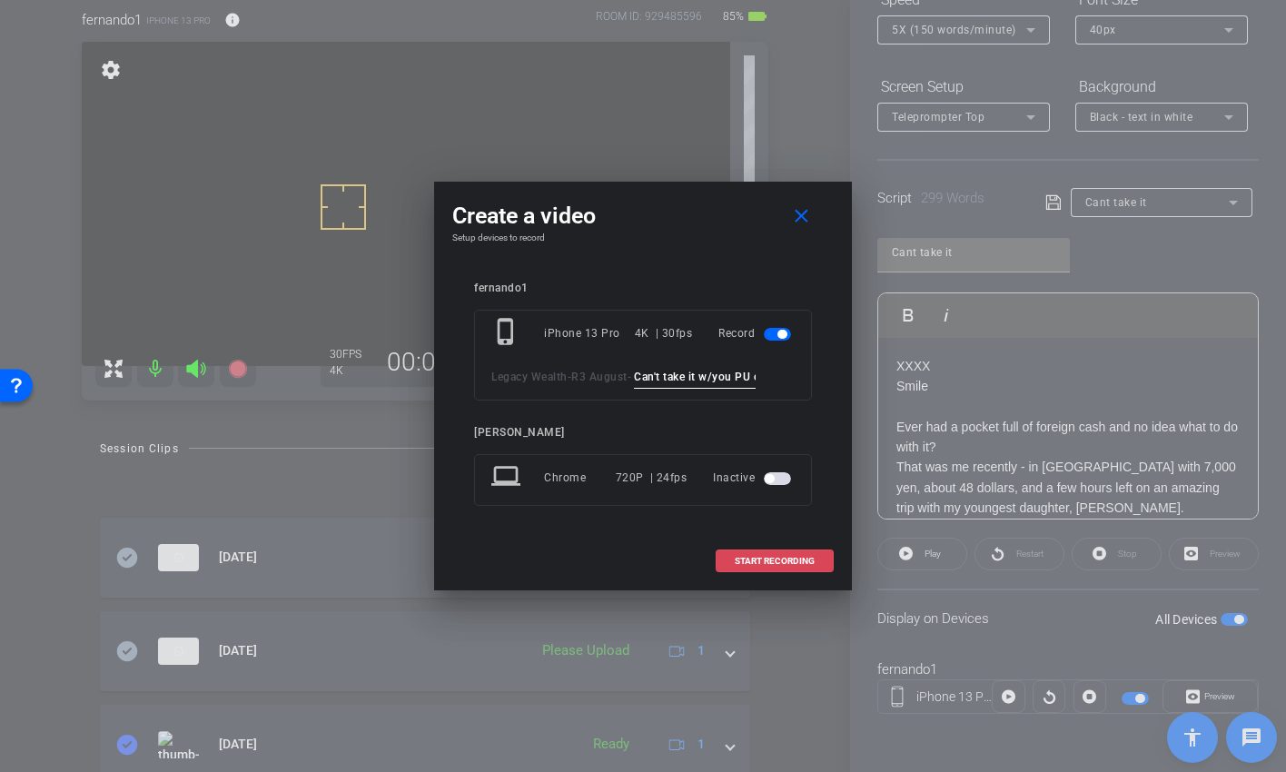
click at [775, 560] on span "START RECORDING" at bounding box center [775, 561] width 80 height 9
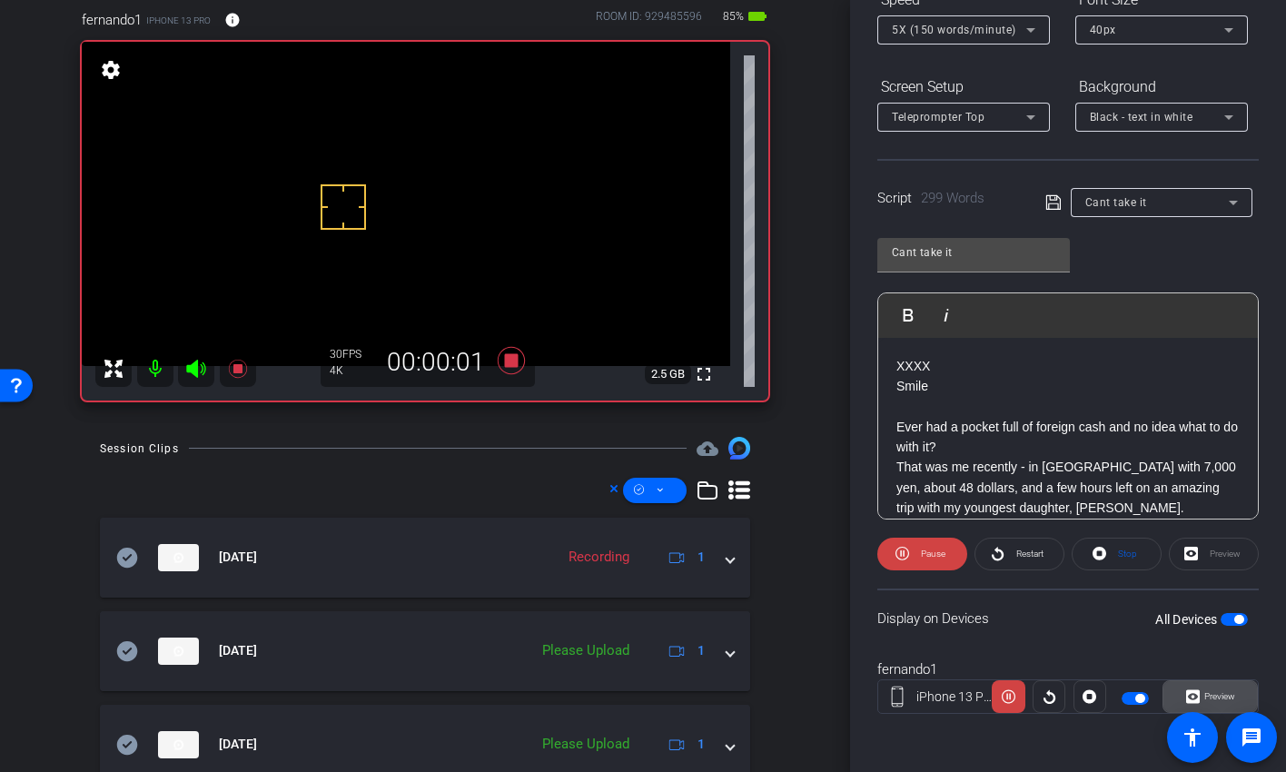
click at [1220, 627] on span "Preview" at bounding box center [1220, 696] width 31 height 10
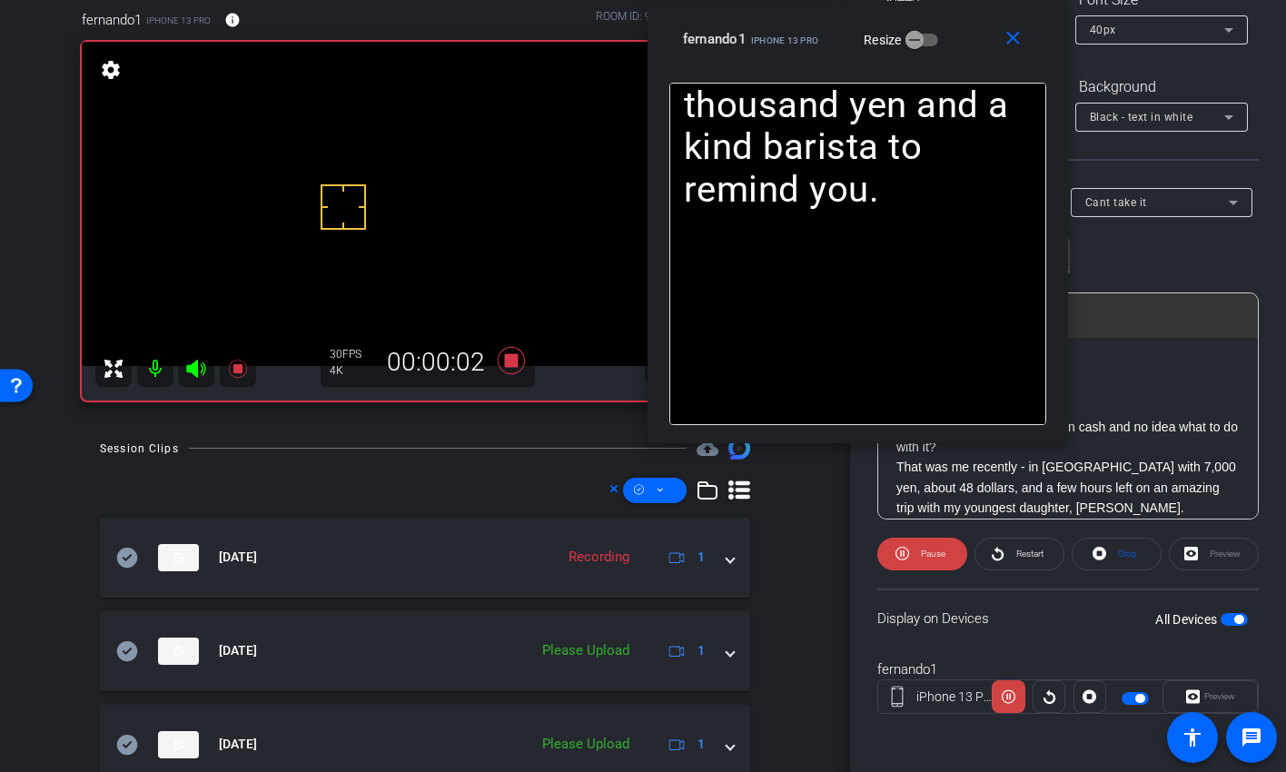
drag, startPoint x: 618, startPoint y: 193, endPoint x: 844, endPoint y: 22, distance: 283.4
click at [842, 23] on div "fernando1 iPhone 13 Pro Resize" at bounding box center [864, 39] width 363 height 33
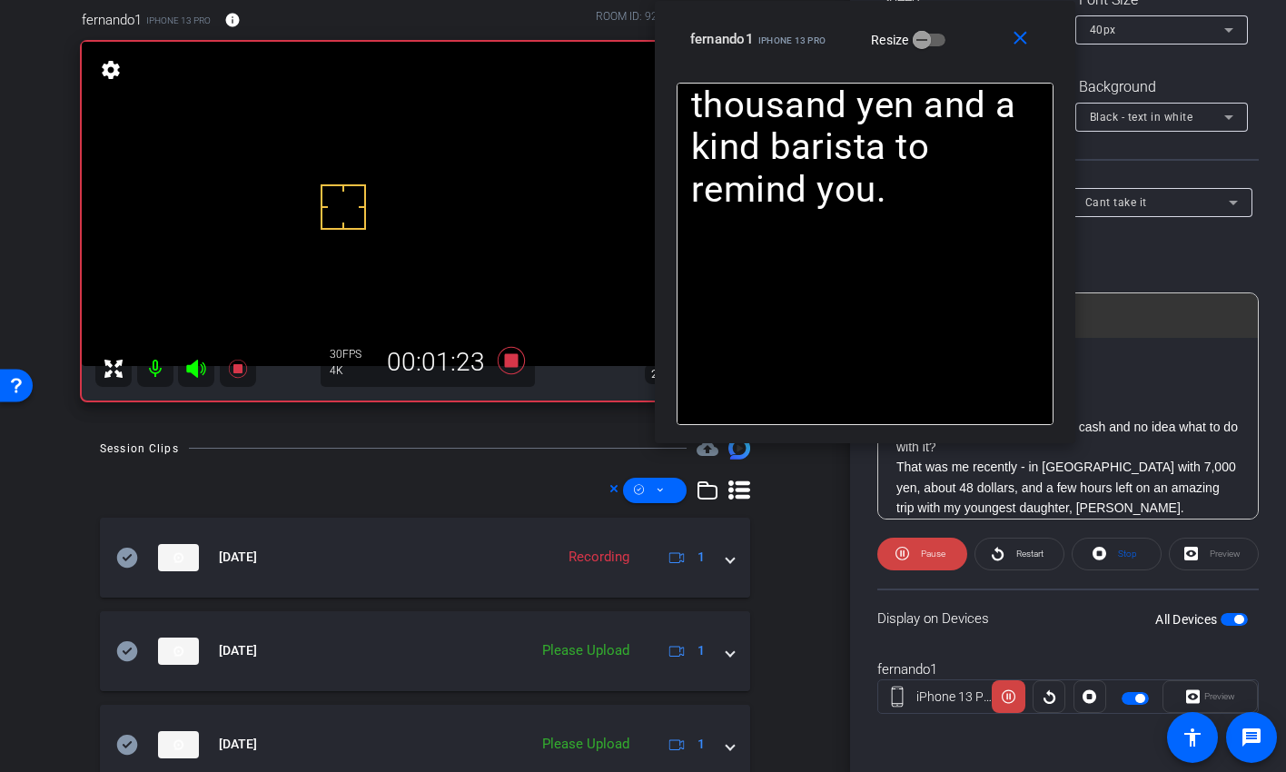
click at [507, 365] on icon at bounding box center [511, 360] width 27 height 27
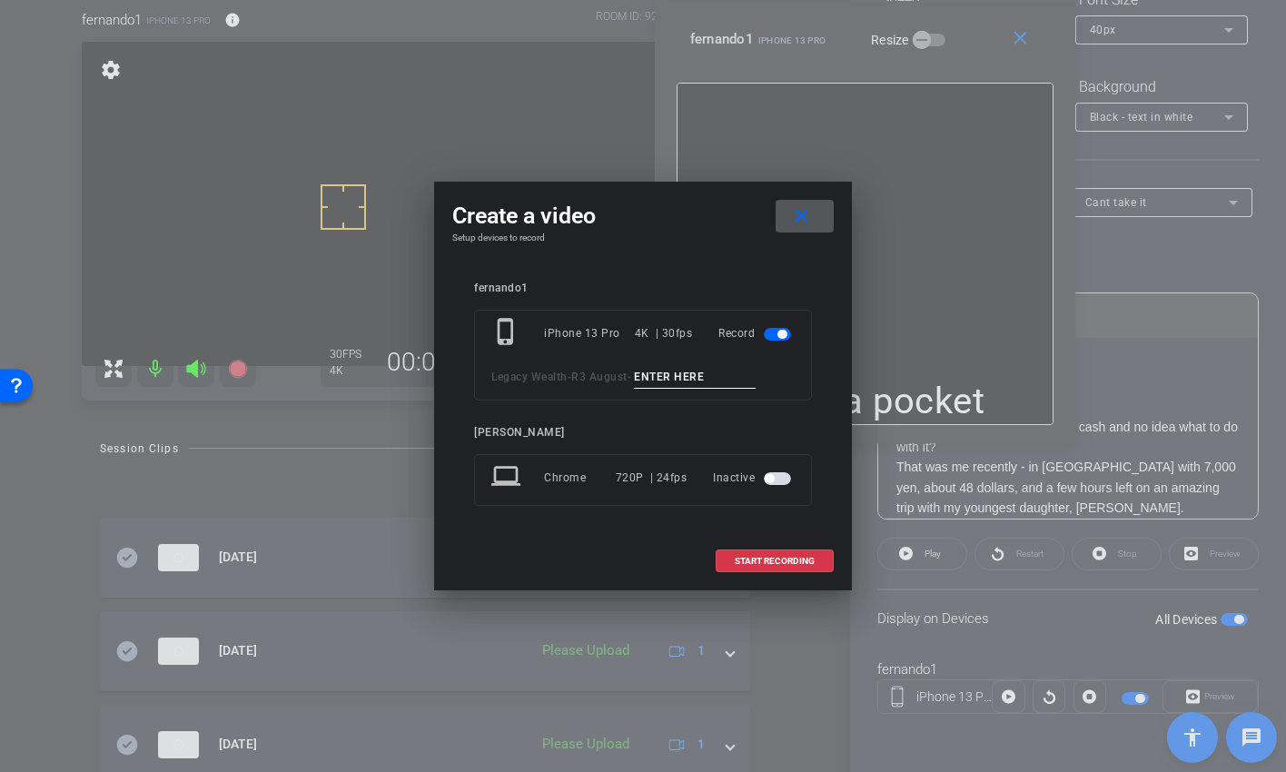
click at [816, 213] on span at bounding box center [805, 216] width 58 height 44
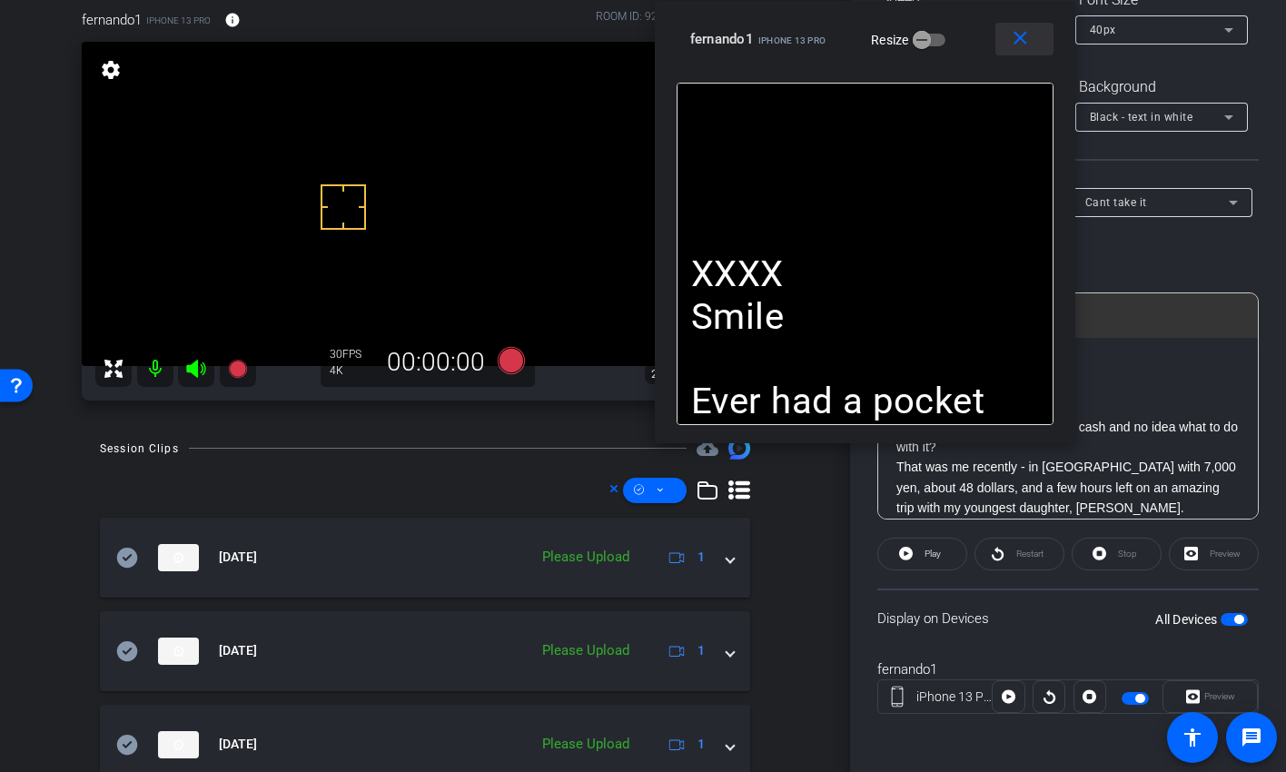
click at [1030, 42] on mat-icon "close" at bounding box center [1020, 38] width 23 height 23
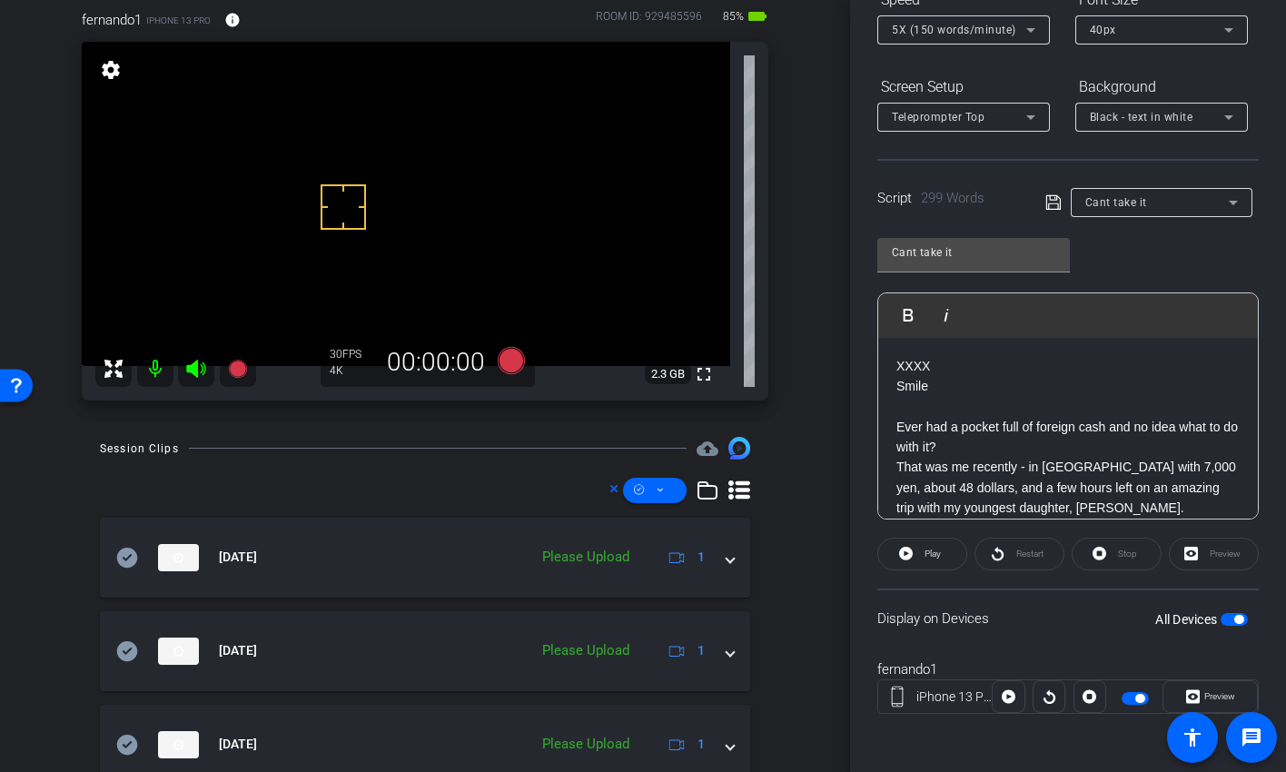
click at [1185, 200] on div "Cant take it" at bounding box center [1158, 202] width 144 height 23
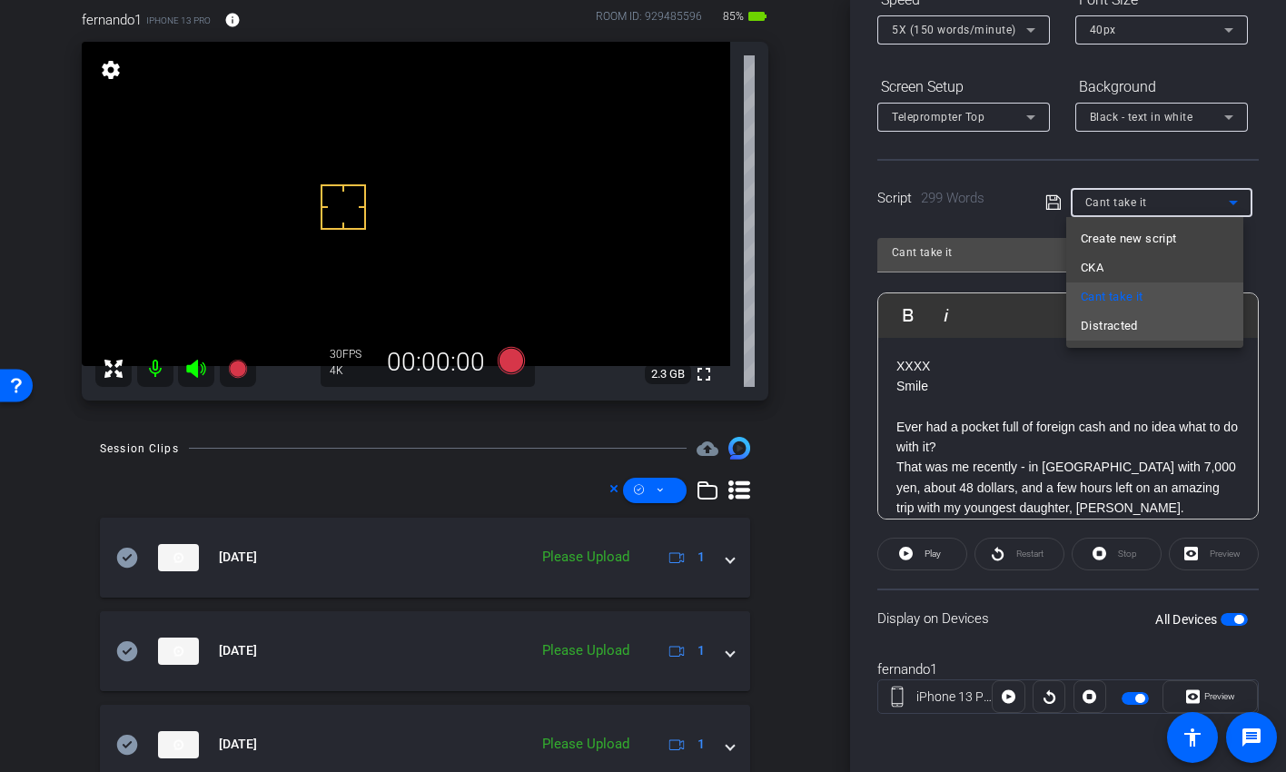
click at [1128, 321] on span "Distracted" at bounding box center [1109, 326] width 57 height 22
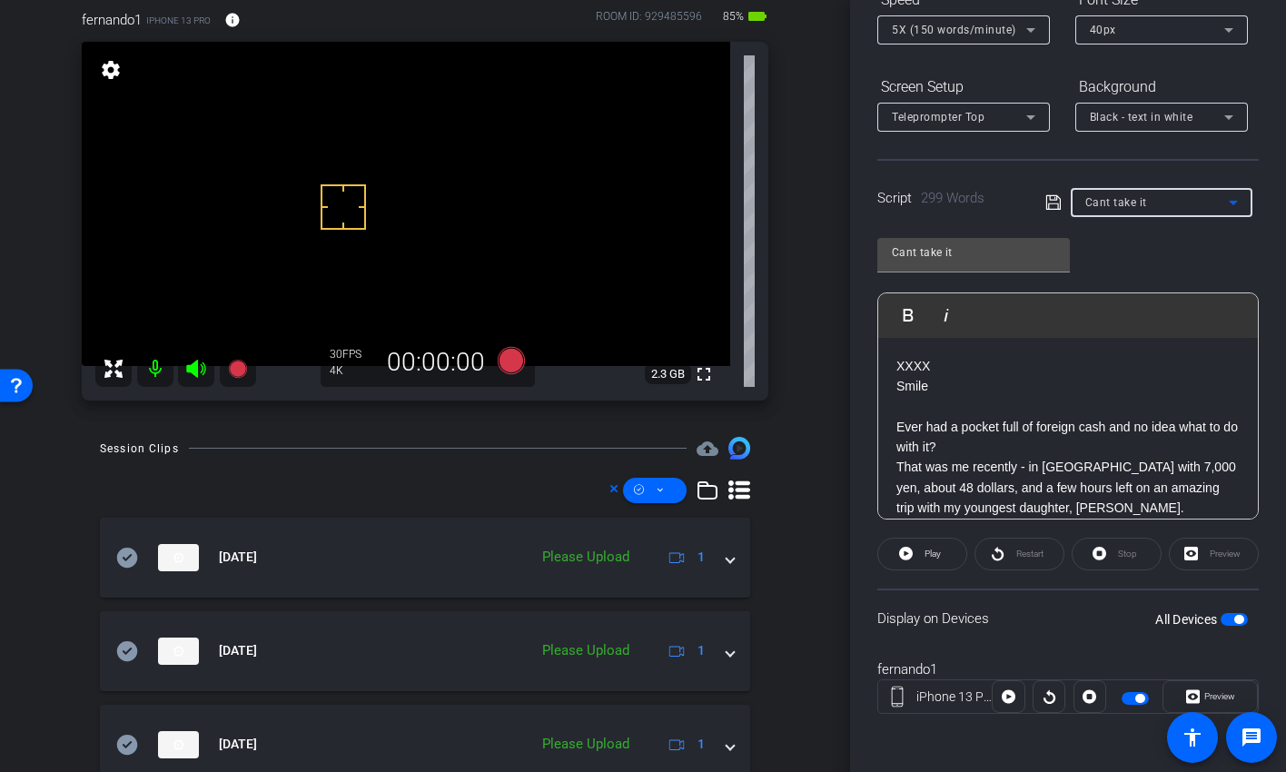
type input "Distracted"
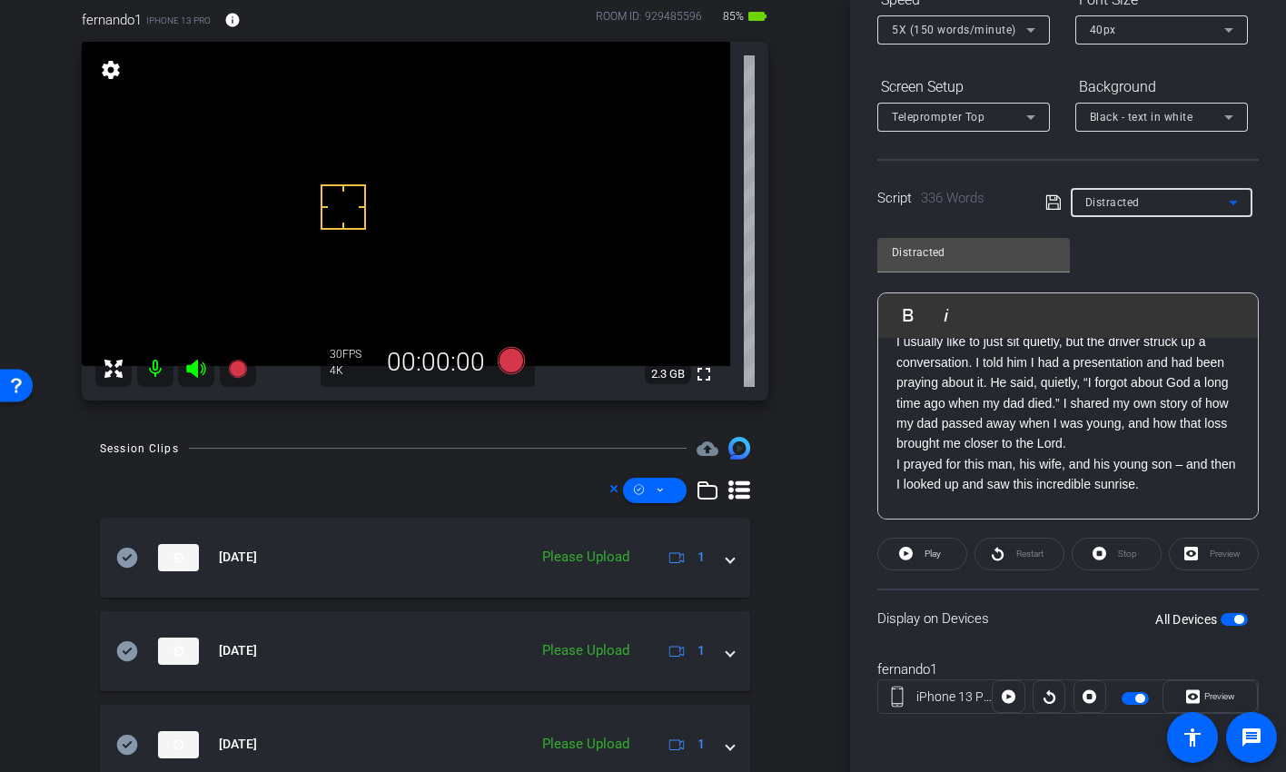
scroll to position [339, 0]
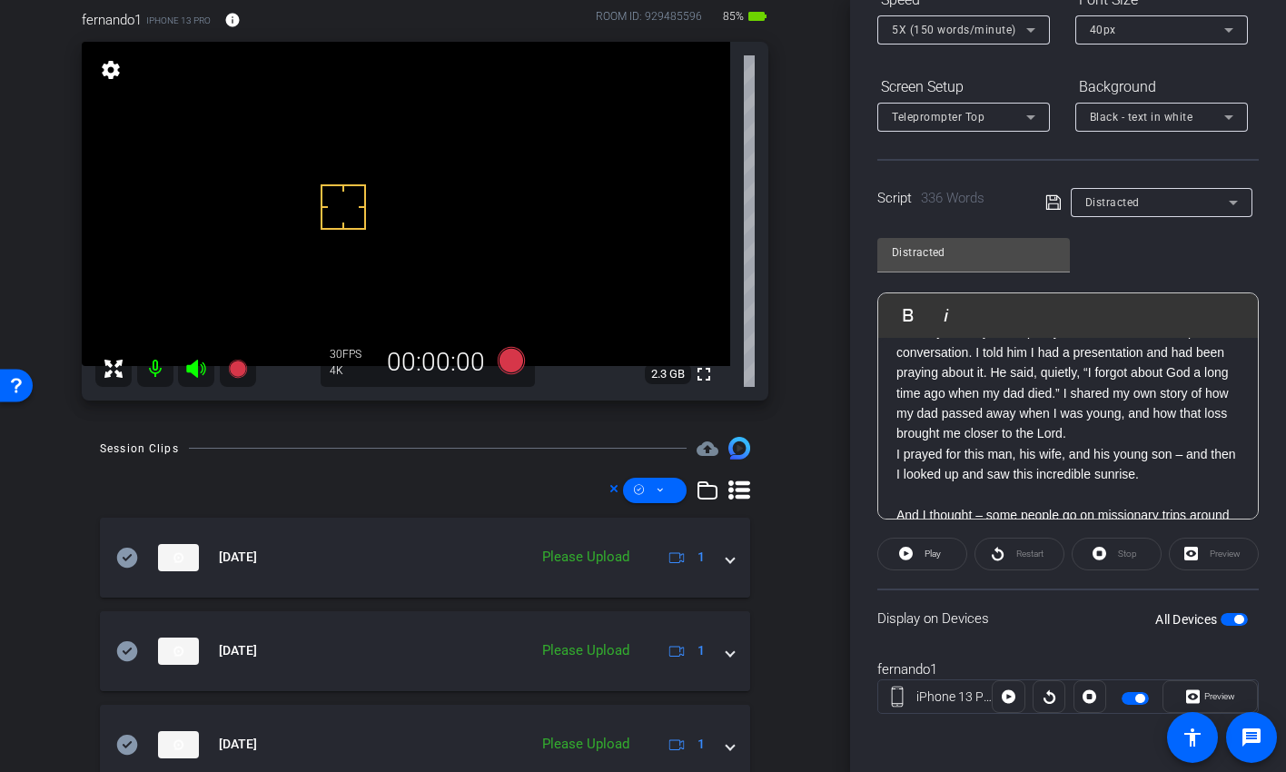
click at [1135, 393] on p "I usually like to just sit quietly, but the driver struck up a conversation. I …" at bounding box center [1068, 383] width 343 height 122
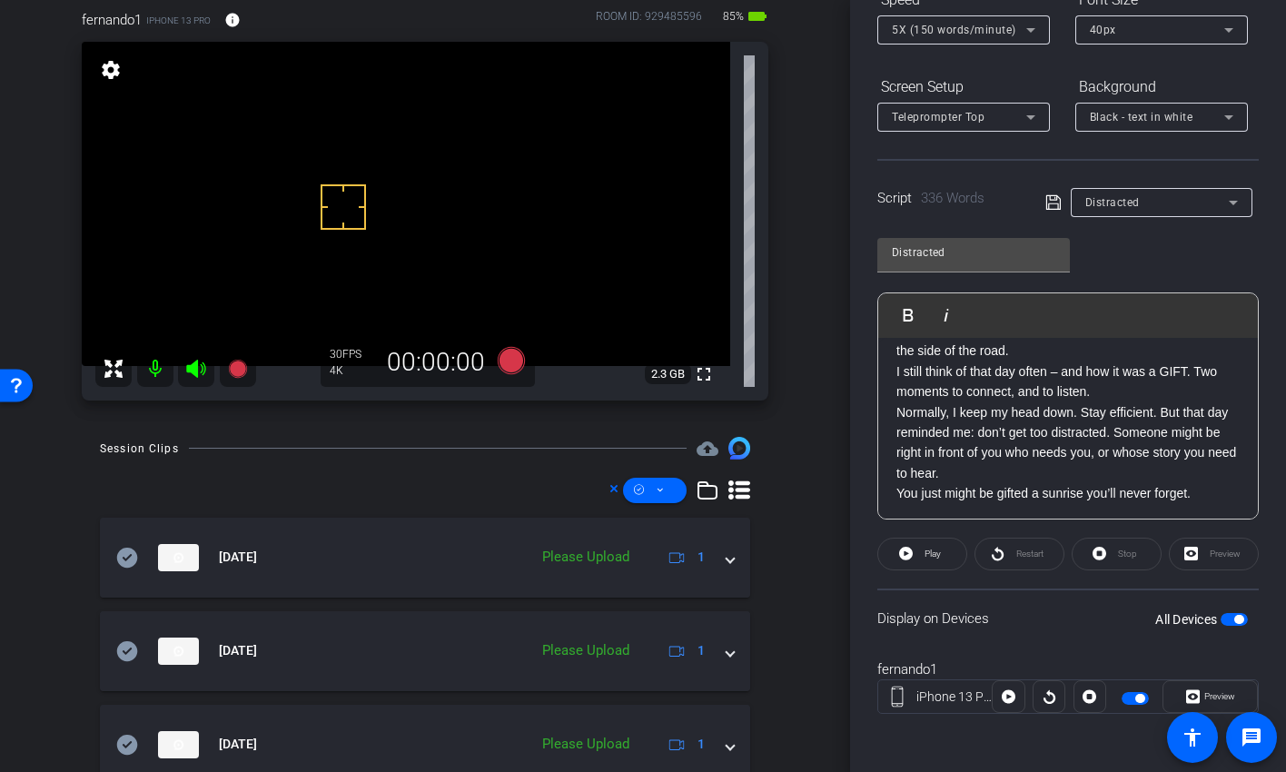
scroll to position [701, 0]
click at [1123, 399] on p "I still think of that day often – and how it was a GIFT. Two moments to connect…" at bounding box center [1068, 379] width 343 height 41
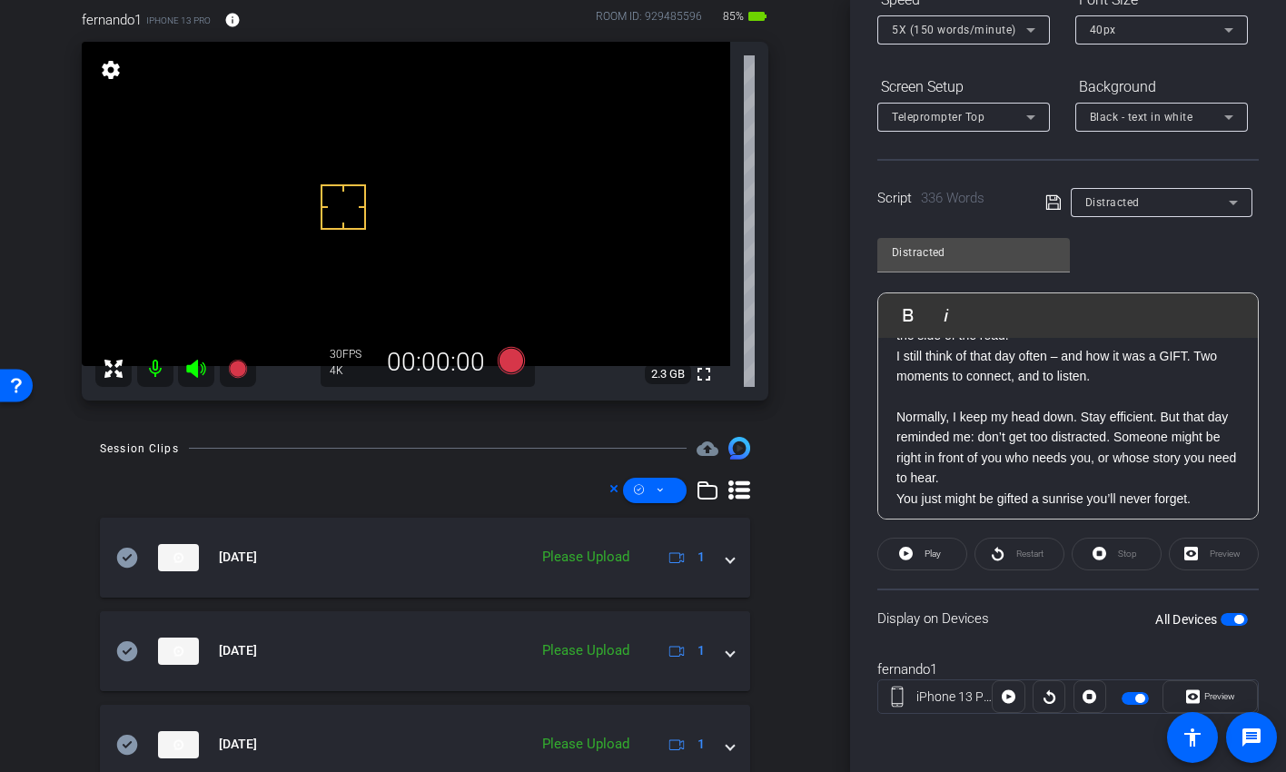
scroll to position [729, 0]
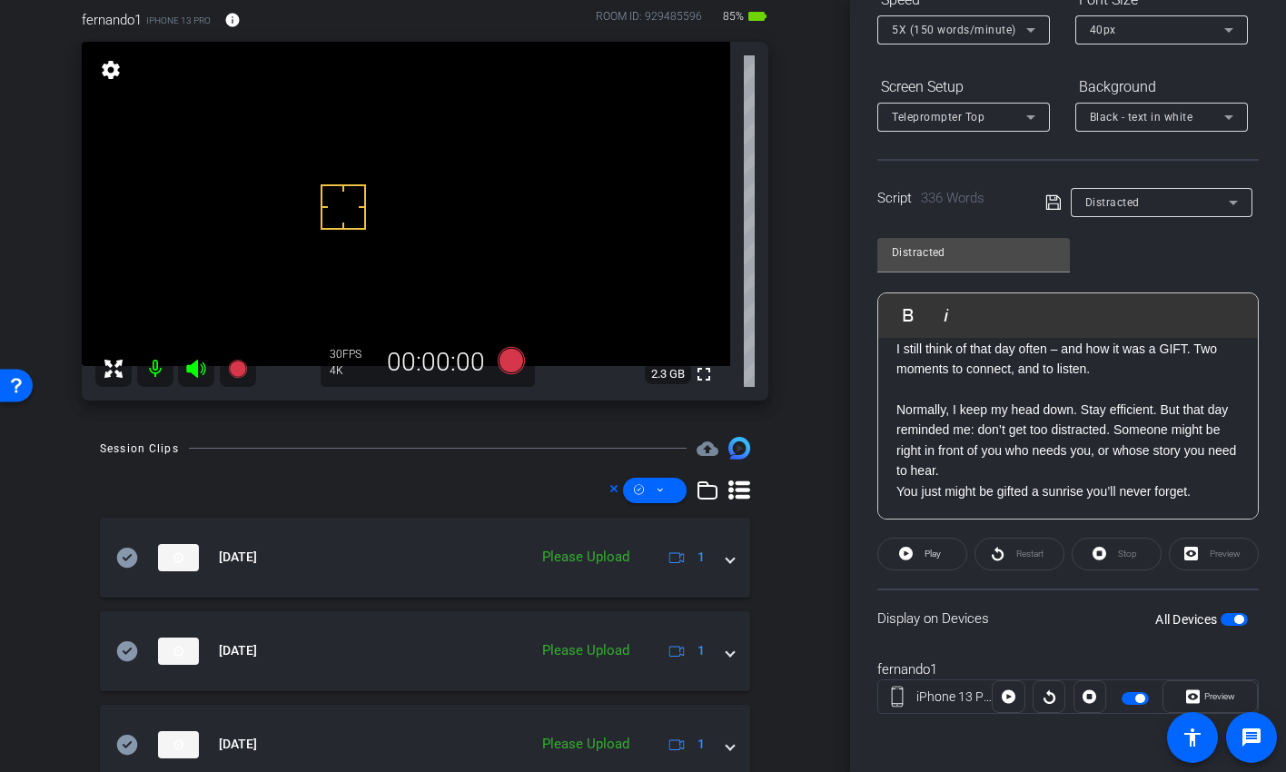
click at [1047, 197] on icon at bounding box center [1054, 203] width 16 height 22
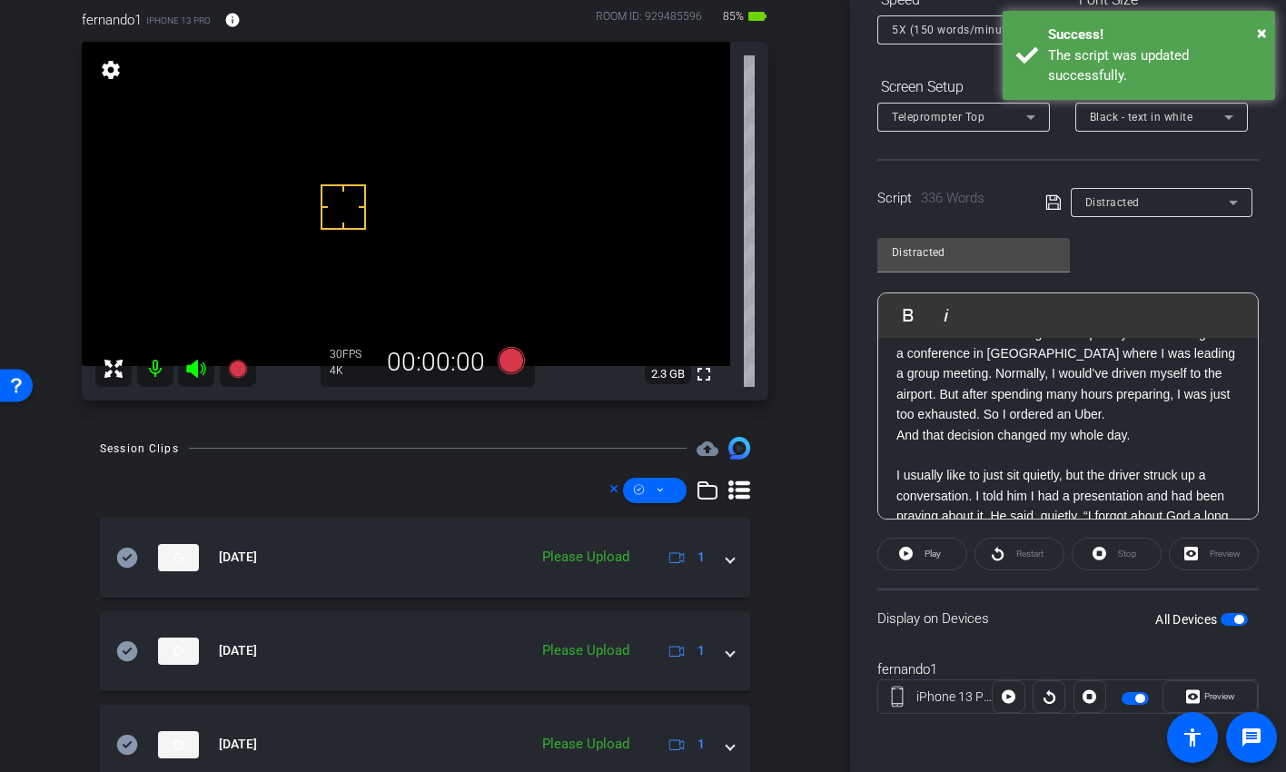
scroll to position [187, 0]
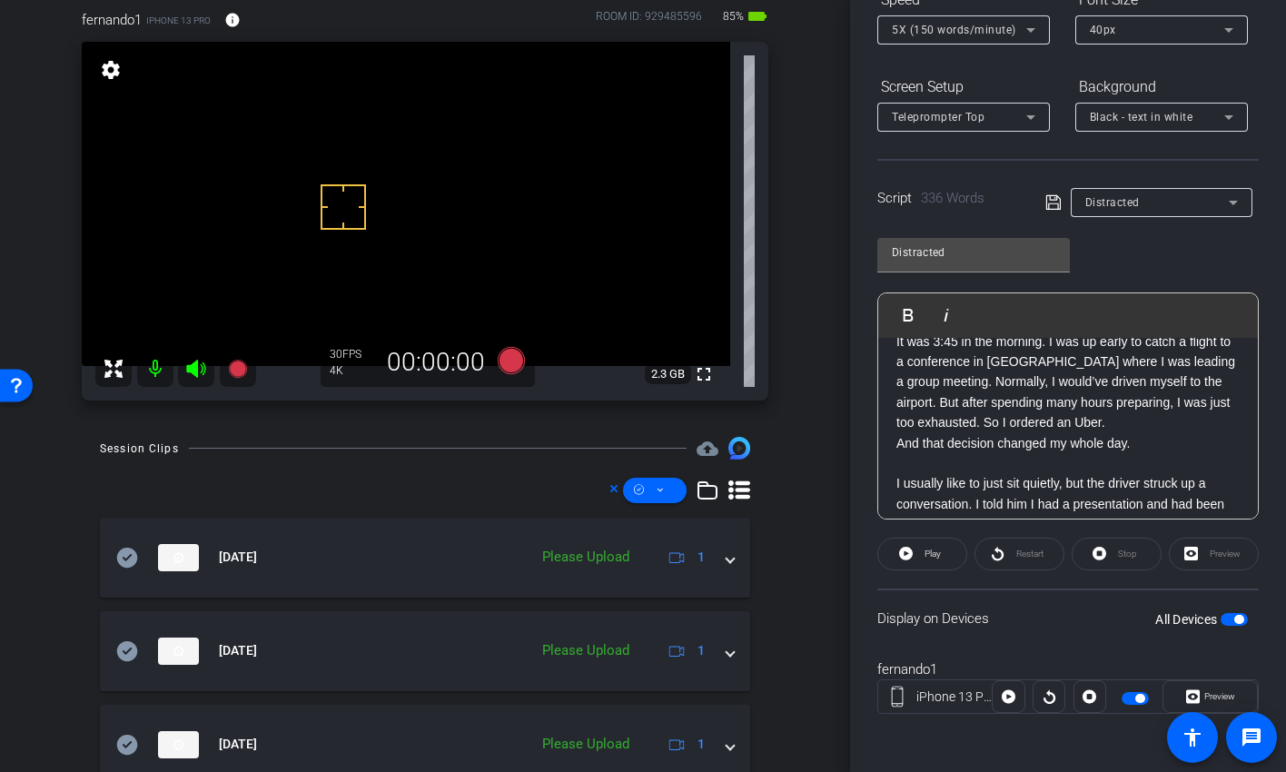
click at [987, 379] on p "It was 3:45 in the morning. I was up early to catch a flight to a conference in…" at bounding box center [1068, 383] width 343 height 102
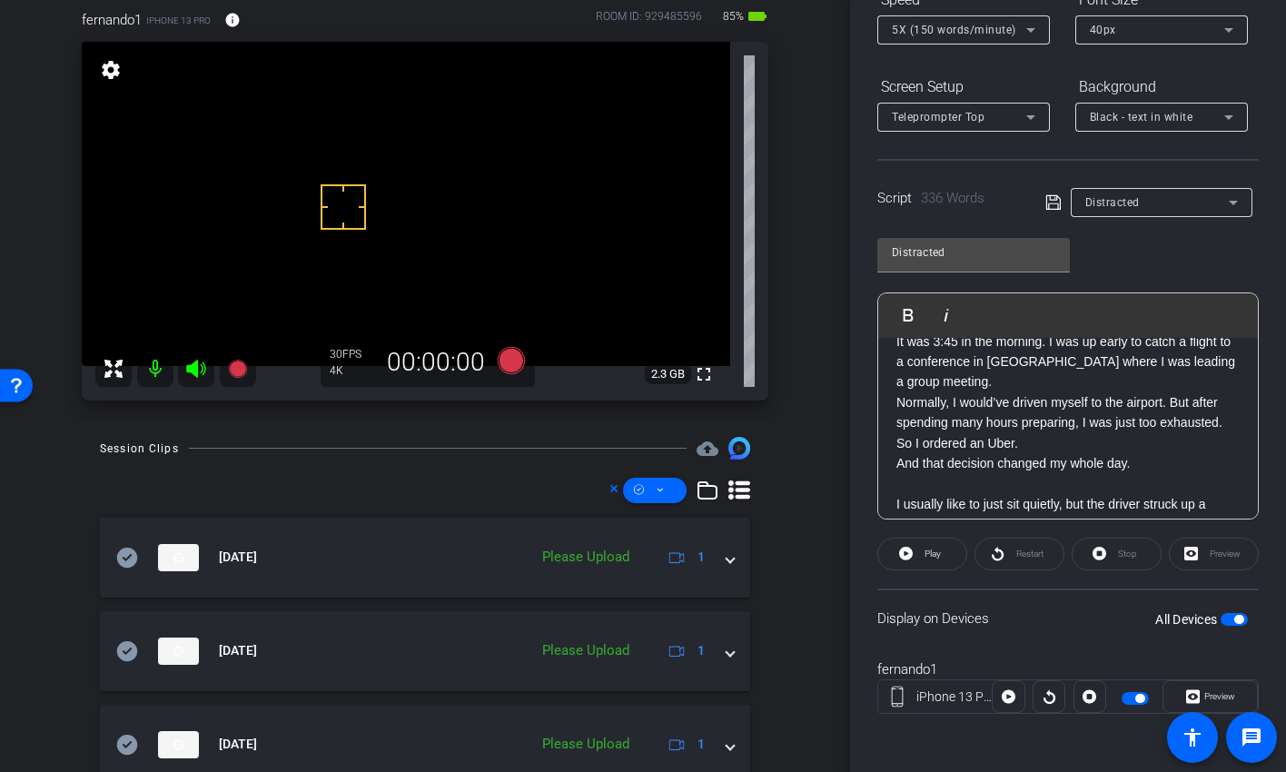
click at [1046, 195] on icon at bounding box center [1053, 202] width 15 height 15
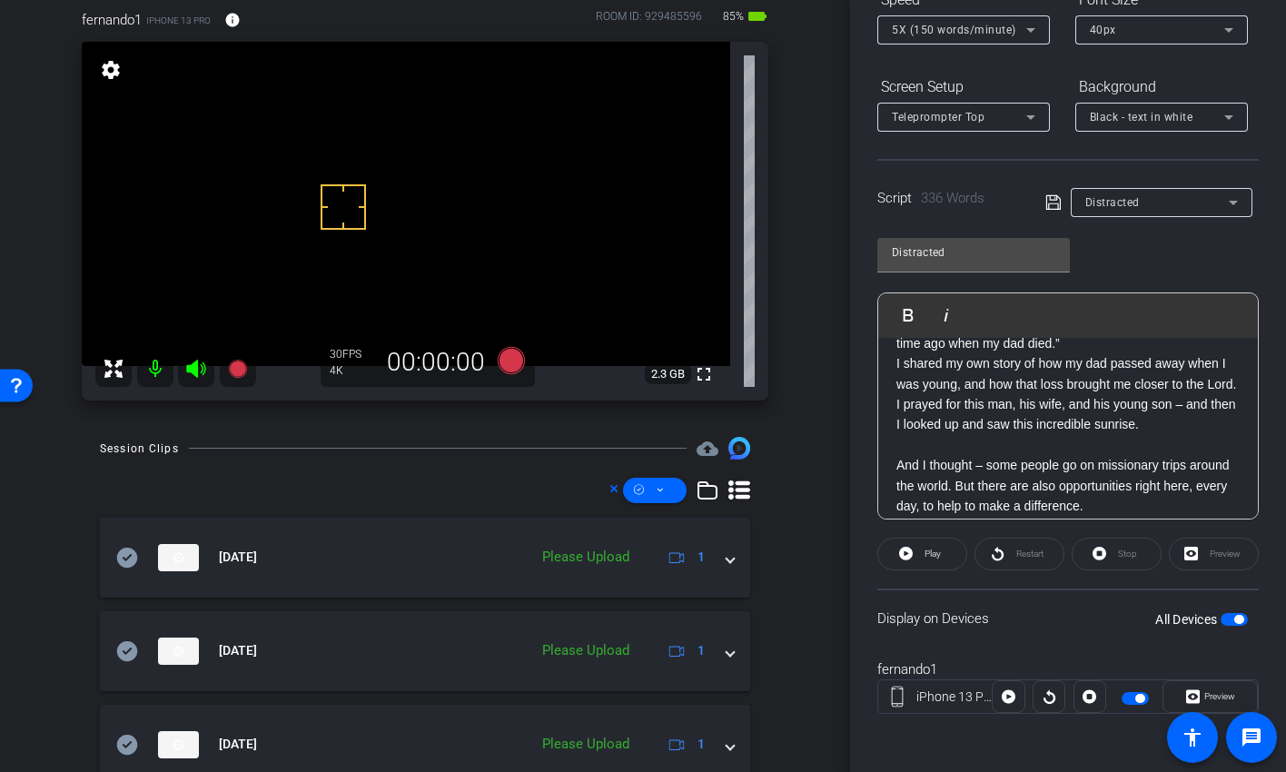
scroll to position [427, 0]
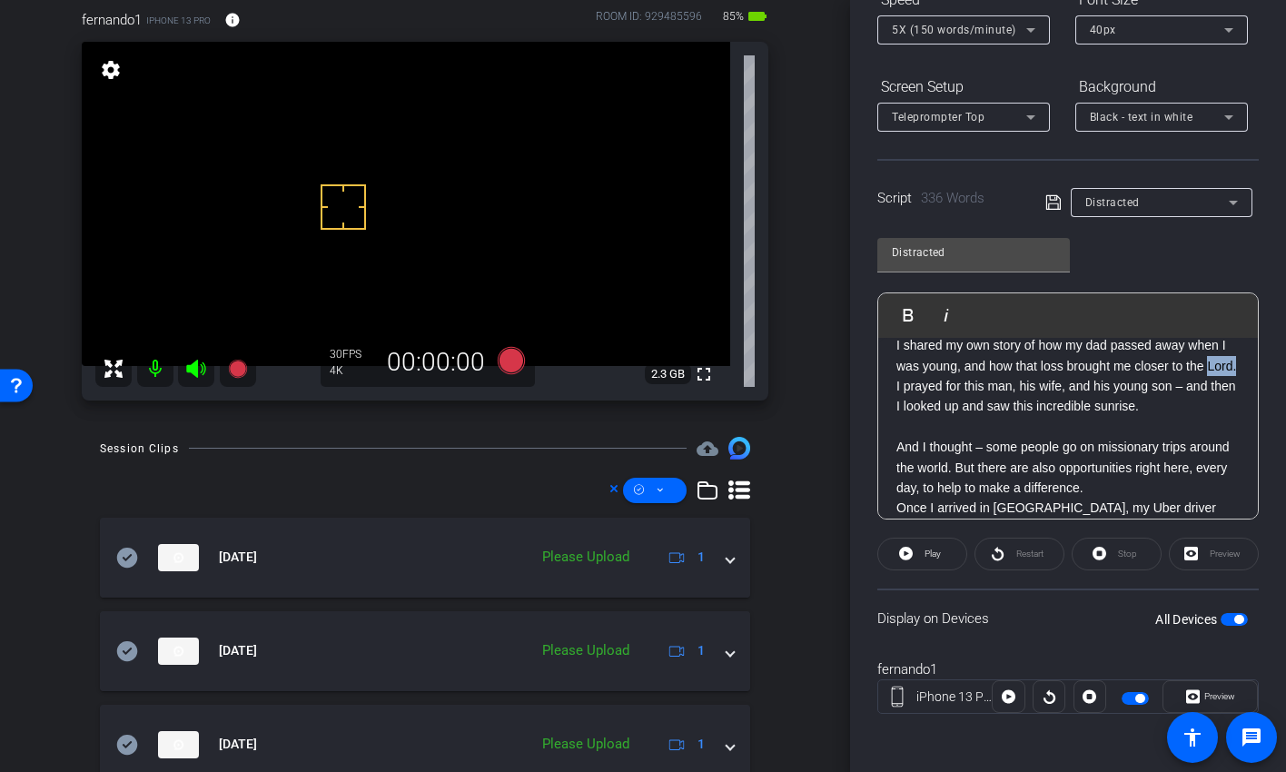
drag, startPoint x: 930, startPoint y: 387, endPoint x: 963, endPoint y: 386, distance: 32.7
click at [963, 376] on p "I shared my own story of how my dad passed away when I was young, and how that …" at bounding box center [1068, 355] width 343 height 41
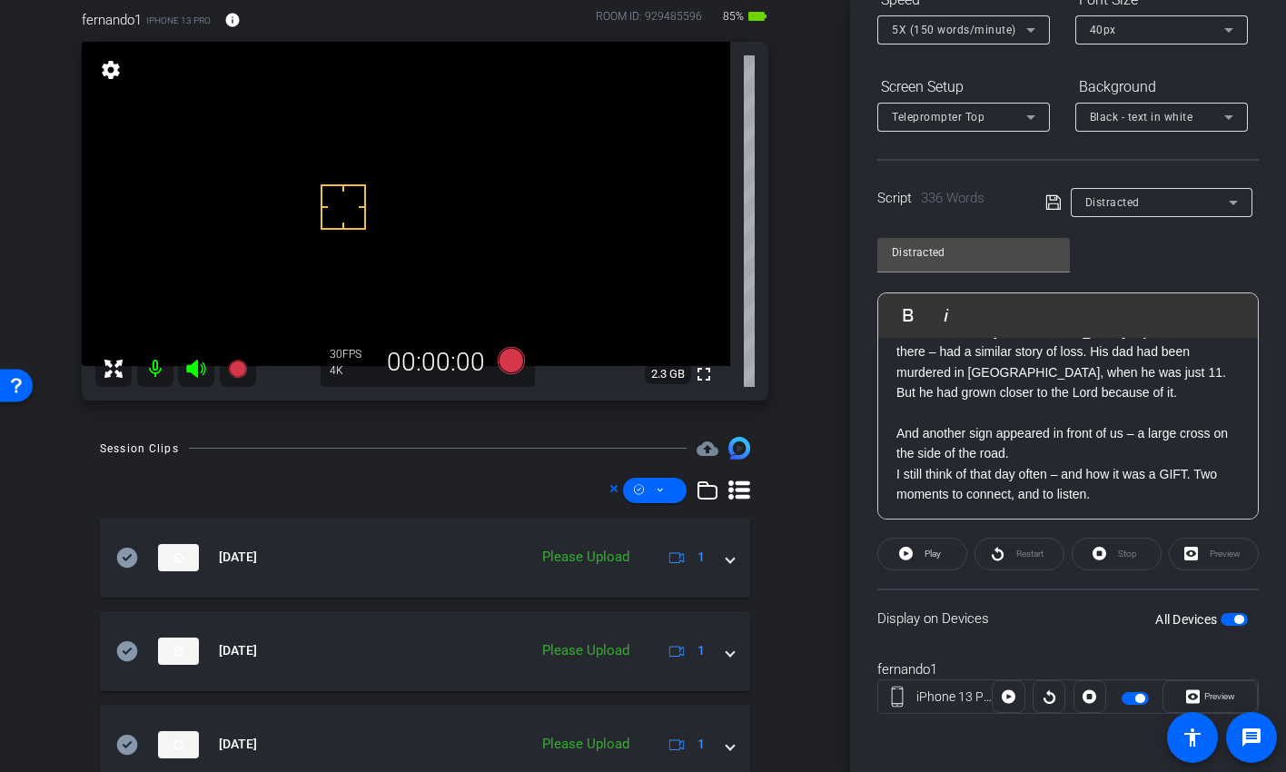
scroll to position [615, 0]
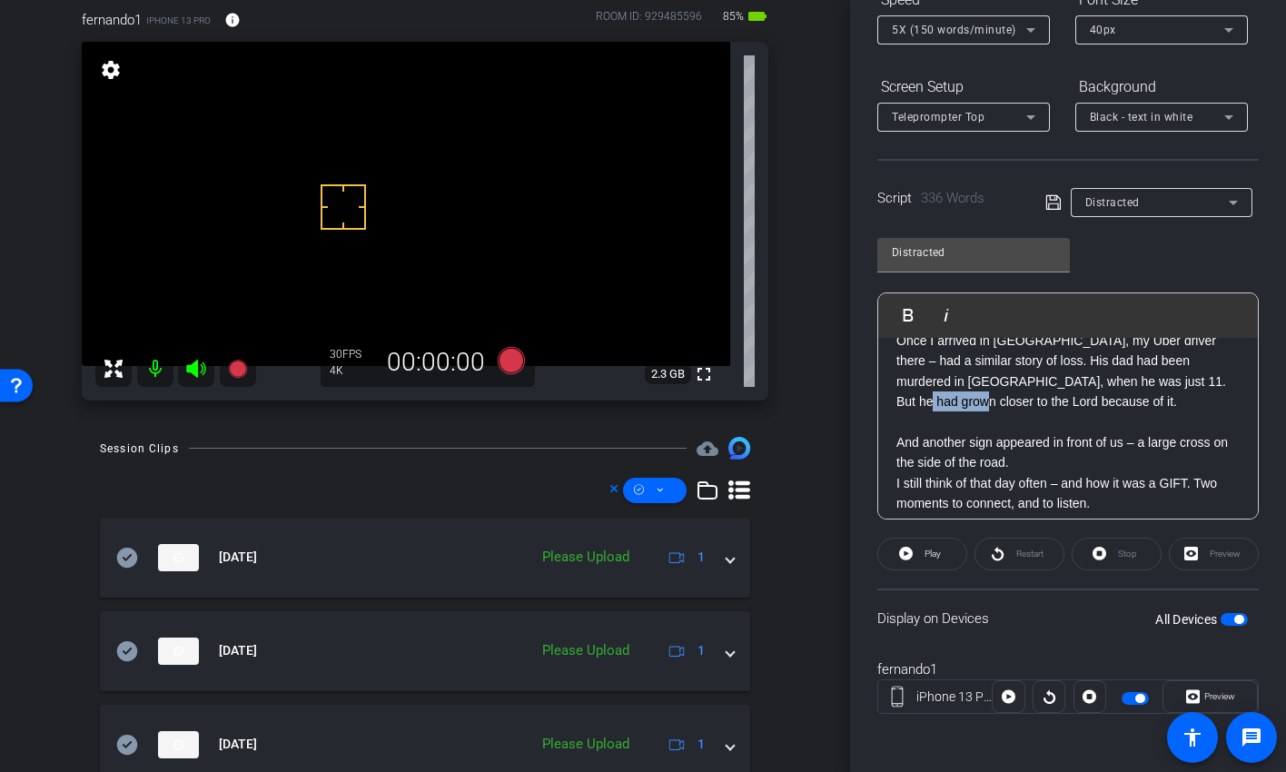
drag, startPoint x: 946, startPoint y: 402, endPoint x: 894, endPoint y: 403, distance: 51.8
click at [894, 403] on div "XXXX Smile I had a profound experience recently – two, in fact, in the same day…" at bounding box center [1068, 188] width 380 height 931
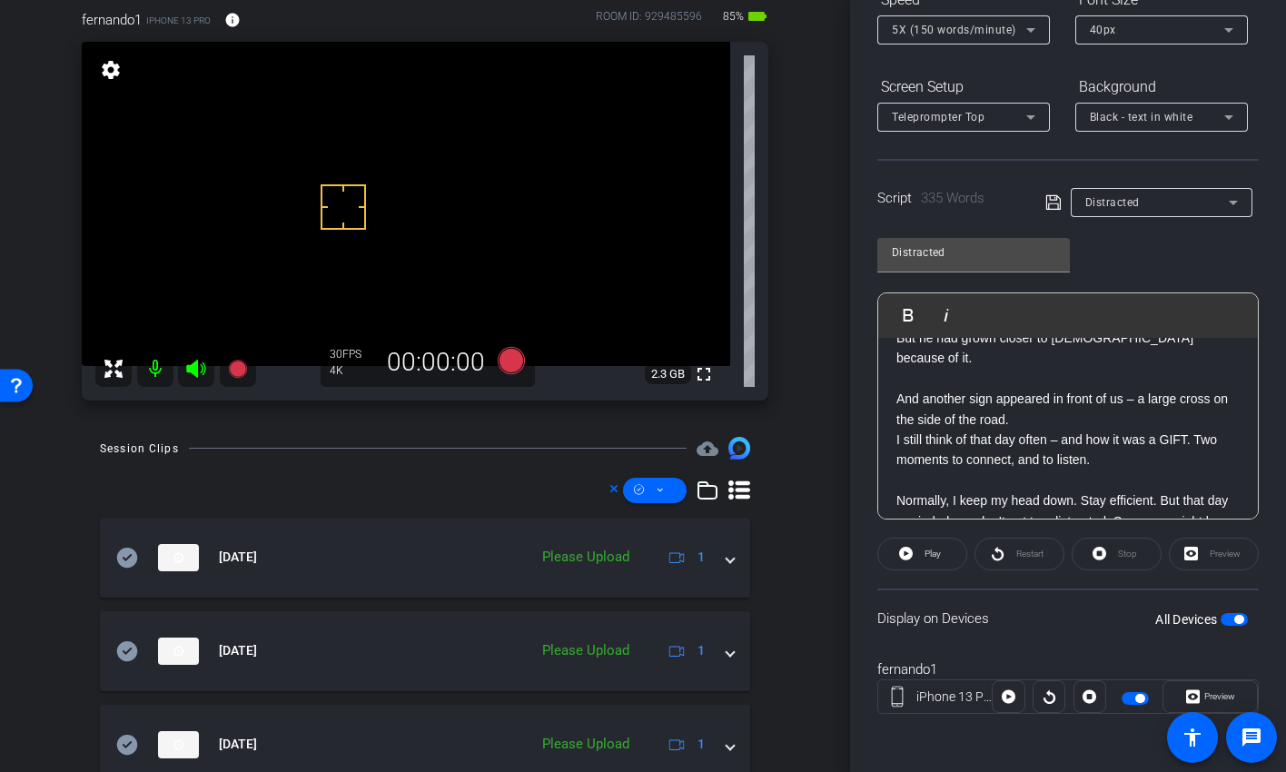
scroll to position [675, 0]
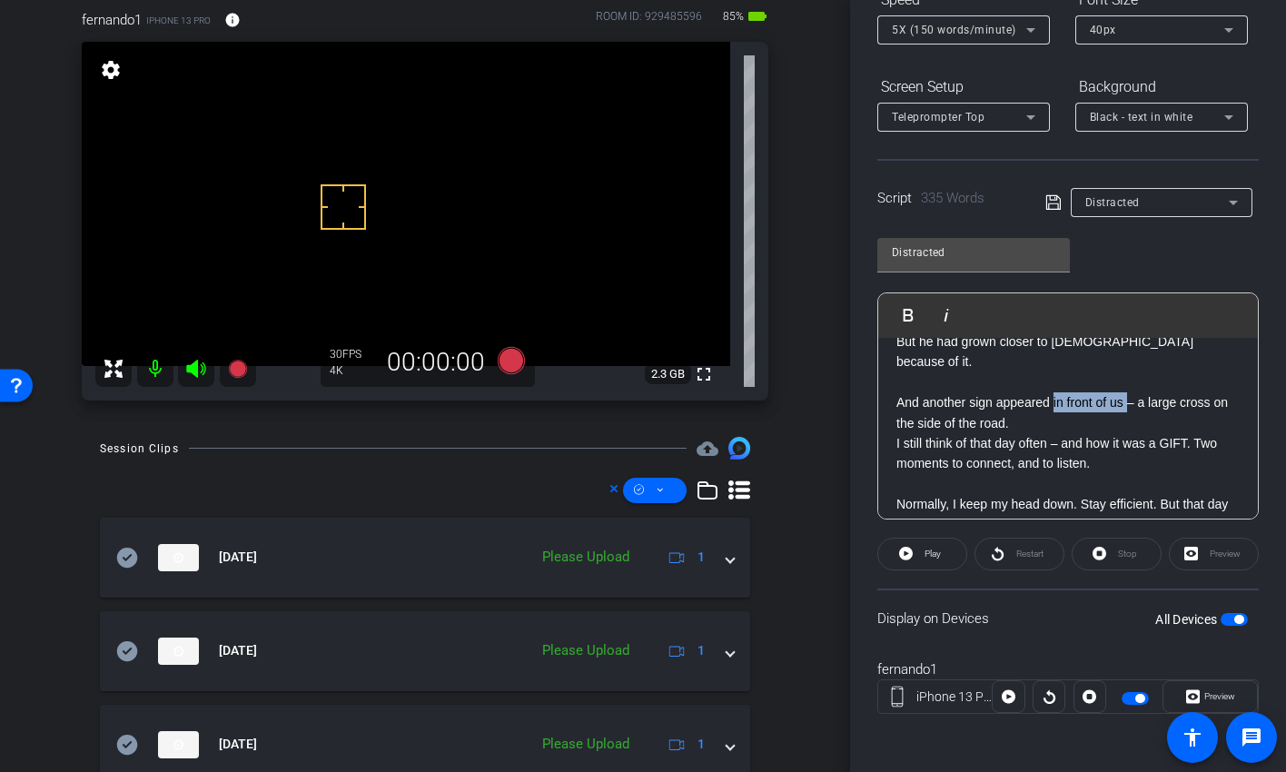
drag, startPoint x: 1128, startPoint y: 382, endPoint x: 1056, endPoint y: 383, distance: 71.8
click at [1056, 392] on p "And another sign appeared in front of us – a large cross on the side of the roa…" at bounding box center [1068, 412] width 343 height 41
click at [1006, 392] on p "And another sign appeared in front of us – a large cross on the side of the roa…" at bounding box center [1068, 412] width 343 height 41
drag, startPoint x: 967, startPoint y: 382, endPoint x: 894, endPoint y: 383, distance: 73.6
click at [894, 384] on div "XXXX Smile I had a profound experience recently – two, in fact, in the same day…" at bounding box center [1068, 139] width 380 height 952
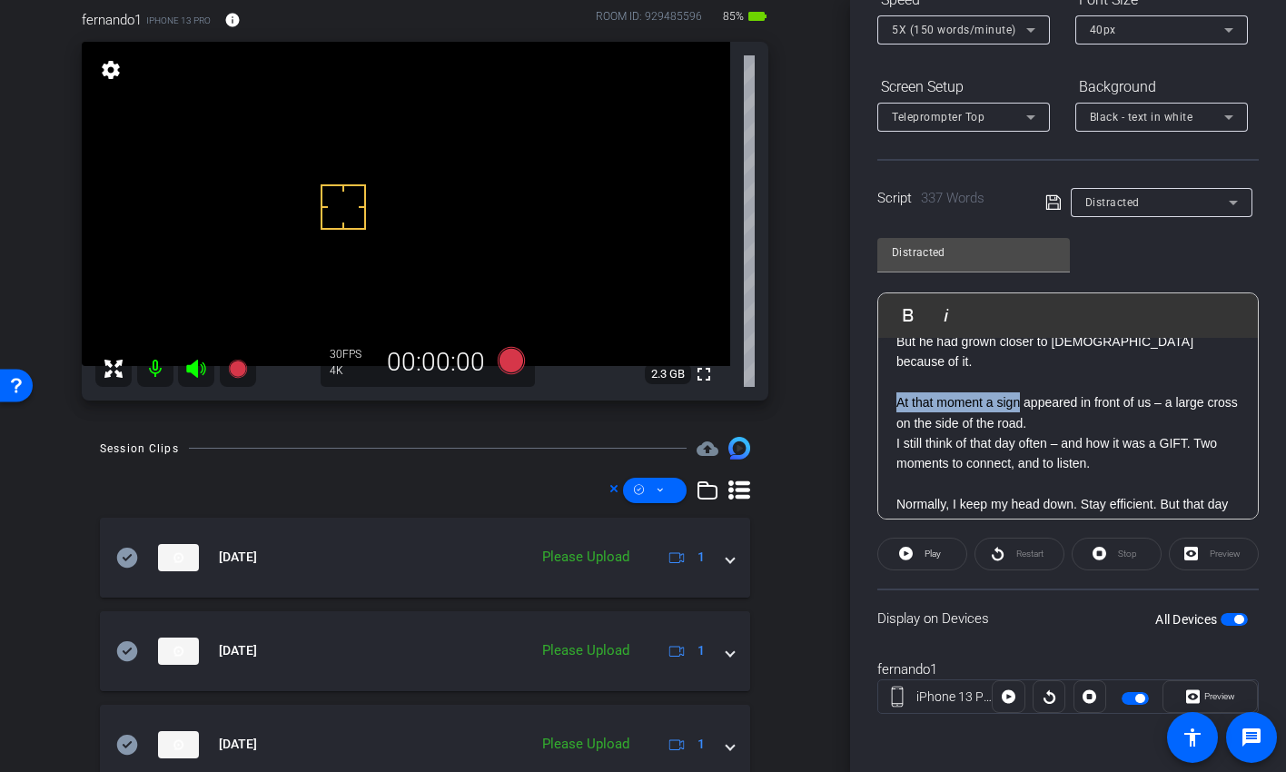
drag, startPoint x: 1022, startPoint y: 380, endPoint x: 892, endPoint y: 379, distance: 129.9
click at [892, 379] on div "XXXX Smile I had a profound experience recently – two, in fact, in the same day…" at bounding box center [1068, 139] width 380 height 952
copy p "At that moment a sign"
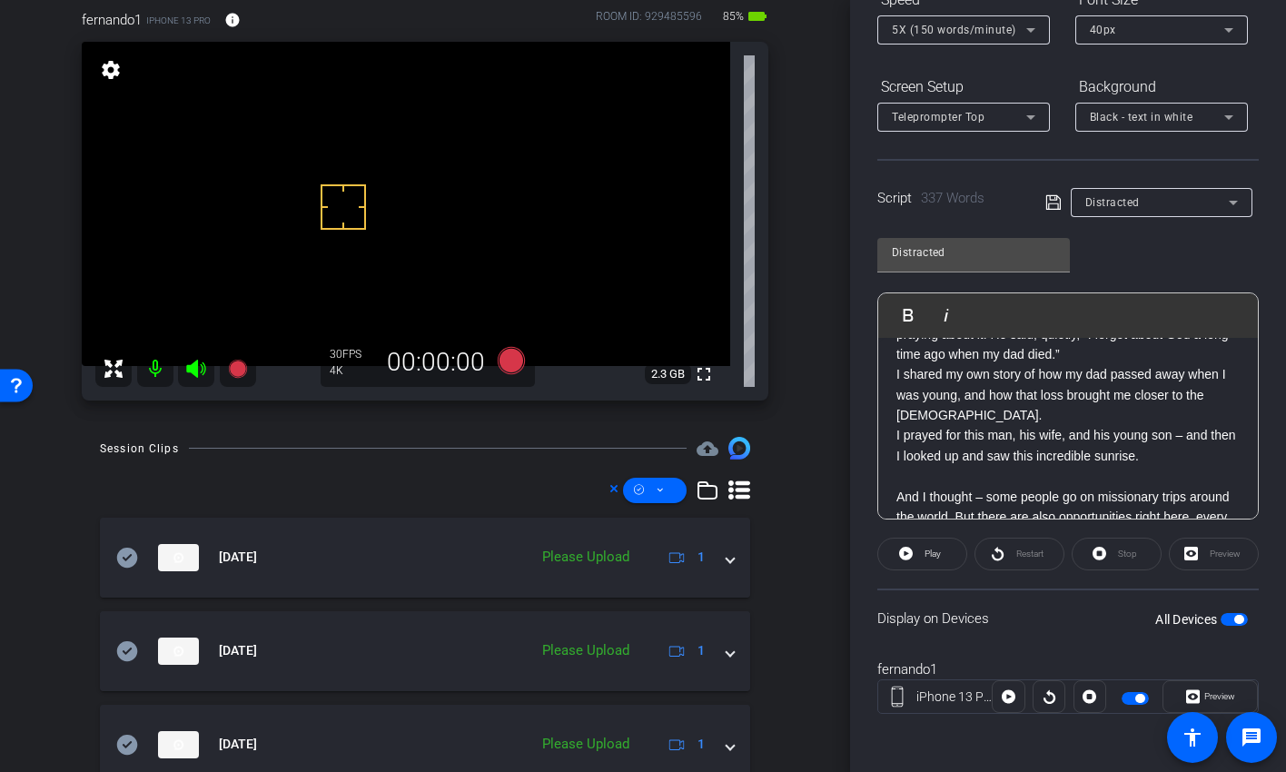
scroll to position [402, 0]
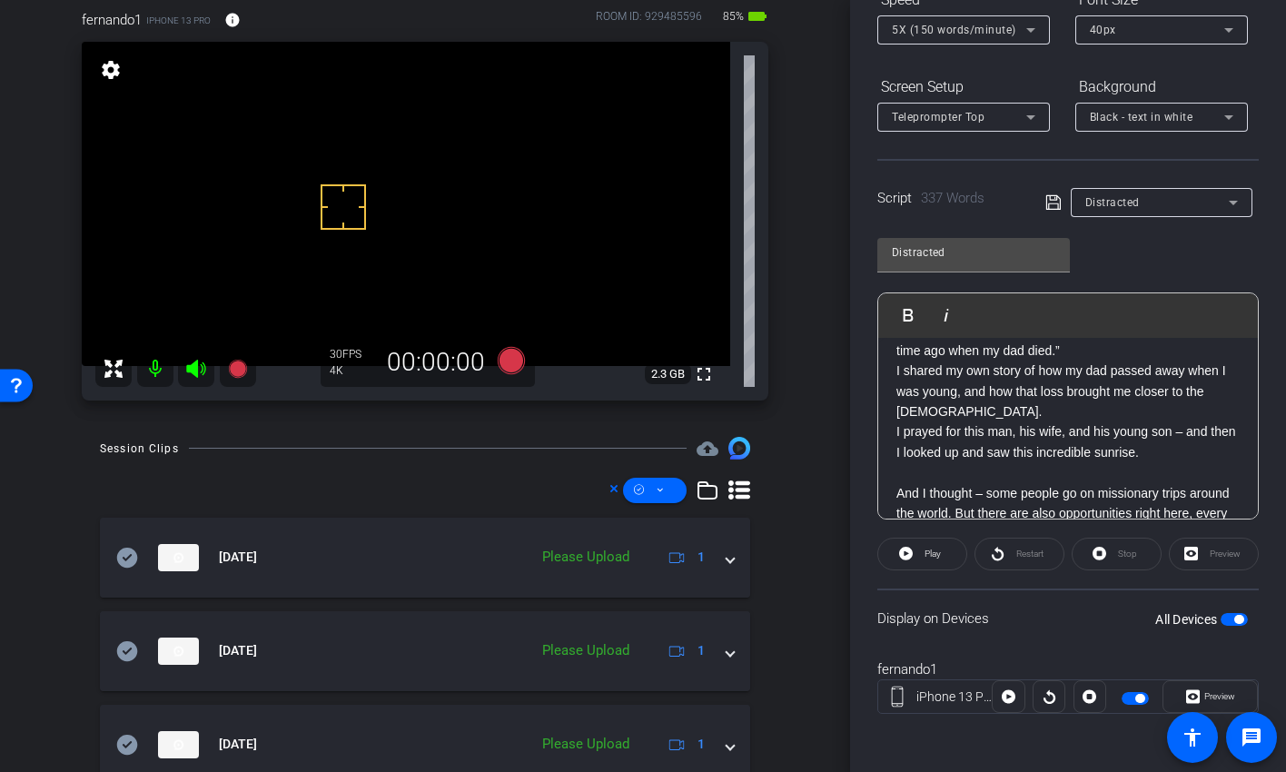
click at [927, 421] on p "I prayed for this man, his wife, and his young son – and then I looked up and s…" at bounding box center [1068, 441] width 343 height 41
click at [929, 412] on p "I shared my own story of how my dad passed away when I was young, and how that …" at bounding box center [1068, 391] width 343 height 61
click at [1046, 203] on icon at bounding box center [1054, 203] width 16 height 22
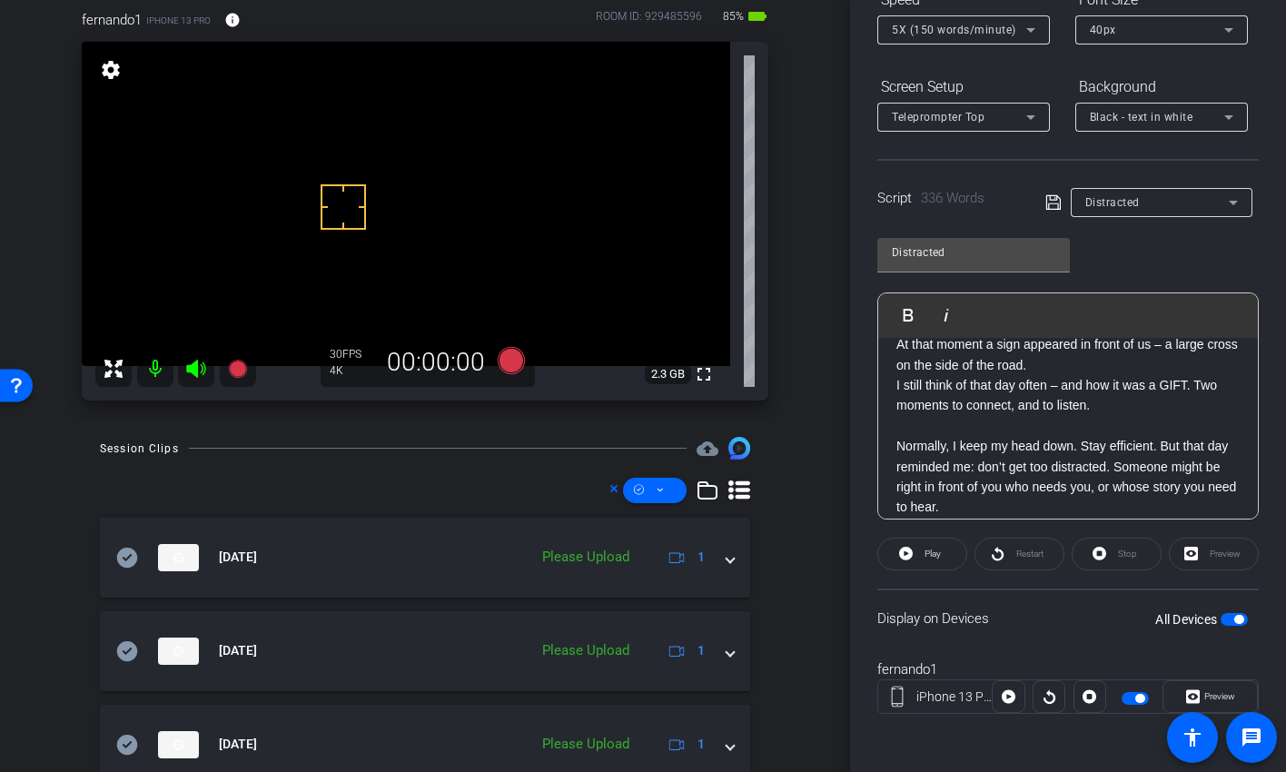
scroll to position [749, 0]
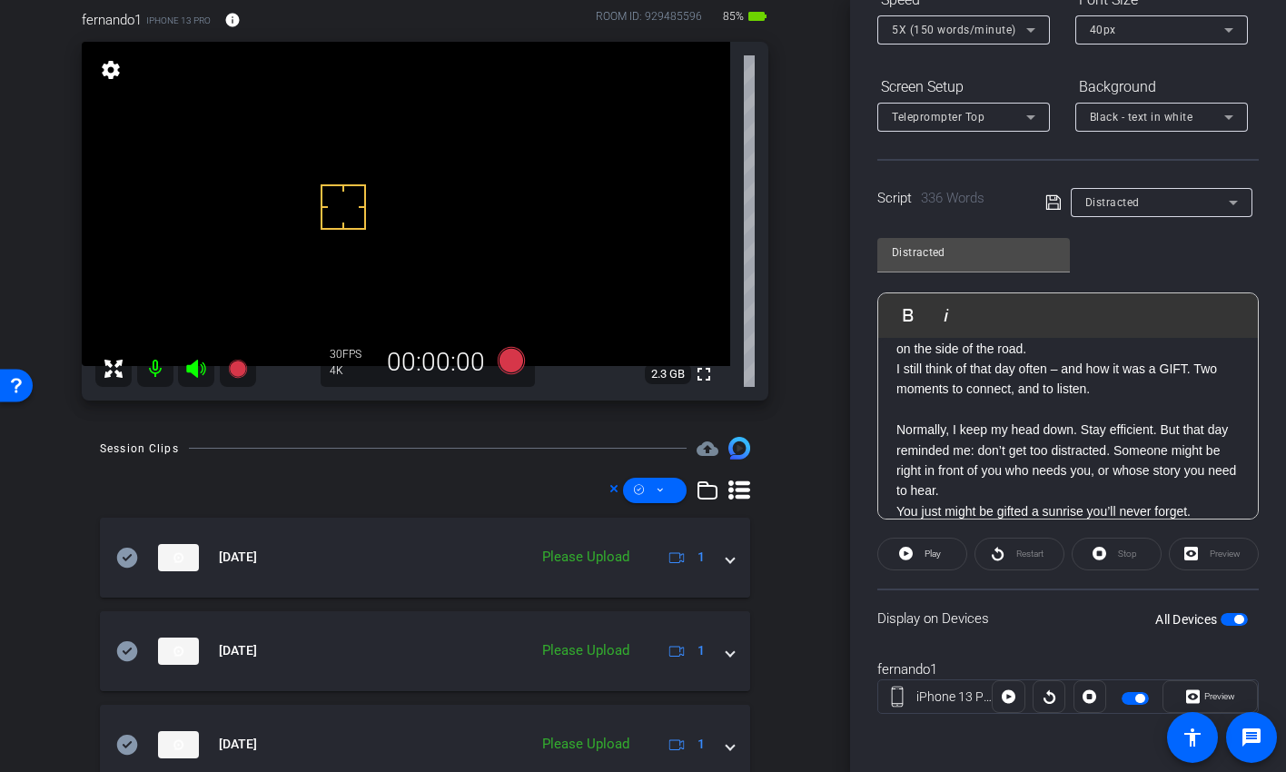
click at [1046, 198] on icon at bounding box center [1054, 203] width 16 height 22
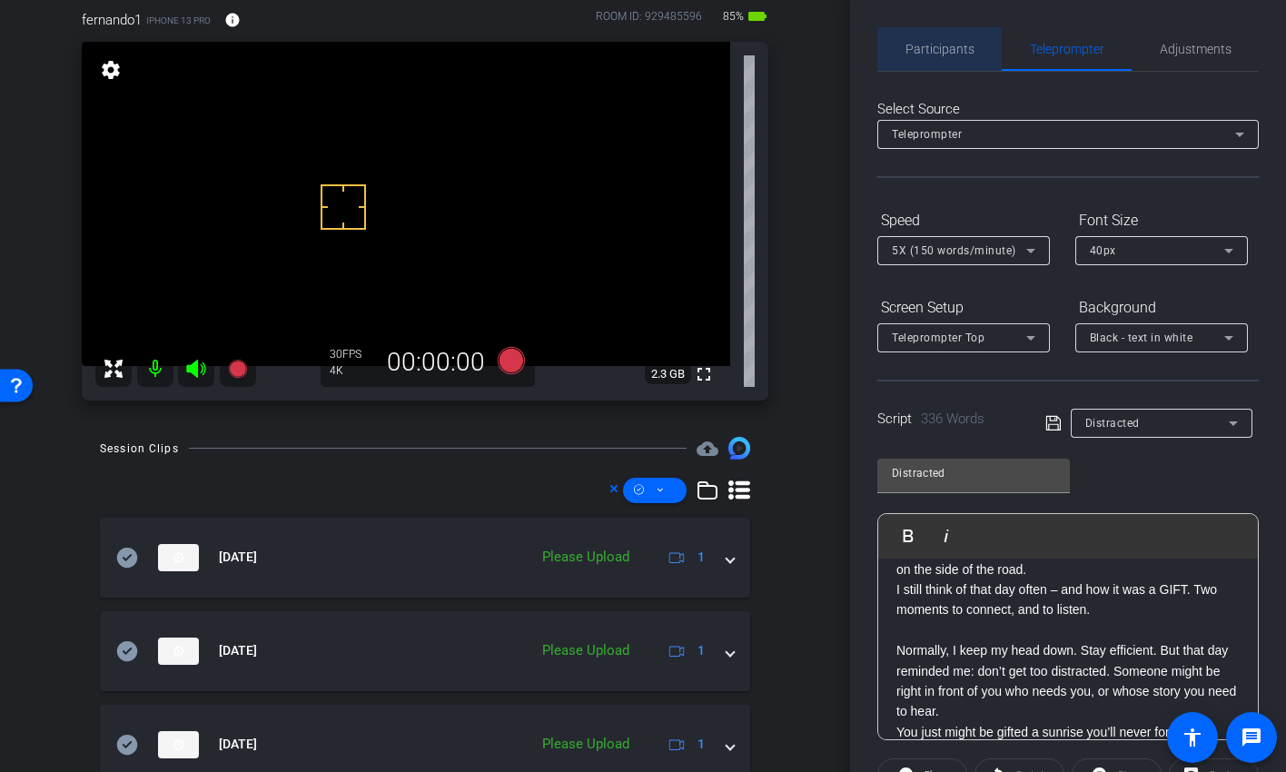
click at [951, 47] on span "Participants" at bounding box center [940, 49] width 69 height 13
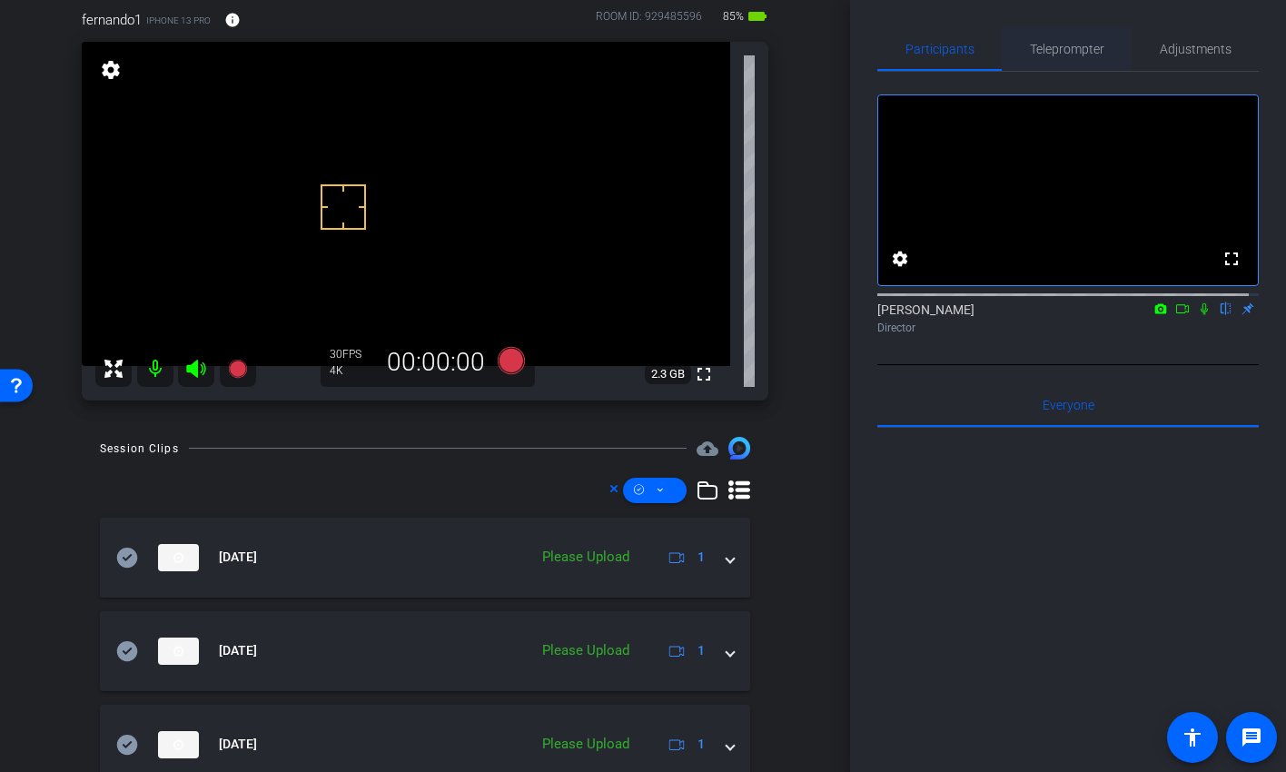
click at [1076, 28] on span "Teleprompter" at bounding box center [1067, 49] width 74 height 44
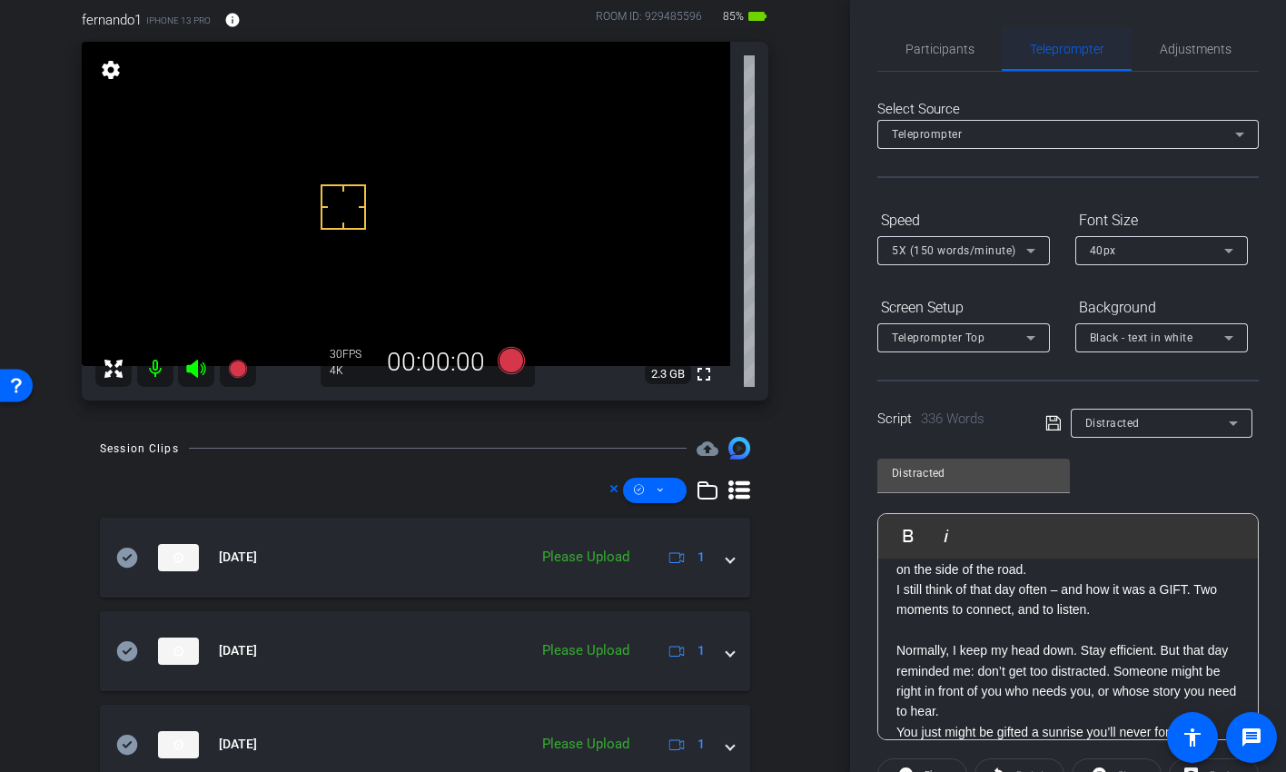
click at [1069, 49] on span "Teleprompter" at bounding box center [1067, 49] width 74 height 13
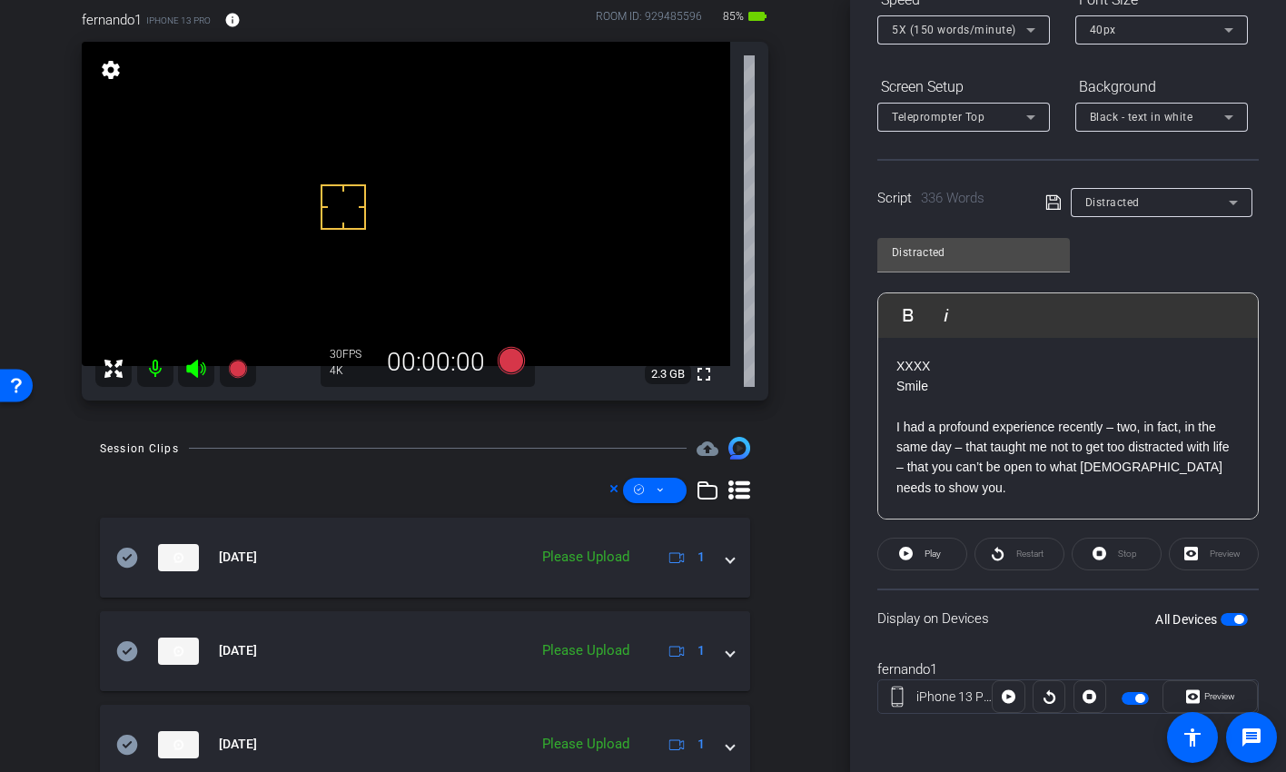
click at [1047, 199] on icon at bounding box center [1053, 202] width 15 height 15
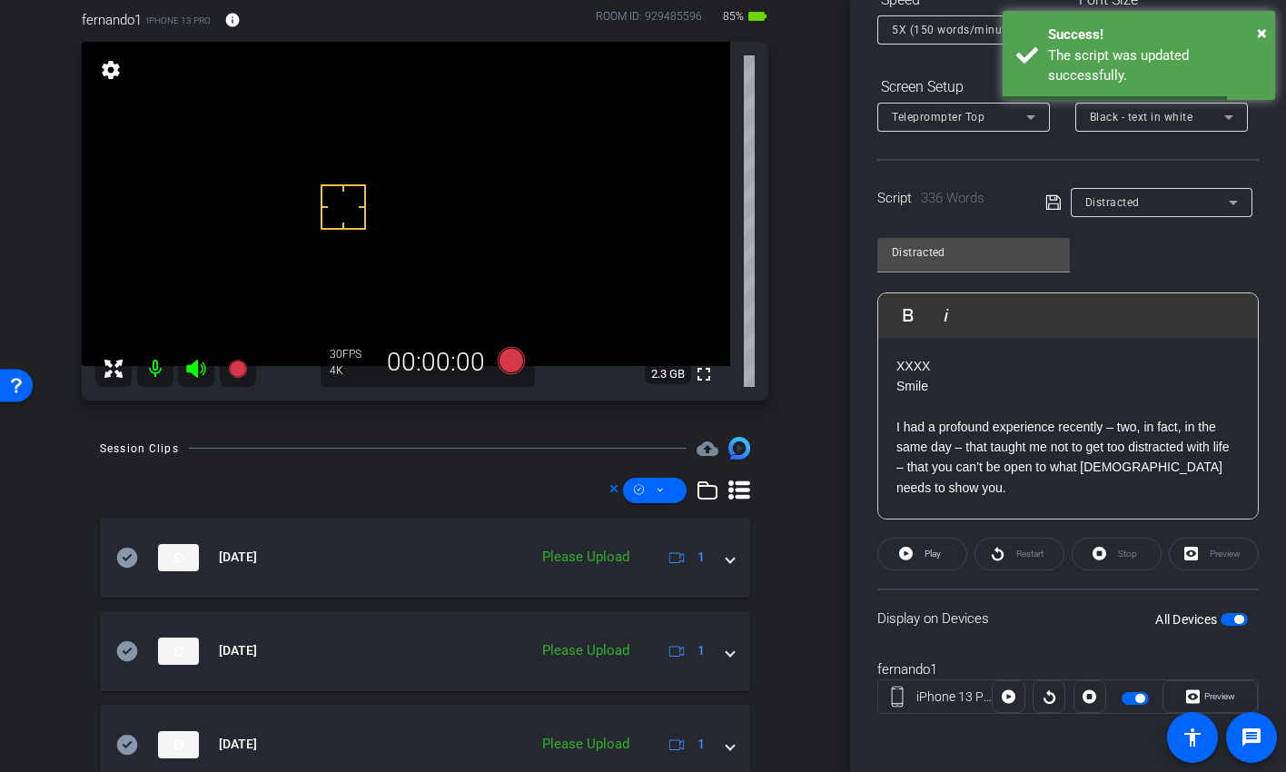
click at [1123, 627] on span "button" at bounding box center [1135, 698] width 27 height 13
click at [1047, 197] on icon at bounding box center [1054, 203] width 16 height 22
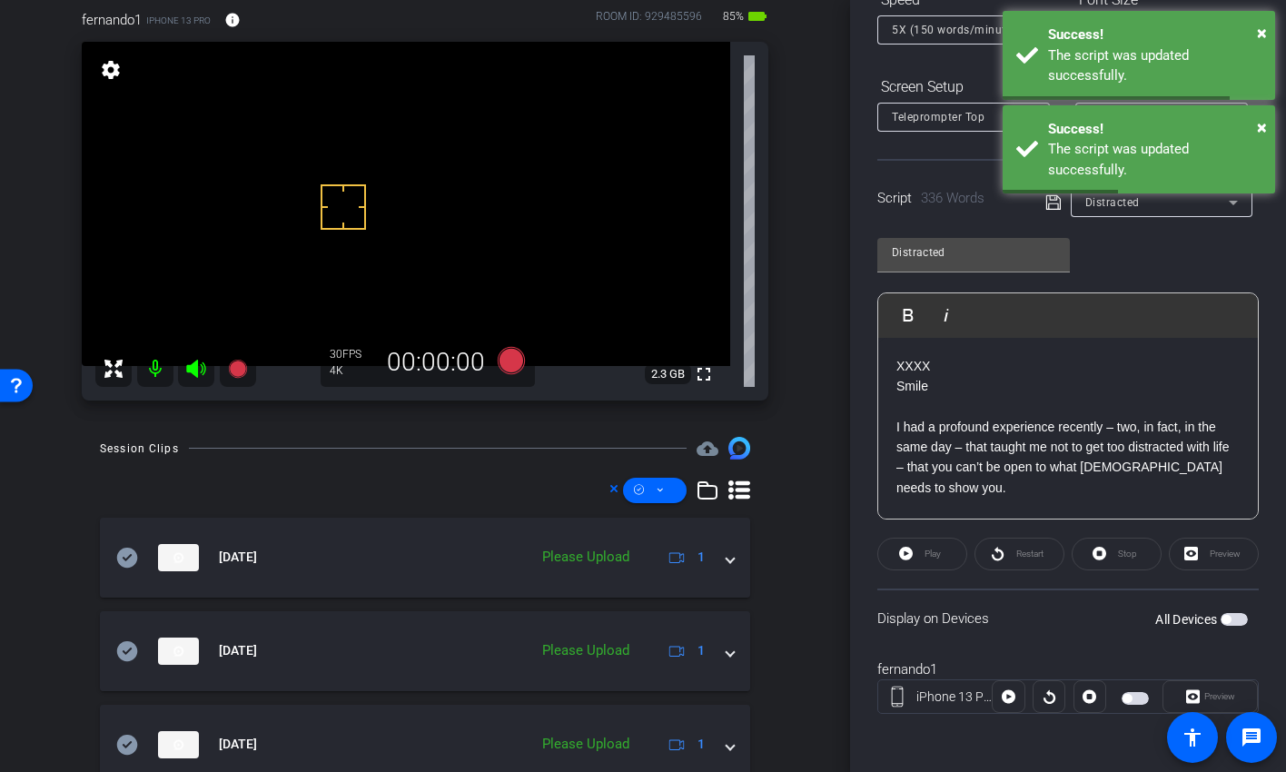
click at [1134, 627] on span "button" at bounding box center [1135, 698] width 27 height 13
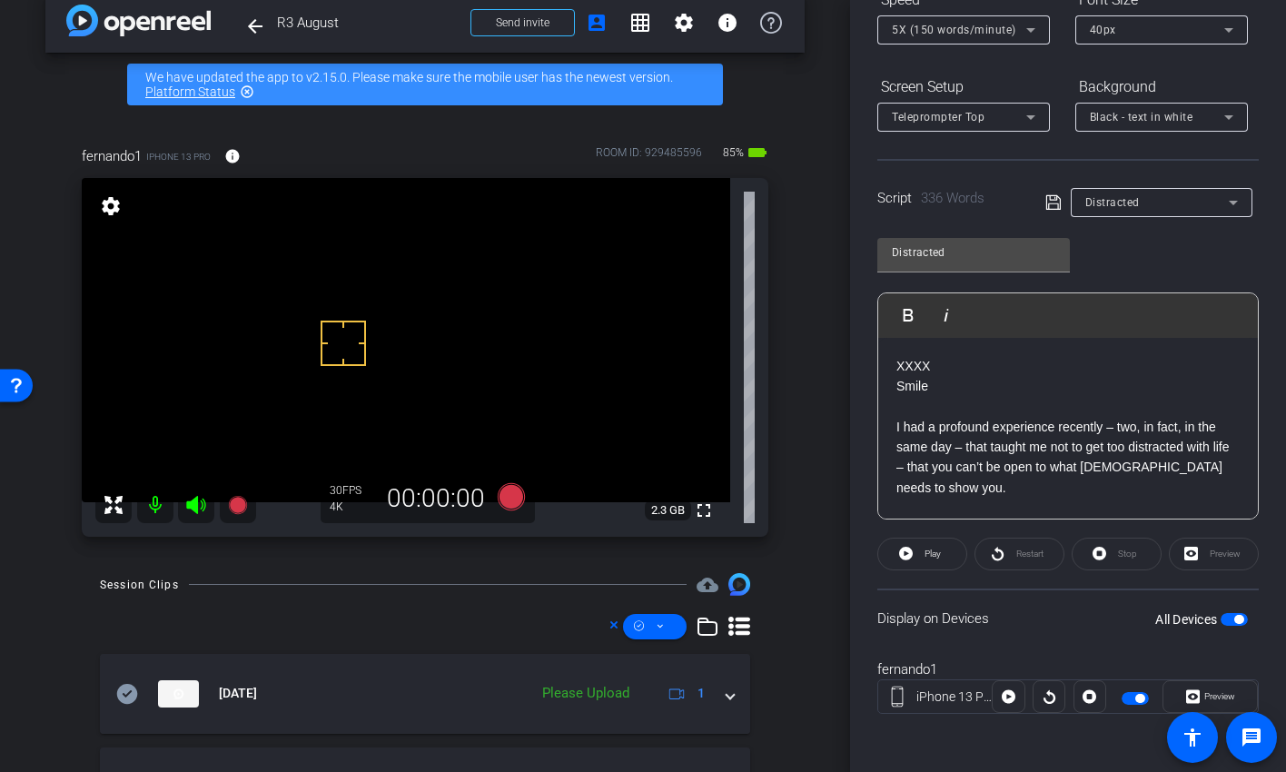
scroll to position [25, 0]
click at [505, 497] on icon at bounding box center [511, 497] width 27 height 27
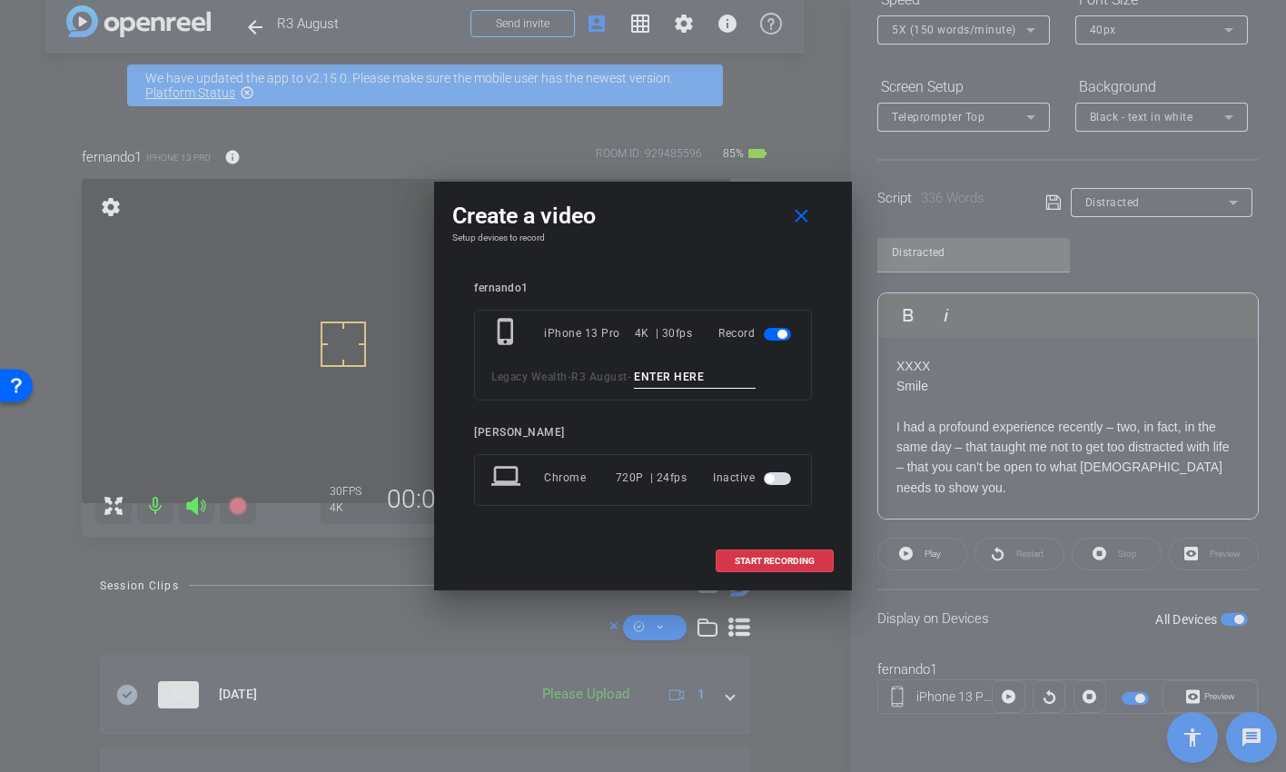
click at [653, 377] on input at bounding box center [695, 377] width 122 height 23
click at [667, 380] on input "Distracted tk 1" at bounding box center [695, 377] width 122 height 23
type input "Distracted tk 1"
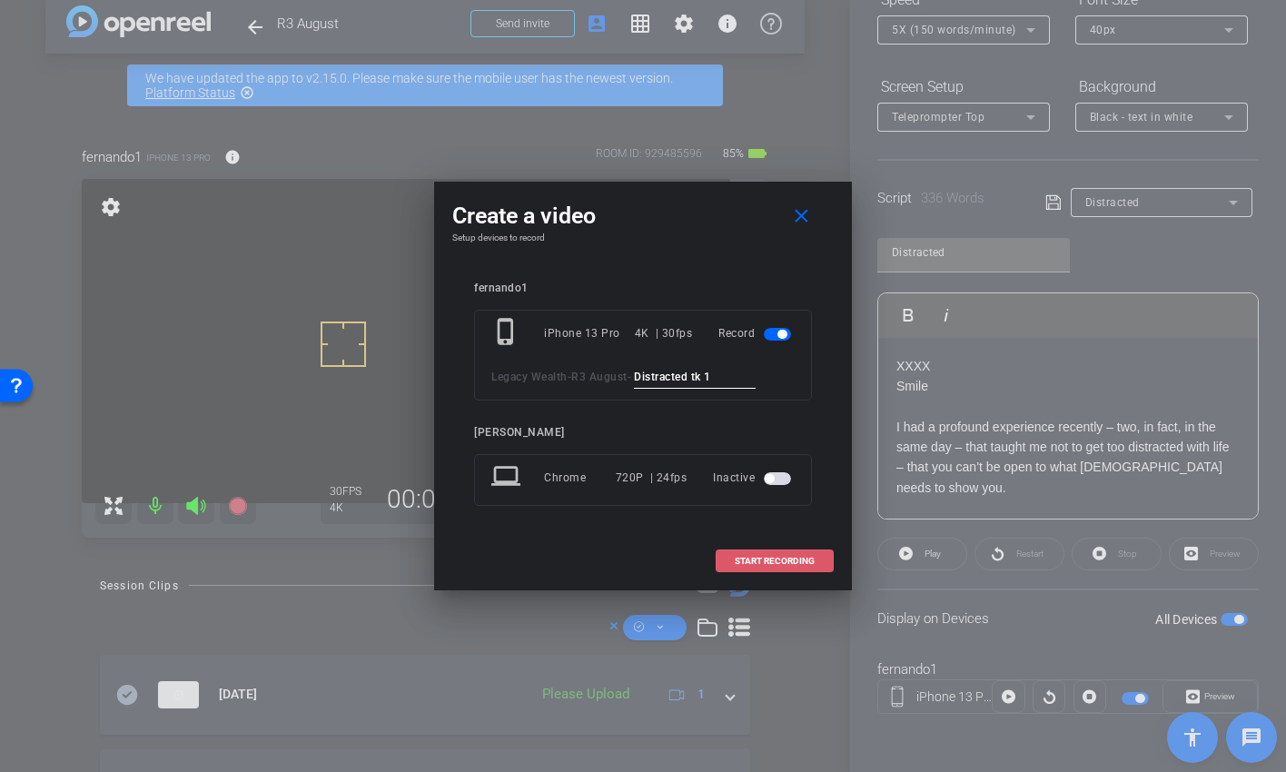
click at [791, 561] on span "START RECORDING" at bounding box center [775, 561] width 80 height 9
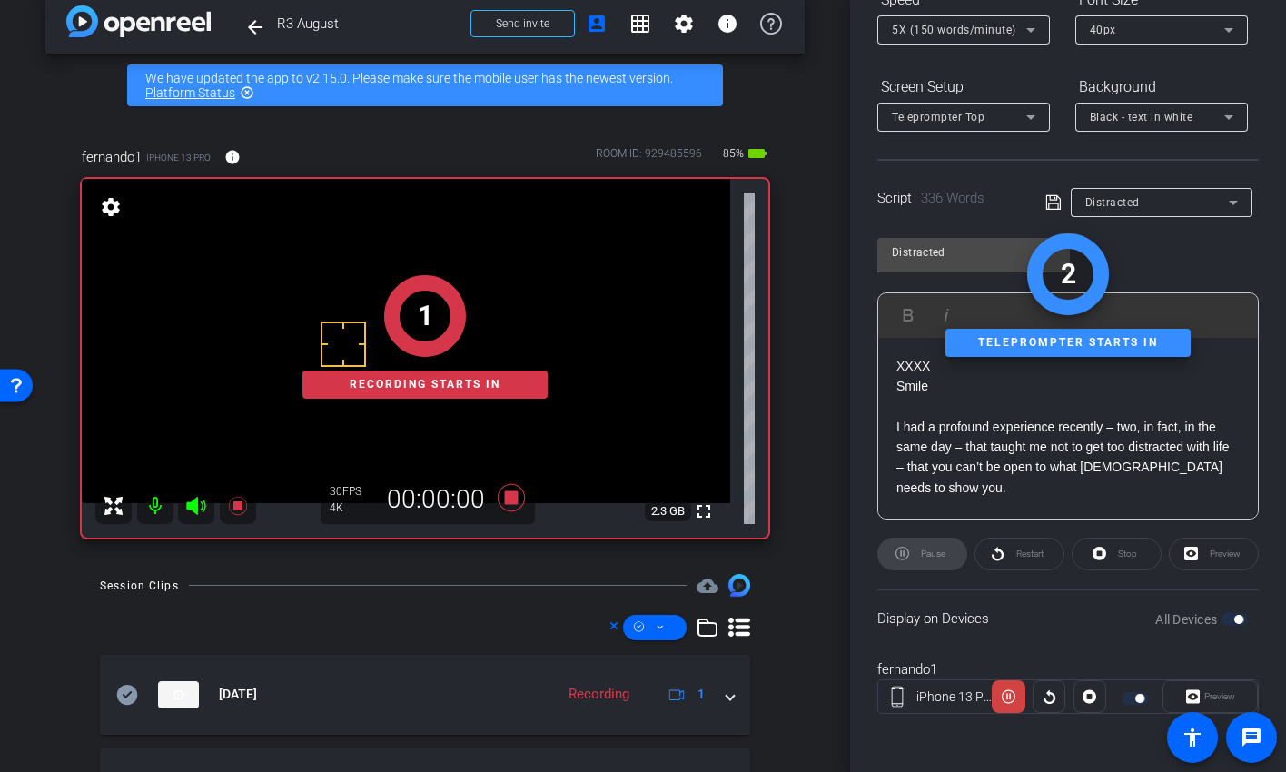
click at [1210, 627] on div "Preview" at bounding box center [1210, 696] width 95 height 33
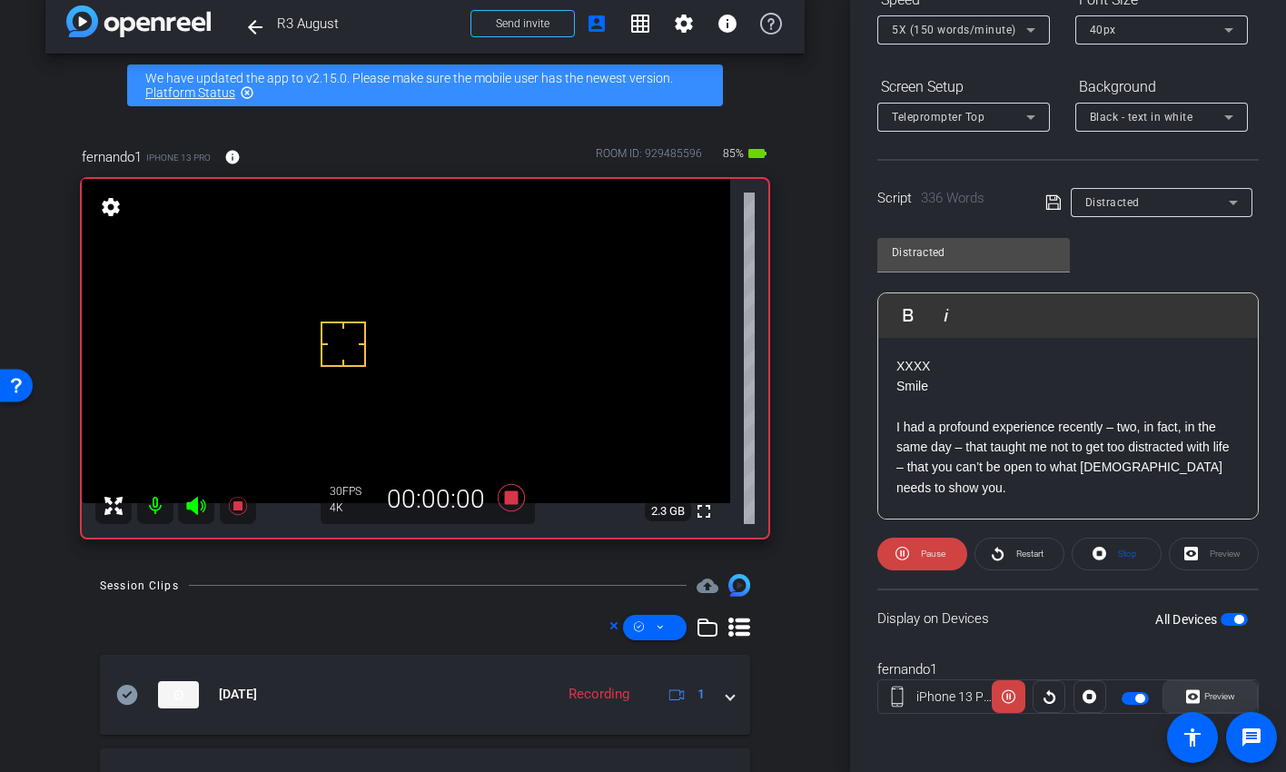
click at [1205, 627] on span "Preview" at bounding box center [1220, 696] width 31 height 10
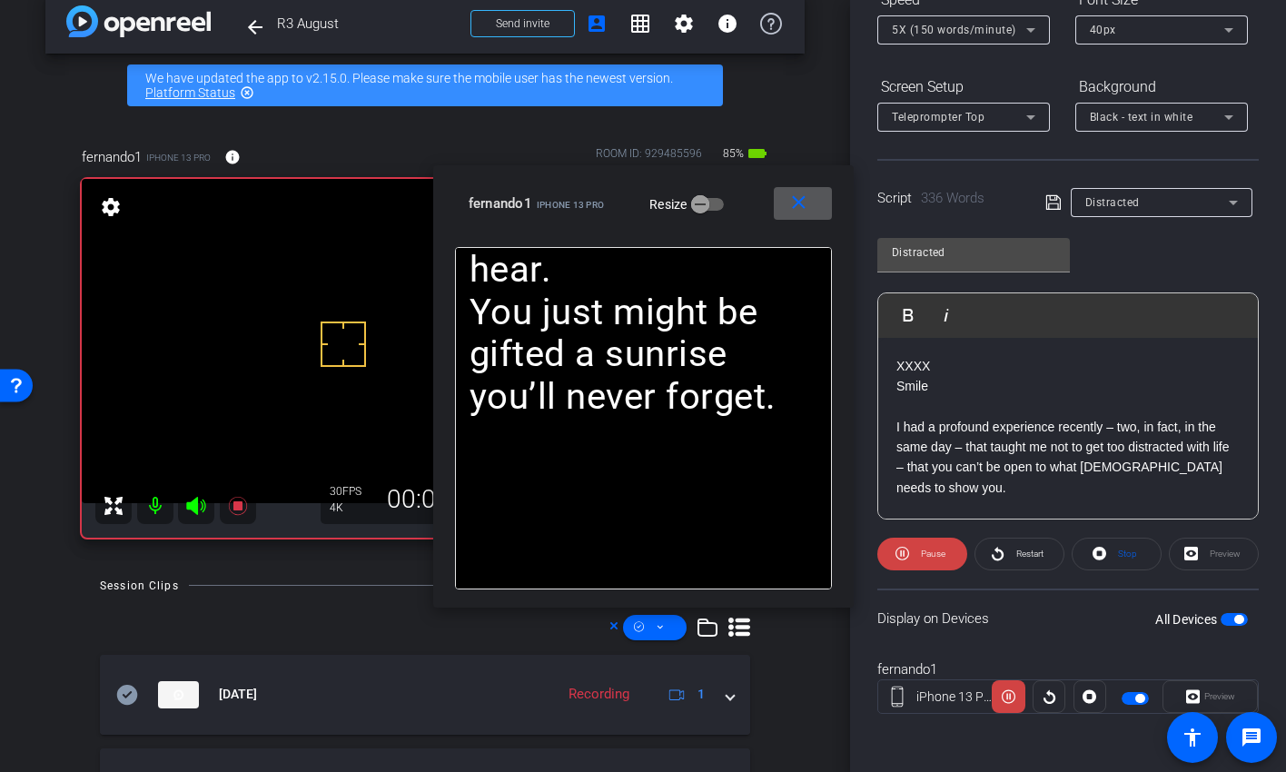
drag, startPoint x: 621, startPoint y: 180, endPoint x: 1006, endPoint y: 38, distance: 409.5
click at [854, 165] on div "close fernando1 iPhone 13 Pro Resize" at bounding box center [643, 206] width 421 height 82
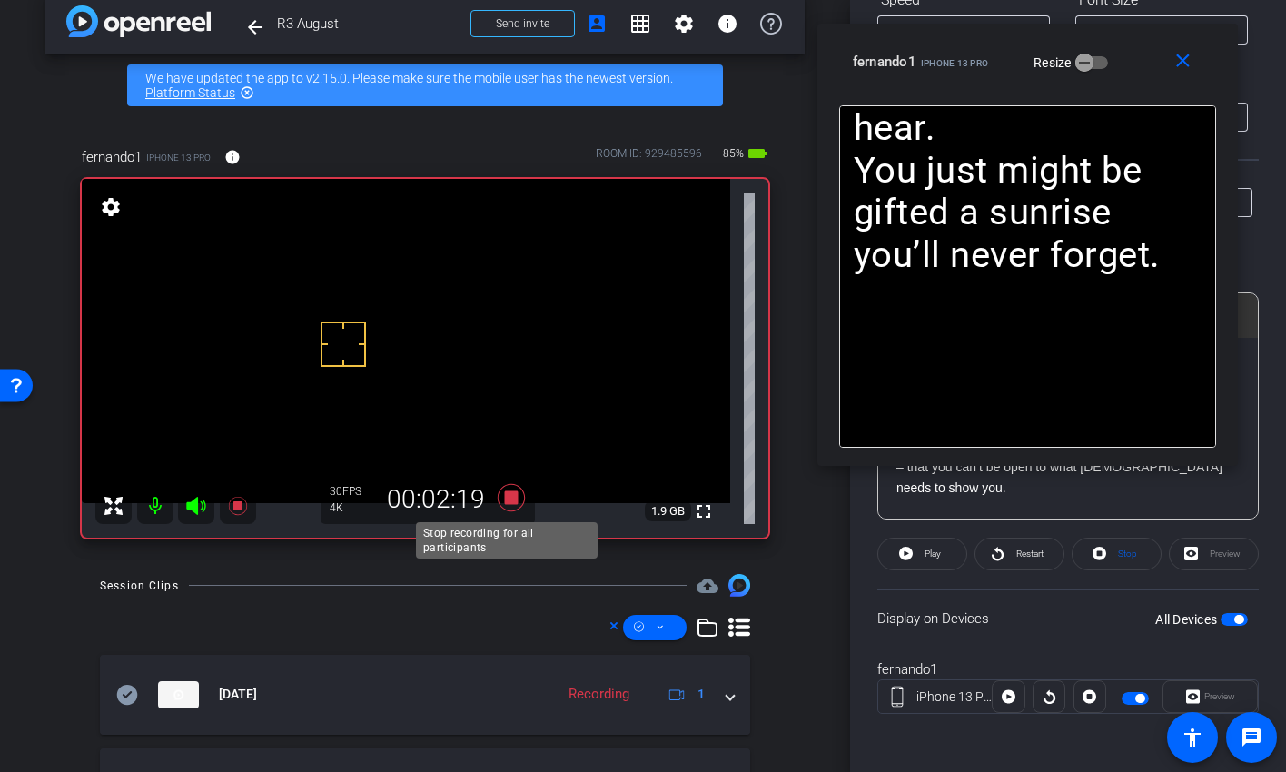
click at [511, 491] on icon at bounding box center [512, 497] width 44 height 33
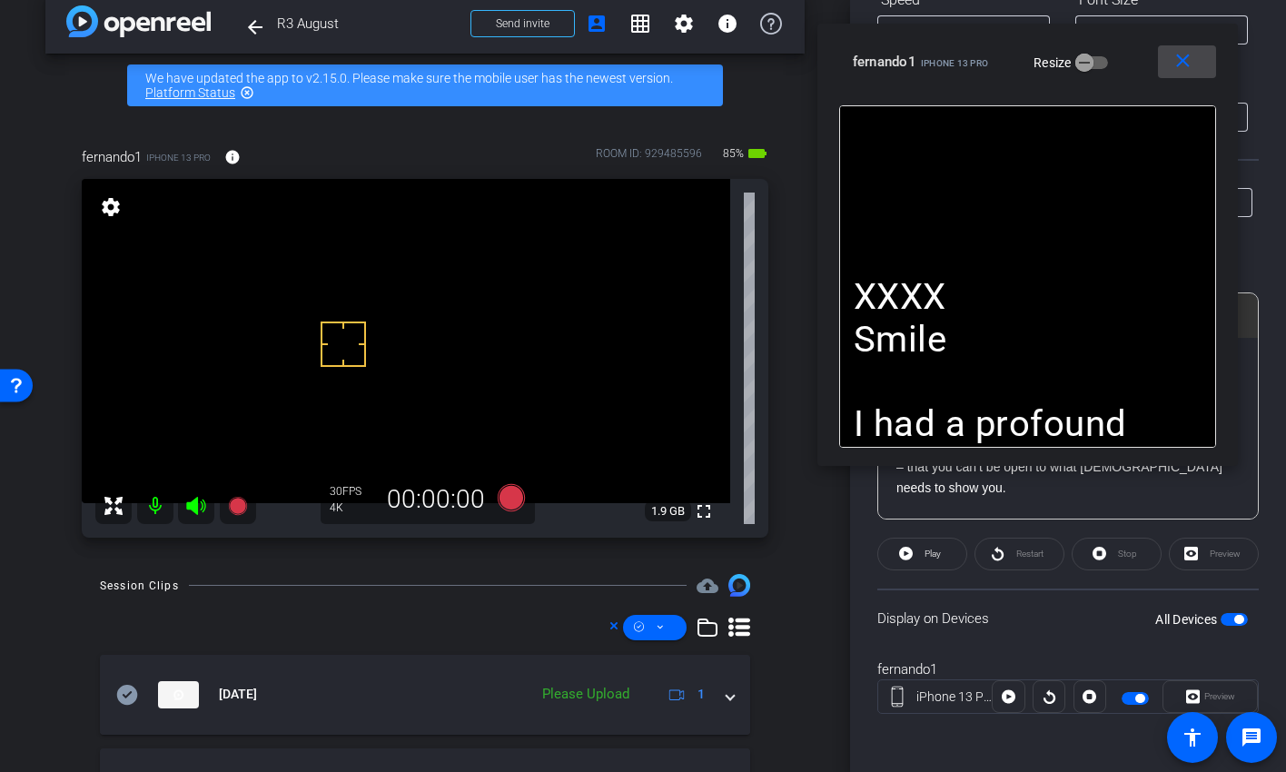
click at [1184, 63] on mat-icon "close" at bounding box center [1183, 61] width 23 height 23
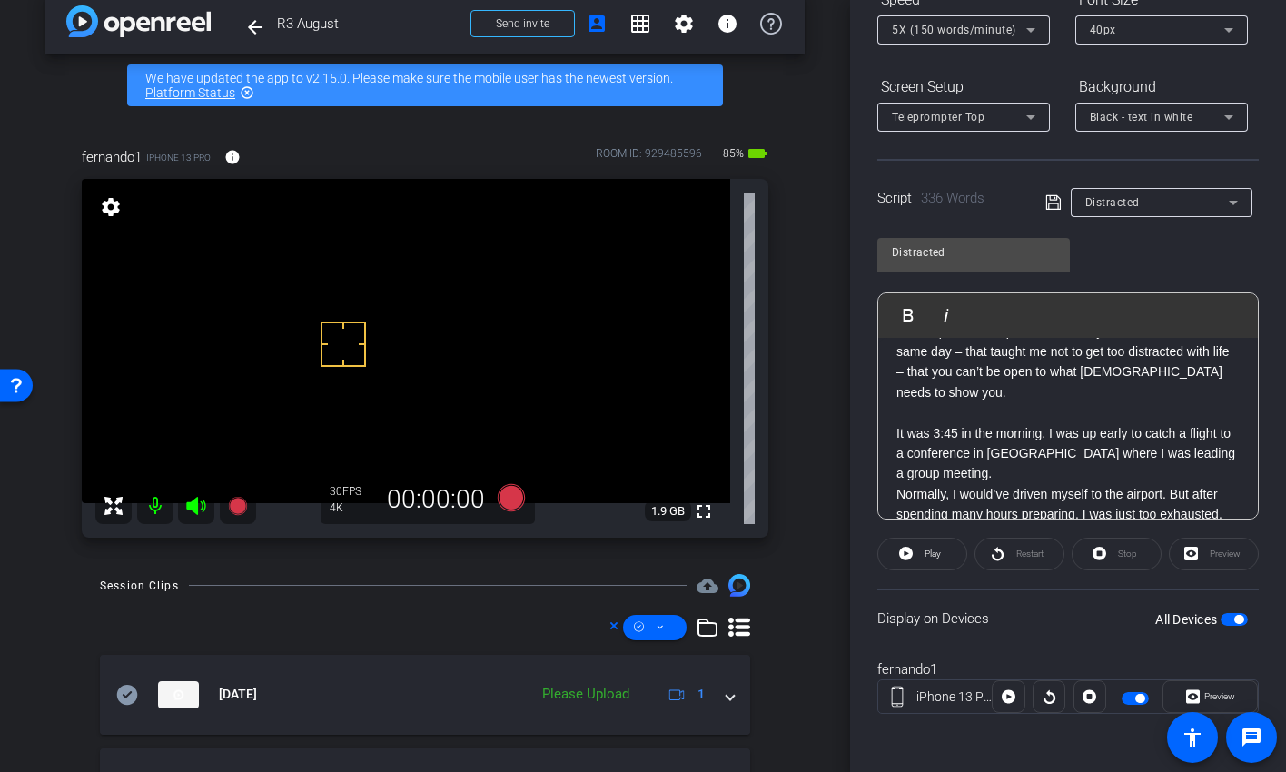
scroll to position [92, 0]
click at [1026, 402] on p "I had a profound experience recently – two, in fact, in the same day – that tau…" at bounding box center [1068, 366] width 343 height 82
click at [990, 412] on p at bounding box center [1068, 416] width 343 height 20
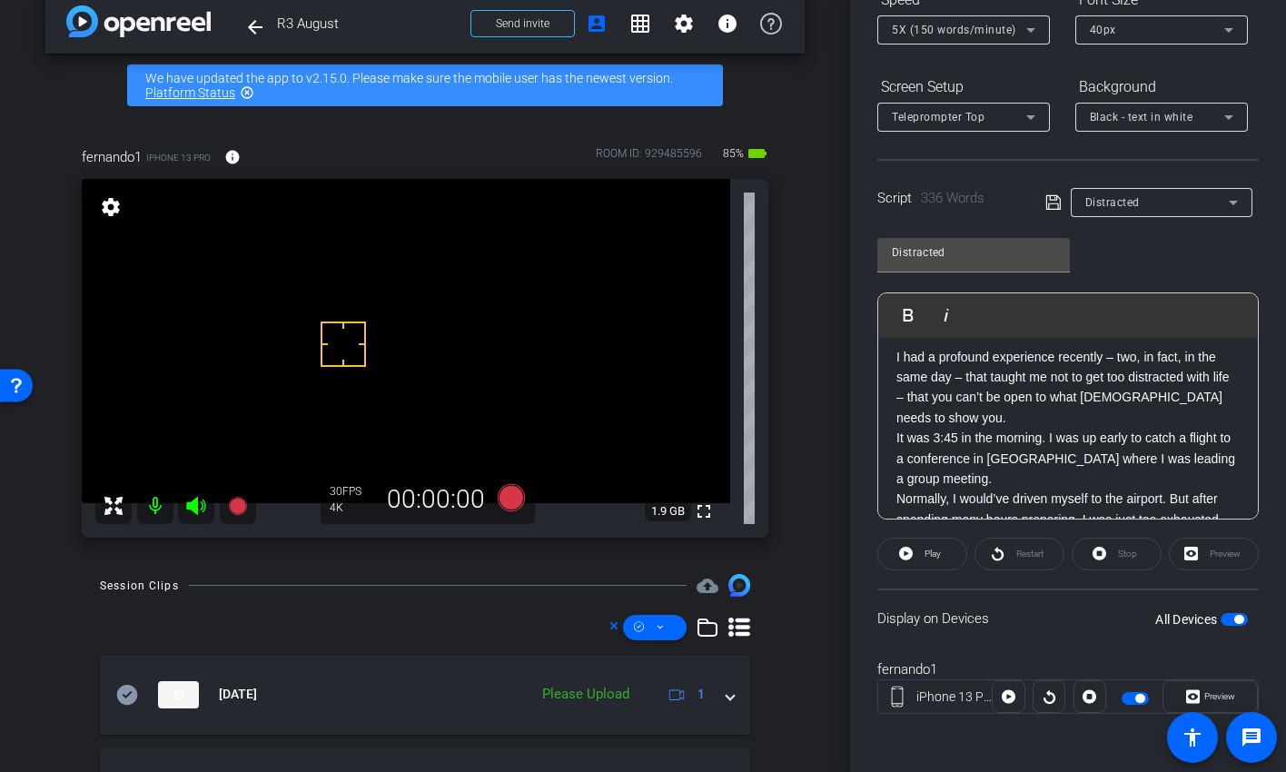
scroll to position [47, 0]
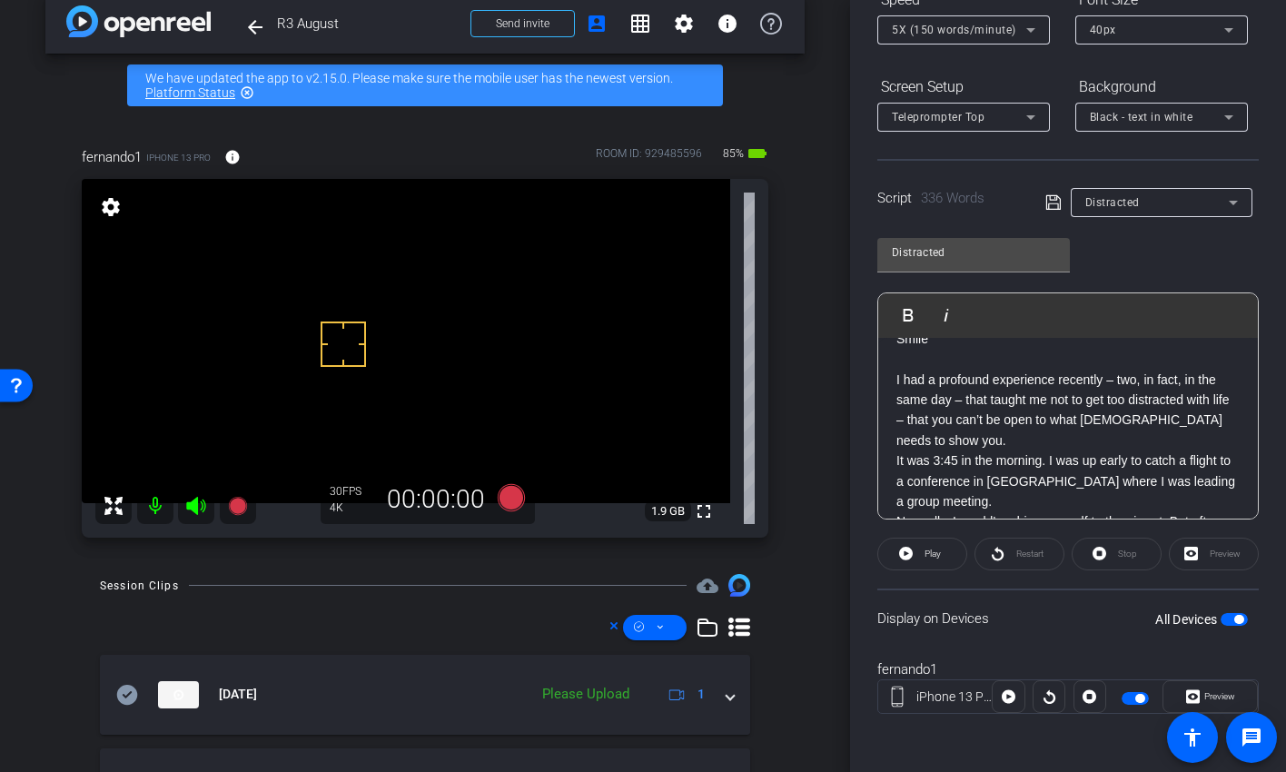
drag, startPoint x: 1194, startPoint y: 380, endPoint x: 1194, endPoint y: 400, distance: 20.0
click at [1194, 383] on p "I had a profound experience recently – two, in fact, in the same day – that tau…" at bounding box center [1068, 411] width 343 height 82
drag, startPoint x: 1076, startPoint y: 401, endPoint x: 1106, endPoint y: 400, distance: 30.9
click at [1106, 400] on p "I had a profound experience recently – two, in fact, on the same day – that tau…" at bounding box center [1068, 411] width 343 height 82
drag, startPoint x: 1072, startPoint y: 399, endPoint x: 1126, endPoint y: 404, distance: 54.8
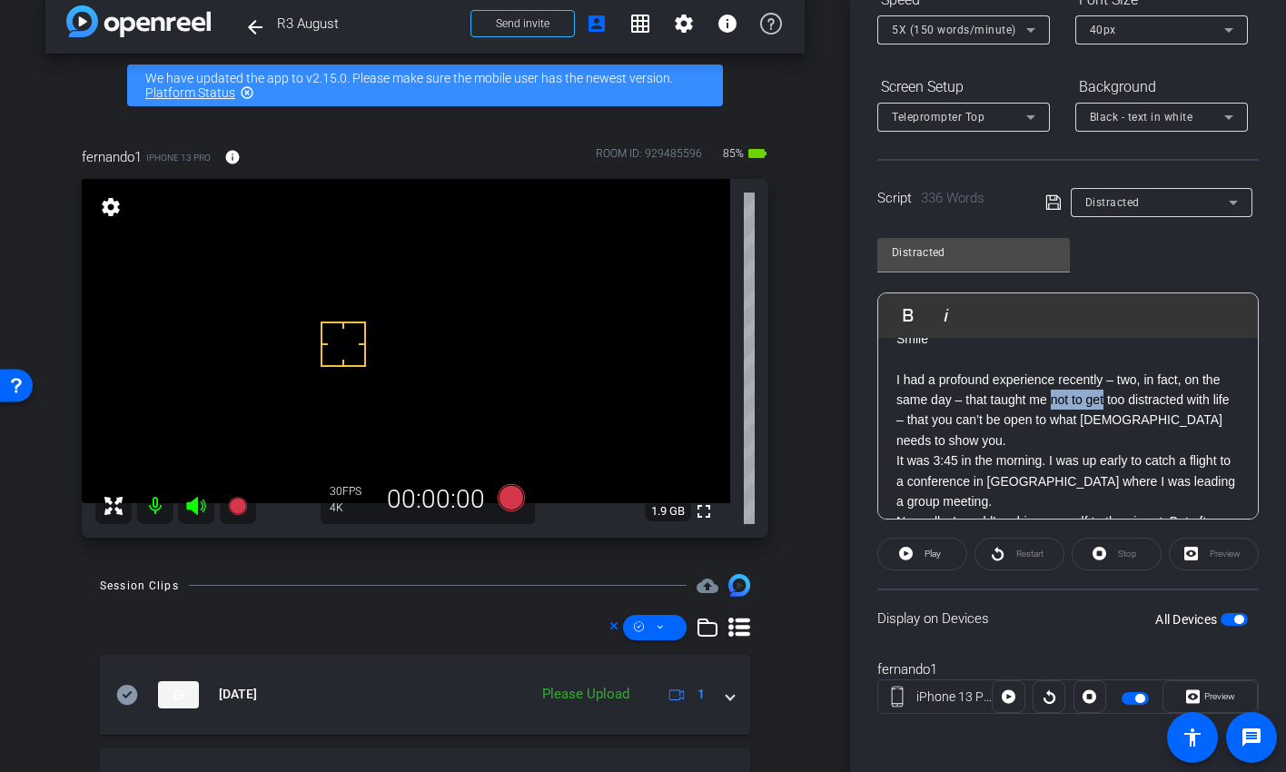
click at [1126, 404] on p "I had a profound experience recently – two, in fact, on the same day – that tau…" at bounding box center [1068, 411] width 343 height 82
click at [1142, 406] on p "I had a profound experience recently – two, in fact, on the same day – that tau…" at bounding box center [1068, 411] width 343 height 82
click at [1122, 627] on span "button" at bounding box center [1135, 698] width 27 height 13
click at [1046, 200] on icon at bounding box center [1054, 203] width 16 height 22
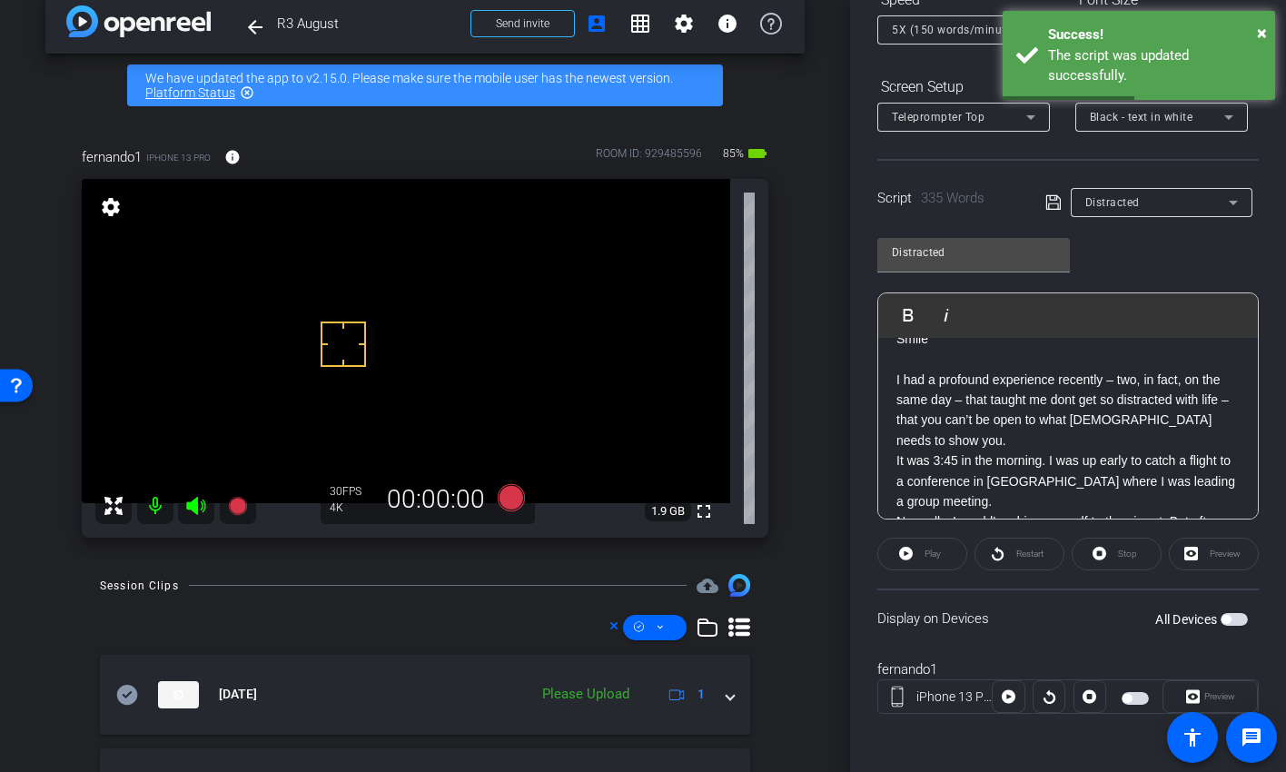
click at [1133, 627] on span "button" at bounding box center [1135, 698] width 27 height 13
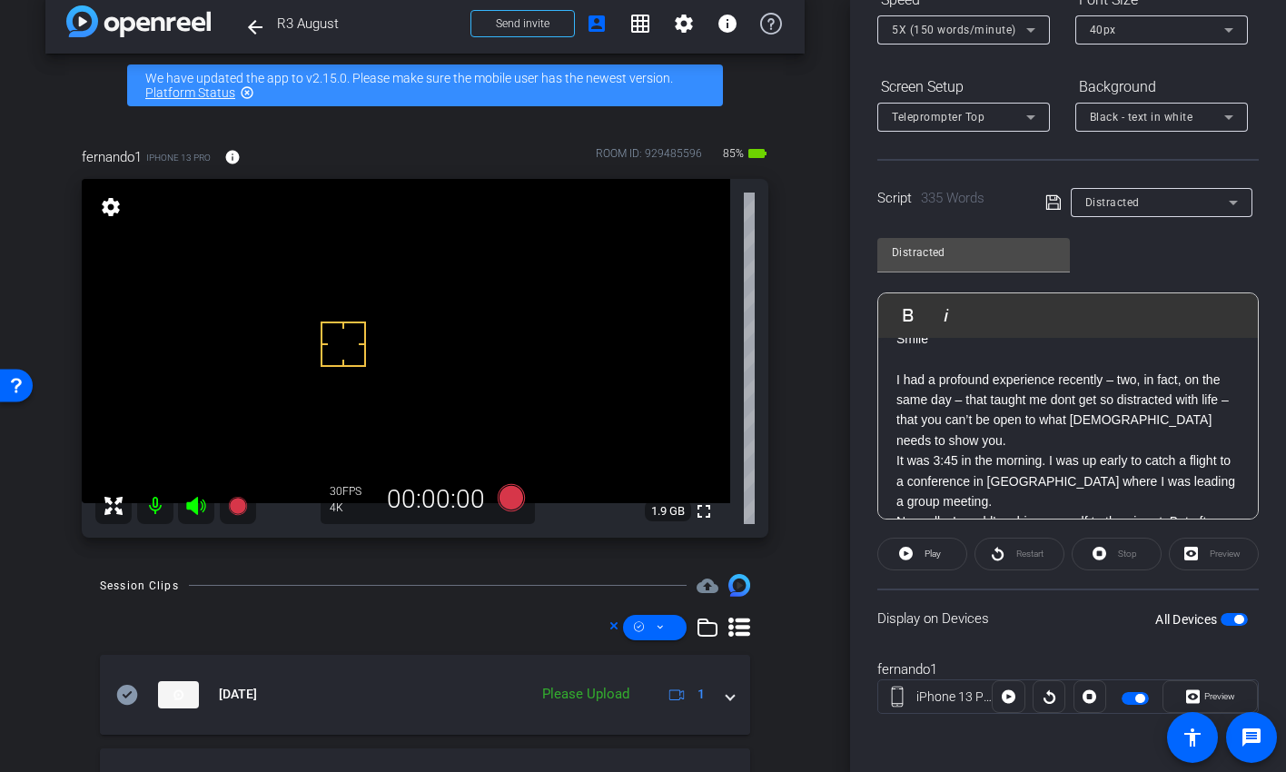
click at [1097, 404] on p "I had a profound experience recently – two, in fact, on the same day – that tau…" at bounding box center [1068, 411] width 343 height 82
drag, startPoint x: 1096, startPoint y: 397, endPoint x: 1098, endPoint y: 425, distance: 28.3
click at [1096, 400] on p "I had a profound experience recently – two, in fact, on the same day – that tau…" at bounding box center [1068, 411] width 343 height 82
click at [1047, 207] on icon at bounding box center [1054, 203] width 16 height 22
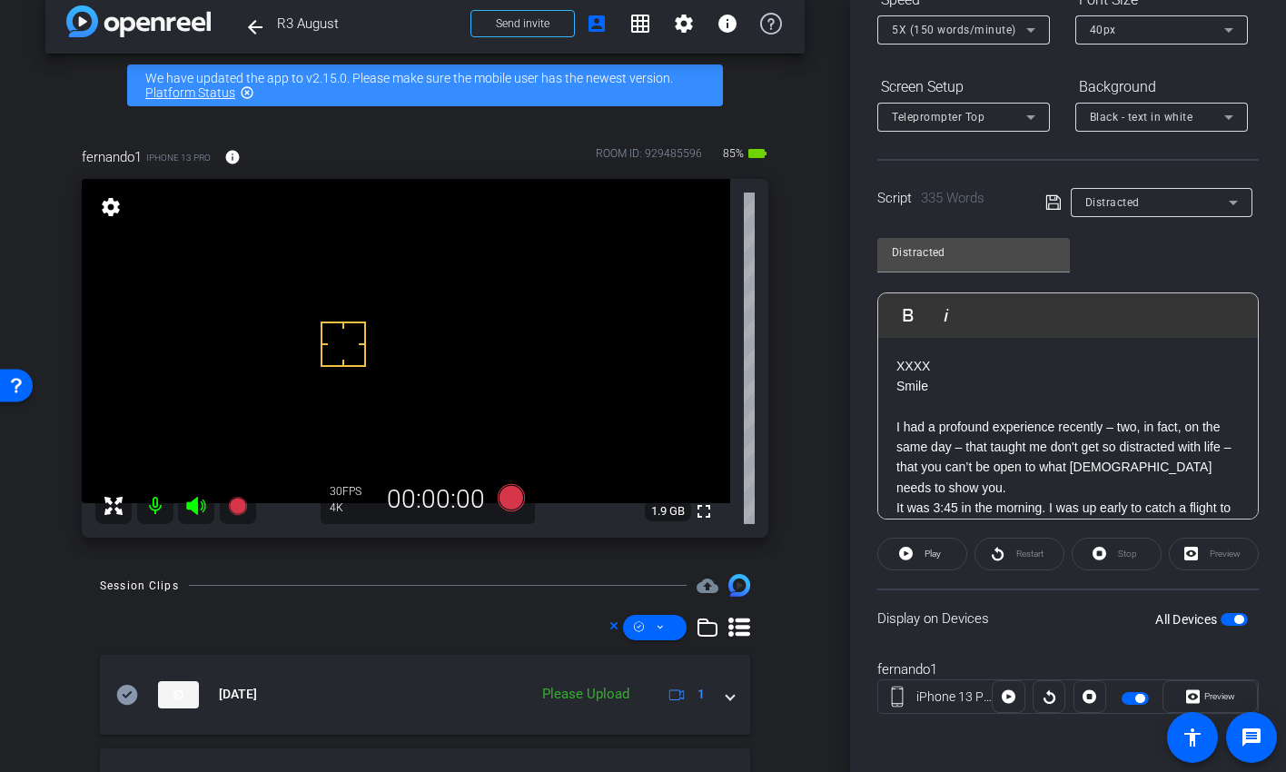
click at [1046, 203] on icon at bounding box center [1054, 203] width 16 height 22
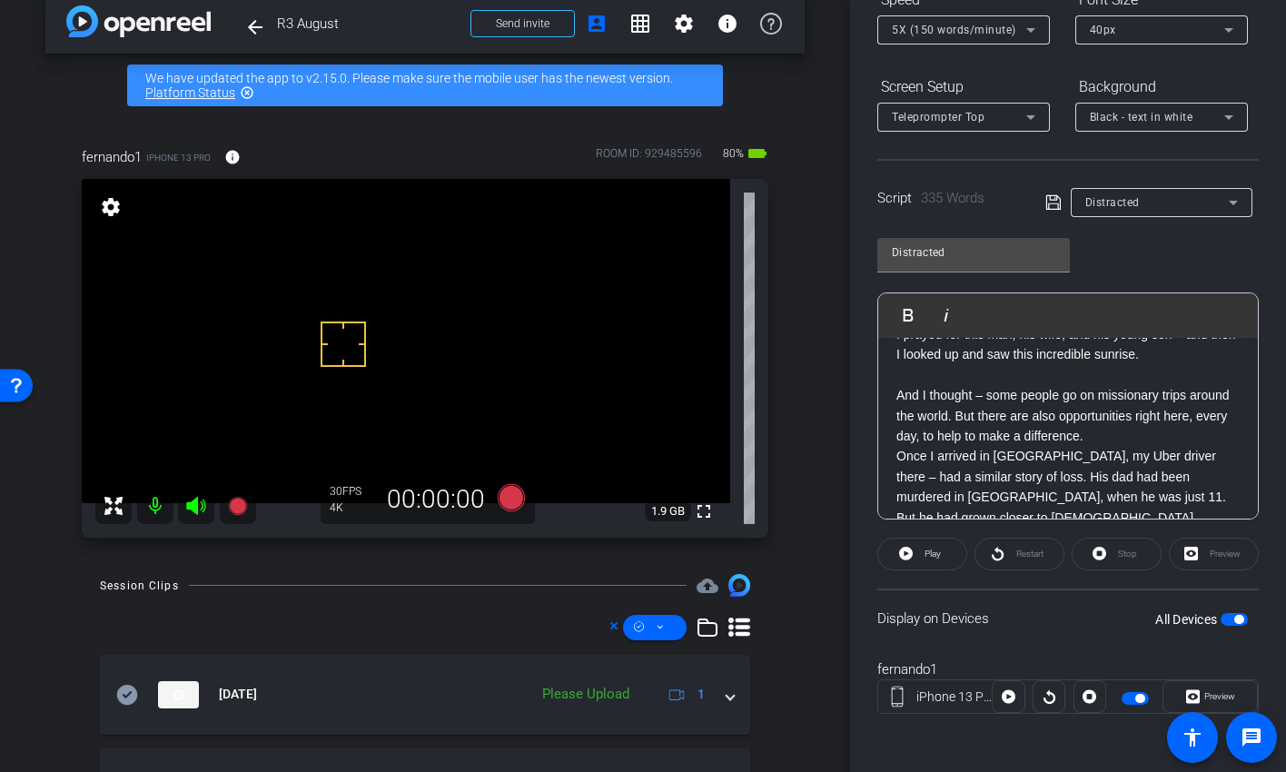
scroll to position [485, 0]
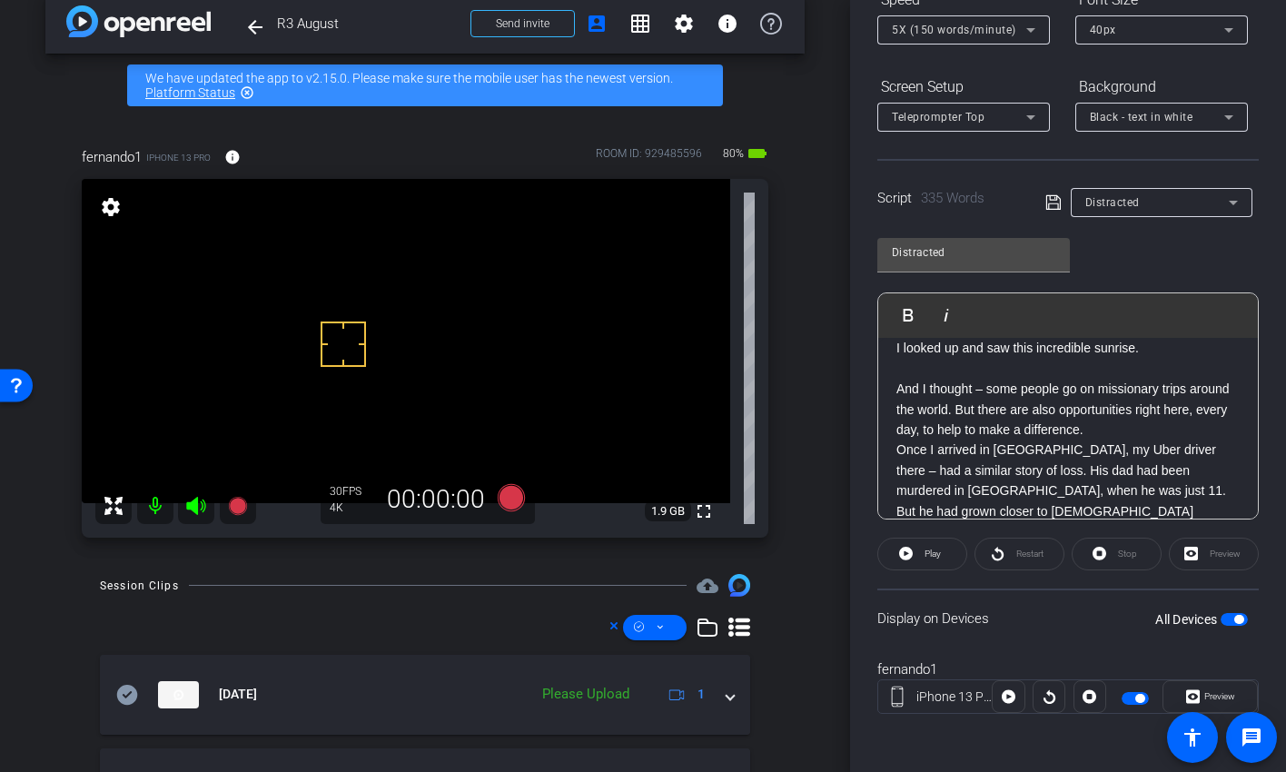
click at [1044, 431] on p "And I thought – some people go on missionary trips around the world. But there …" at bounding box center [1068, 409] width 343 height 61
click at [1046, 201] on icon at bounding box center [1054, 203] width 16 height 22
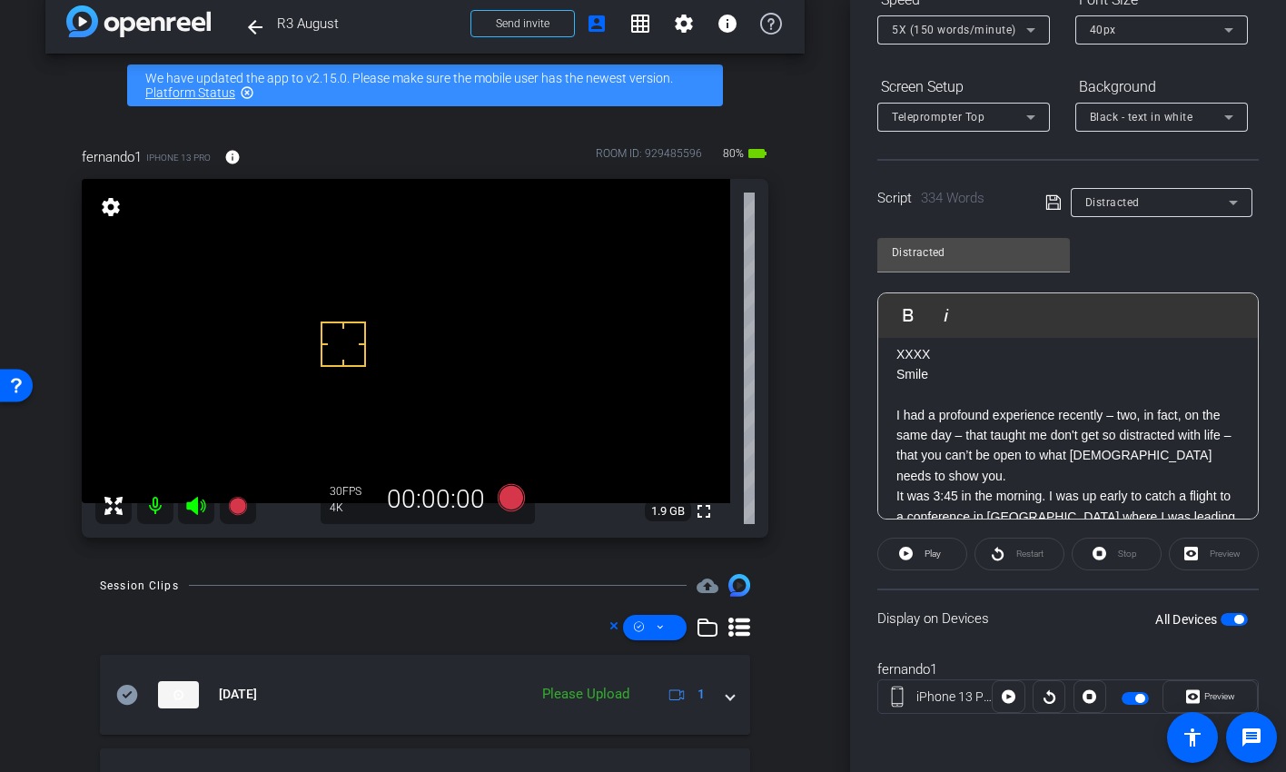
scroll to position [0, 0]
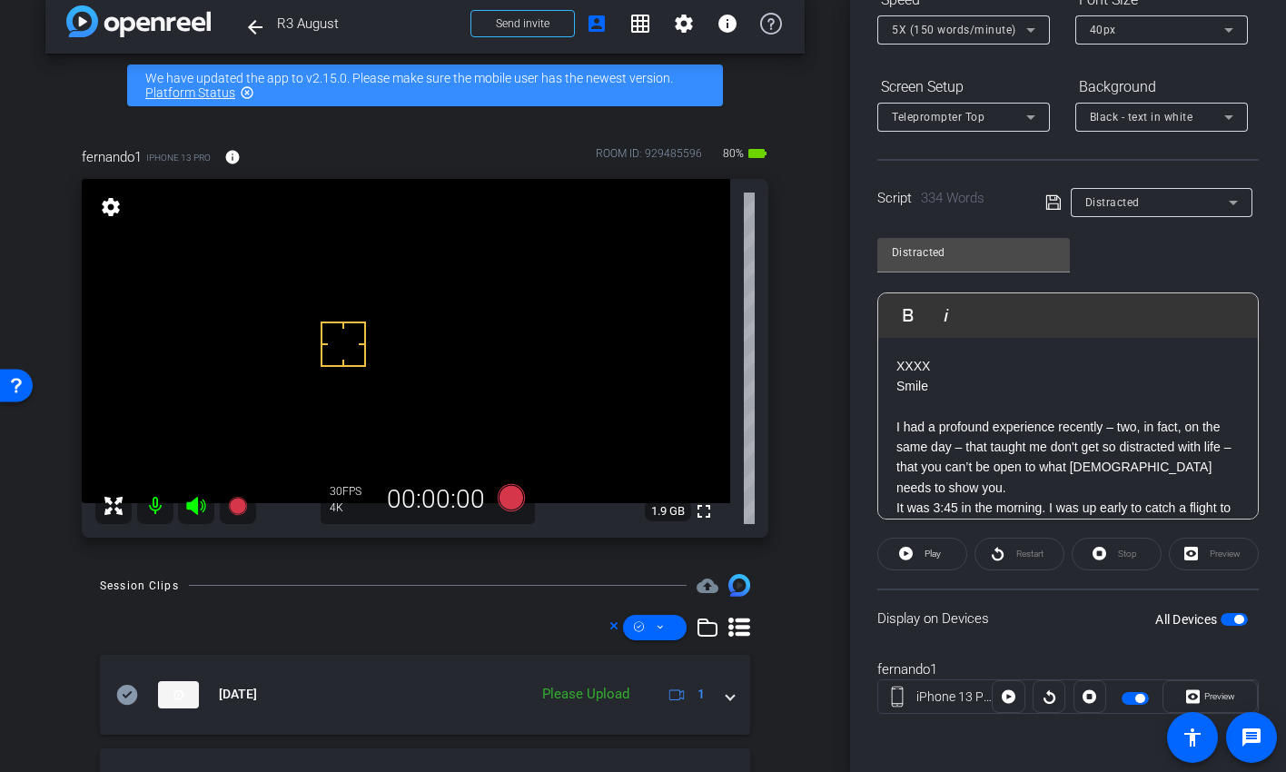
click at [1046, 202] on icon at bounding box center [1054, 203] width 16 height 22
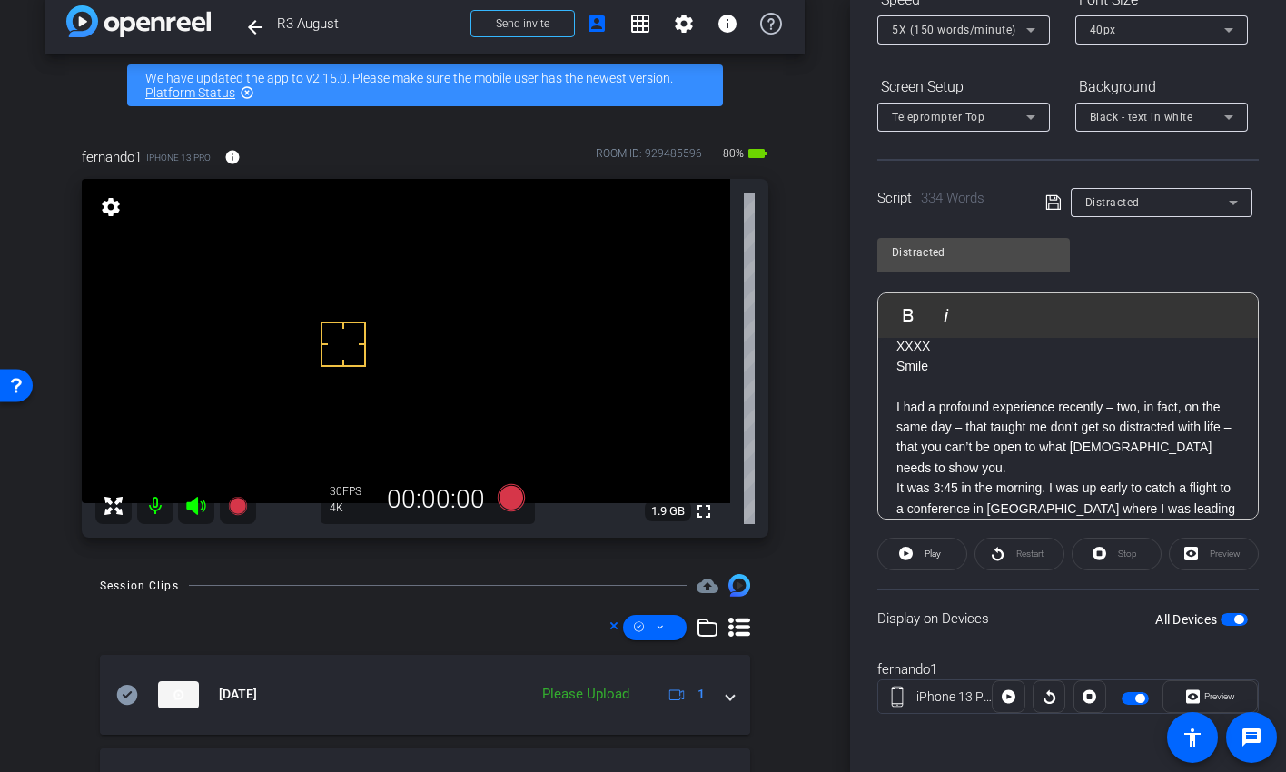
scroll to position [22, 0]
click at [507, 500] on icon at bounding box center [511, 497] width 27 height 27
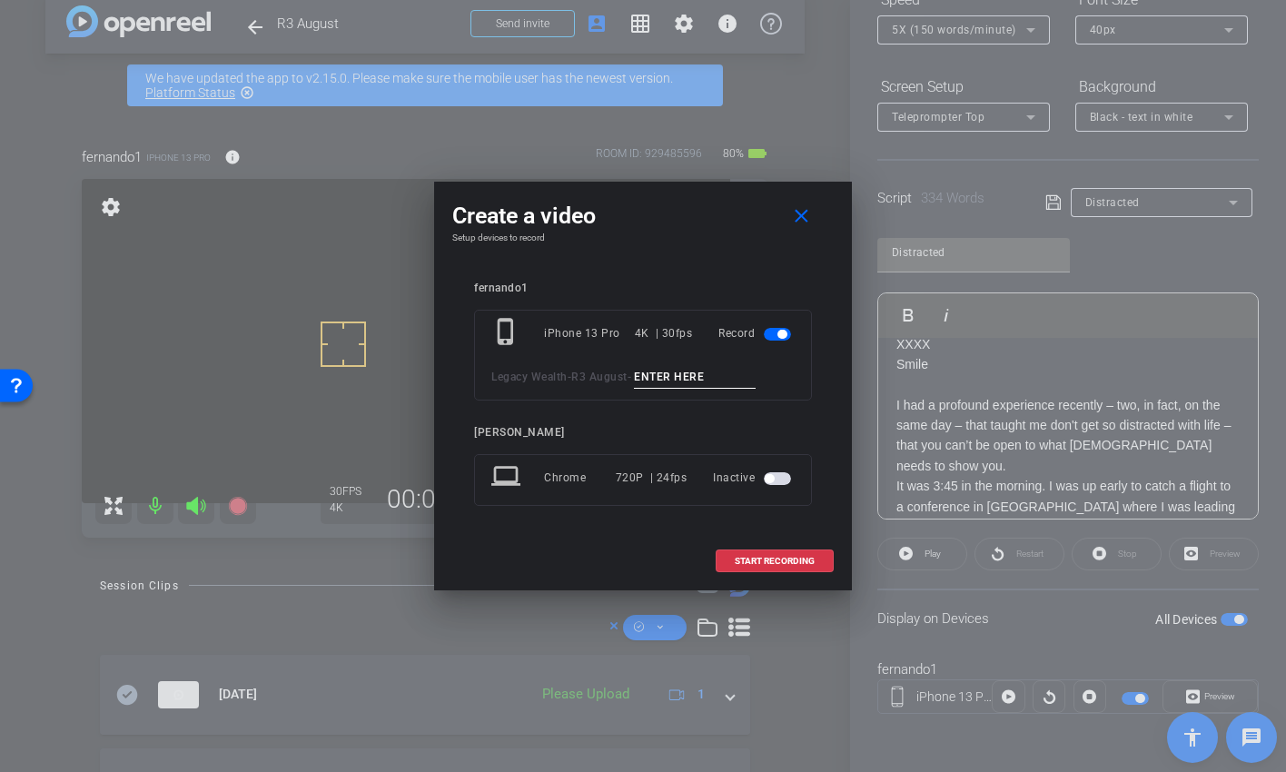
click at [669, 374] on input at bounding box center [695, 377] width 122 height 23
paste input "Distracted tk 1"
type input "Distracted tk 2"
click at [780, 560] on span "START RECORDING" at bounding box center [775, 561] width 80 height 9
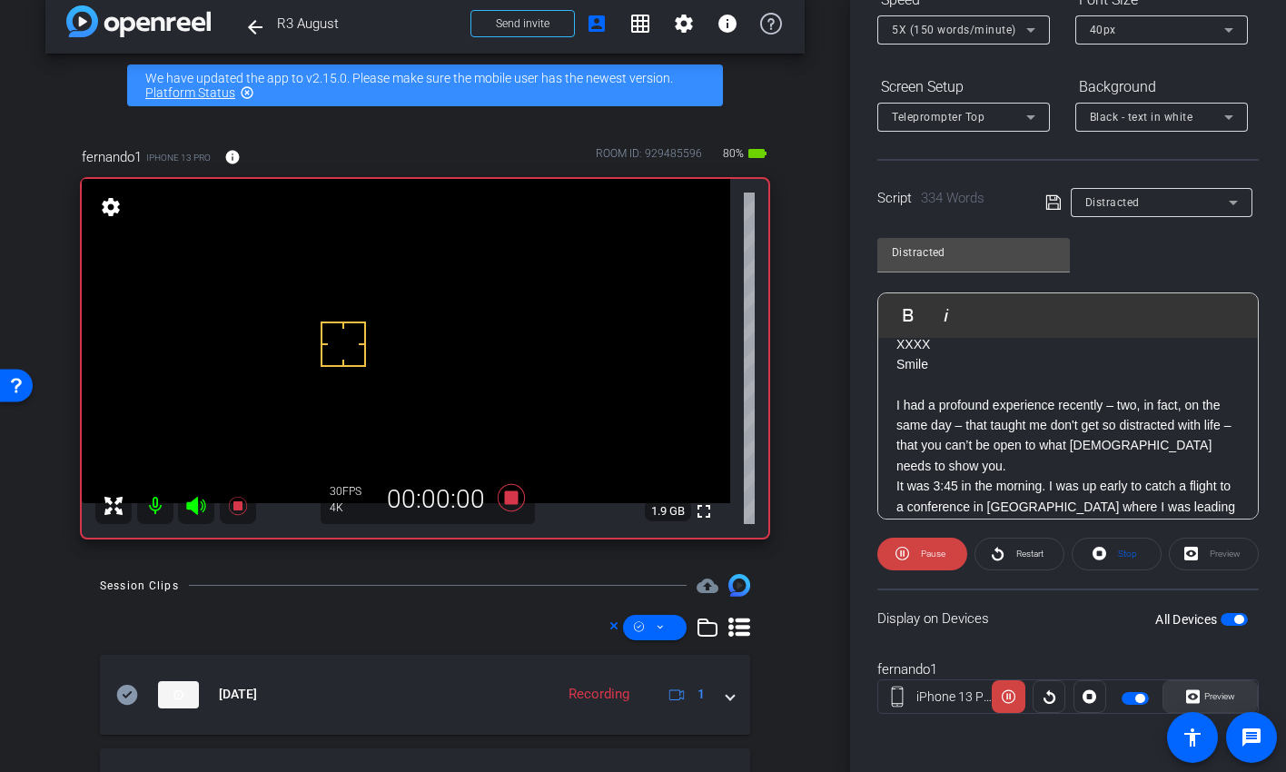
click at [1215, 627] on span "Preview" at bounding box center [1220, 696] width 31 height 10
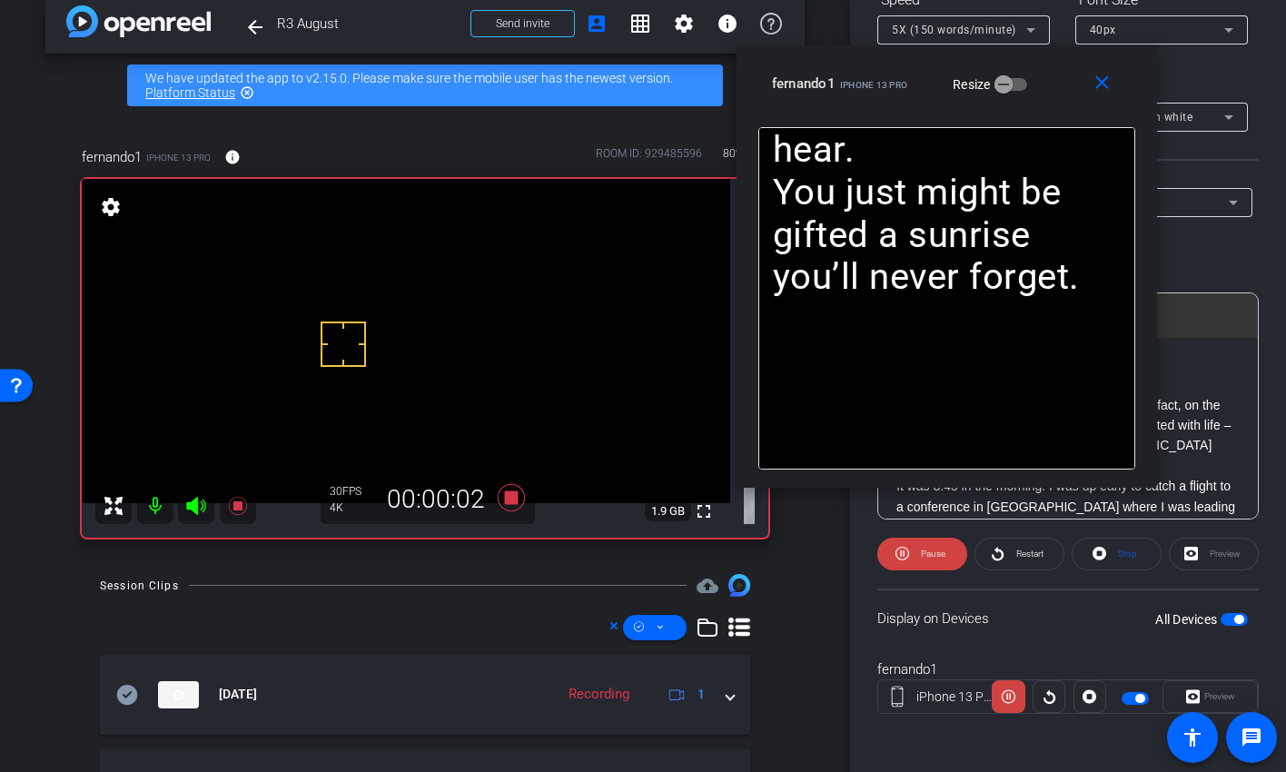
drag, startPoint x: 674, startPoint y: 157, endPoint x: 925, endPoint y: 60, distance: 268.9
click at [925, 60] on div "close fernando1 iPhone 13 Pro Resize" at bounding box center [947, 86] width 421 height 82
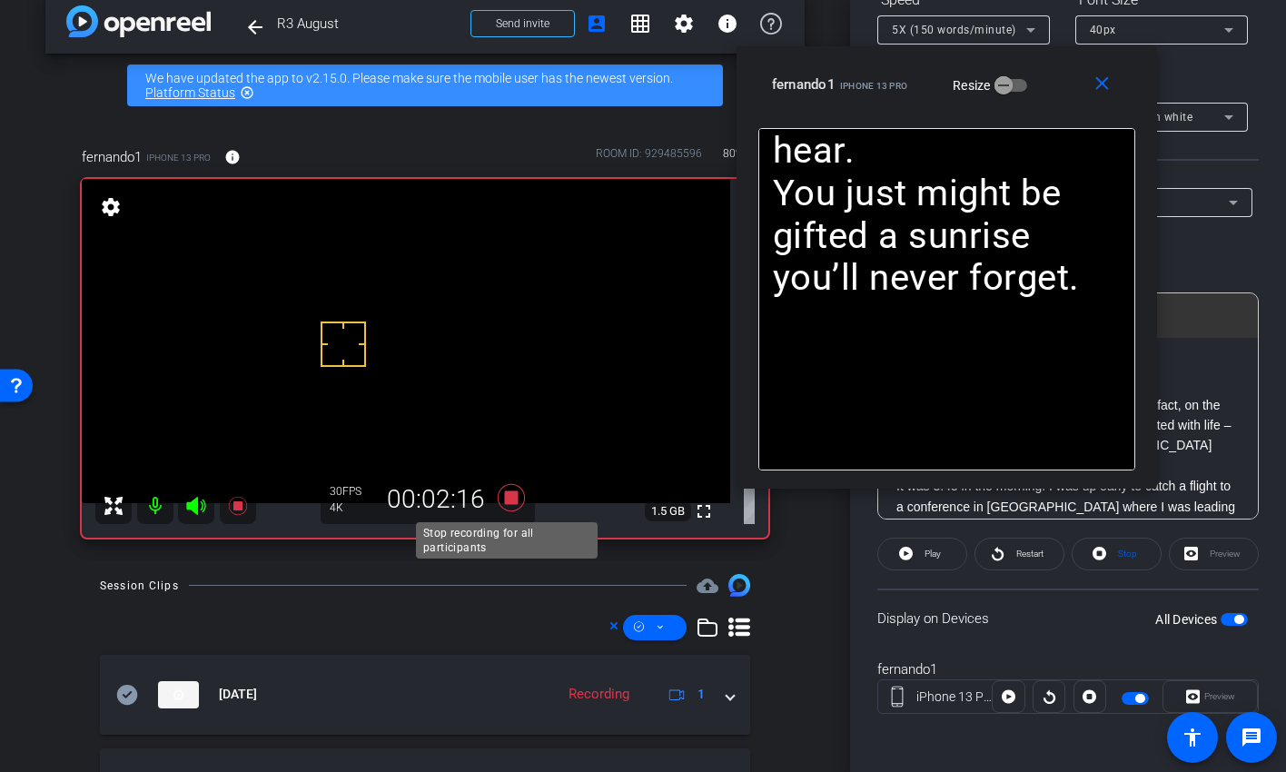
click at [498, 501] on icon at bounding box center [512, 497] width 44 height 33
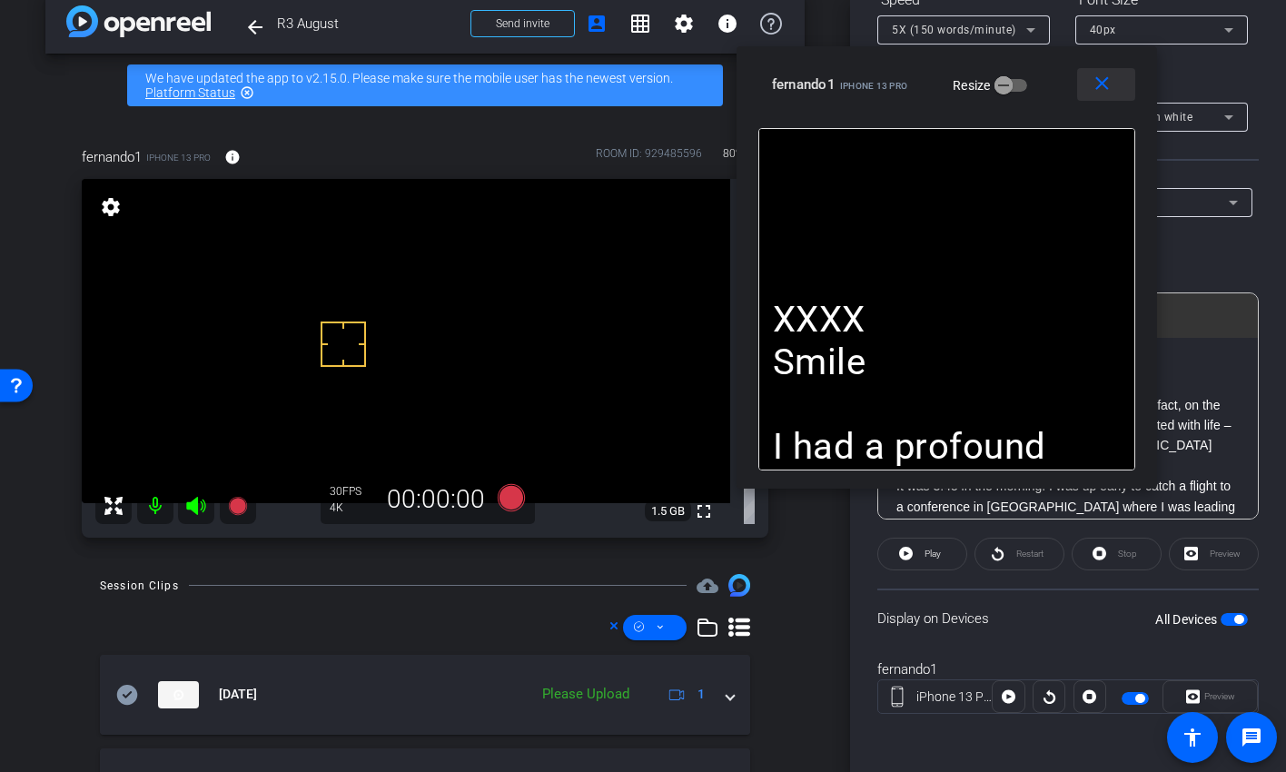
click at [1108, 76] on mat-icon "close" at bounding box center [1102, 84] width 23 height 23
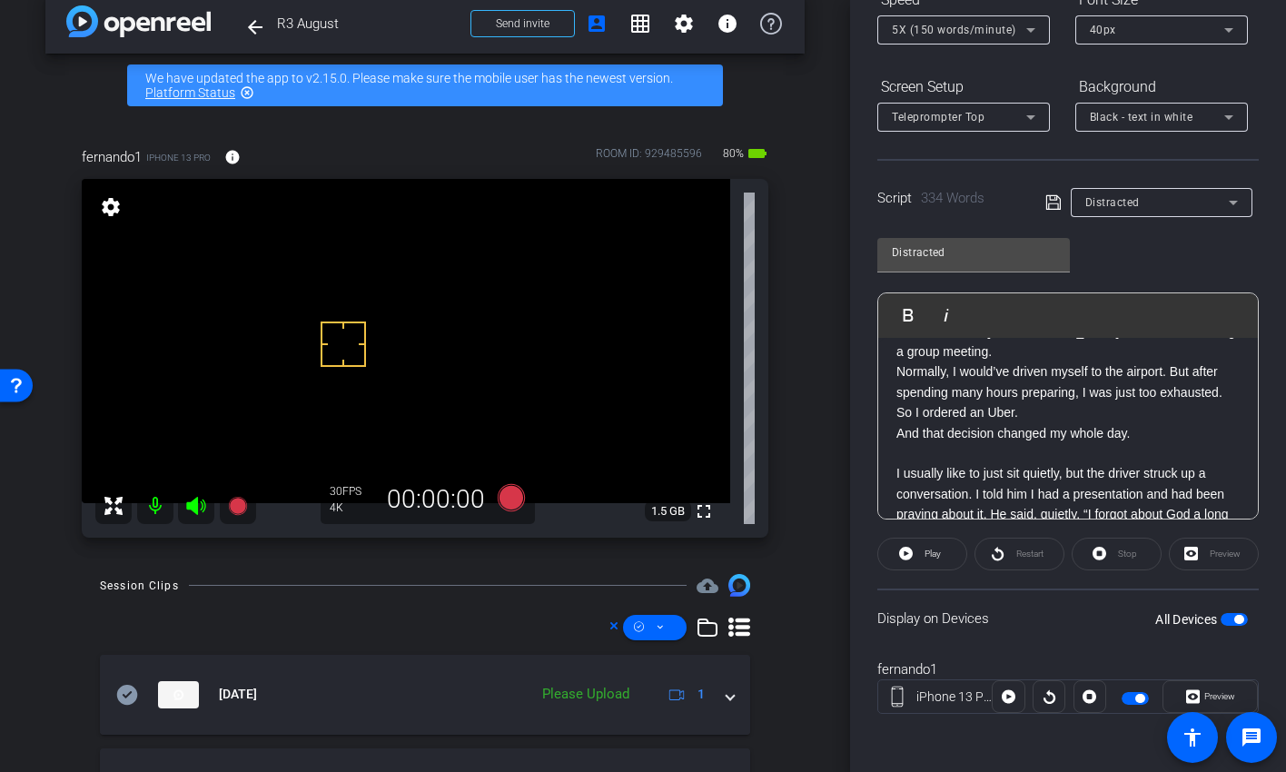
scroll to position [208, 0]
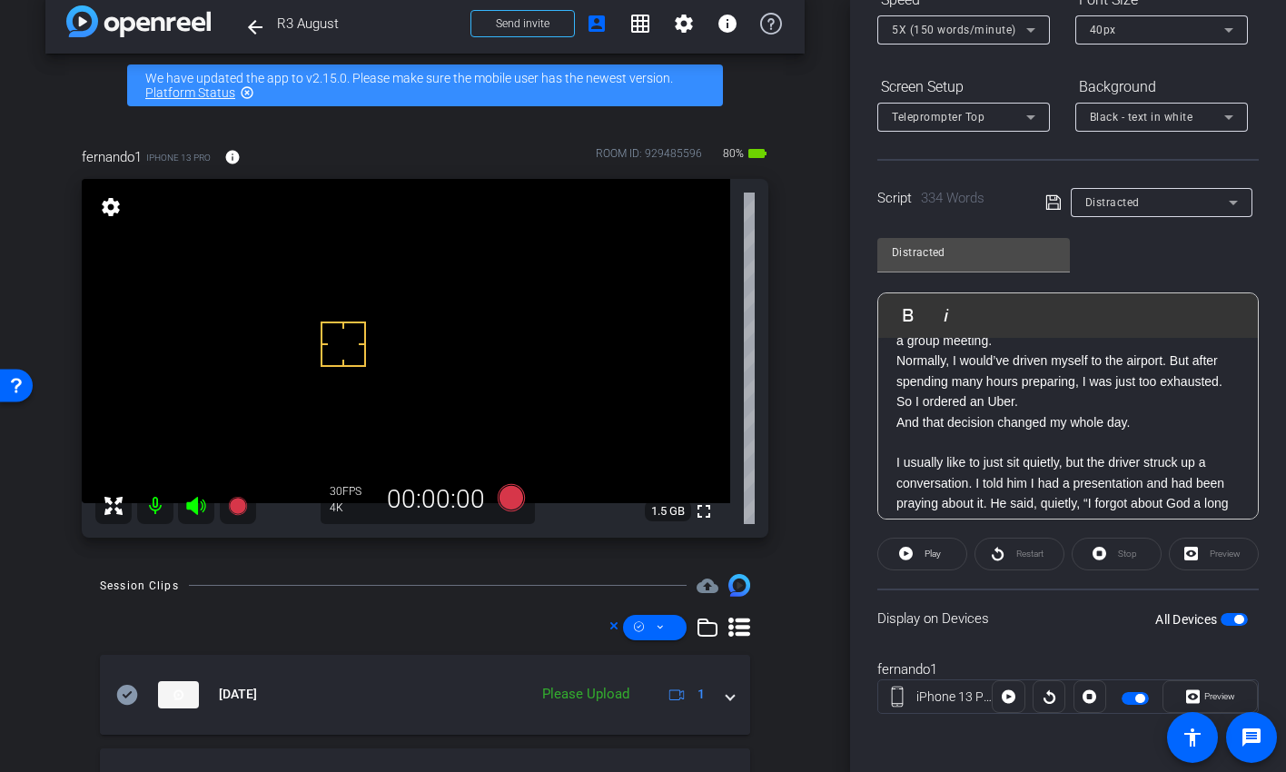
click at [1035, 446] on p at bounding box center [1068, 442] width 343 height 20
click at [1053, 205] on icon at bounding box center [1054, 203] width 16 height 22
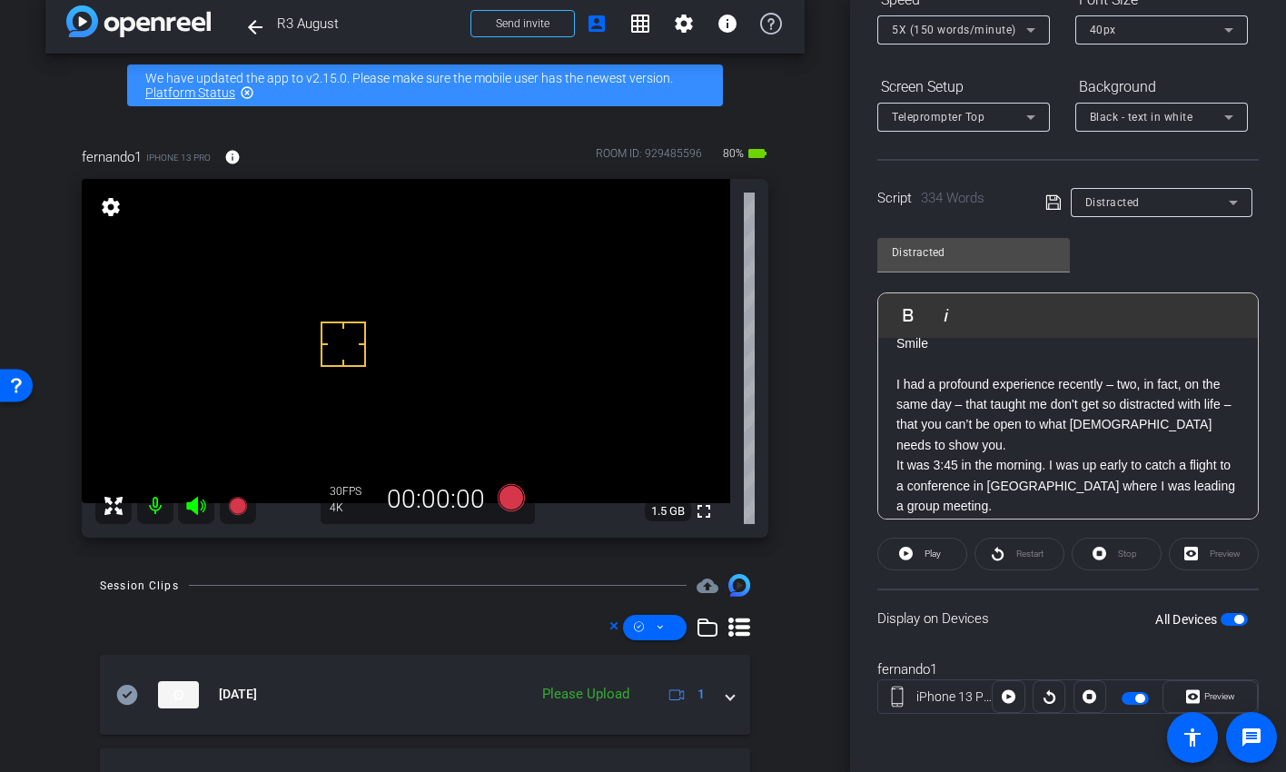
scroll to position [0, 0]
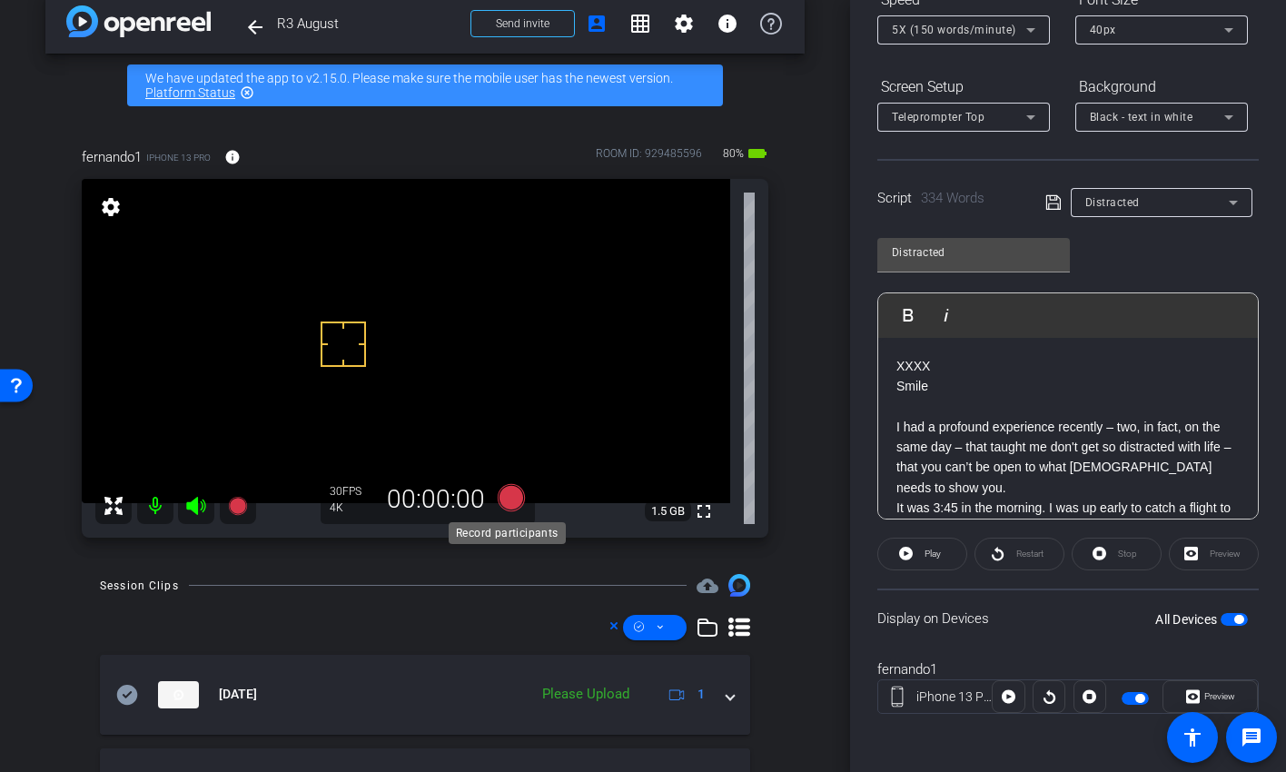
click at [511, 495] on icon at bounding box center [511, 497] width 27 height 27
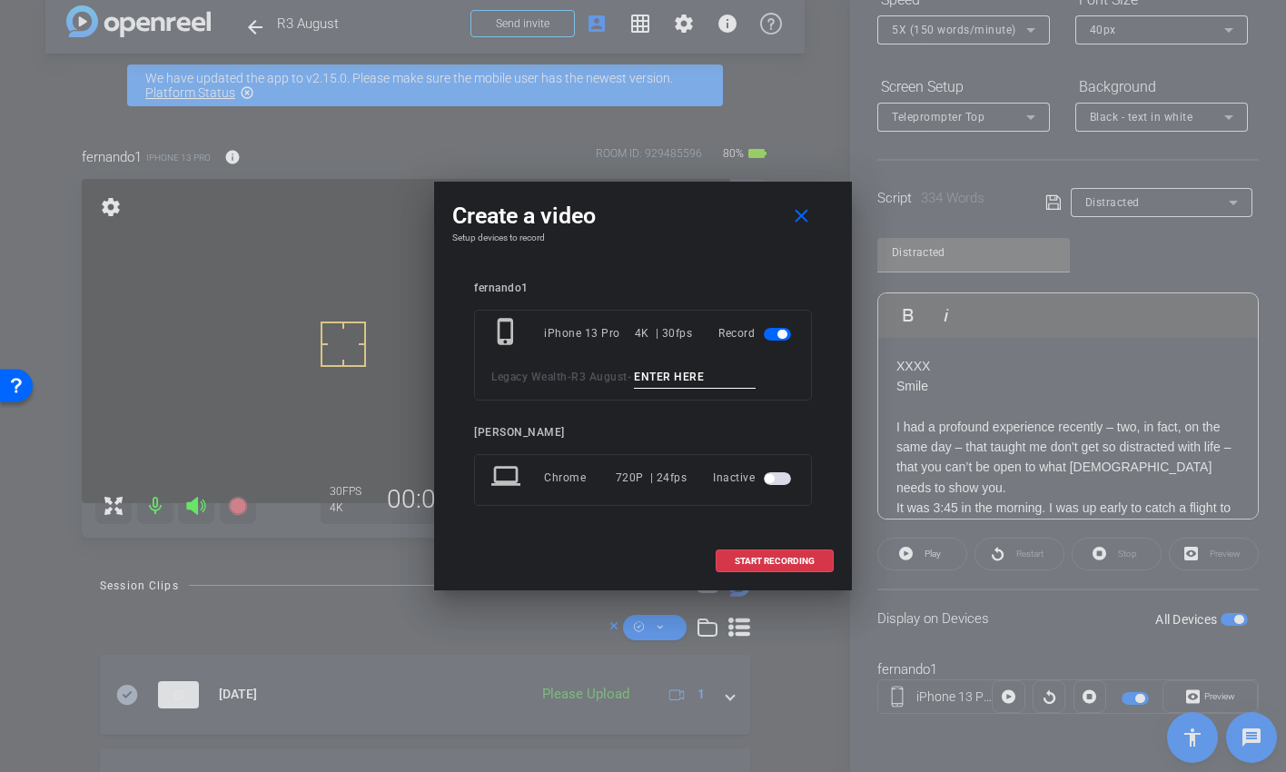
click at [674, 376] on input at bounding box center [695, 377] width 122 height 23
type input "P"
paste input "Distracted tk 1"
type input "Distracted PU open"
click at [778, 561] on span "START RECORDING" at bounding box center [775, 561] width 80 height 9
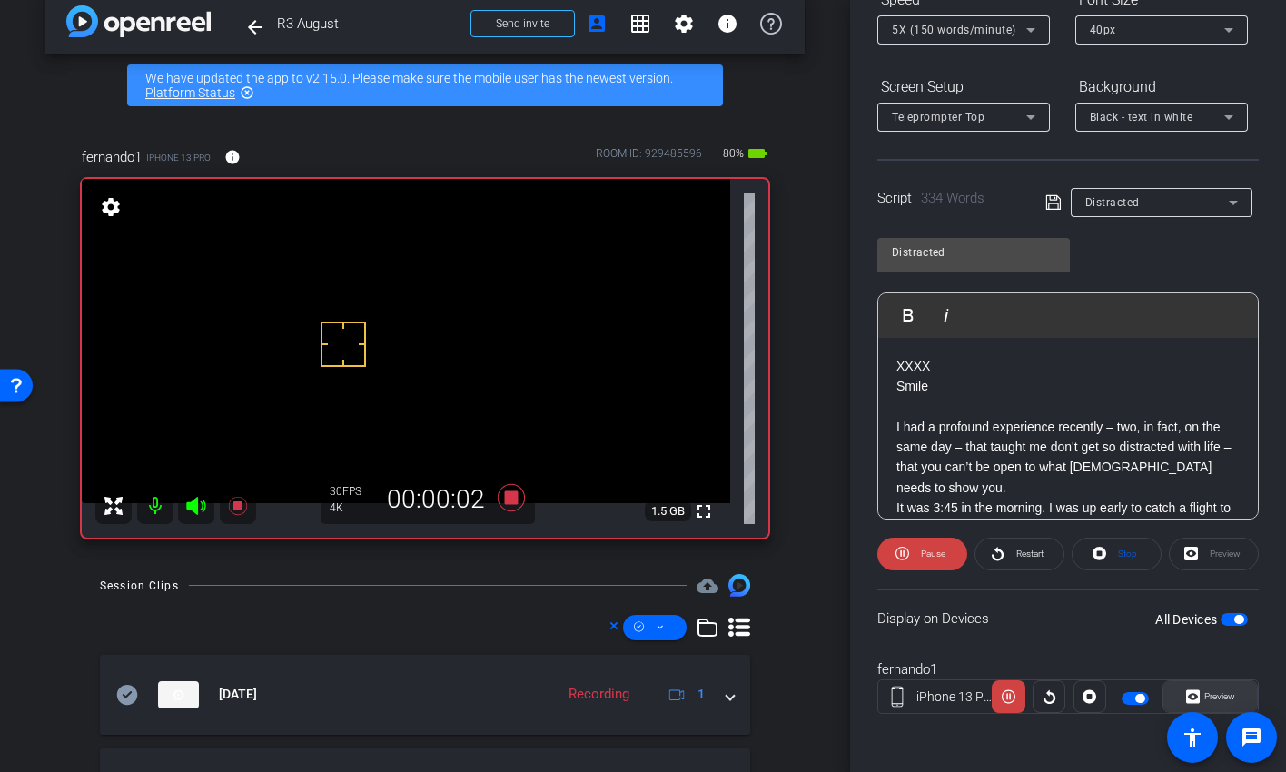
click at [1218, 627] on span "Preview" at bounding box center [1220, 696] width 31 height 10
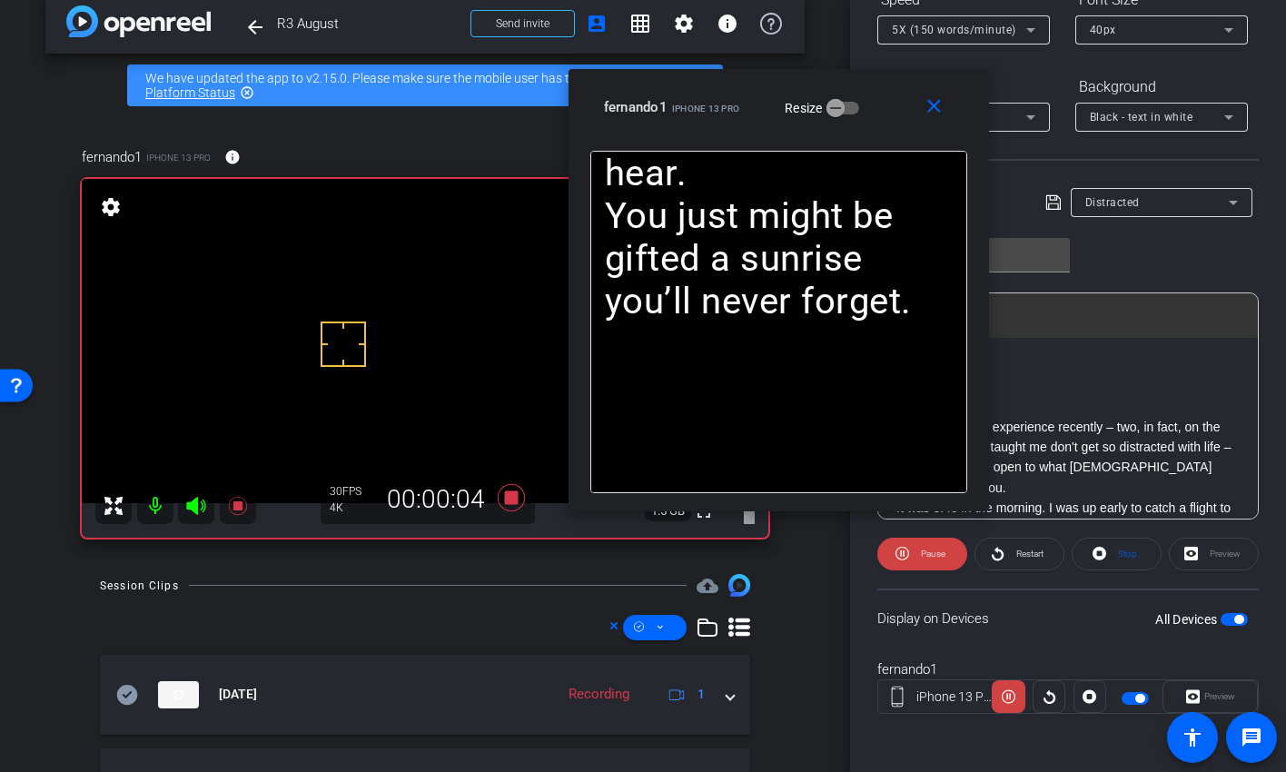
drag, startPoint x: 742, startPoint y: 192, endPoint x: 1001, endPoint y: 23, distance: 309.1
click at [967, 91] on div "fernando1 iPhone 13 Pro Resize" at bounding box center [785, 107] width 363 height 33
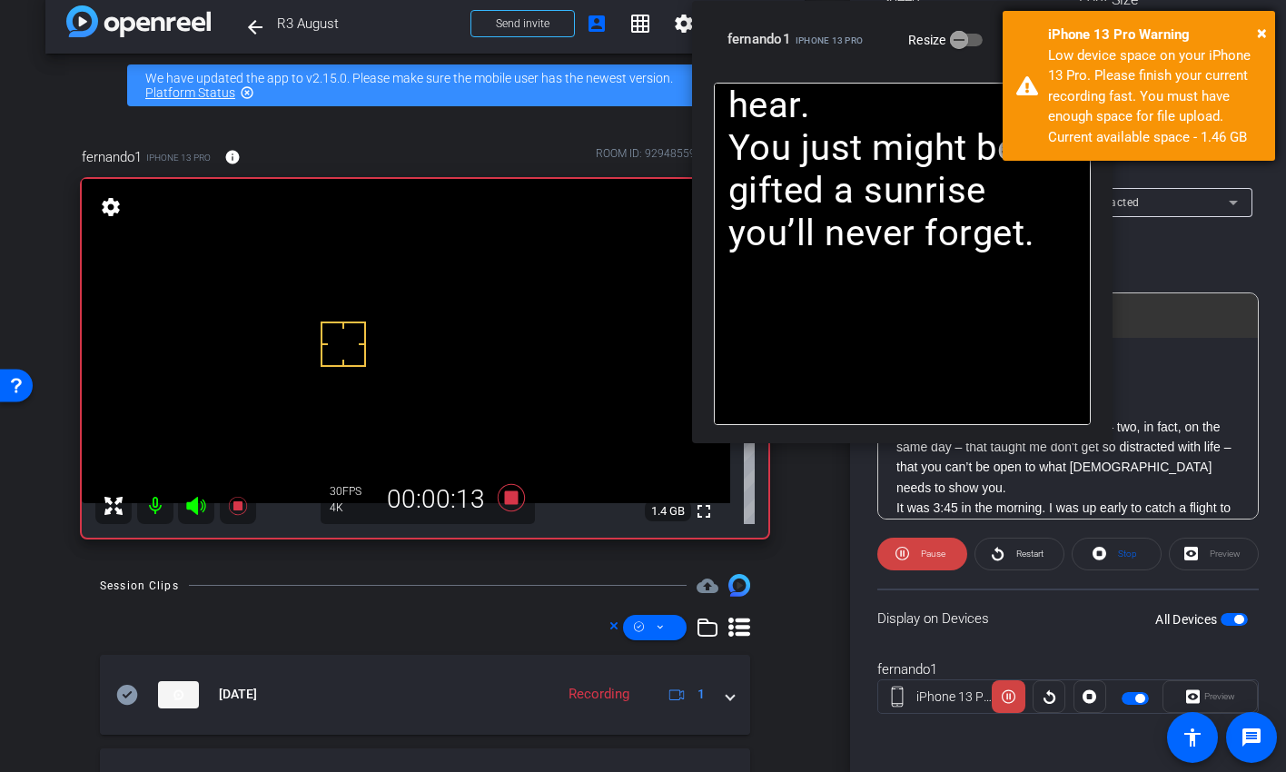
click at [1267, 25] on div "× iPhone 13 Pro Warning Low device space on your iPhone 13 Pro. Please finish y…" at bounding box center [1139, 86] width 273 height 150
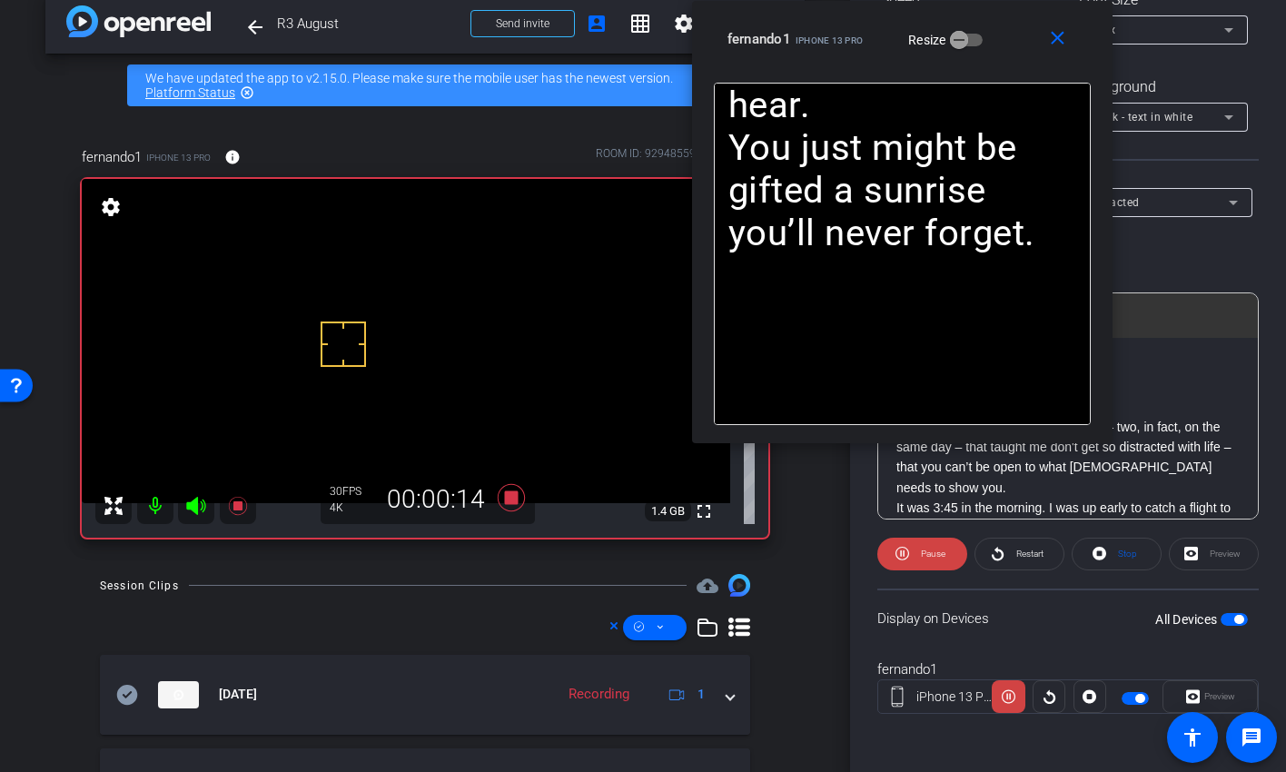
click at [580, 431] on video at bounding box center [406, 341] width 649 height 324
click at [507, 493] on icon at bounding box center [511, 497] width 27 height 27
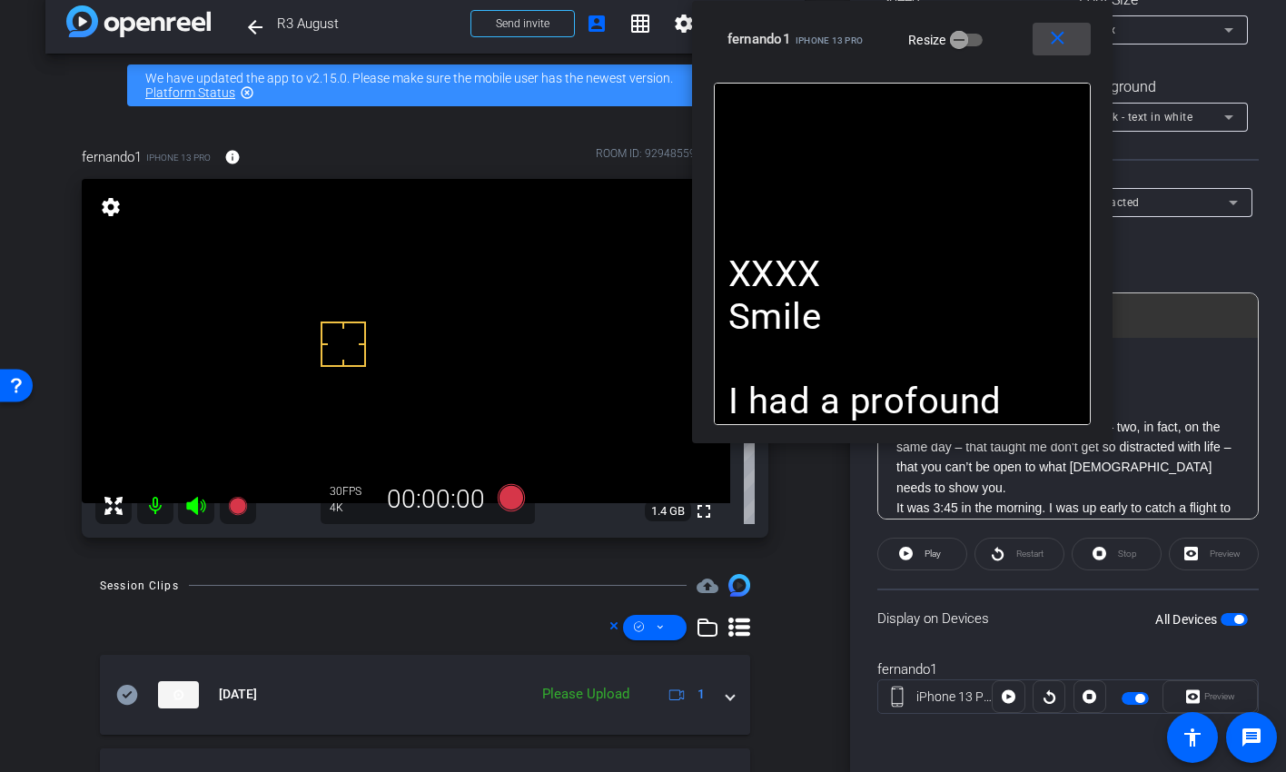
click at [1057, 35] on mat-icon "close" at bounding box center [1057, 38] width 23 height 23
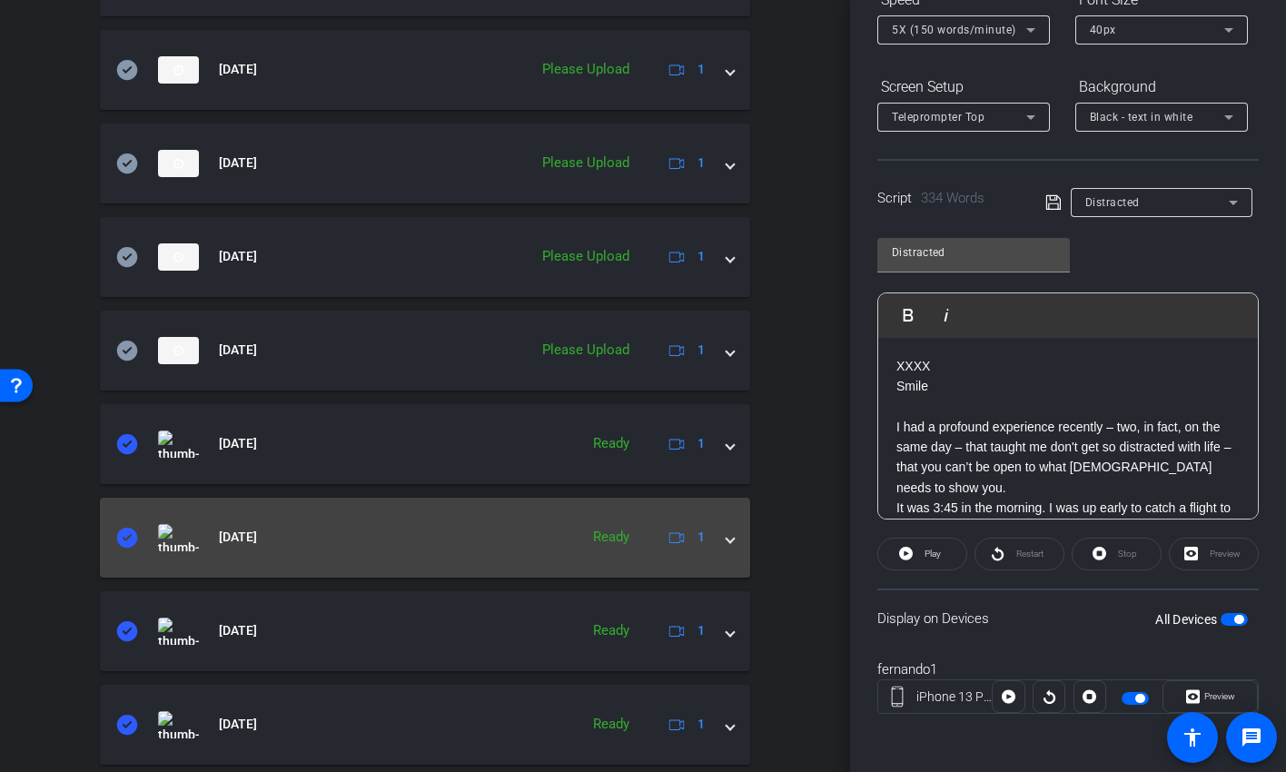
scroll to position [792, 0]
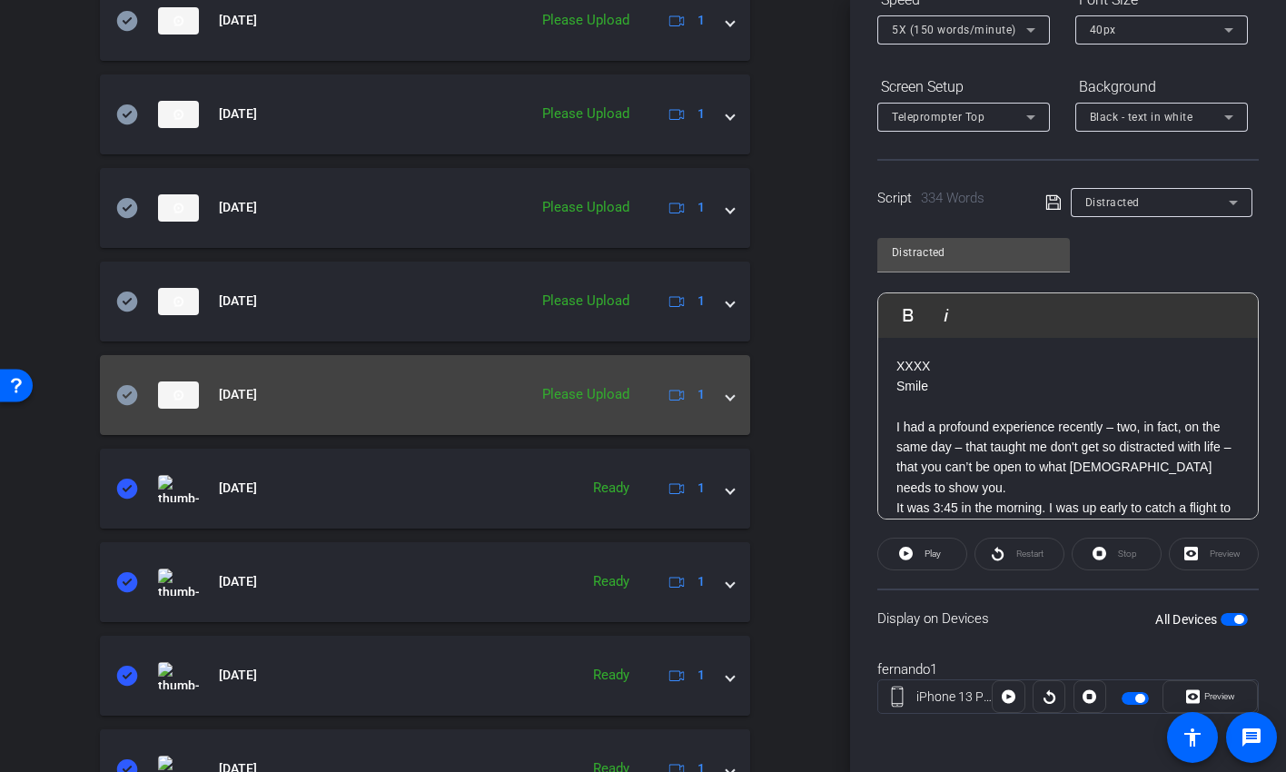
click at [588, 392] on div "Please Upload" at bounding box center [585, 394] width 105 height 21
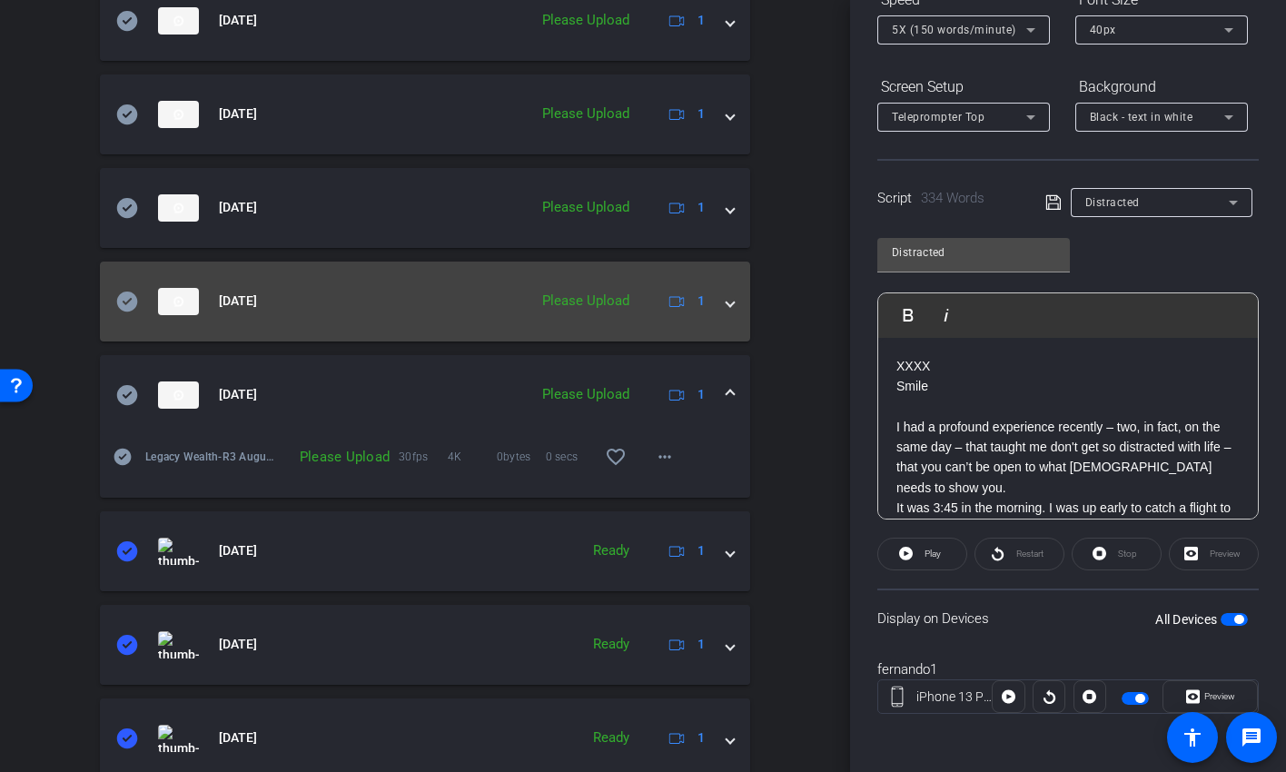
click at [595, 295] on div "Please Upload" at bounding box center [585, 301] width 105 height 21
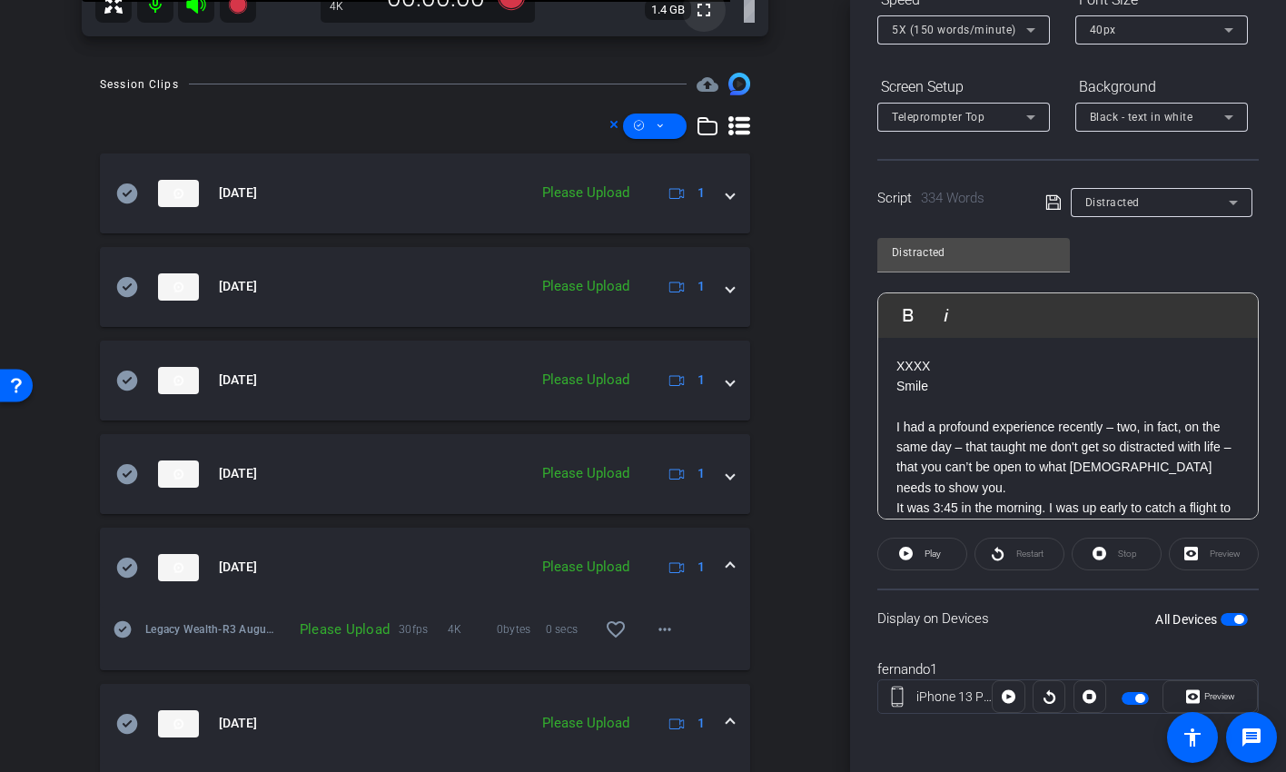
scroll to position [696, 0]
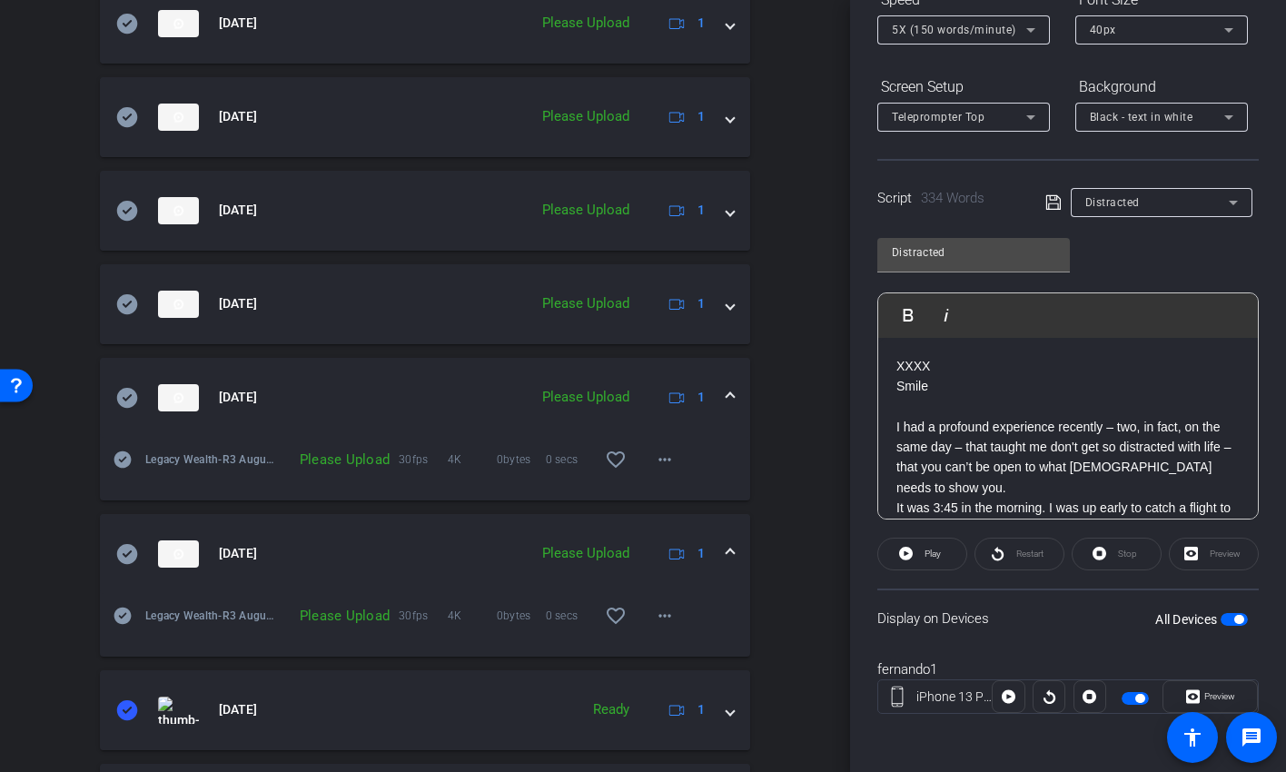
click at [599, 551] on div "Please Upload" at bounding box center [585, 553] width 105 height 21
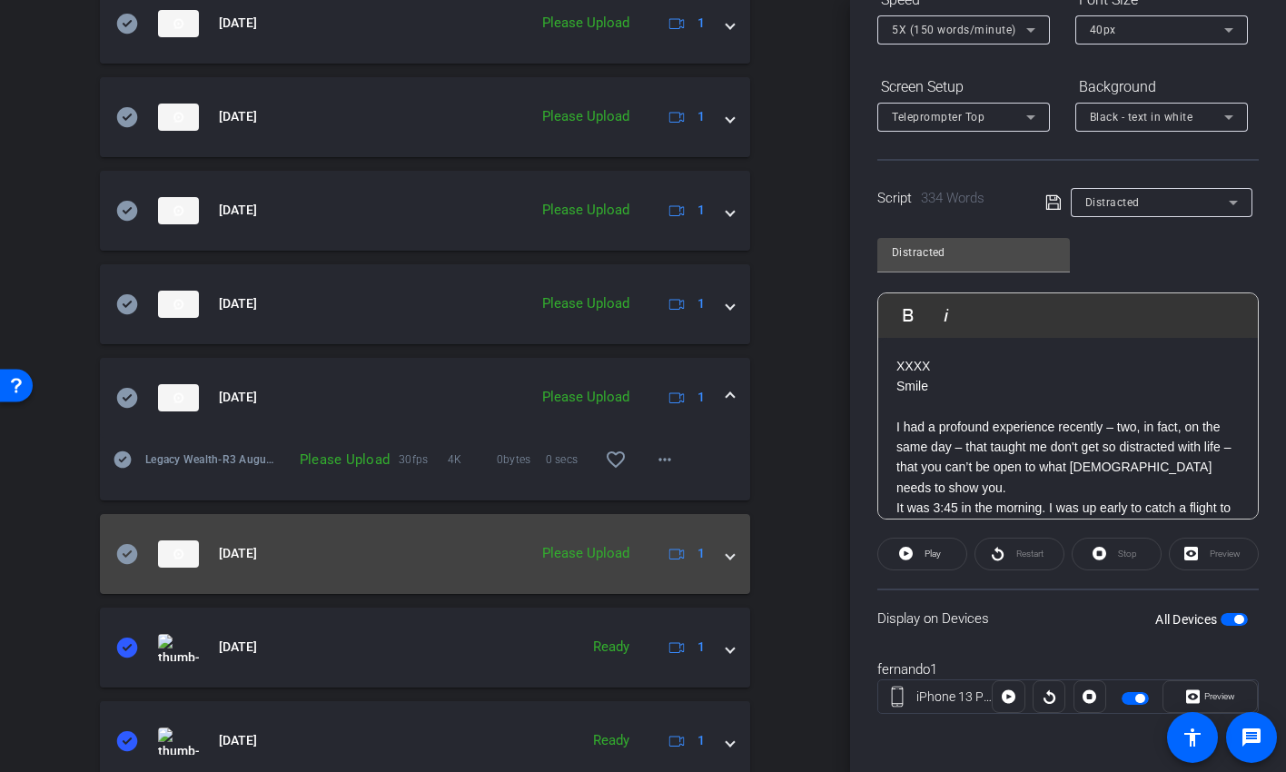
click at [598, 551] on div "Please Upload" at bounding box center [585, 553] width 105 height 21
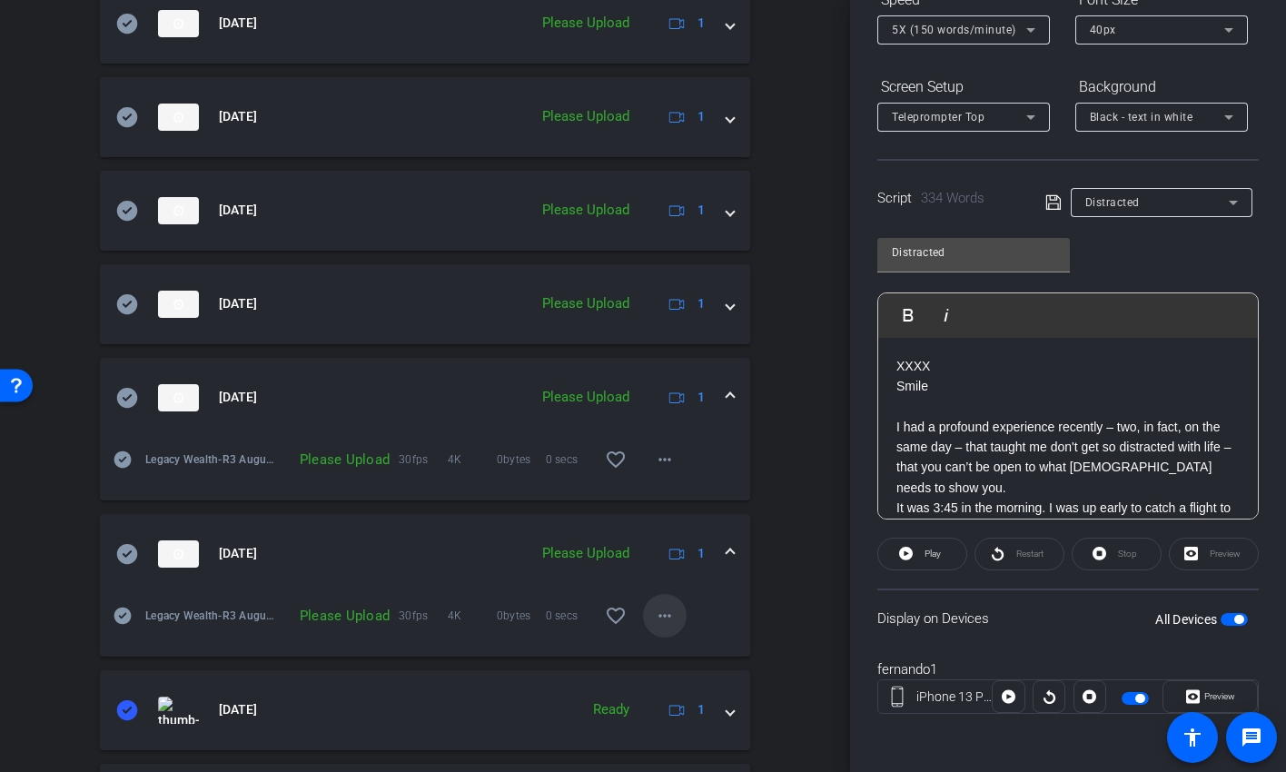
click at [658, 621] on mat-icon "more_horiz" at bounding box center [665, 616] width 22 height 22
click at [667, 627] on span "Upload" at bounding box center [685, 653] width 73 height 22
click at [659, 456] on mat-icon "more_horiz" at bounding box center [665, 460] width 22 height 22
click at [662, 494] on span "Upload" at bounding box center [685, 497] width 73 height 22
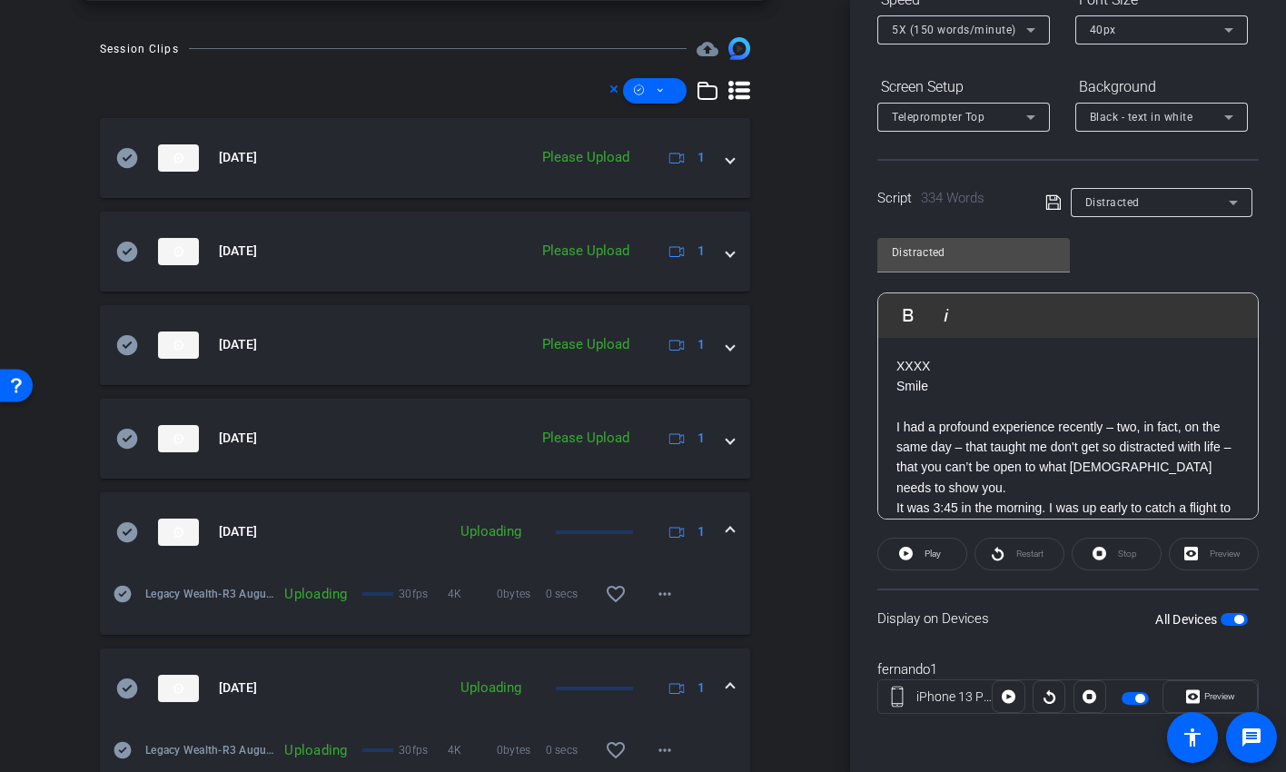
scroll to position [557, 0]
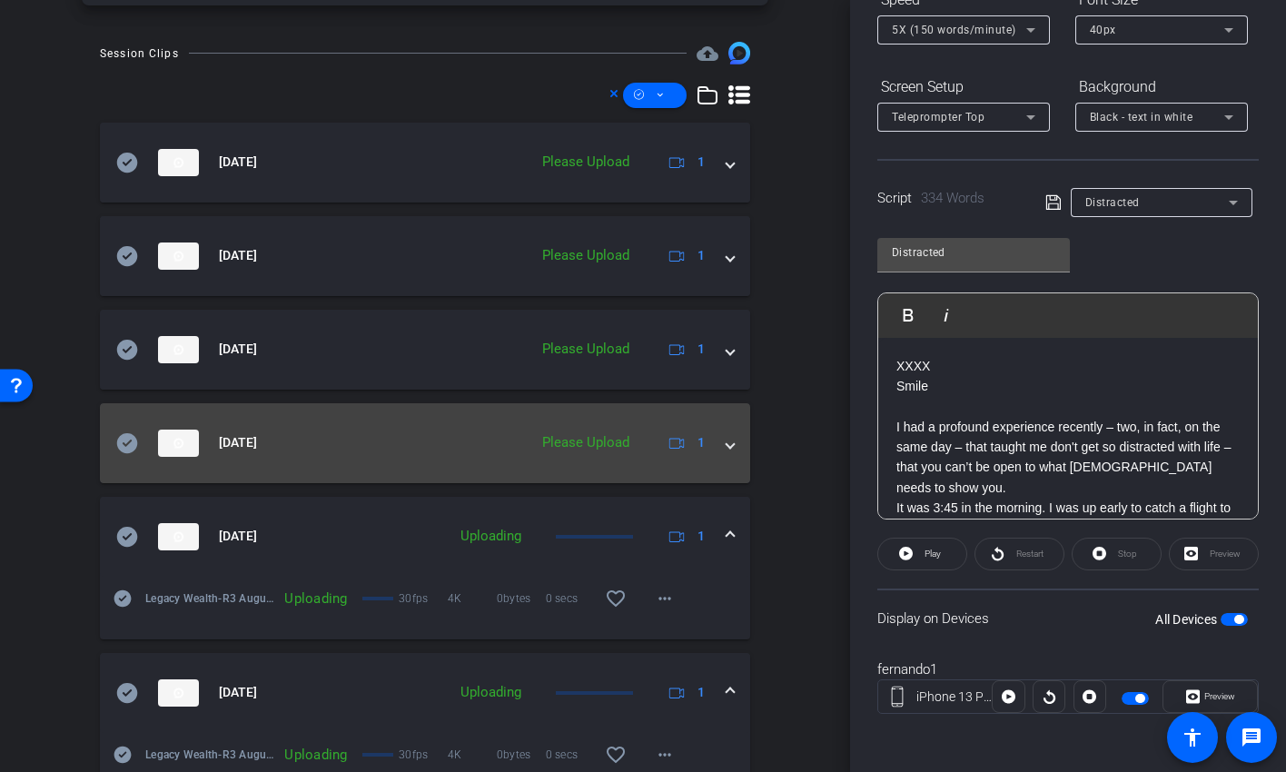
click at [728, 441] on mat-expansion-panel-header "Aug 11, 2025 Please Upload 1" at bounding box center [425, 443] width 650 height 80
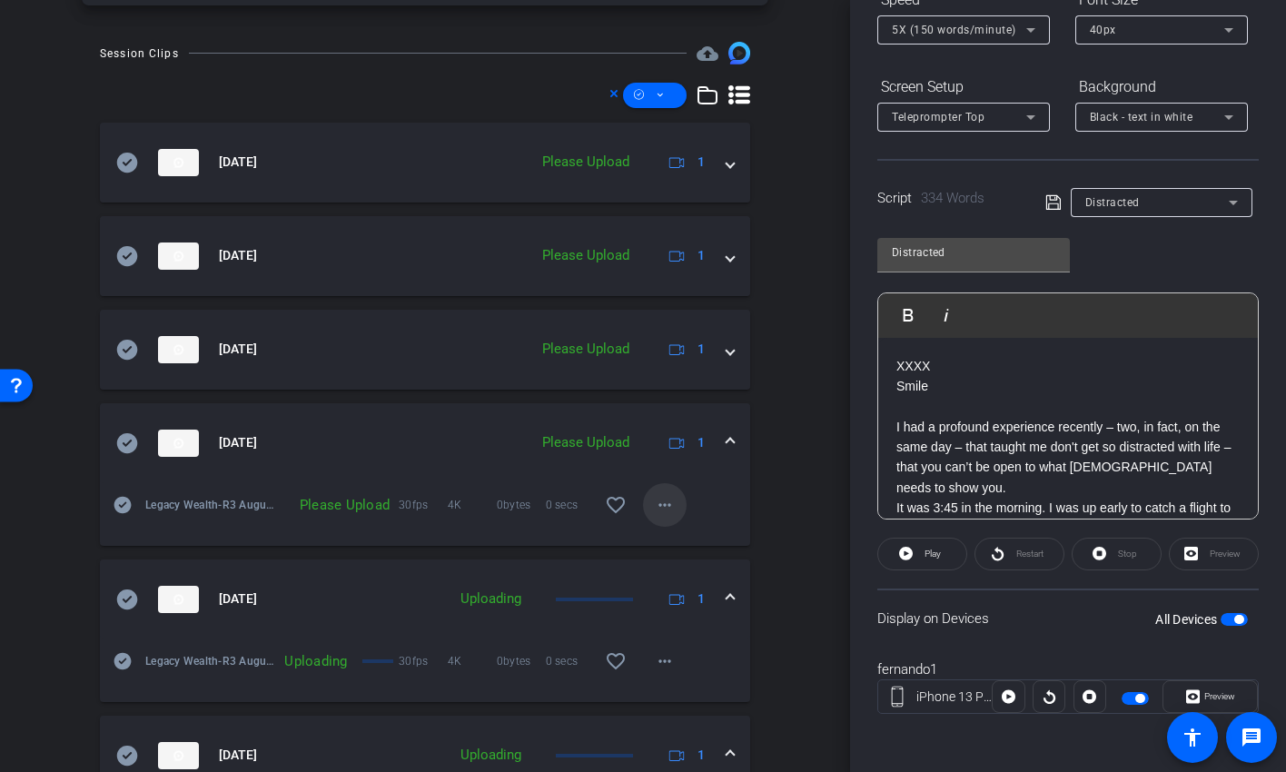
click at [654, 499] on mat-icon "more_horiz" at bounding box center [665, 505] width 22 height 22
click at [661, 540] on span "Upload" at bounding box center [685, 542] width 73 height 22
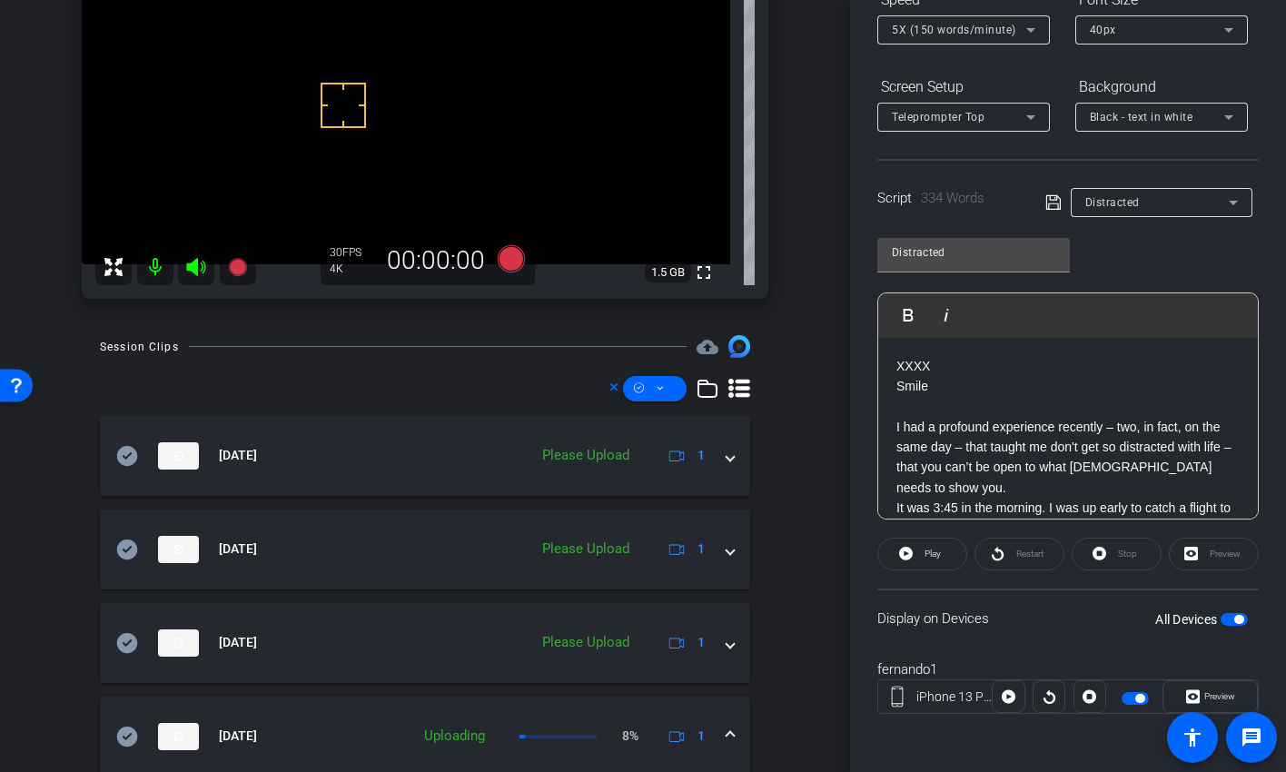
scroll to position [0, 0]
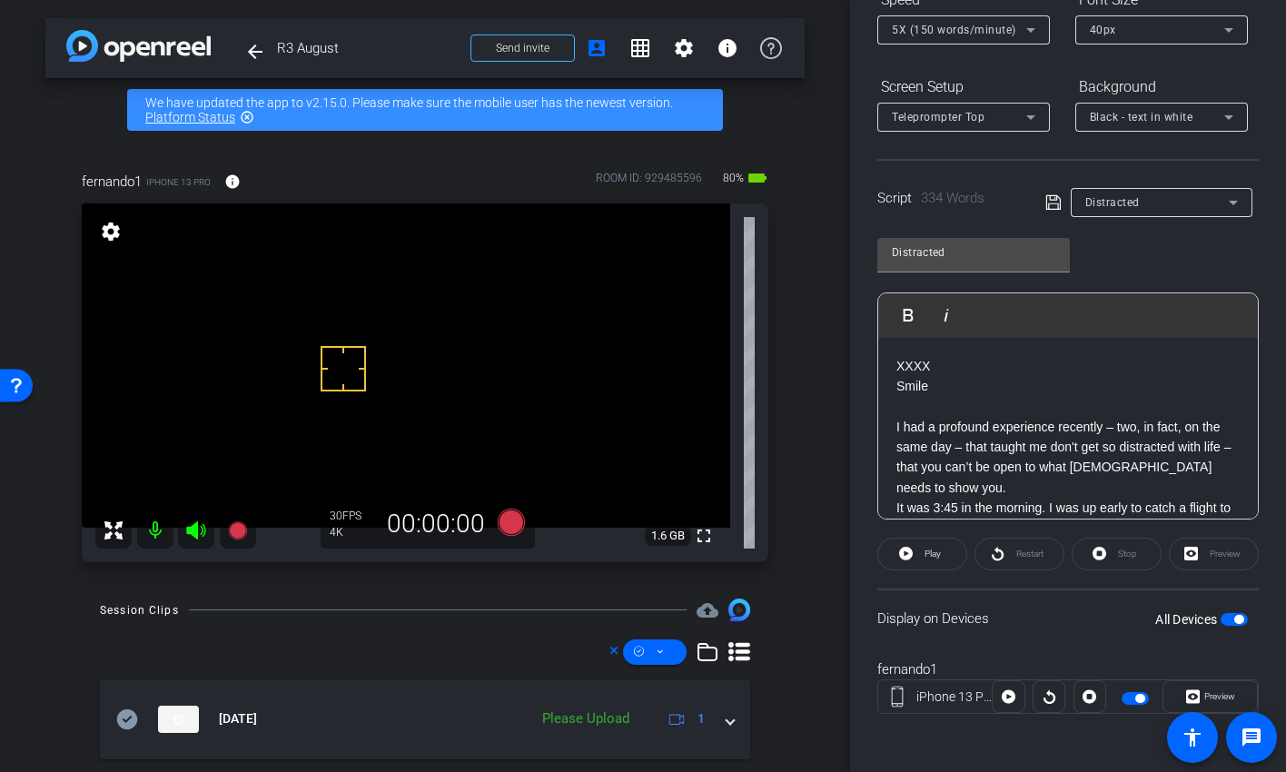
click at [1124, 627] on span "button" at bounding box center [1135, 698] width 27 height 13
click at [1136, 627] on span "button" at bounding box center [1135, 698] width 27 height 13
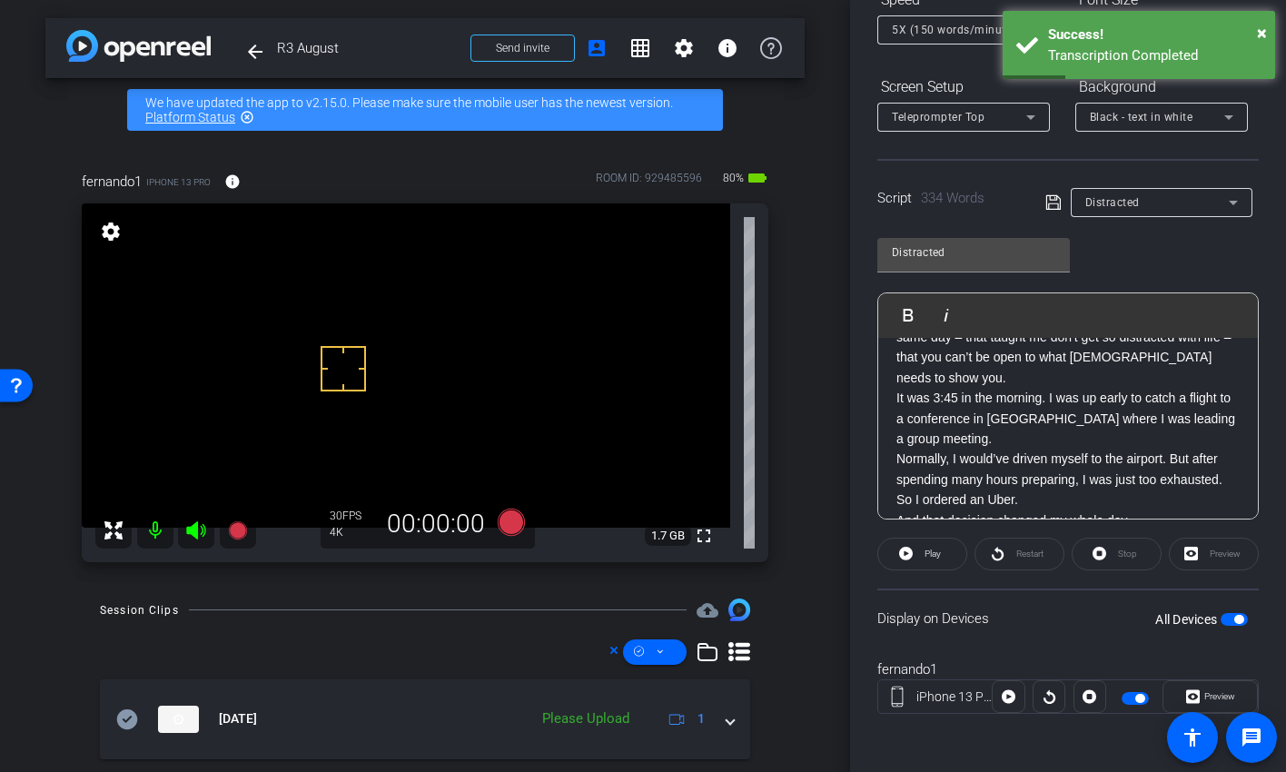
scroll to position [100, 0]
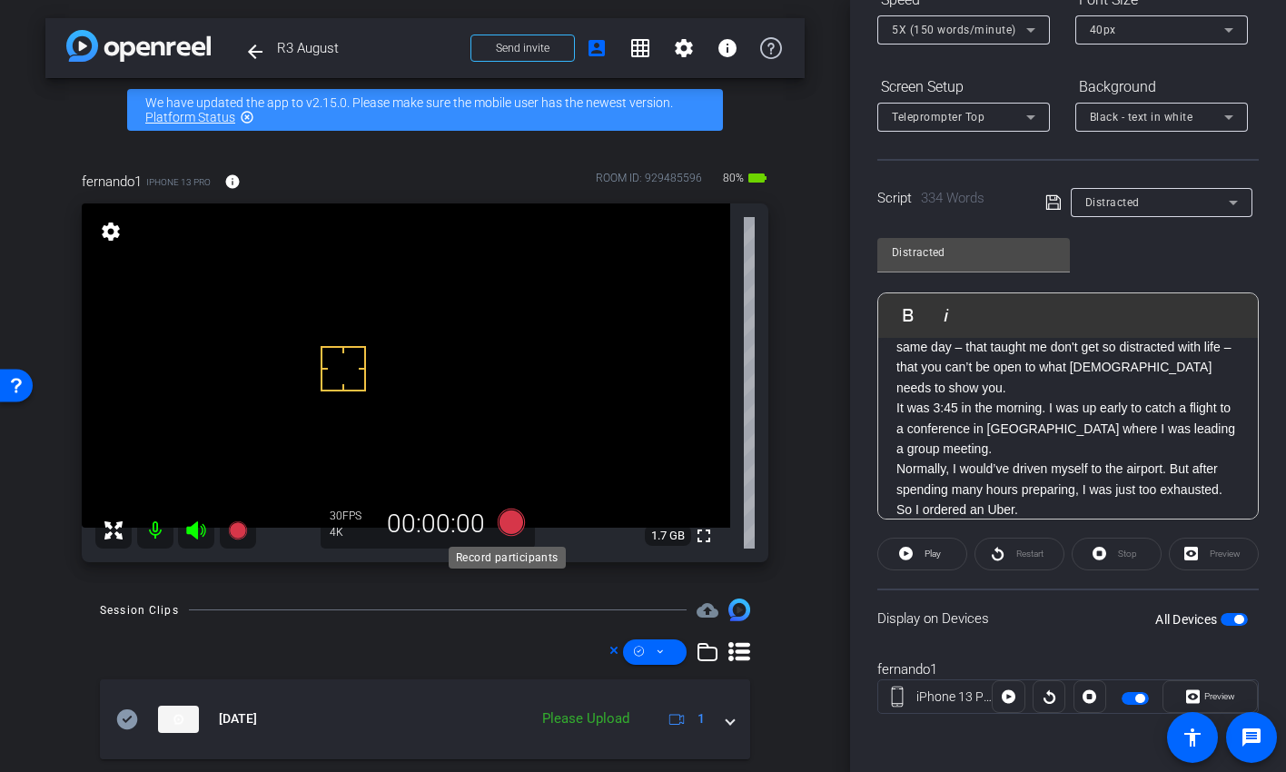
click at [507, 518] on icon at bounding box center [511, 522] width 27 height 27
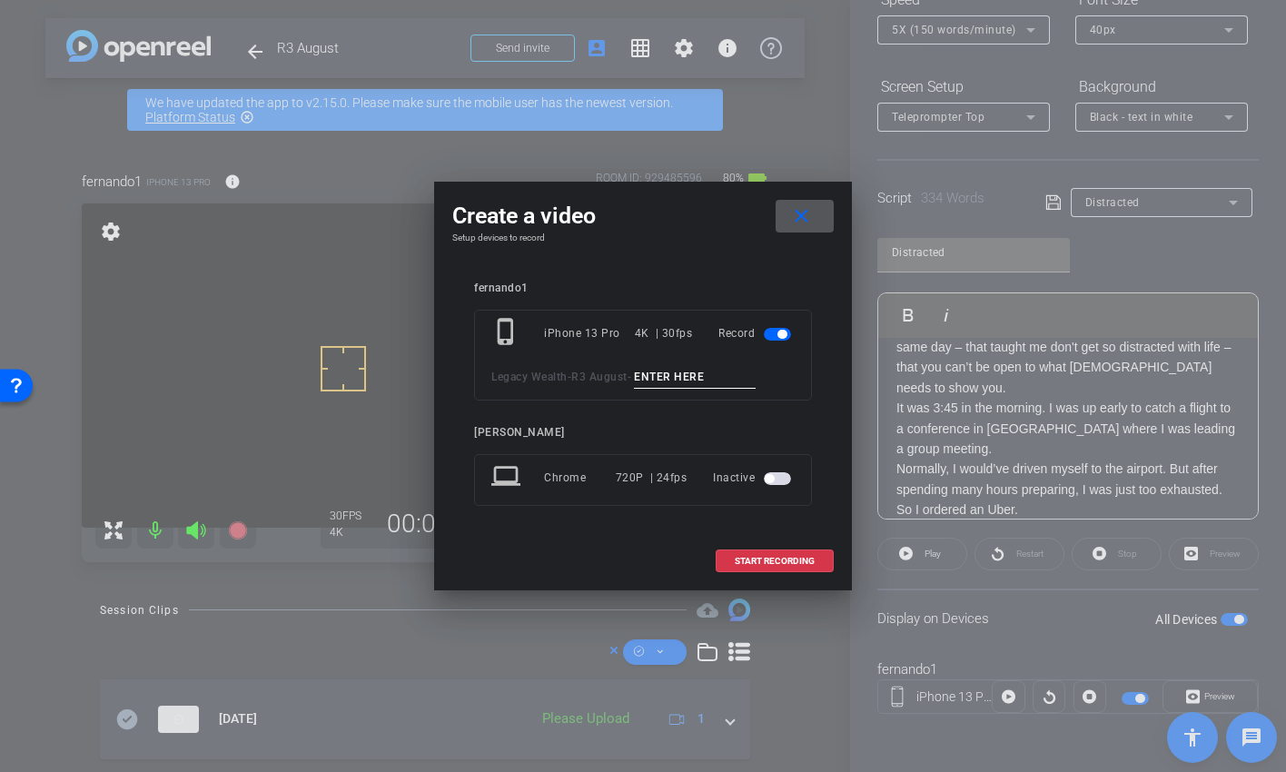
click at [676, 377] on input at bounding box center [695, 377] width 122 height 23
paste input "Distracted tk 1"
type input "Distracted PU Open 2"
click at [769, 560] on span "START RECORDING" at bounding box center [775, 561] width 80 height 9
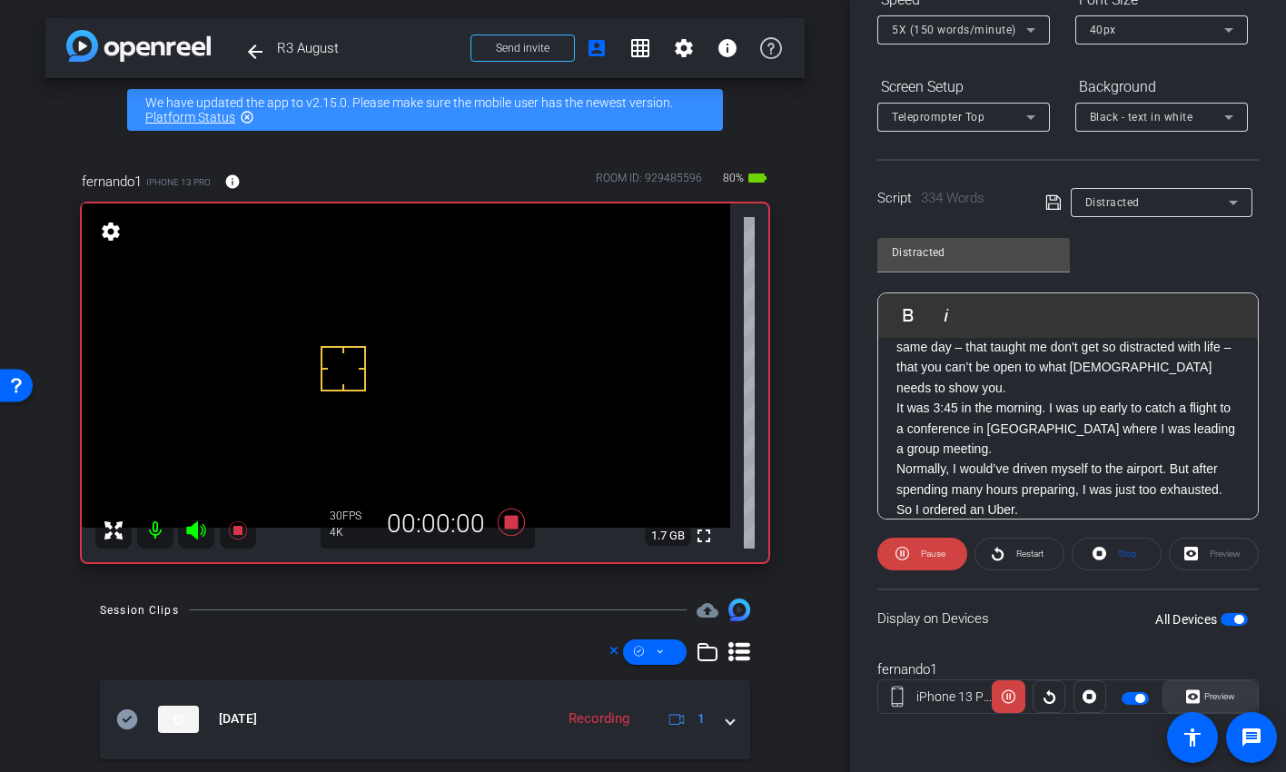
click at [1219, 627] on span "Preview" at bounding box center [1217, 696] width 35 height 25
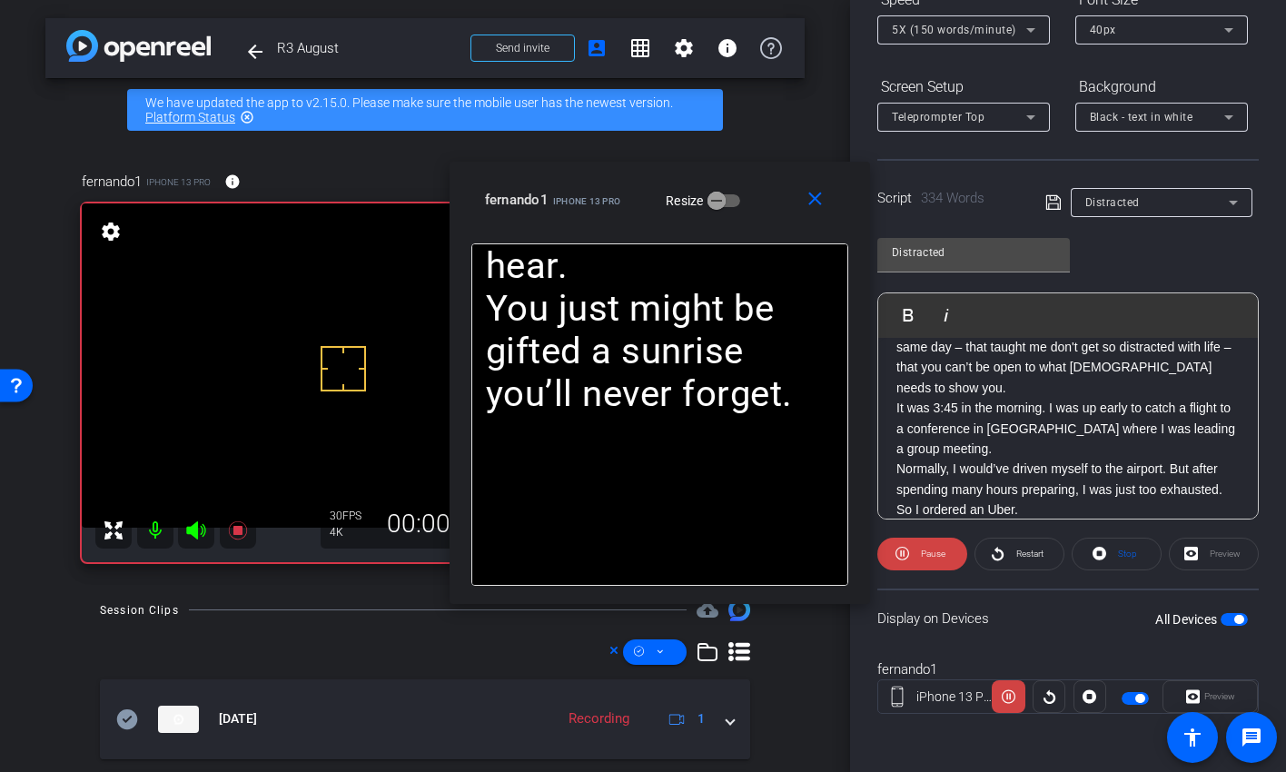
drag, startPoint x: 743, startPoint y: 203, endPoint x: 942, endPoint y: 154, distance: 204.9
click at [848, 183] on div "fernando1 iPhone 13 Pro Resize" at bounding box center [666, 199] width 363 height 33
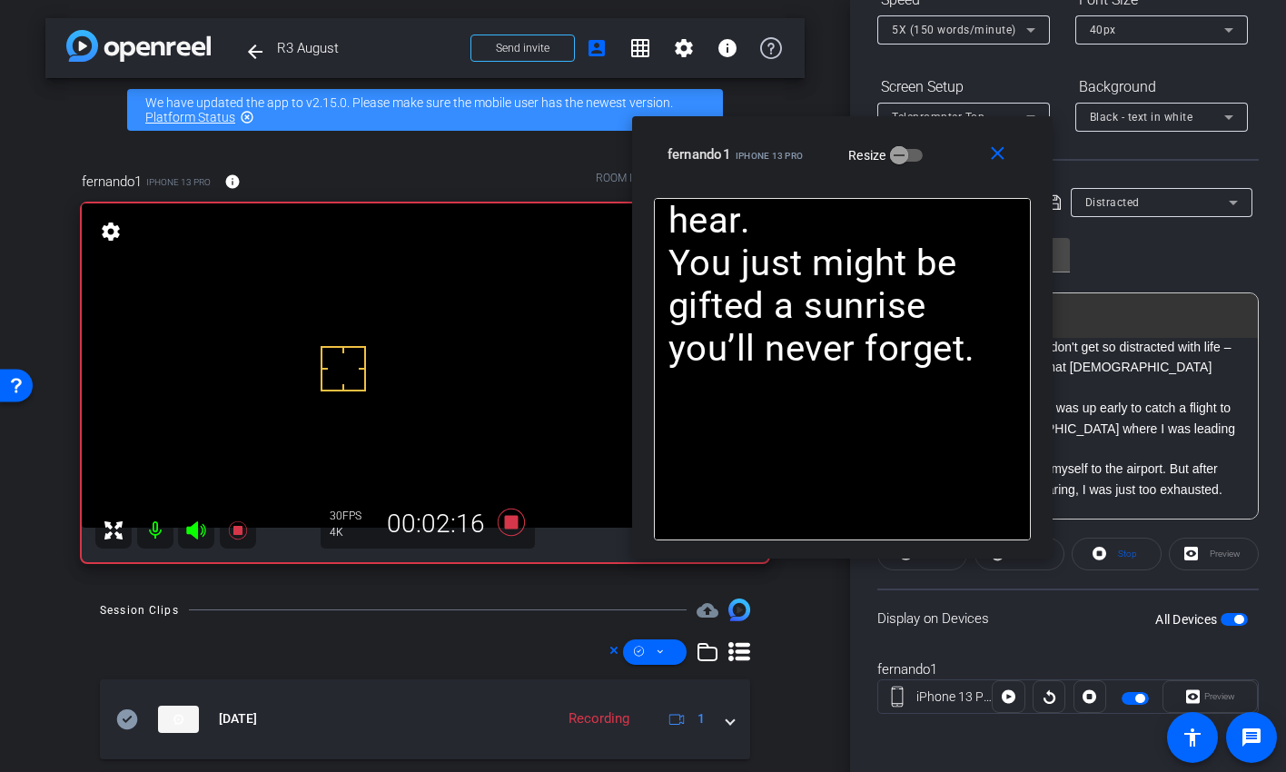
click at [506, 524] on icon at bounding box center [511, 522] width 27 height 27
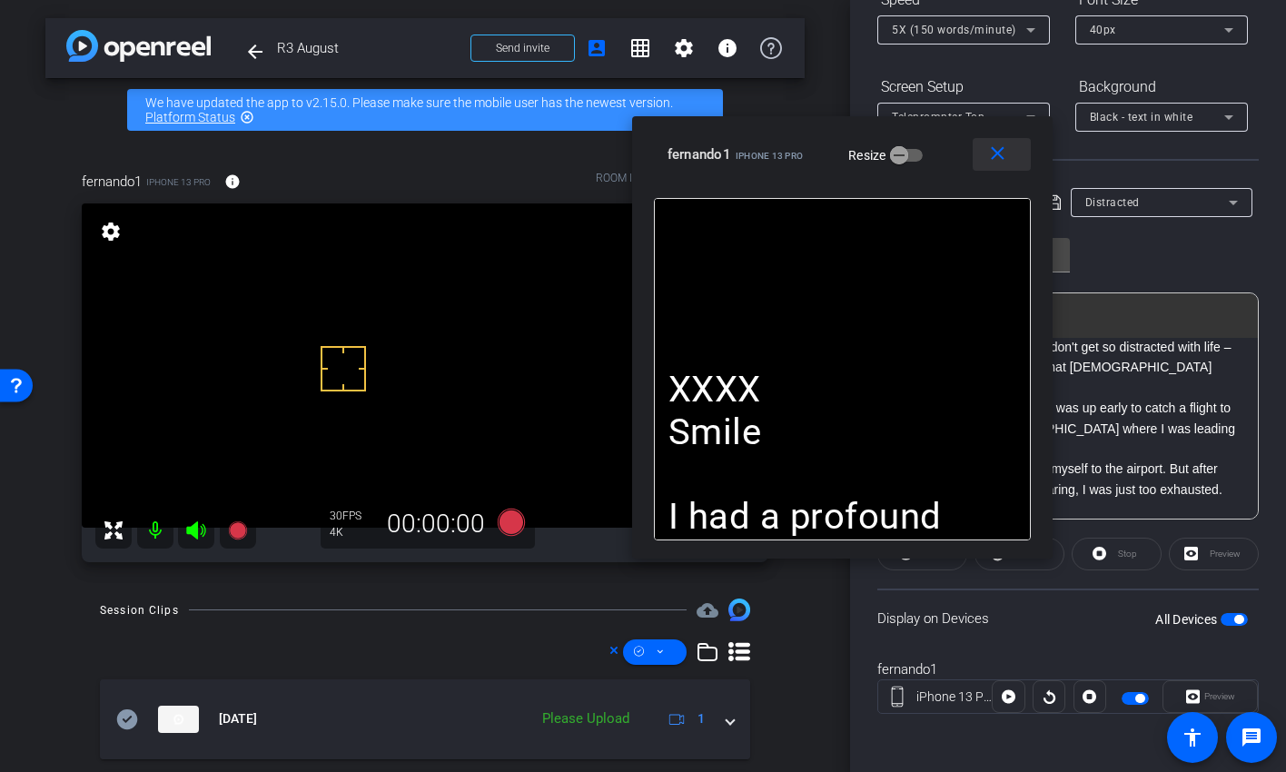
click at [1006, 156] on mat-icon "close" at bounding box center [998, 154] width 23 height 23
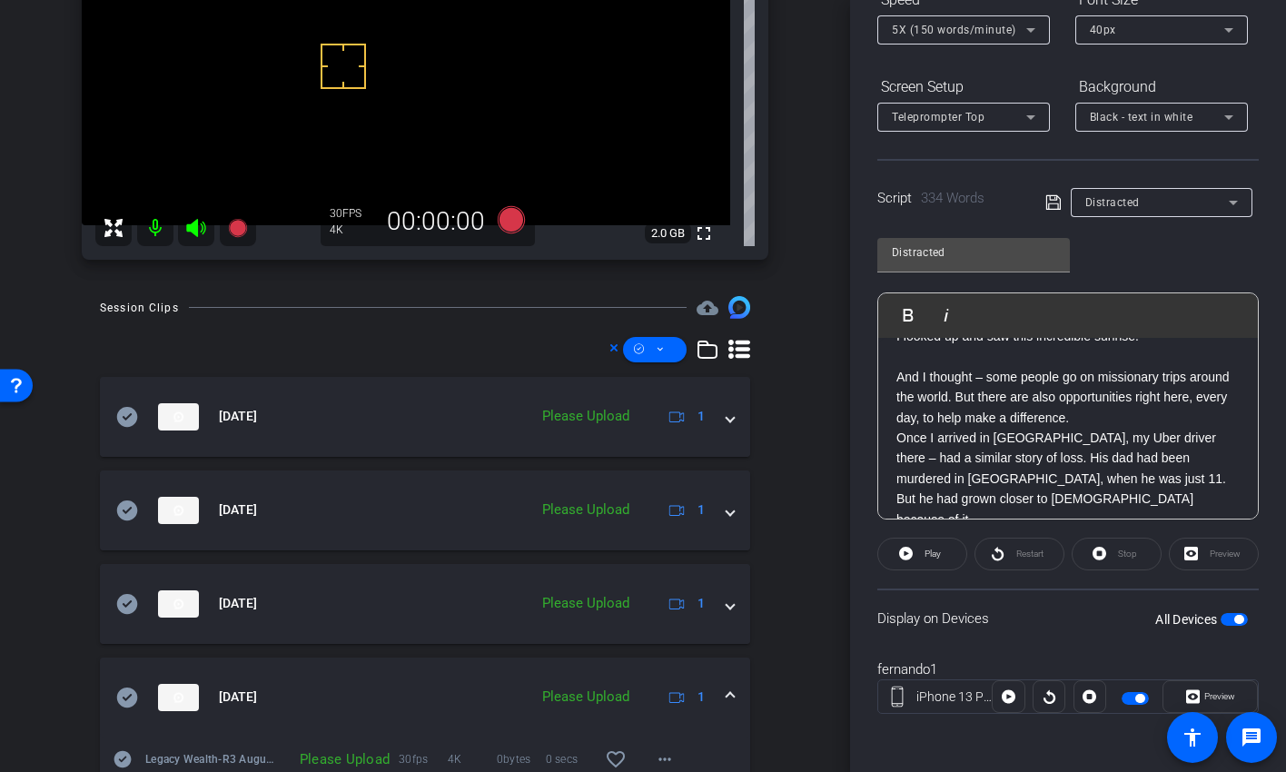
scroll to position [284, 0]
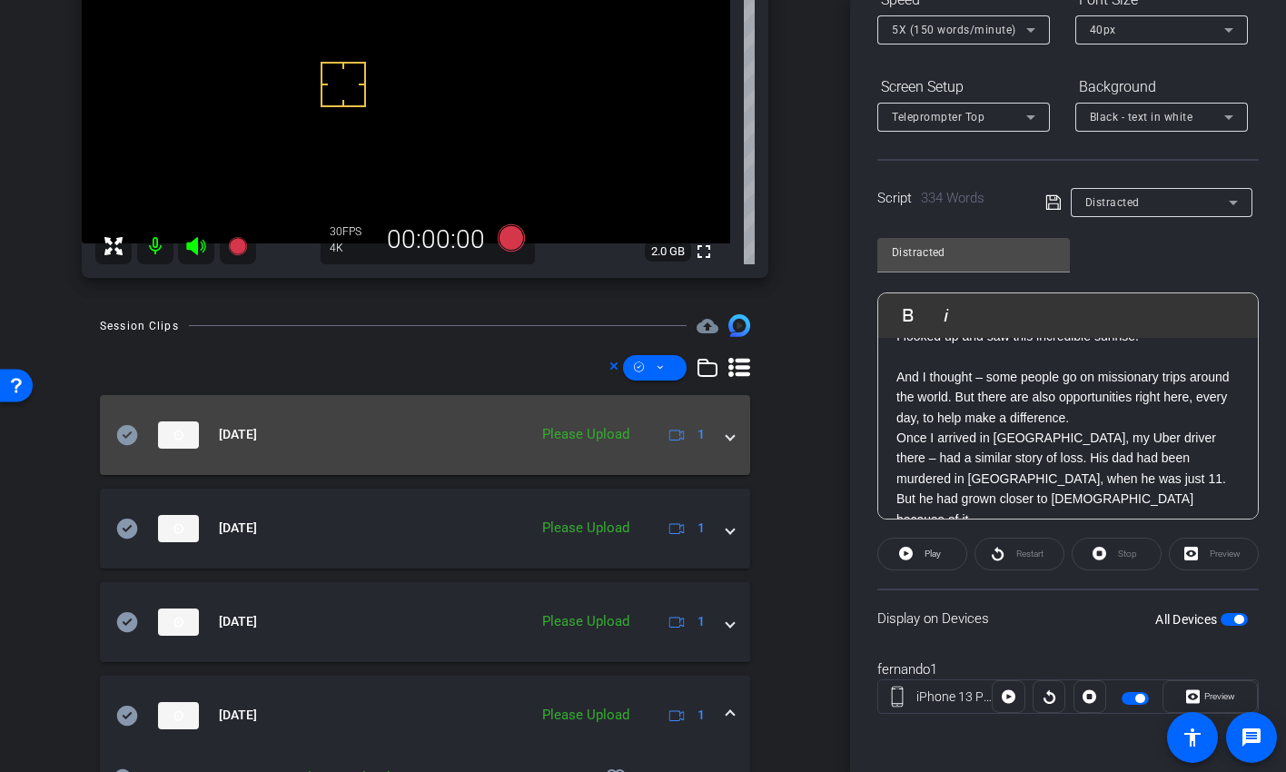
click at [714, 433] on div "Aug 11, 2025 Please Upload 1" at bounding box center [421, 434] width 610 height 27
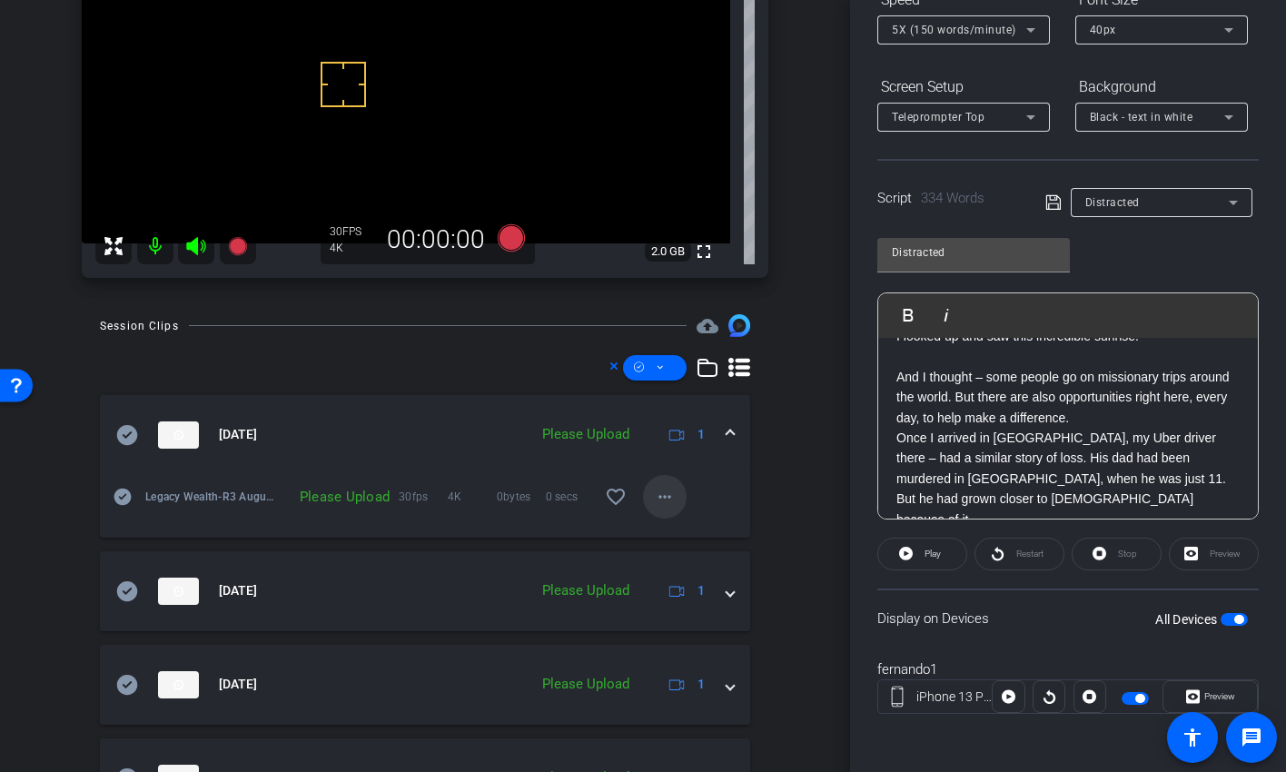
click at [660, 494] on mat-icon "more_horiz" at bounding box center [665, 497] width 22 height 22
click at [674, 530] on span "Upload" at bounding box center [685, 534] width 73 height 22
click at [656, 364] on icon at bounding box center [660, 367] width 9 height 23
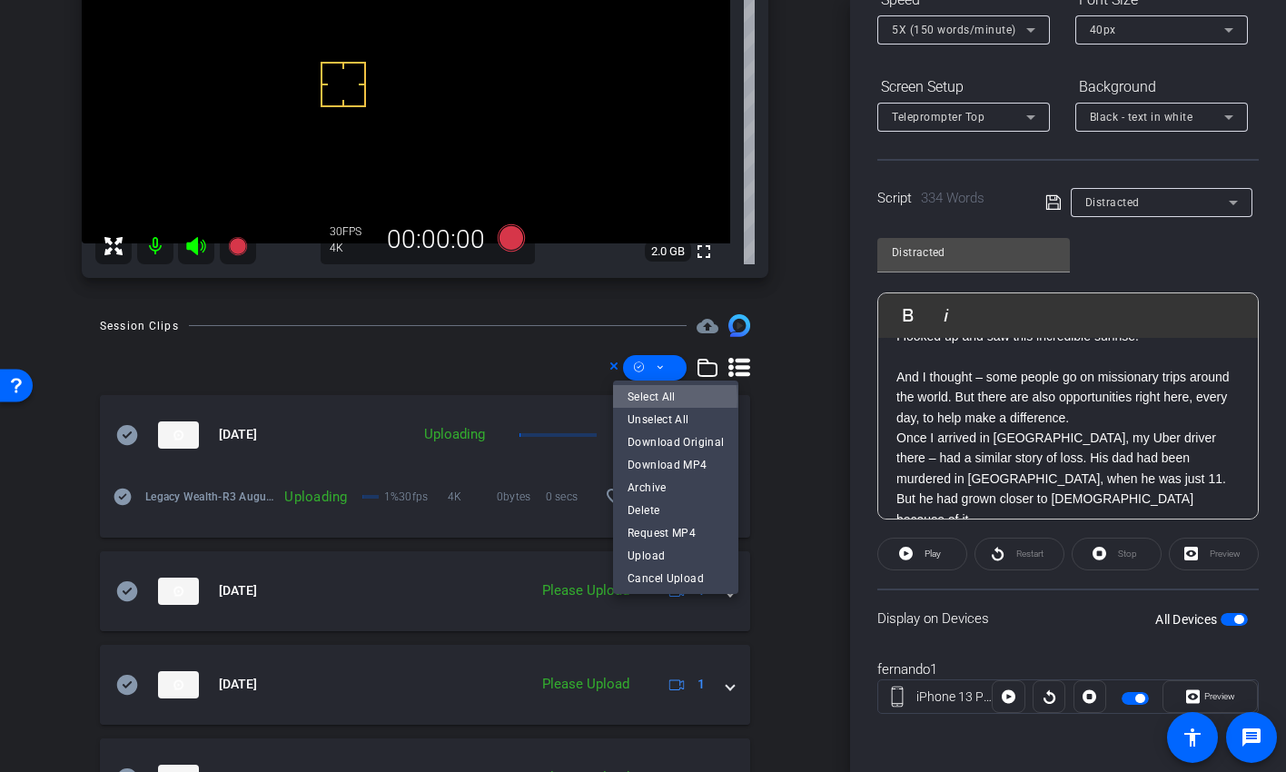
click at [649, 399] on span "Select All" at bounding box center [676, 396] width 96 height 22
click at [642, 554] on span "Upload" at bounding box center [676, 555] width 96 height 22
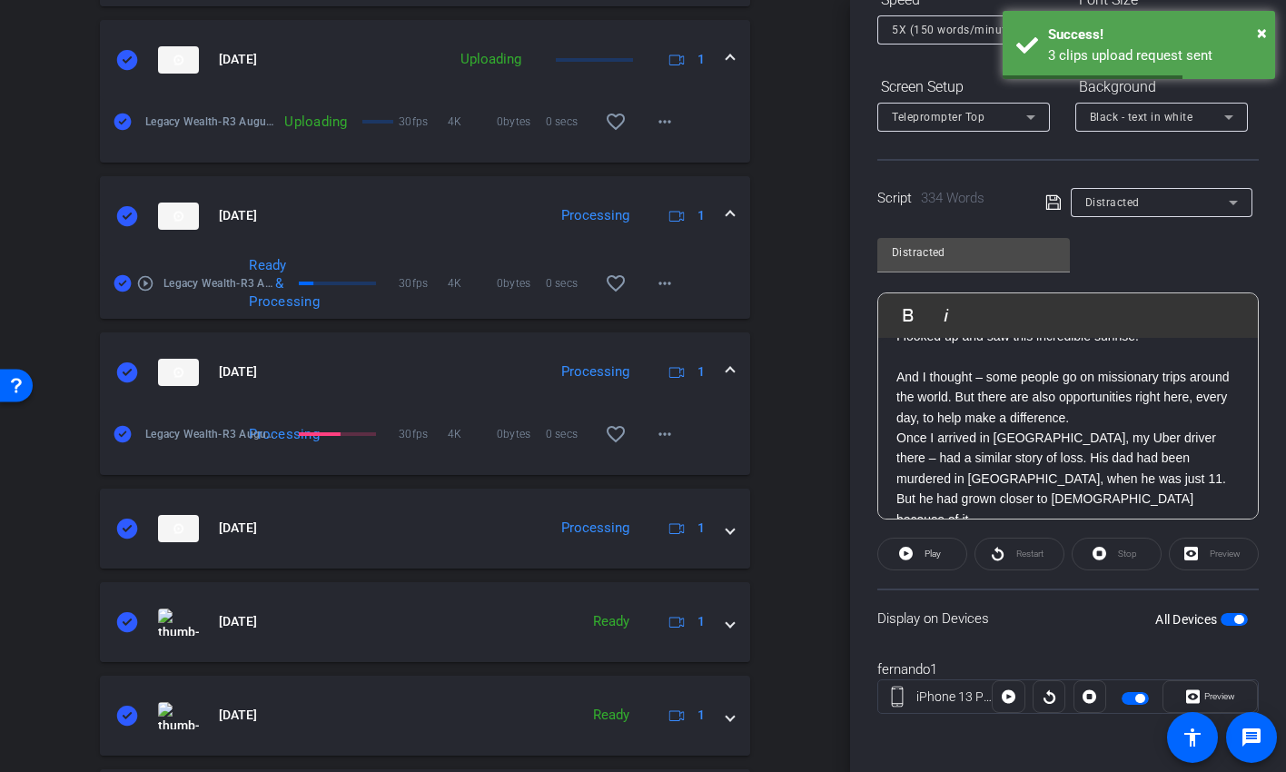
scroll to position [0, 0]
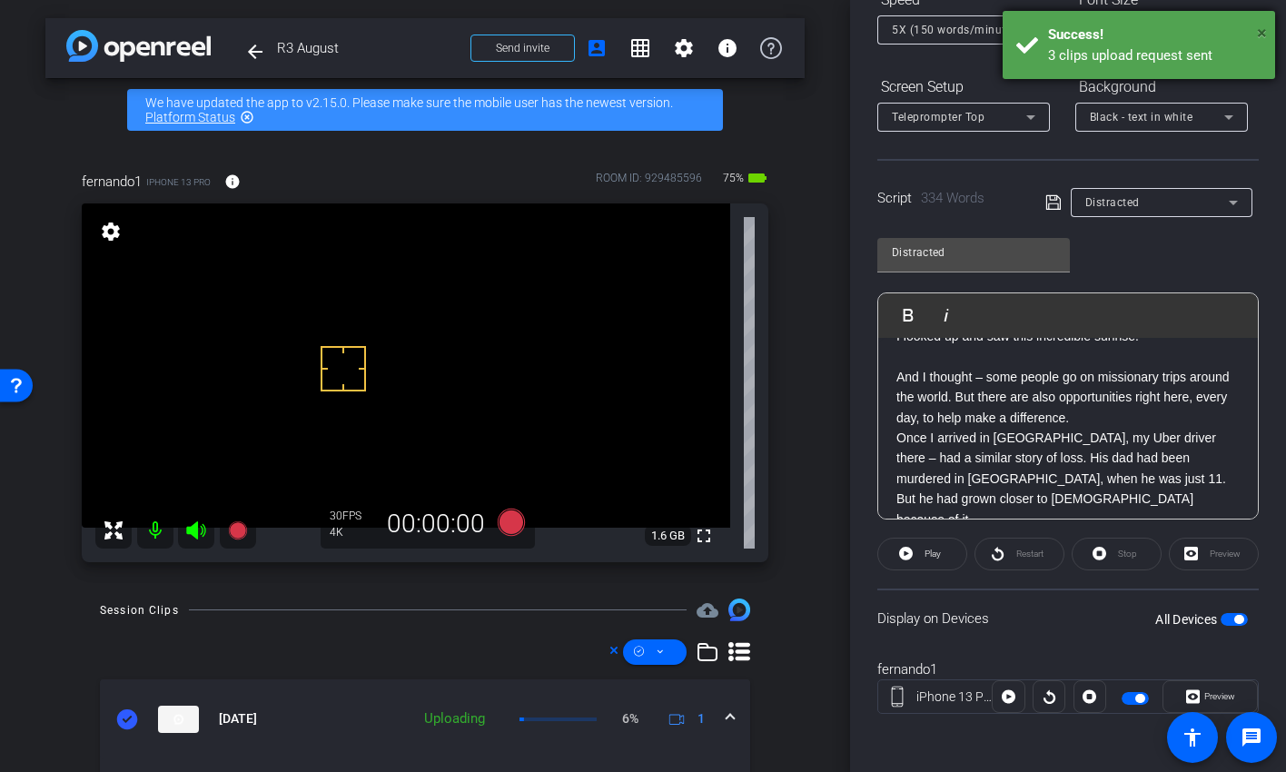
click at [1264, 31] on span "×" at bounding box center [1262, 33] width 10 height 22
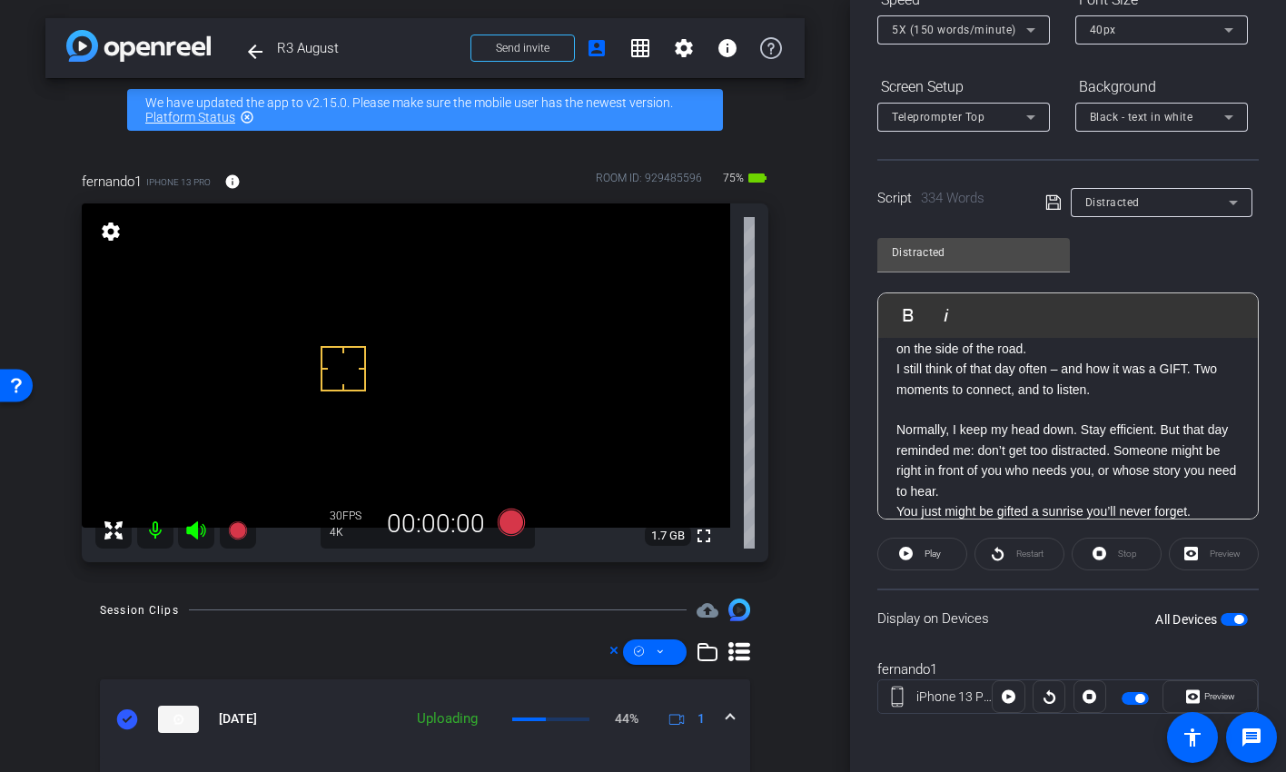
click at [1135, 627] on span "button" at bounding box center [1139, 698] width 9 height 9
click at [156, 533] on mat-icon at bounding box center [155, 530] width 36 height 36
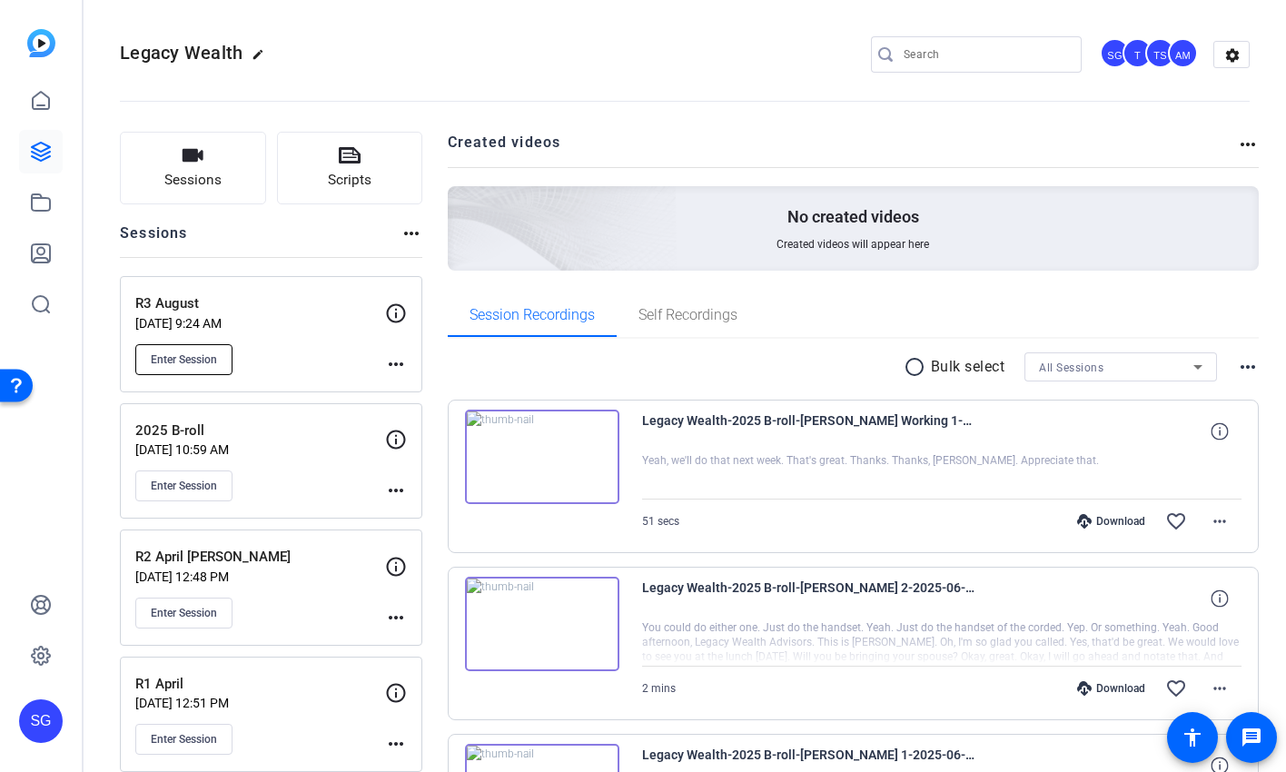
click at [205, 360] on span "Enter Session" at bounding box center [184, 359] width 66 height 15
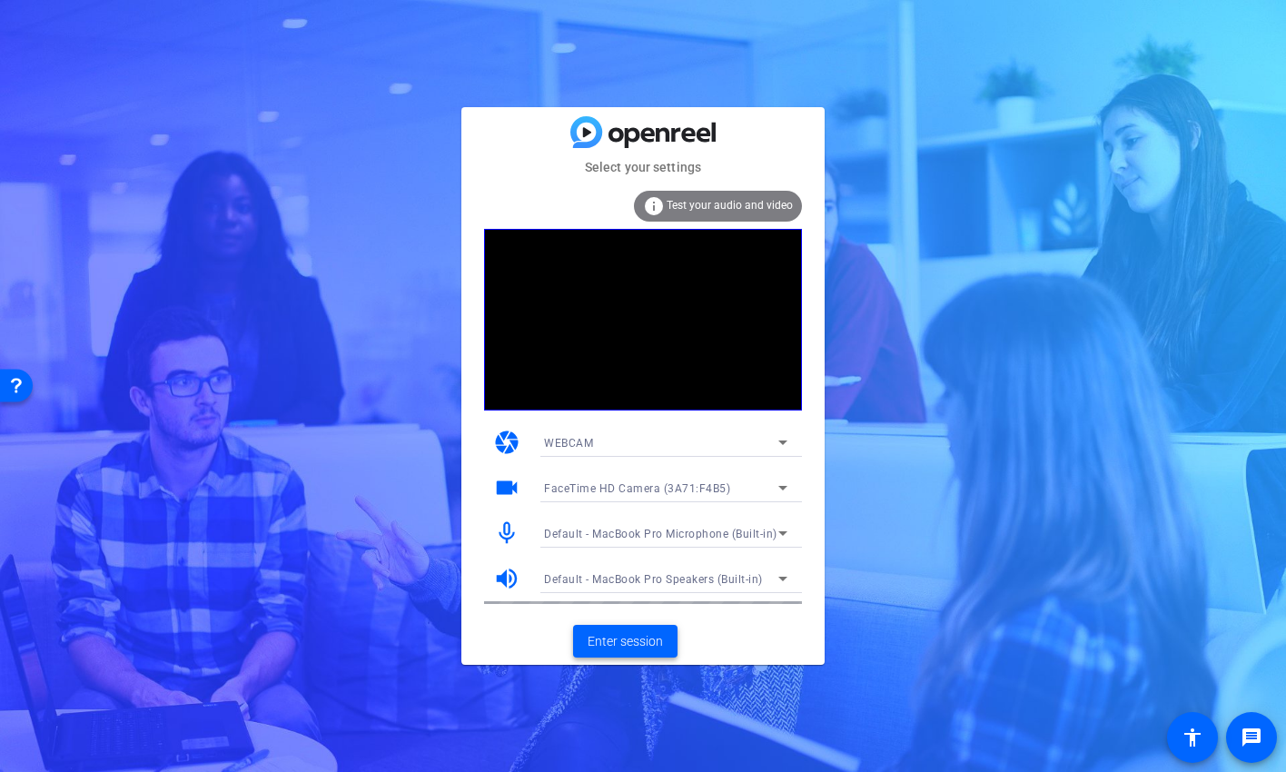
click at [634, 639] on span "Enter session" at bounding box center [625, 641] width 75 height 19
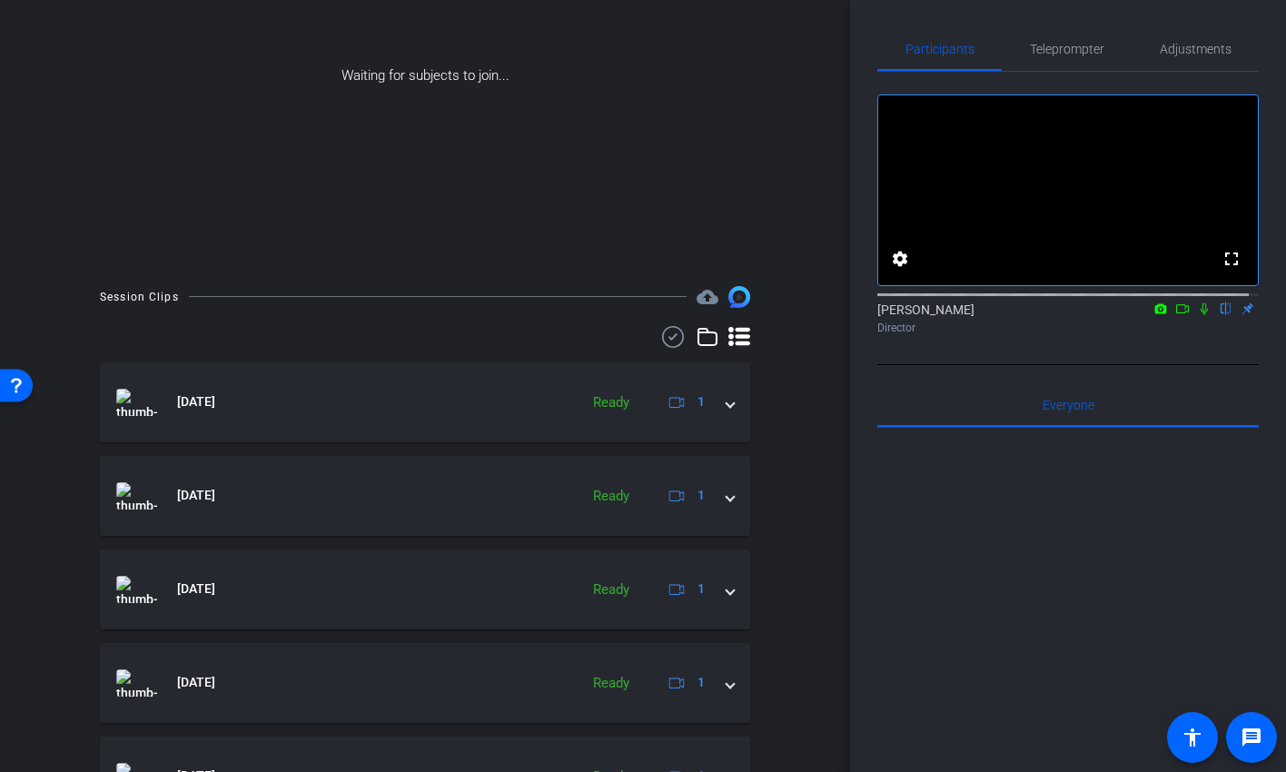
scroll to position [273, 0]
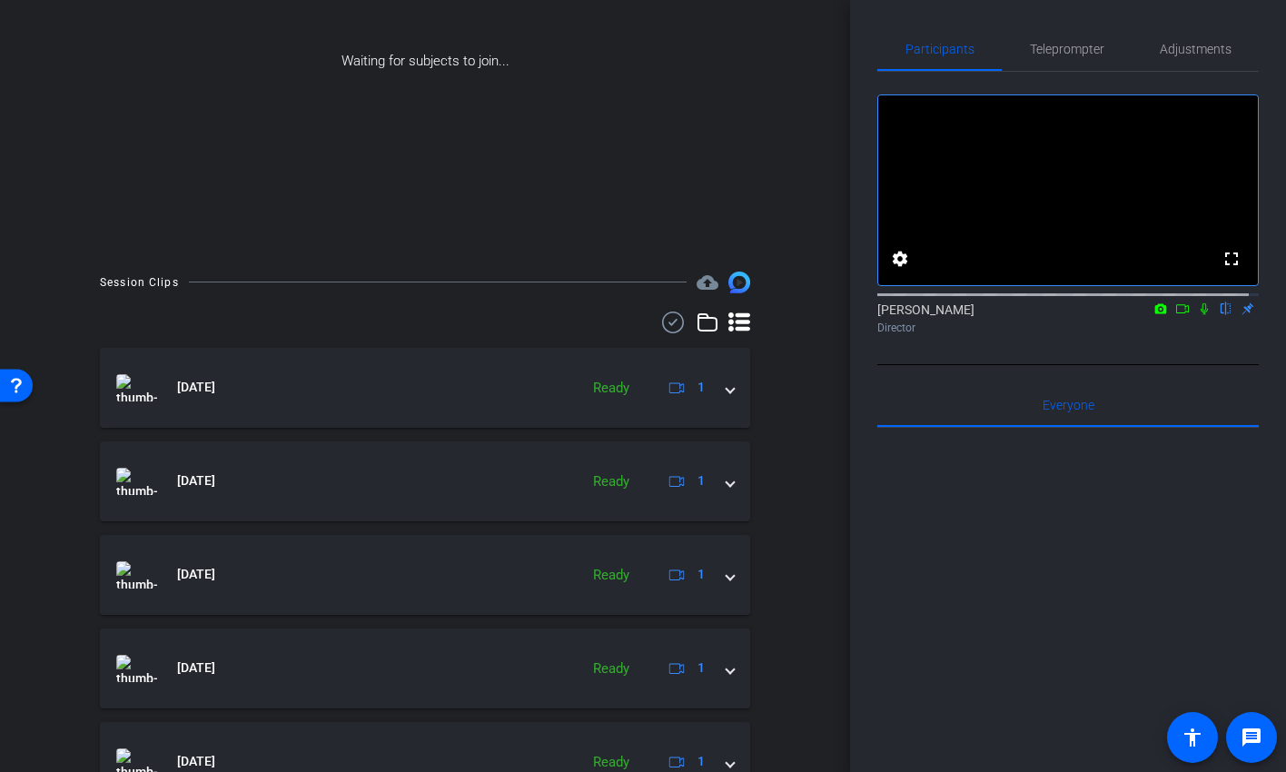
click at [664, 319] on icon at bounding box center [672, 323] width 27 height 22
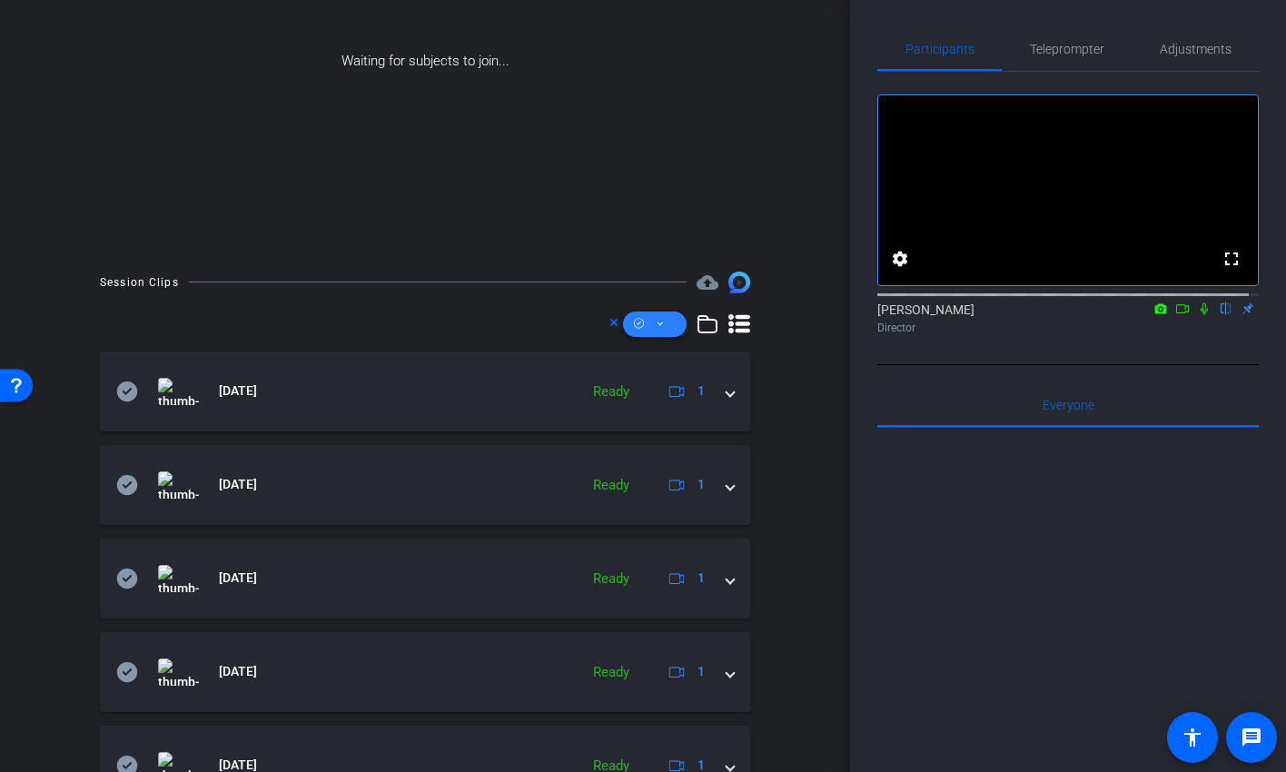
click at [657, 323] on span at bounding box center [655, 324] width 64 height 44
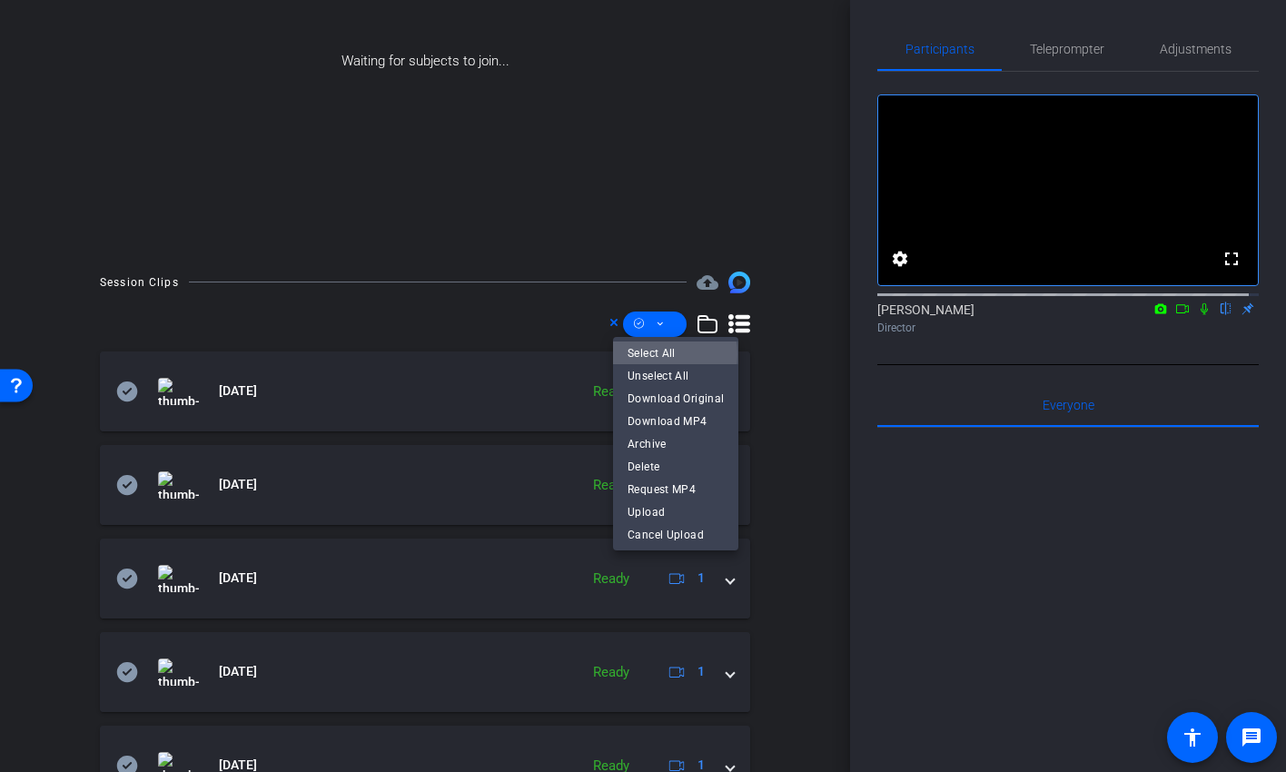
click at [655, 354] on span "Select All" at bounding box center [676, 353] width 96 height 22
click at [662, 414] on span "Download MP4" at bounding box center [676, 422] width 96 height 22
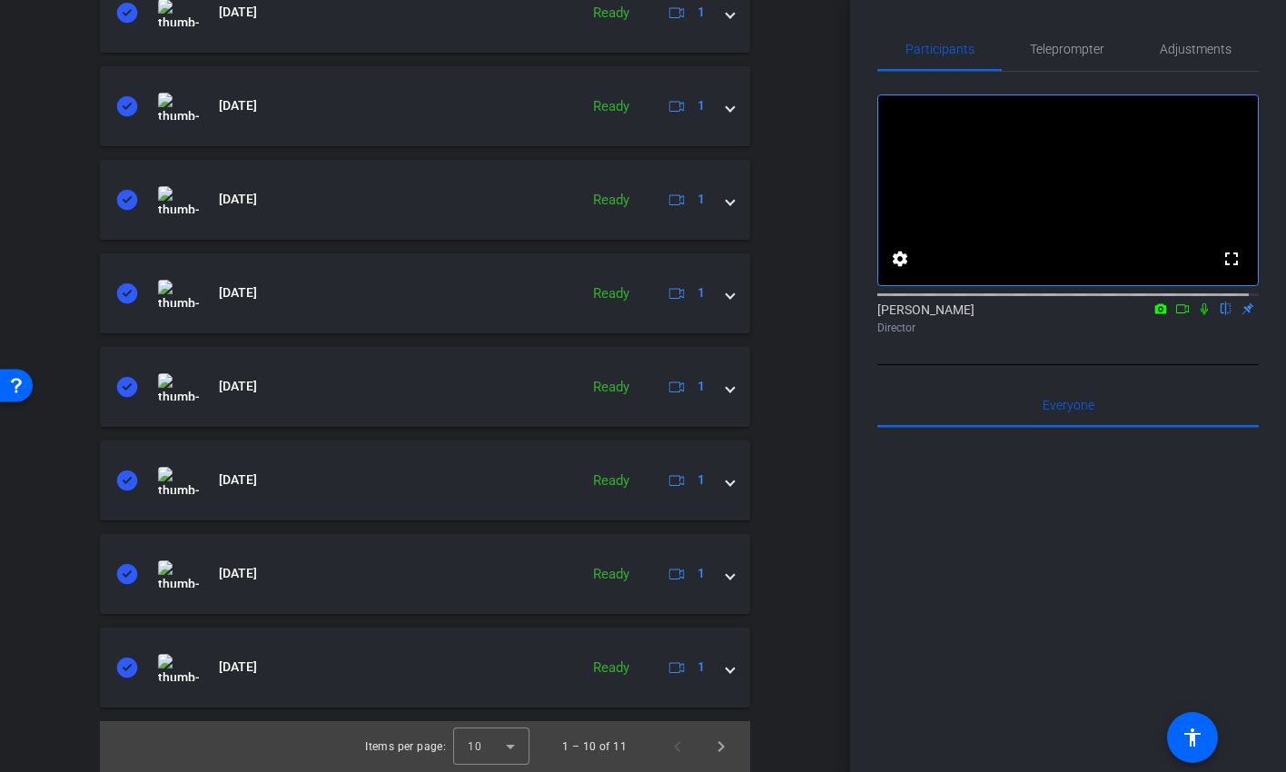
scroll to position [0, 0]
